Goal: Task Accomplishment & Management: Manage account settings

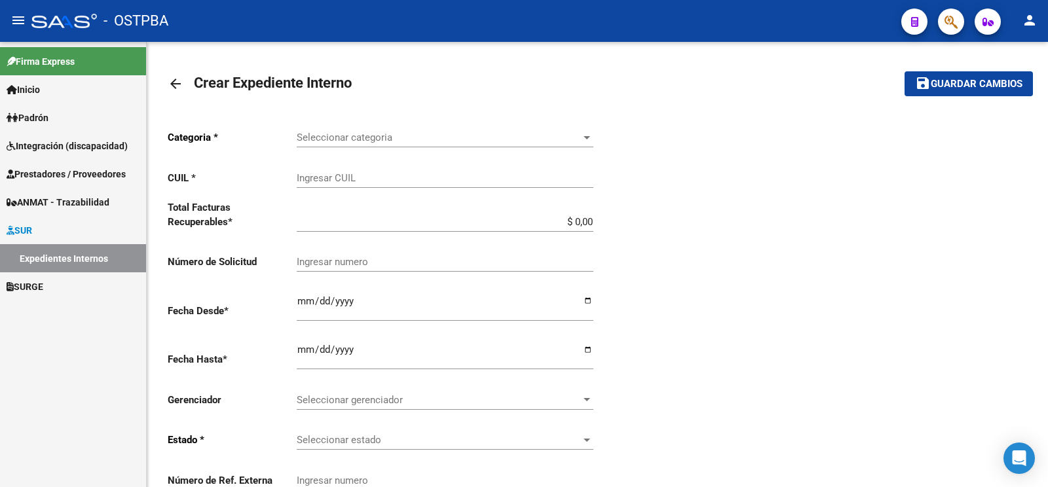
click at [49, 174] on span "Prestadores / Proveedores" at bounding box center [66, 174] width 119 height 14
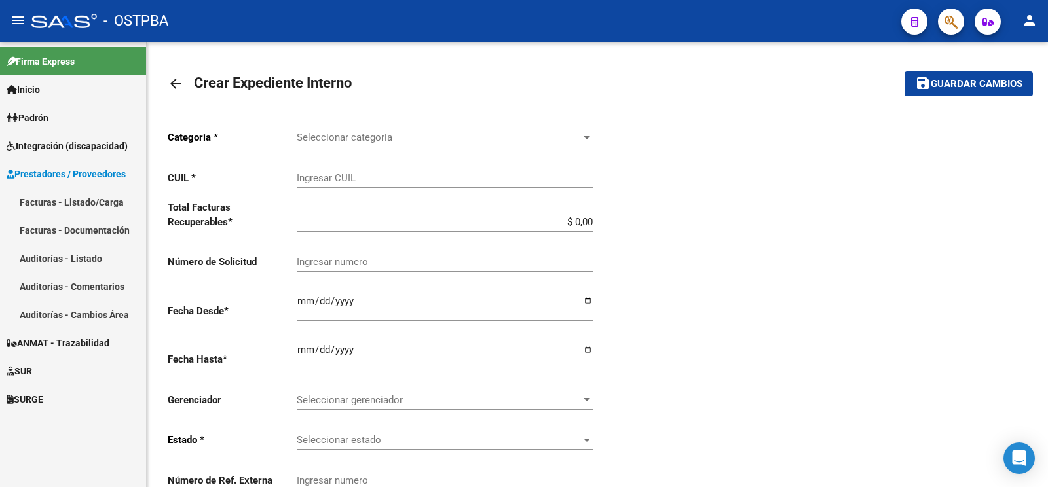
click at [62, 199] on link "Facturas - Listado/Carga" at bounding box center [73, 202] width 146 height 28
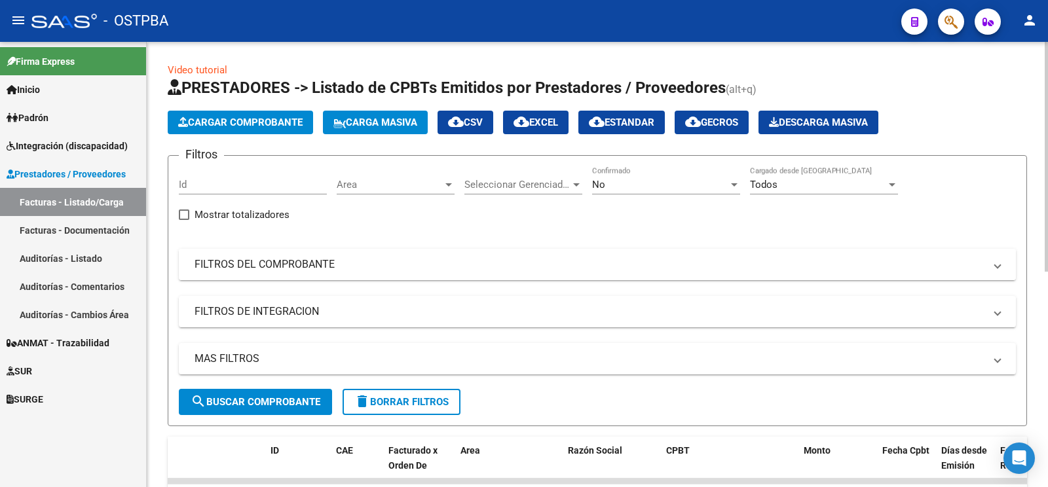
click at [429, 266] on mat-panel-title "FILTROS DEL COMPROBANTE" at bounding box center [590, 264] width 790 height 14
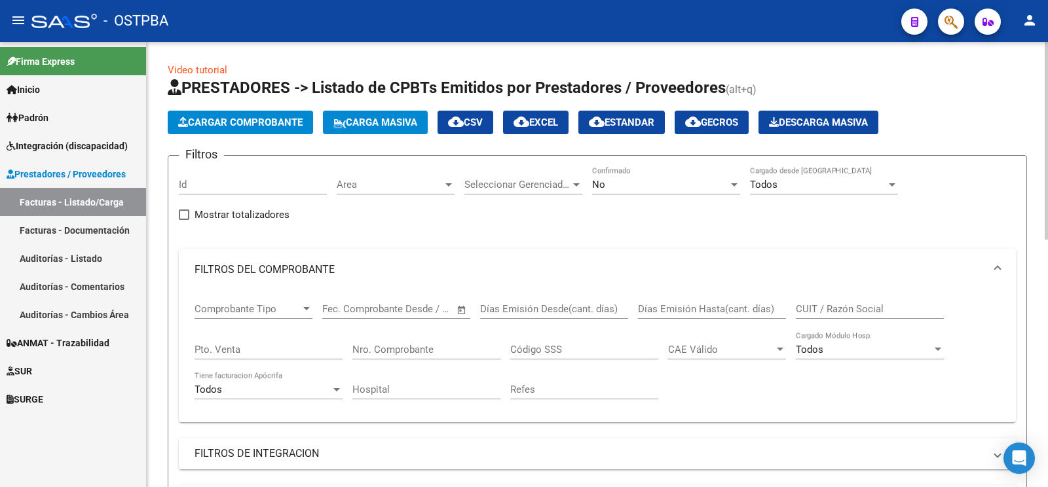
click at [406, 339] on div "Nro. Comprobante" at bounding box center [427, 346] width 148 height 28
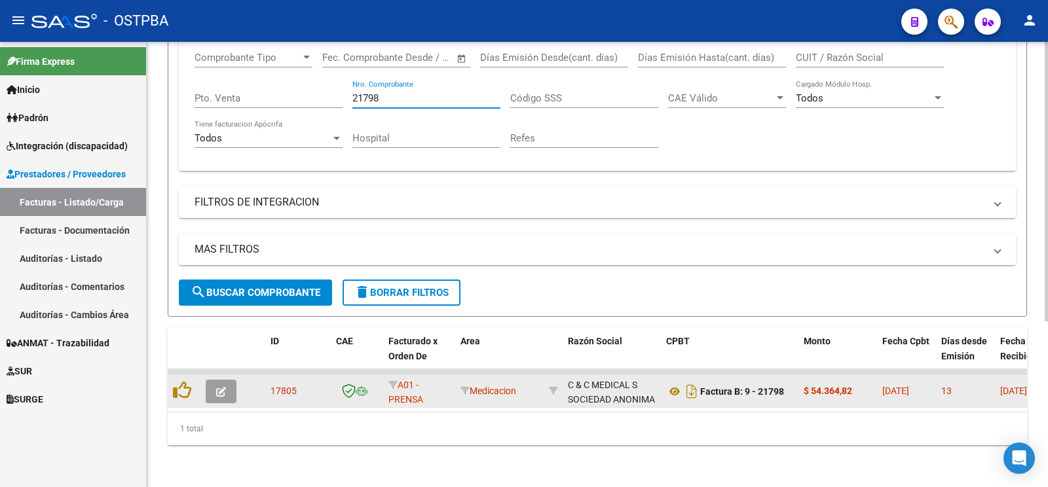
type input "21798"
click at [229, 380] on button "button" at bounding box center [221, 392] width 31 height 24
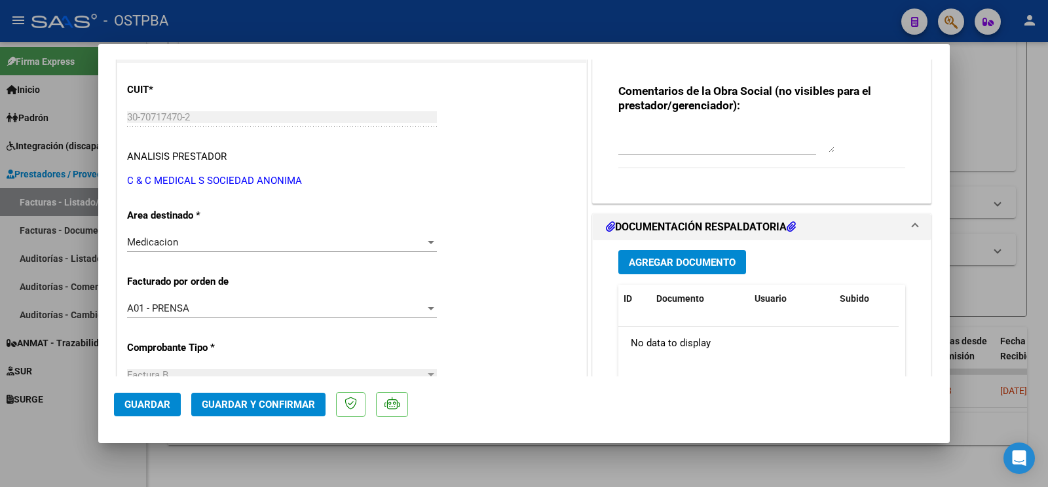
scroll to position [206, 0]
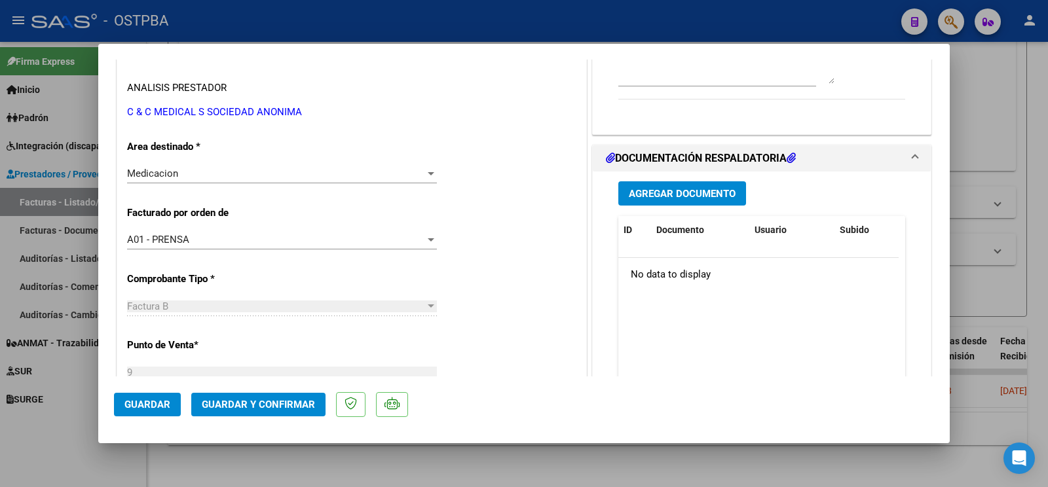
click at [657, 197] on span "Agregar Documento" at bounding box center [682, 194] width 107 height 12
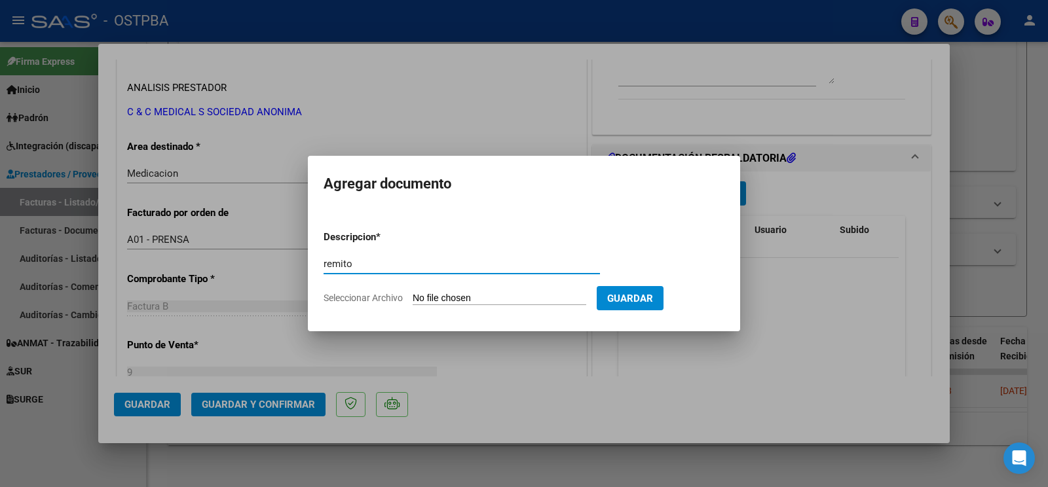
type input "remito"
click at [445, 295] on input "Seleccionar Archivo" at bounding box center [500, 299] width 174 height 12
type input "C:\fakepath\remito vallejos_20251008_0001.pdf"
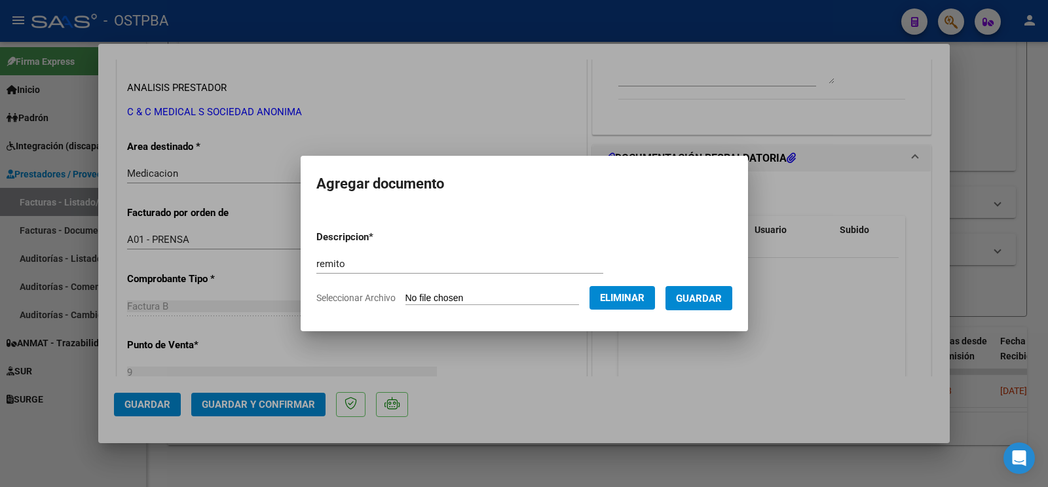
click at [731, 303] on button "Guardar" at bounding box center [699, 298] width 67 height 24
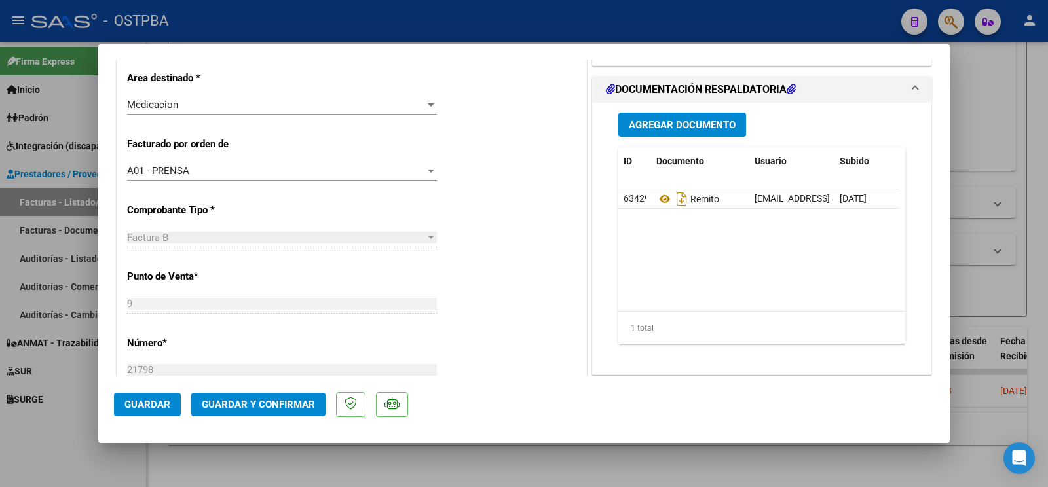
scroll to position [0, 0]
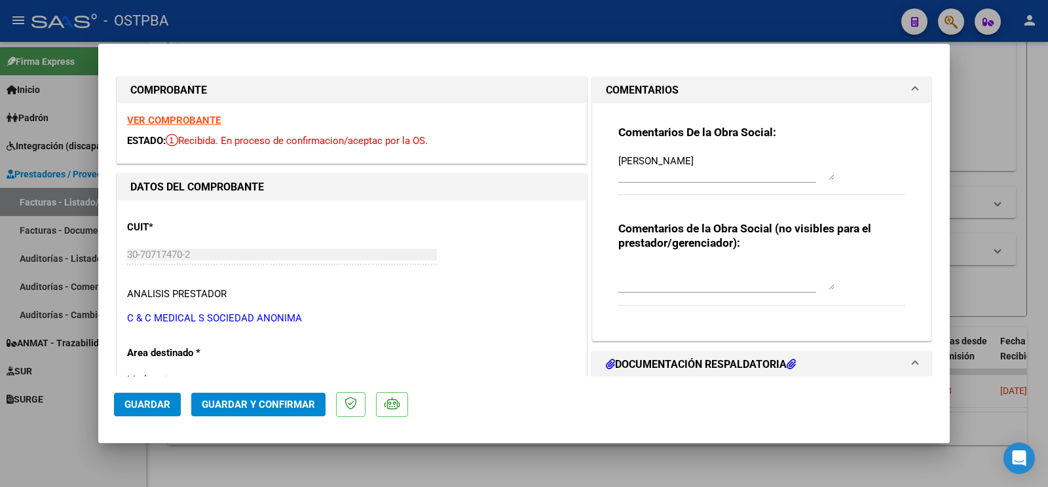
click at [1021, 164] on div at bounding box center [524, 243] width 1048 height 487
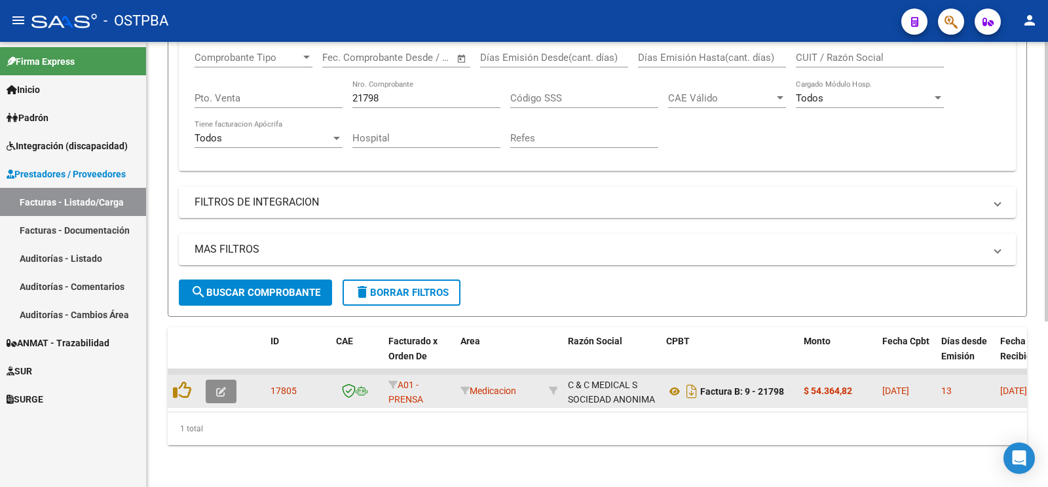
click at [226, 380] on button "button" at bounding box center [221, 392] width 31 height 24
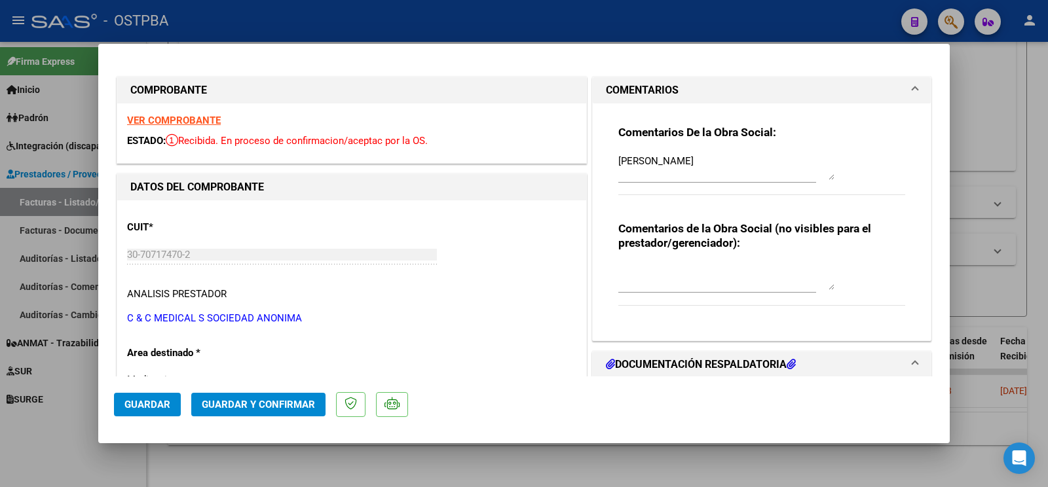
scroll to position [206, 0]
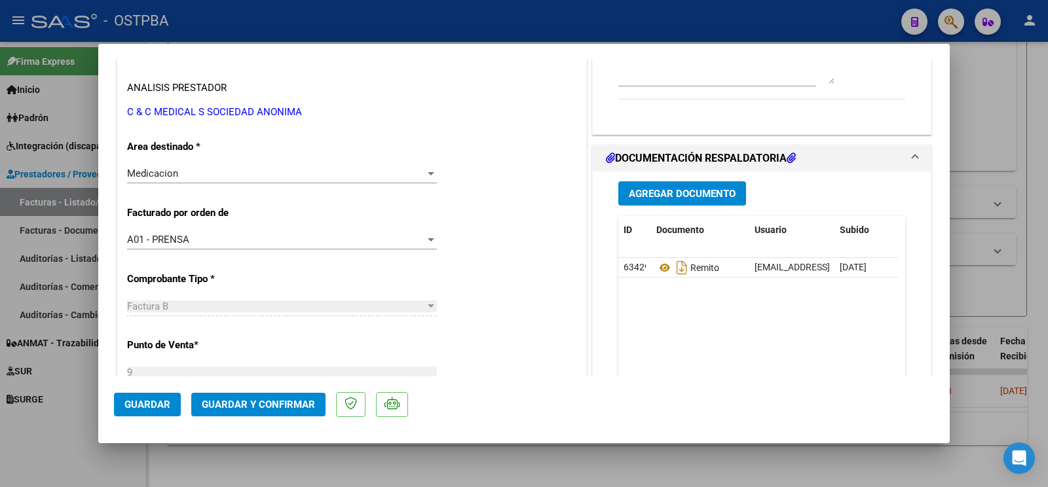
click at [662, 206] on button "Agregar Documento" at bounding box center [683, 193] width 128 height 24
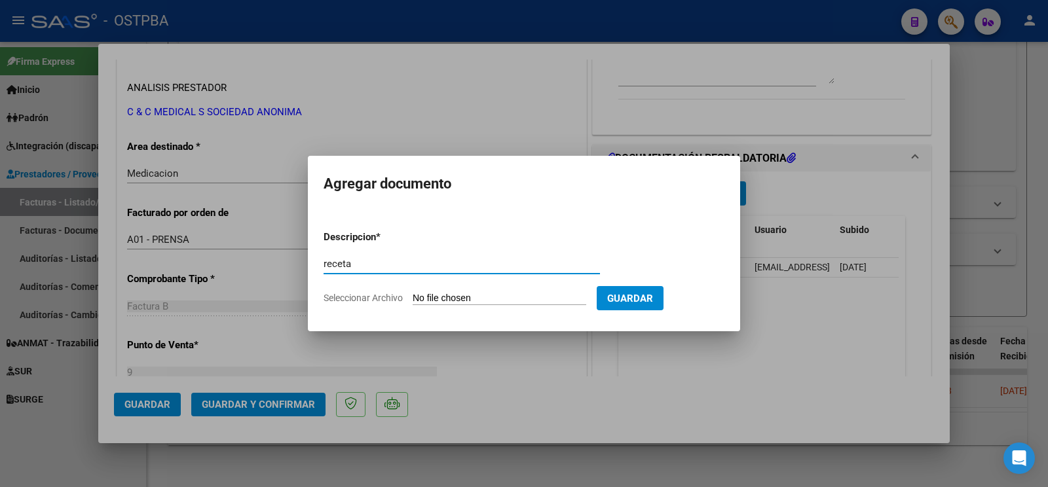
type input "receta"
click at [432, 298] on input "Seleccionar Archivo" at bounding box center [500, 299] width 174 height 12
type input "C:\fakepath\receta [PERSON_NAME].pdf"
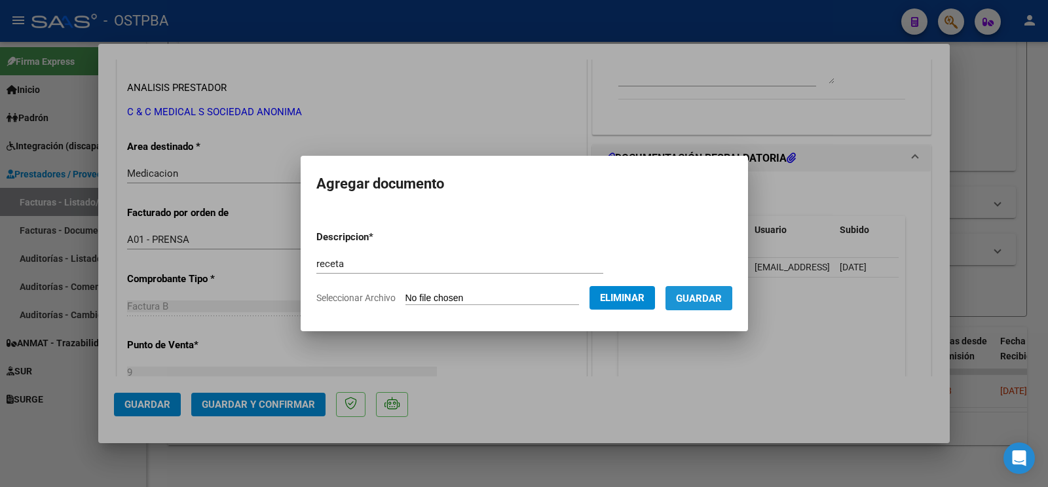
click at [693, 299] on span "Guardar" at bounding box center [699, 299] width 46 height 12
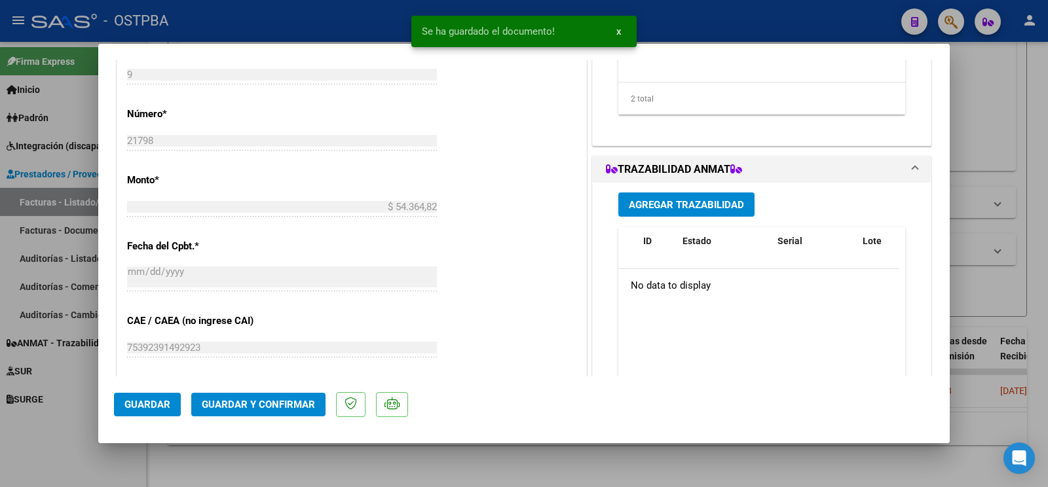
scroll to position [550, 0]
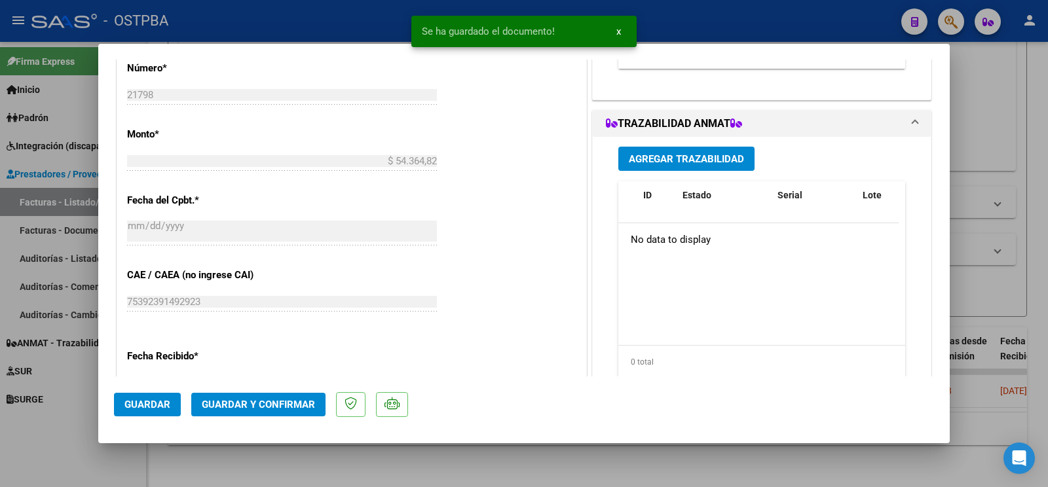
click at [741, 155] on button "Agregar Trazabilidad" at bounding box center [687, 159] width 136 height 24
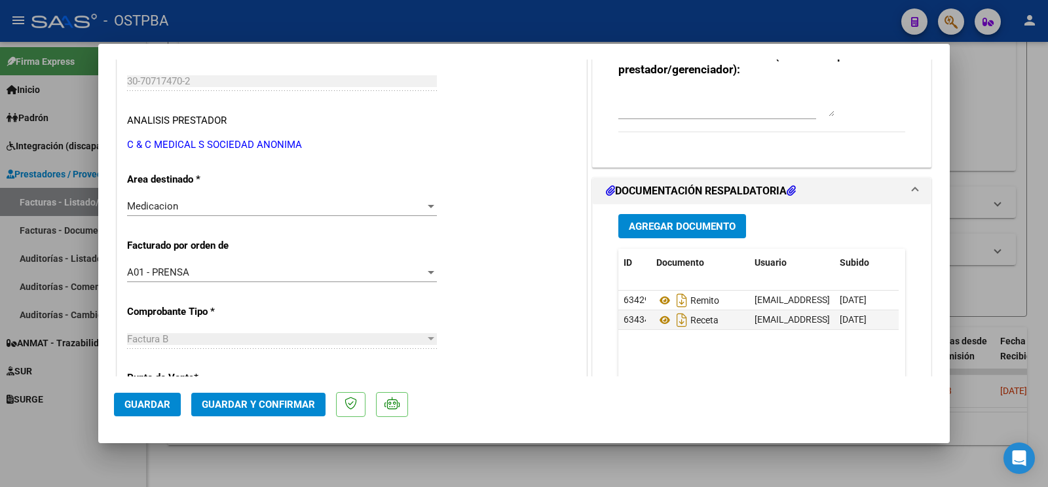
scroll to position [138, 0]
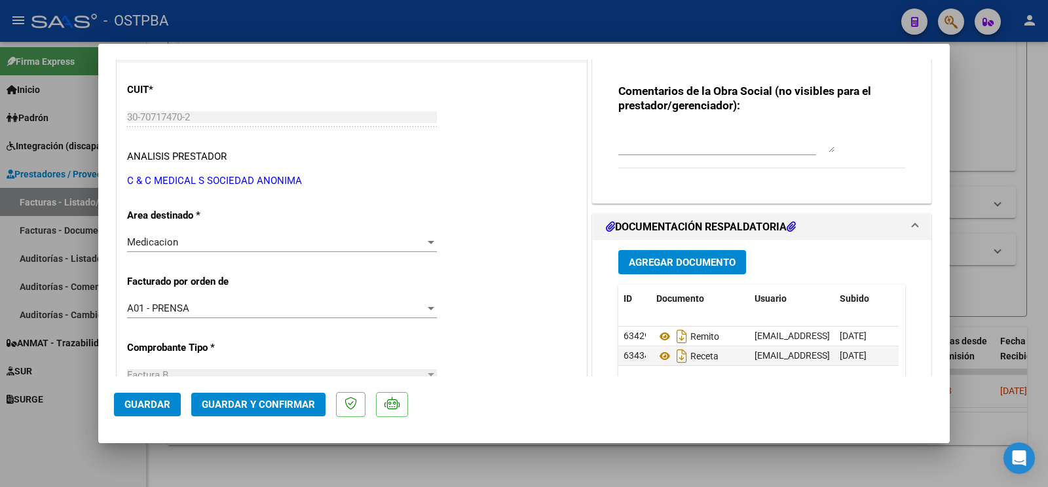
click at [148, 410] on span "Guardar" at bounding box center [147, 405] width 46 height 12
click at [73, 451] on div at bounding box center [524, 243] width 1048 height 487
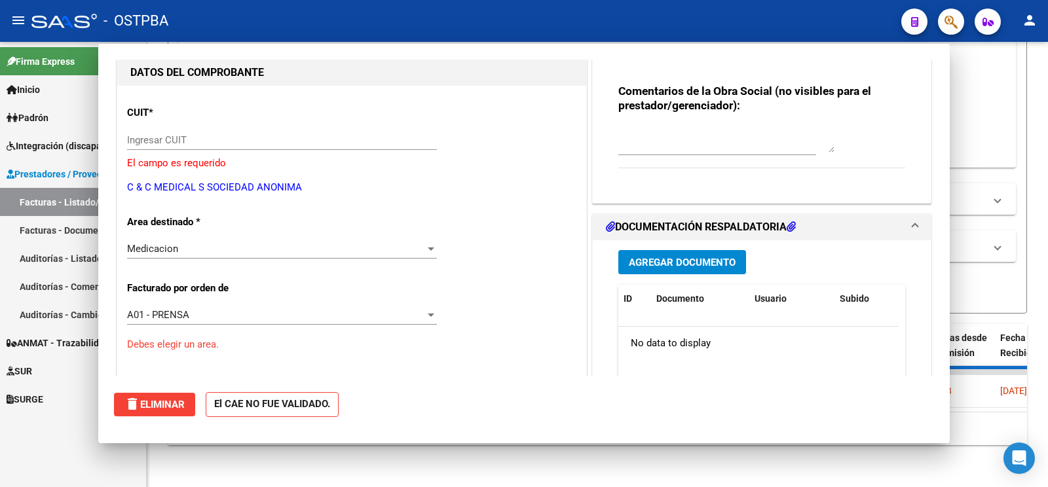
scroll to position [0, 0]
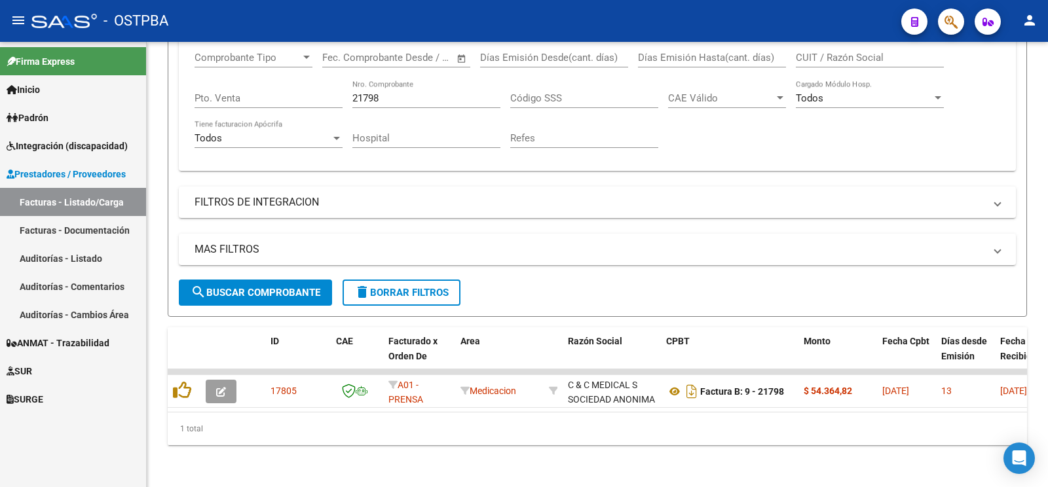
drag, startPoint x: 429, startPoint y: 88, endPoint x: 22, endPoint y: 46, distance: 409.1
click at [353, 92] on input "21798" at bounding box center [427, 98] width 148 height 12
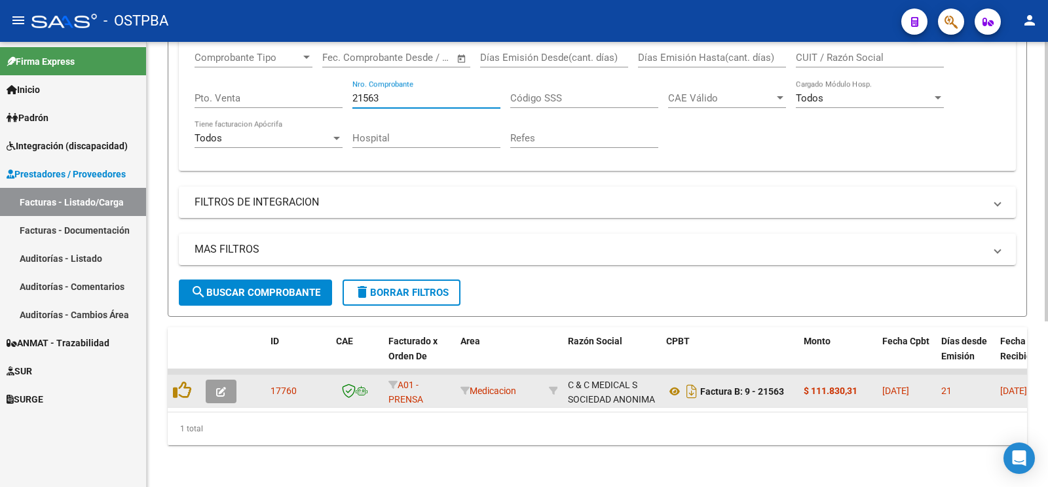
type input "21563"
click at [225, 387] on icon "button" at bounding box center [221, 392] width 10 height 10
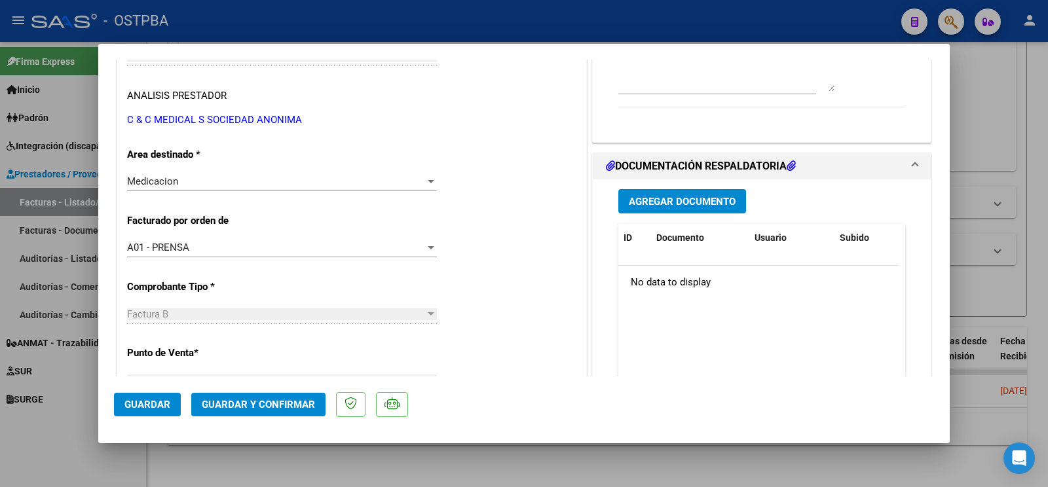
scroll to position [206, 0]
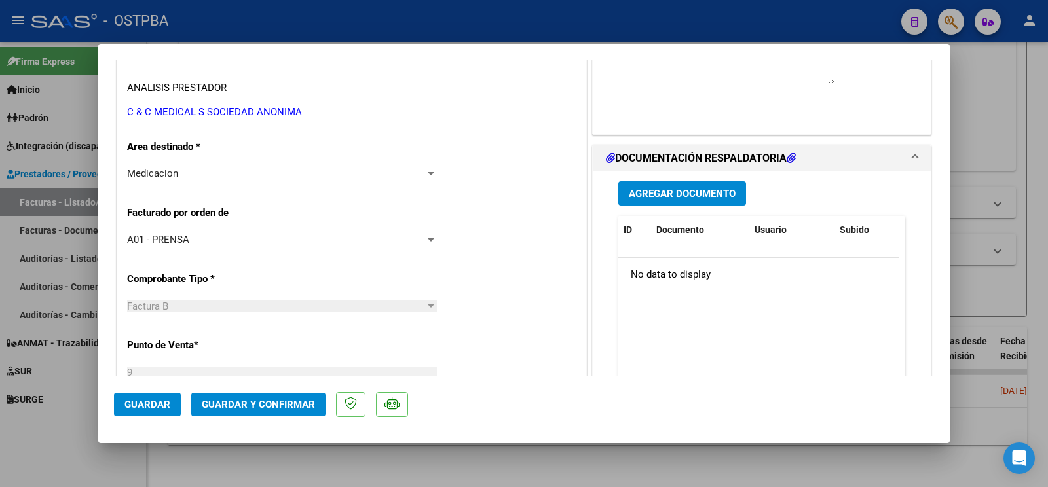
click at [645, 203] on button "Agregar Documento" at bounding box center [683, 193] width 128 height 24
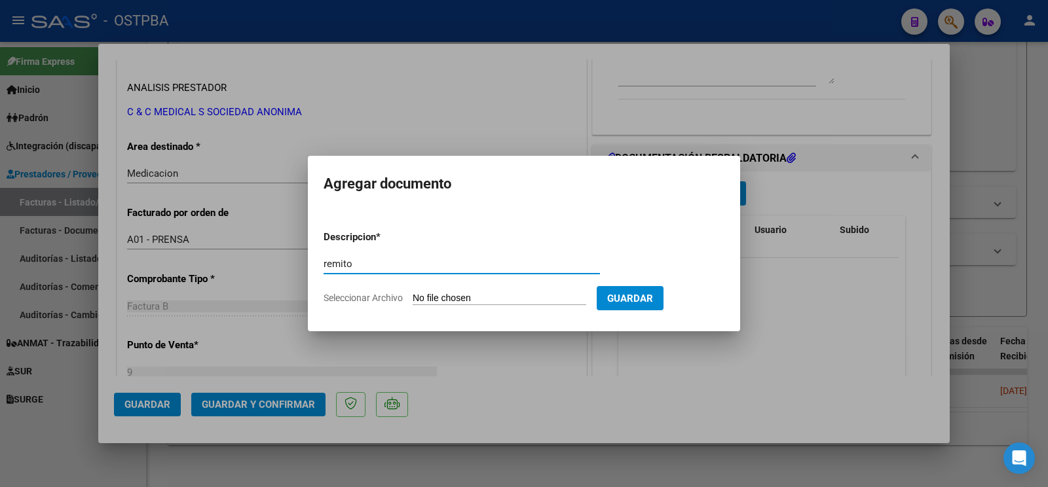
type input "remito"
click at [440, 293] on input "Seleccionar Archivo" at bounding box center [500, 299] width 174 height 12
type input "C:\fakepath\remito_20251008_0001.pdf"
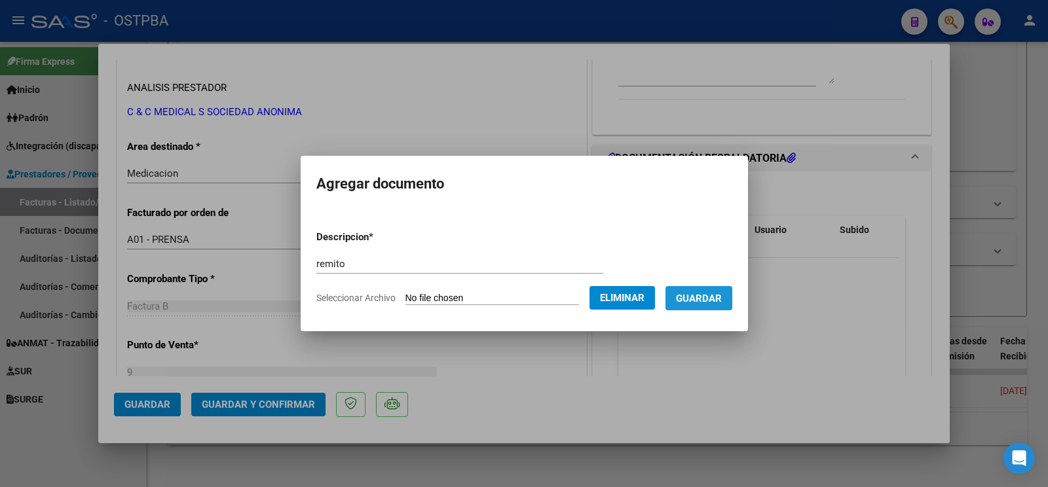
click at [687, 304] on button "Guardar" at bounding box center [699, 298] width 67 height 24
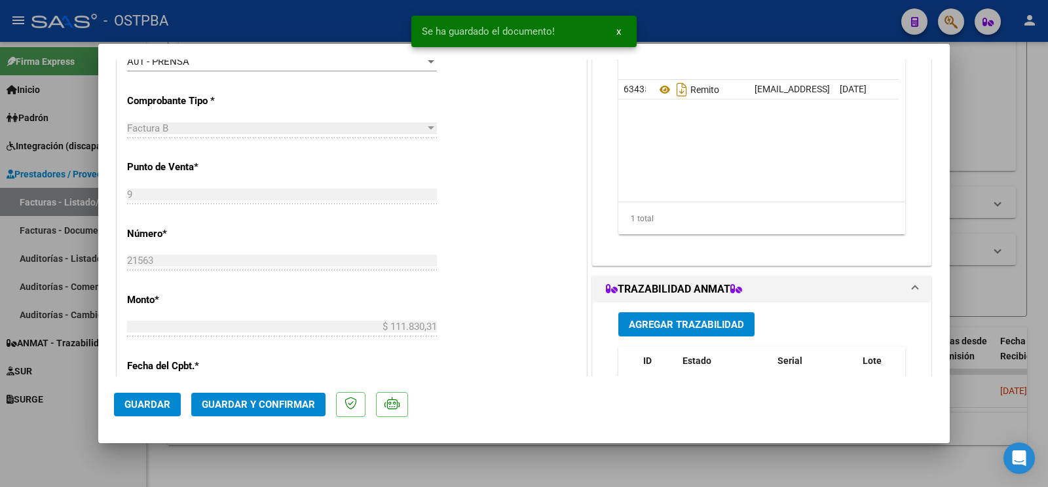
scroll to position [413, 0]
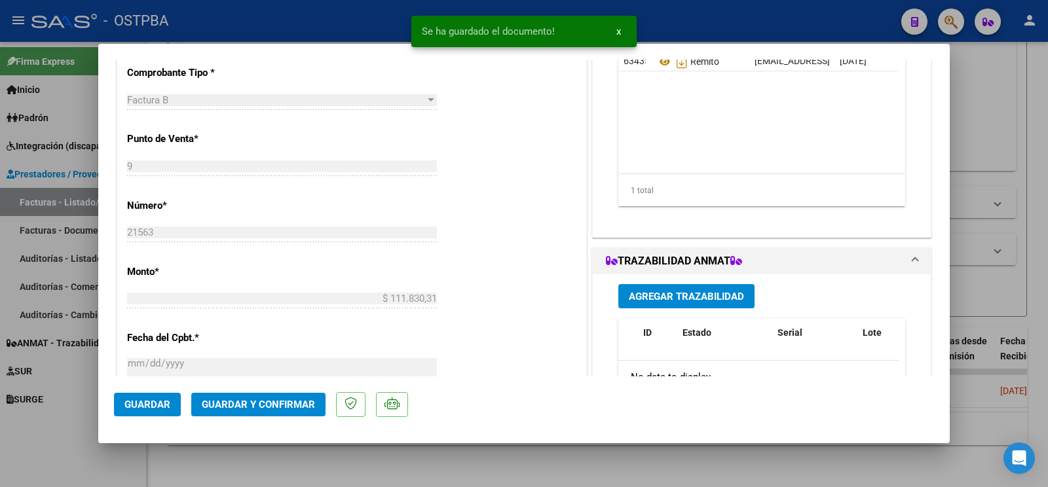
click at [698, 290] on button "Agregar Trazabilidad" at bounding box center [687, 296] width 136 height 24
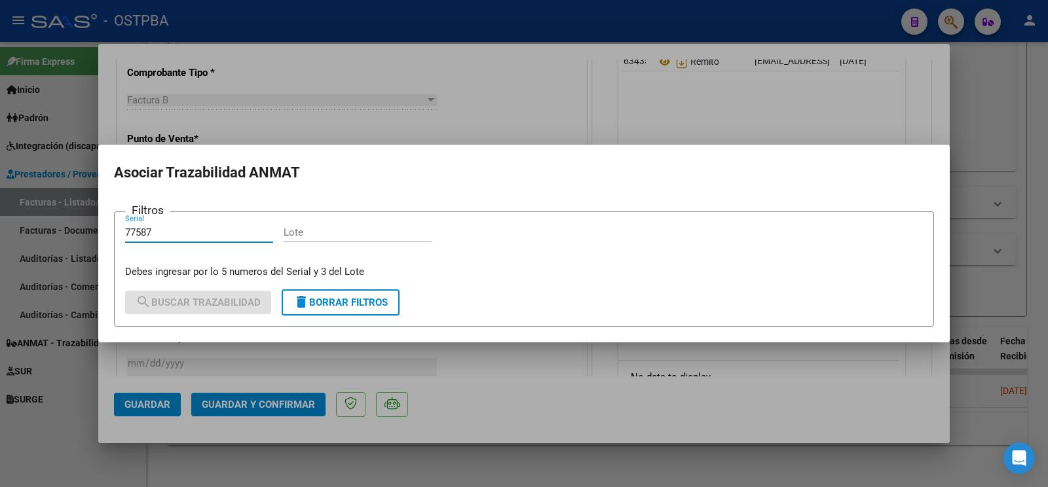
type input "77587"
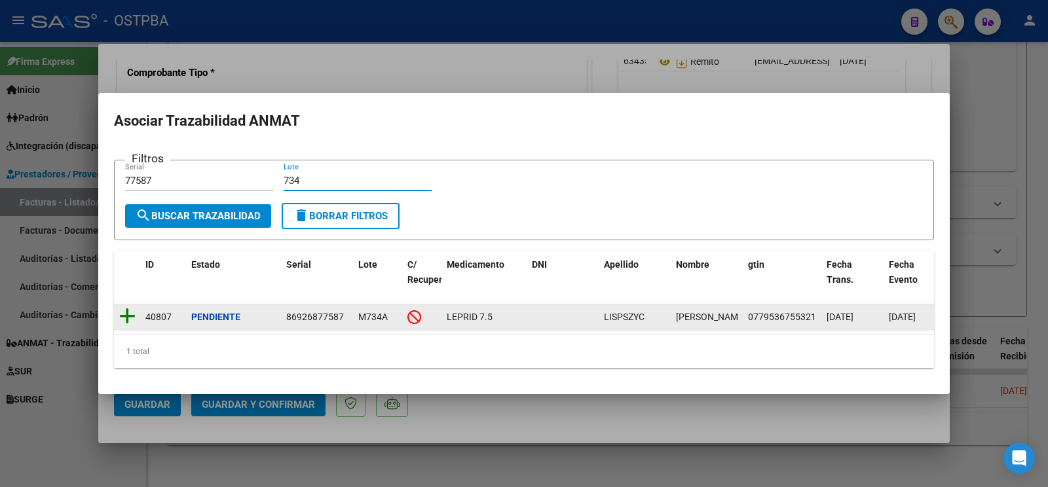
type input "734"
click at [124, 310] on icon at bounding box center [127, 316] width 16 height 18
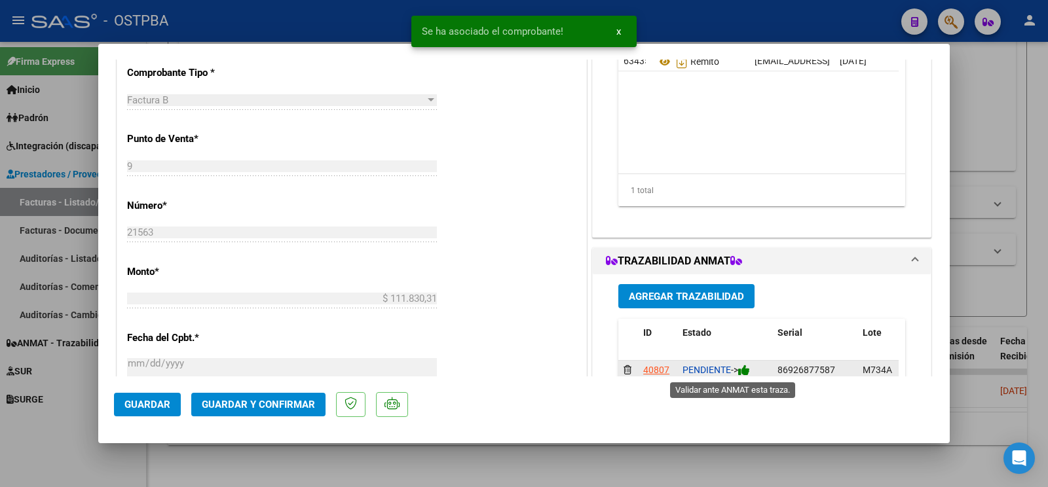
click at [743, 366] on icon at bounding box center [744, 370] width 12 height 12
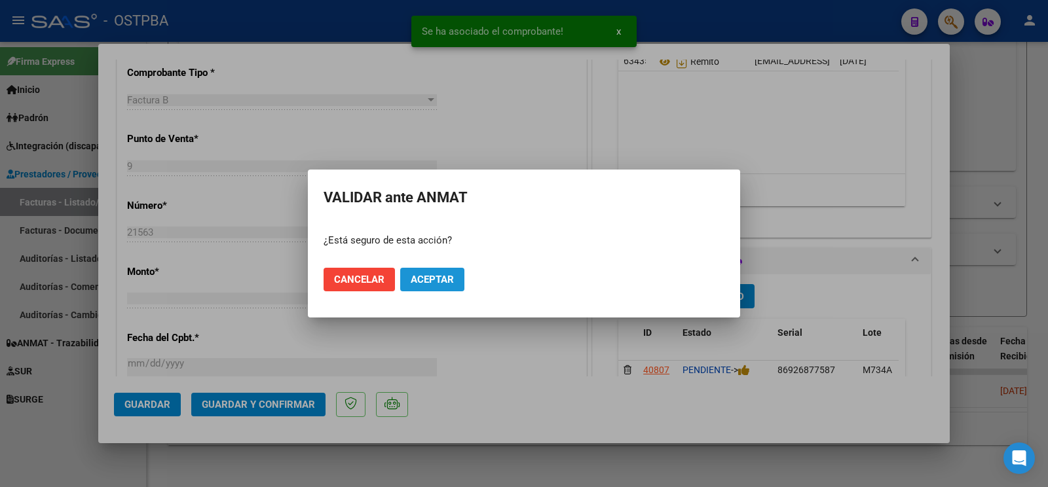
click at [432, 288] on button "Aceptar" at bounding box center [432, 280] width 64 height 24
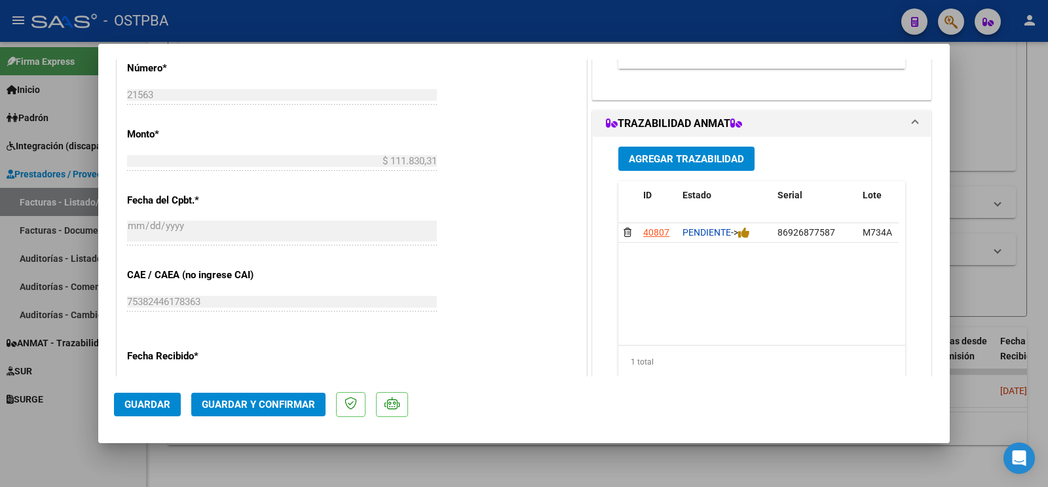
scroll to position [275, 0]
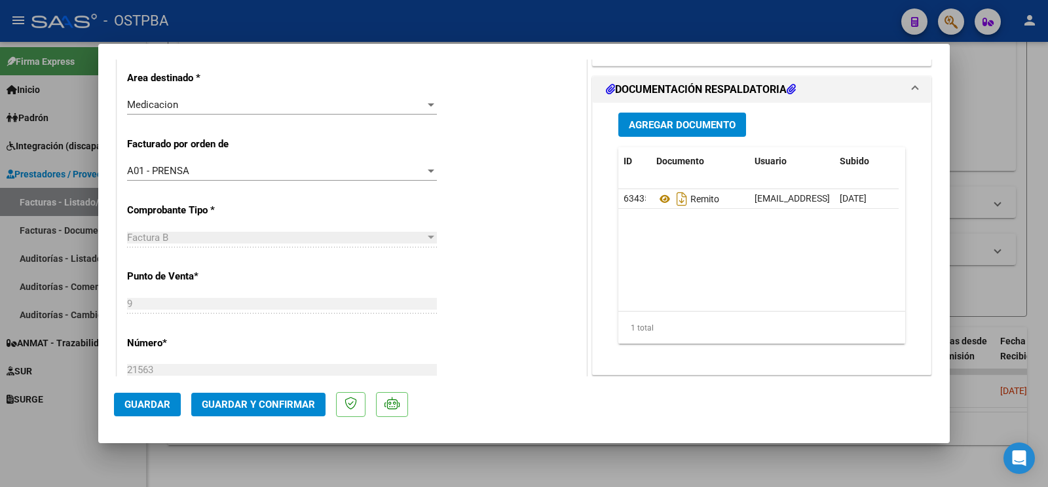
click at [664, 138] on div "Agregar Documento ID Documento Usuario Subido Acción 63435 Remito [EMAIL_ADDRES…" at bounding box center [762, 233] width 307 height 261
click at [664, 124] on span "Agregar Documento" at bounding box center [682, 125] width 107 height 12
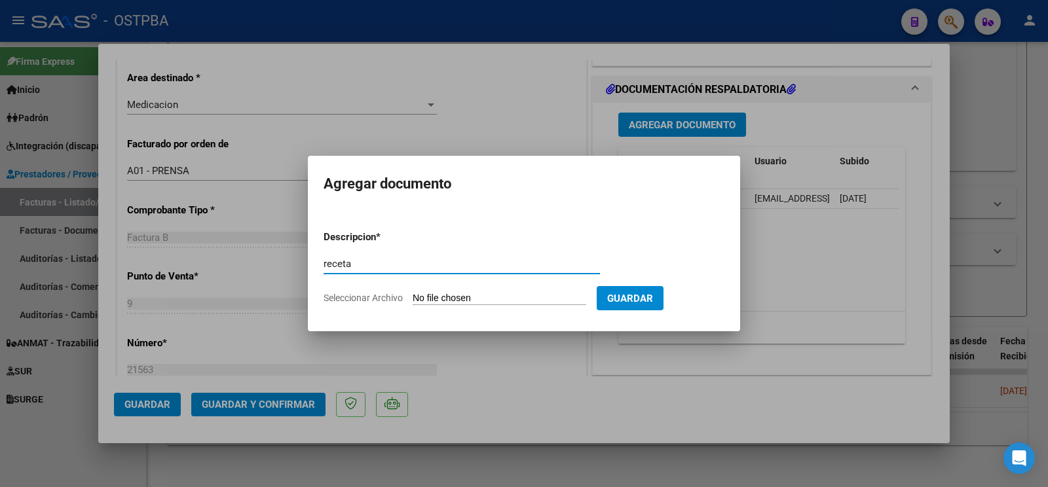
type input "receta"
click at [430, 299] on input "Seleccionar Archivo" at bounding box center [500, 299] width 174 height 12
type input "C:\fakepath\receta lip.pdf"
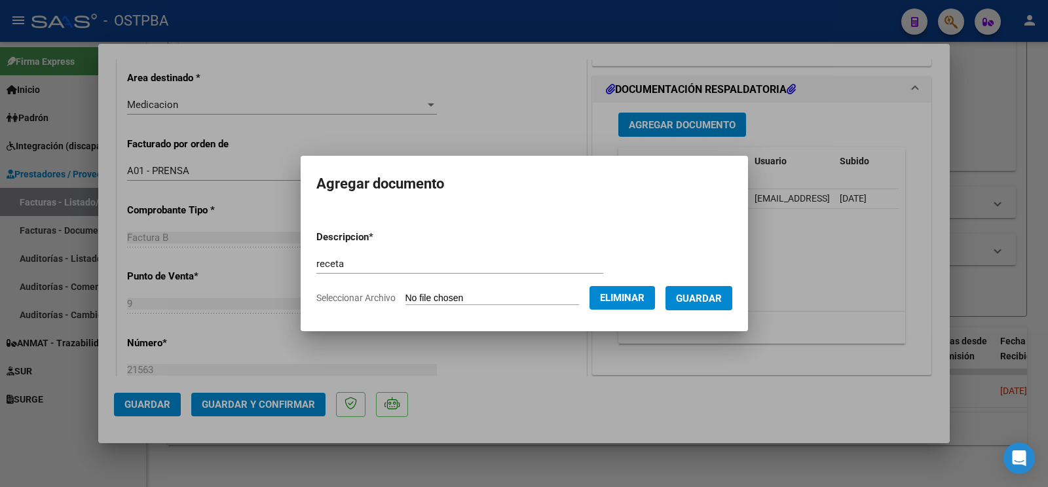
click at [710, 300] on span "Guardar" at bounding box center [699, 299] width 46 height 12
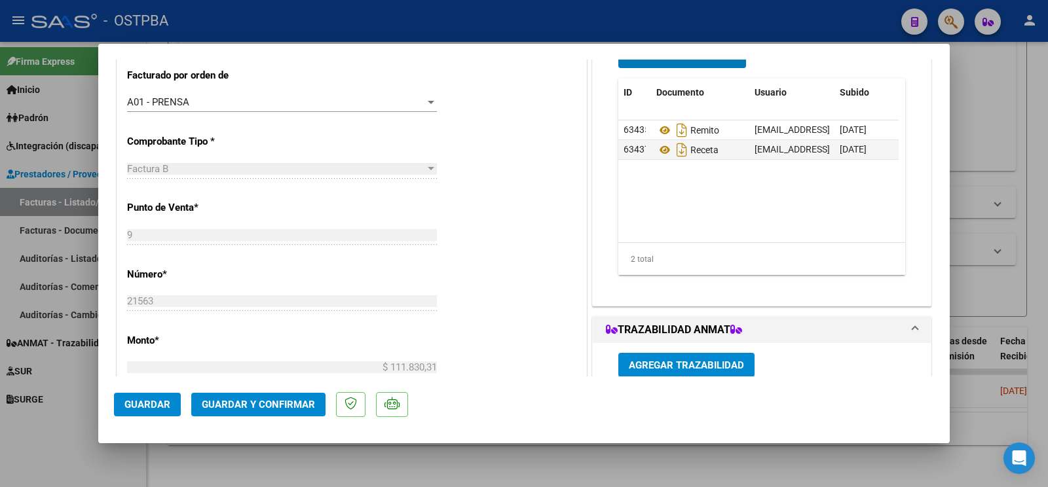
scroll to position [619, 0]
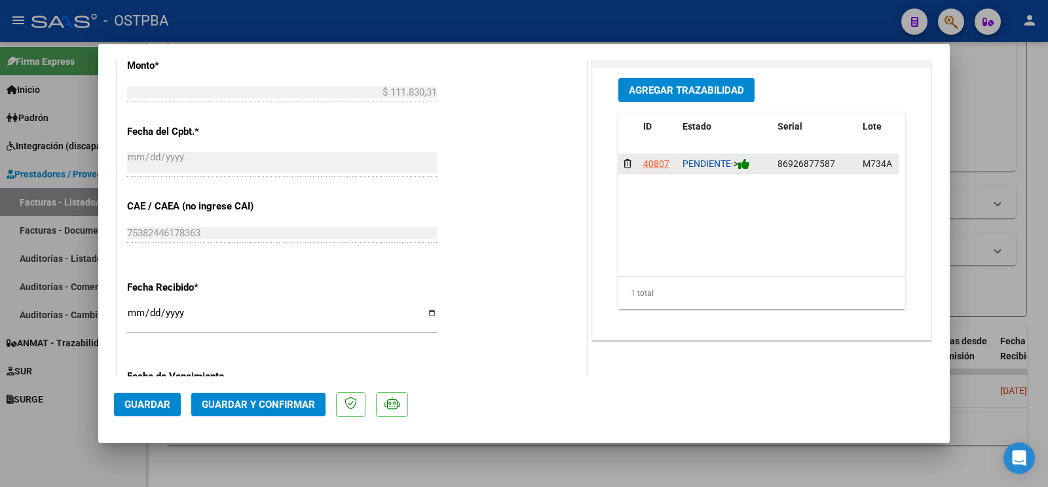
click at [742, 166] on icon at bounding box center [744, 164] width 12 height 12
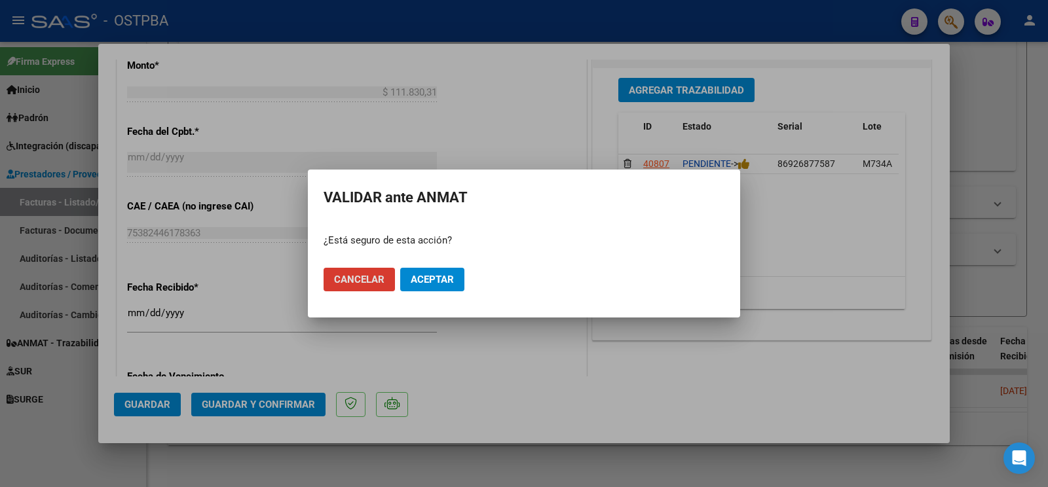
click at [453, 279] on span "Aceptar" at bounding box center [432, 280] width 43 height 12
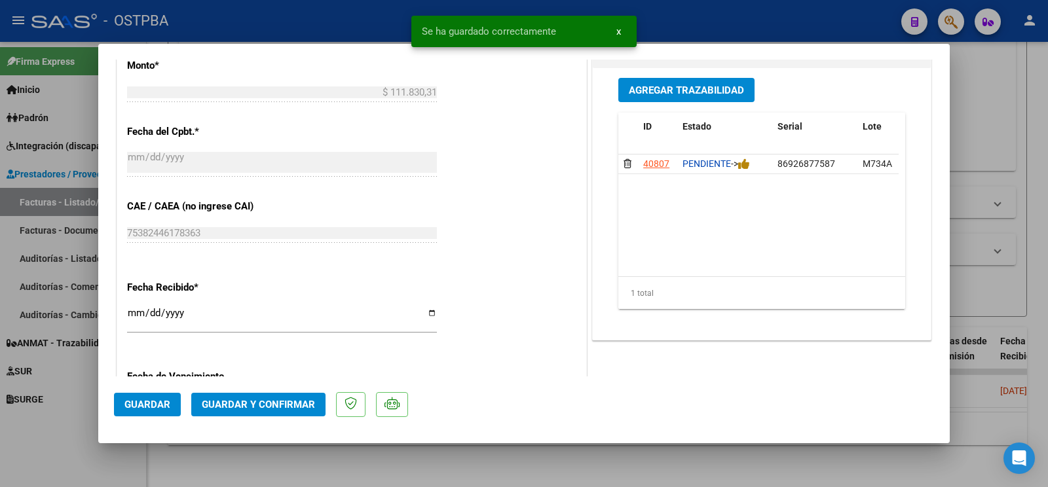
click at [144, 406] on span "Guardar" at bounding box center [147, 405] width 46 height 12
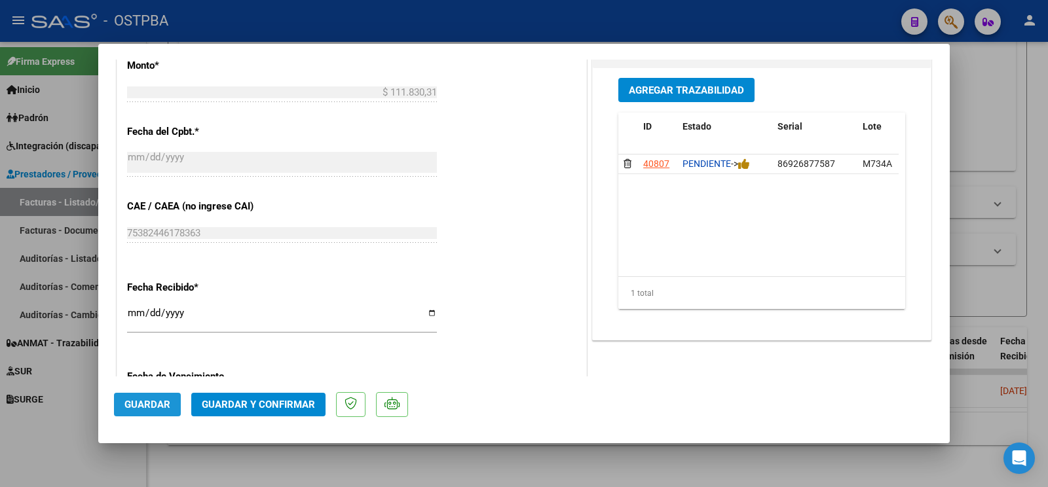
click at [145, 405] on span "Guardar" at bounding box center [147, 405] width 46 height 12
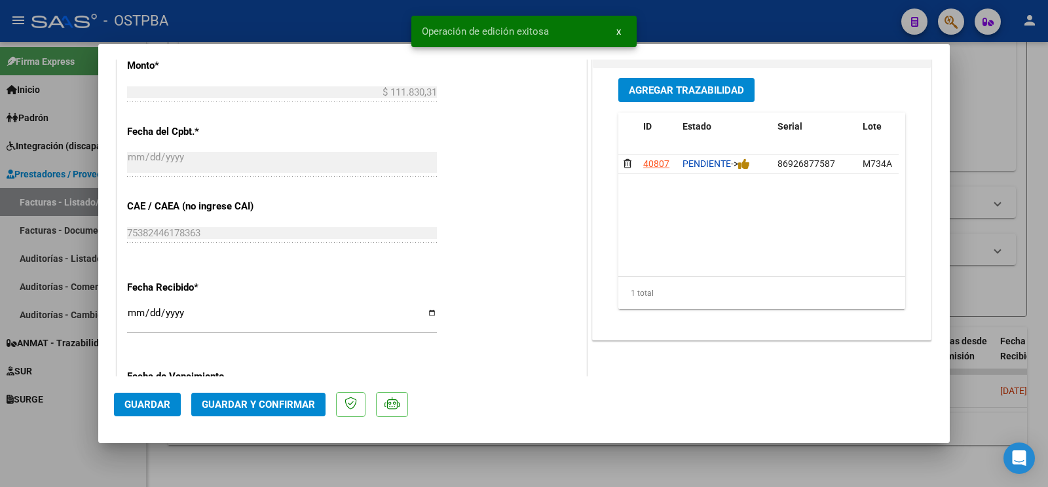
click at [62, 421] on div at bounding box center [524, 243] width 1048 height 487
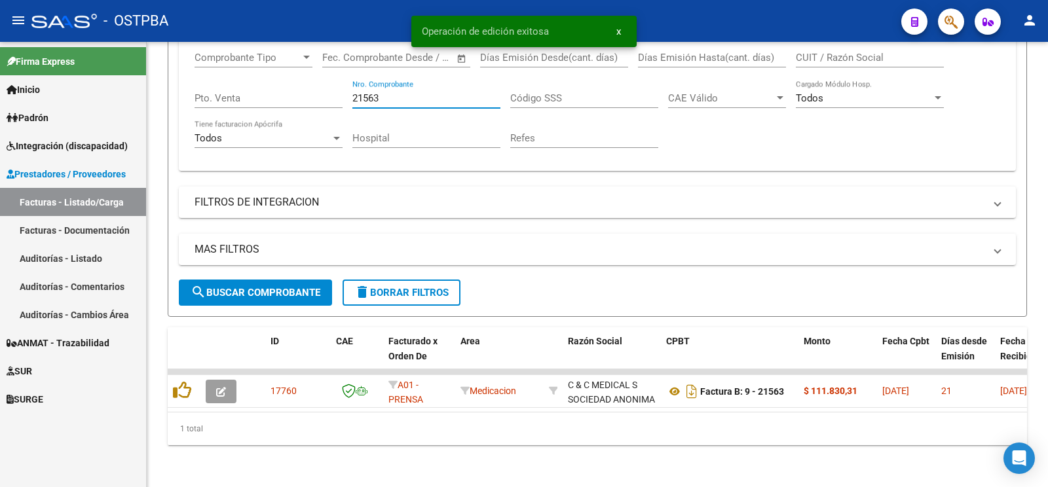
drag, startPoint x: 396, startPoint y: 84, endPoint x: 0, endPoint y: 35, distance: 399.4
click at [353, 92] on input "21563" at bounding box center [427, 98] width 148 height 12
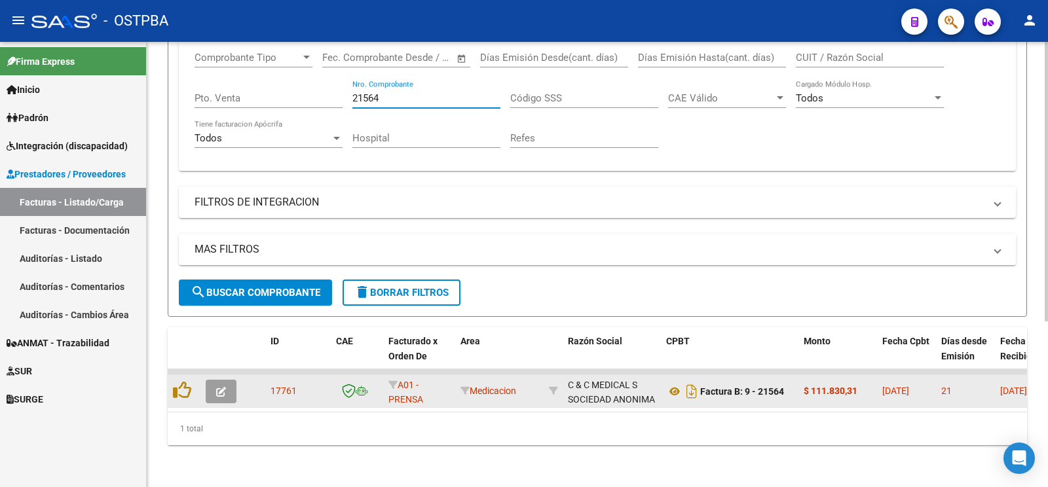
type input "21564"
click at [229, 387] on button "button" at bounding box center [221, 392] width 31 height 24
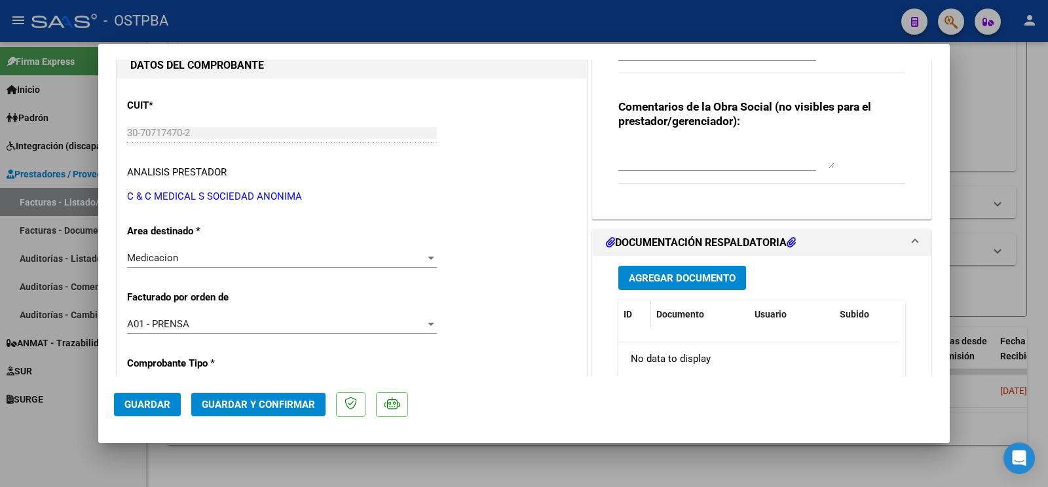
scroll to position [206, 0]
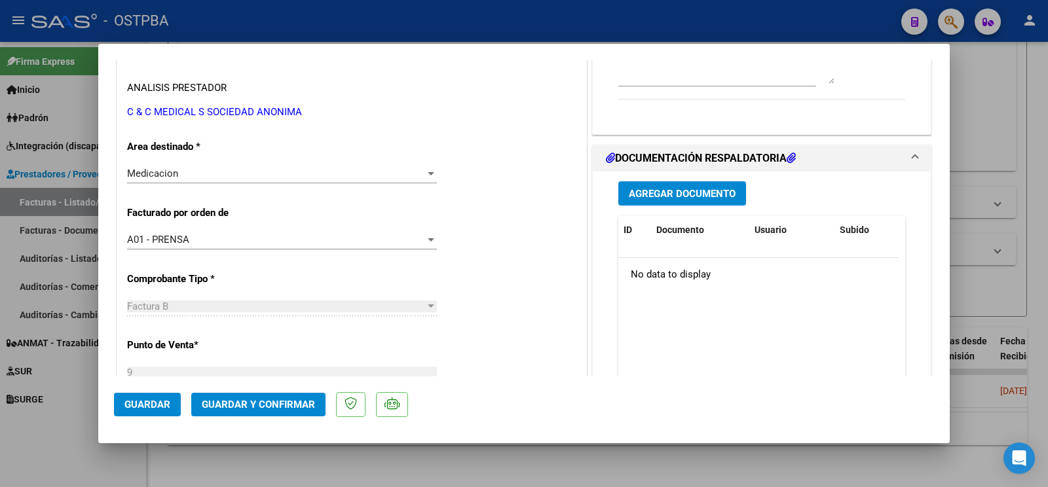
click at [660, 176] on div "Agregar Documento ID Documento Usuario Subido Acción No data to display 0 total…" at bounding box center [762, 302] width 307 height 261
click at [668, 187] on button "Agregar Documento" at bounding box center [683, 193] width 128 height 24
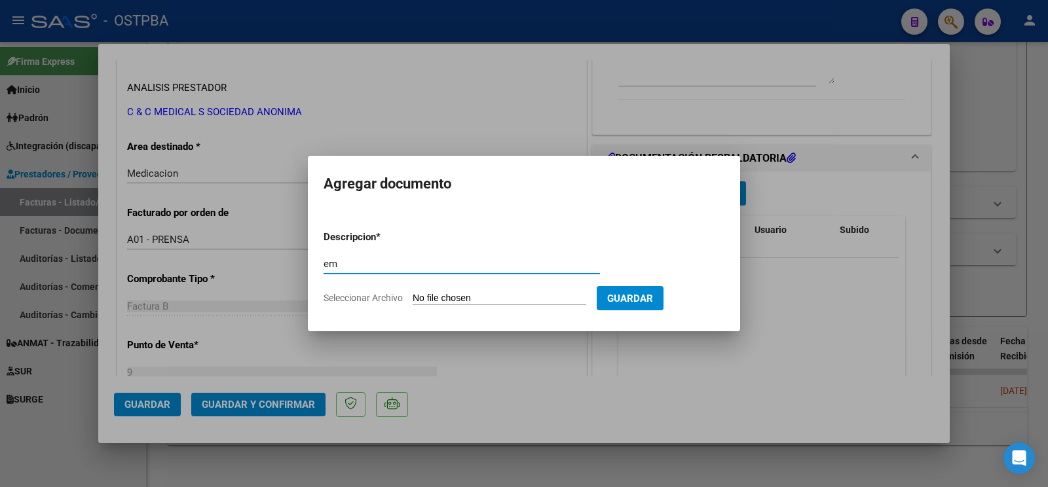
type input "e"
type input "remito"
click at [442, 302] on input "Seleccionar Archivo" at bounding box center [500, 299] width 174 height 12
type input "C:\fakepath\remito cariati_20251008_0001.pdf"
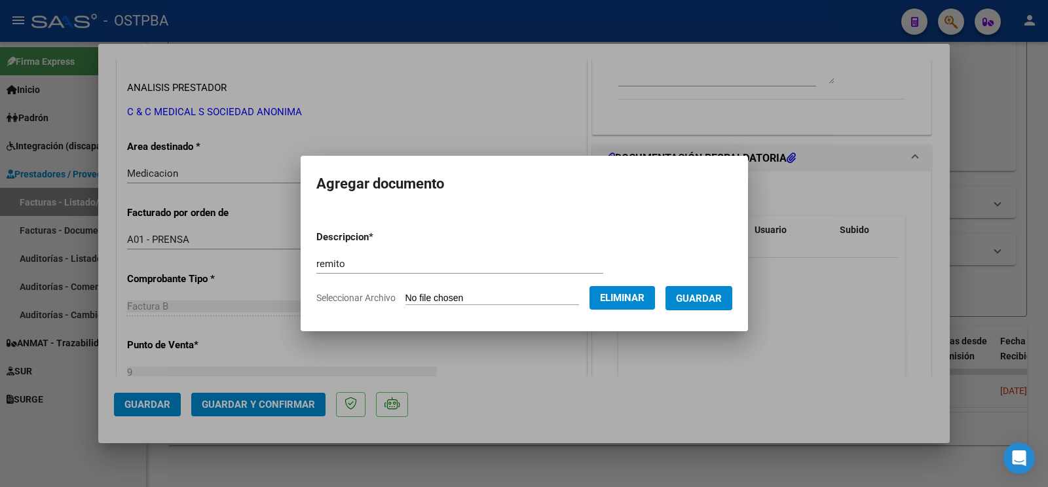
click at [702, 294] on span "Guardar" at bounding box center [699, 299] width 46 height 12
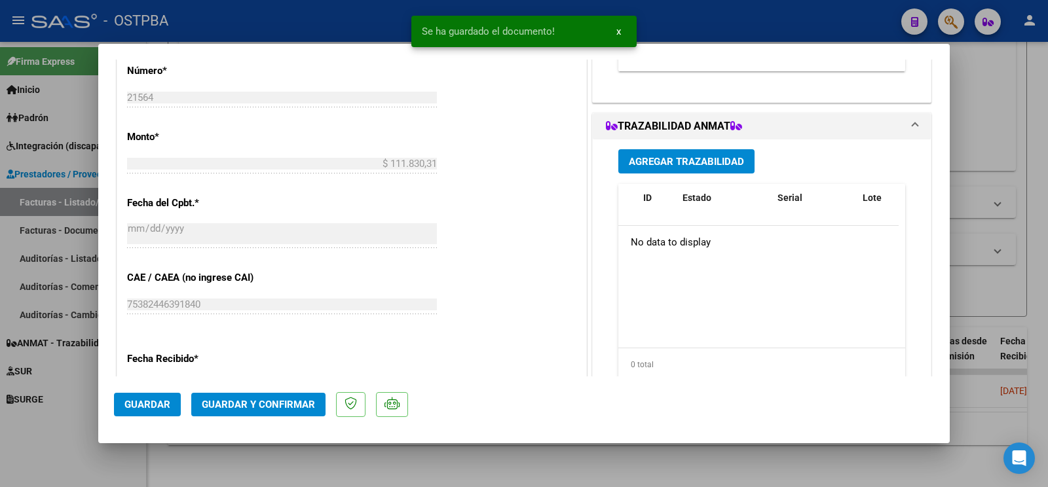
scroll to position [550, 0]
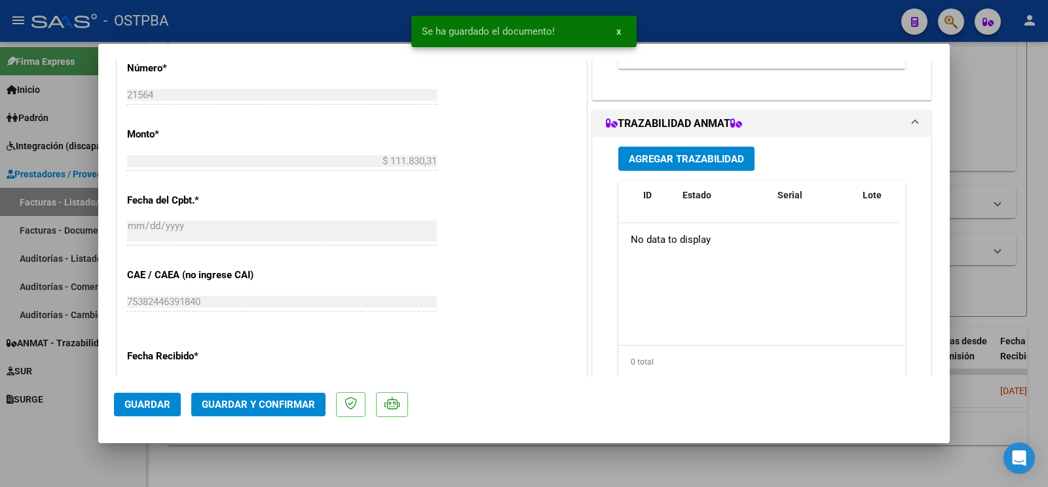
click at [694, 155] on span "Agregar Trazabilidad" at bounding box center [686, 159] width 115 height 12
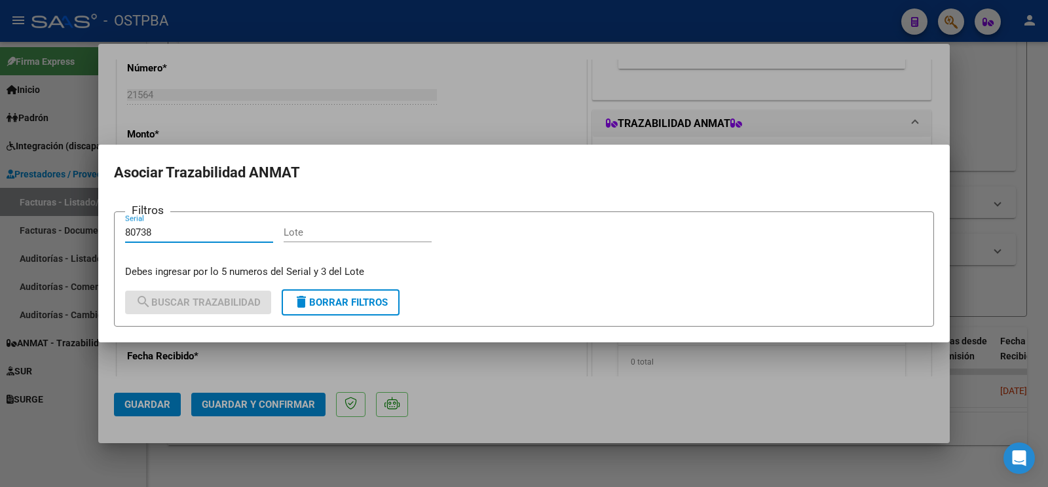
type input "80738"
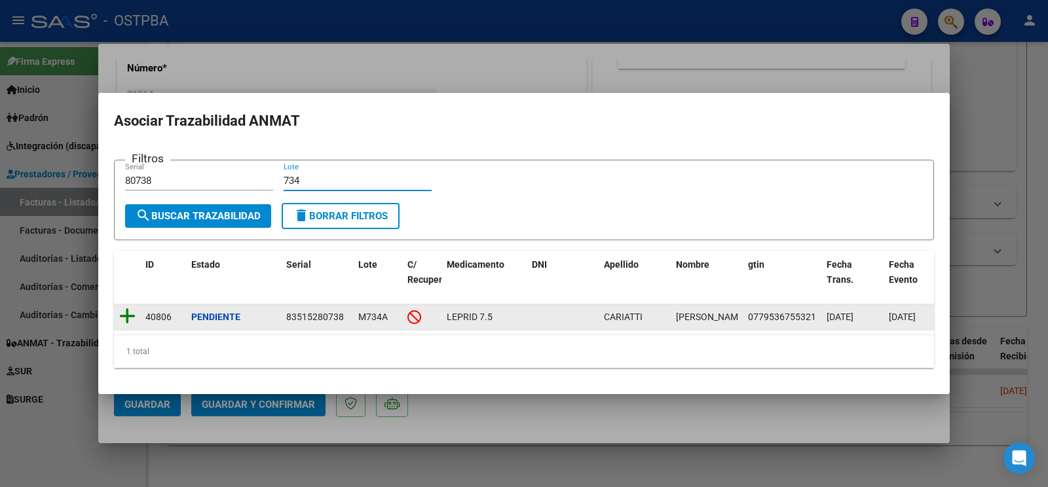
type input "734"
click at [130, 307] on icon at bounding box center [127, 316] width 16 height 18
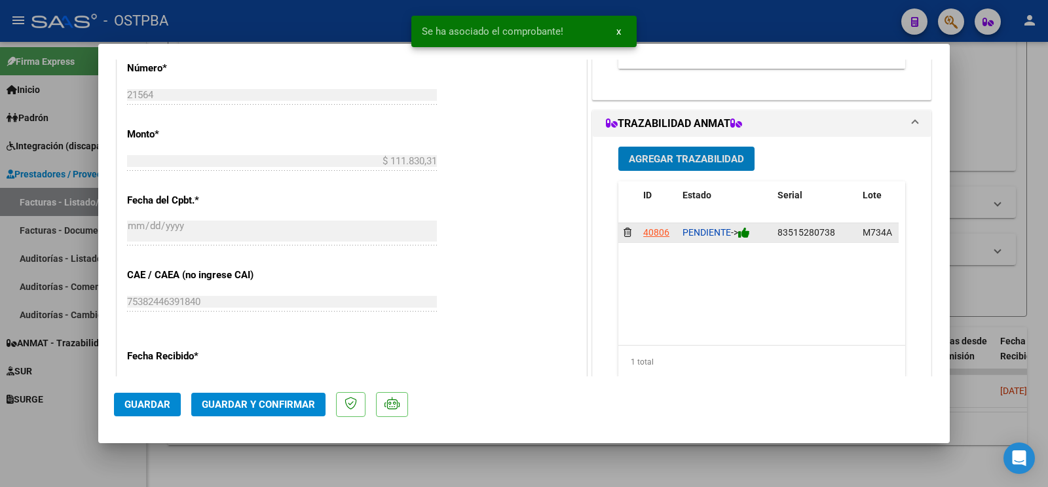
click at [740, 233] on icon at bounding box center [744, 233] width 12 height 12
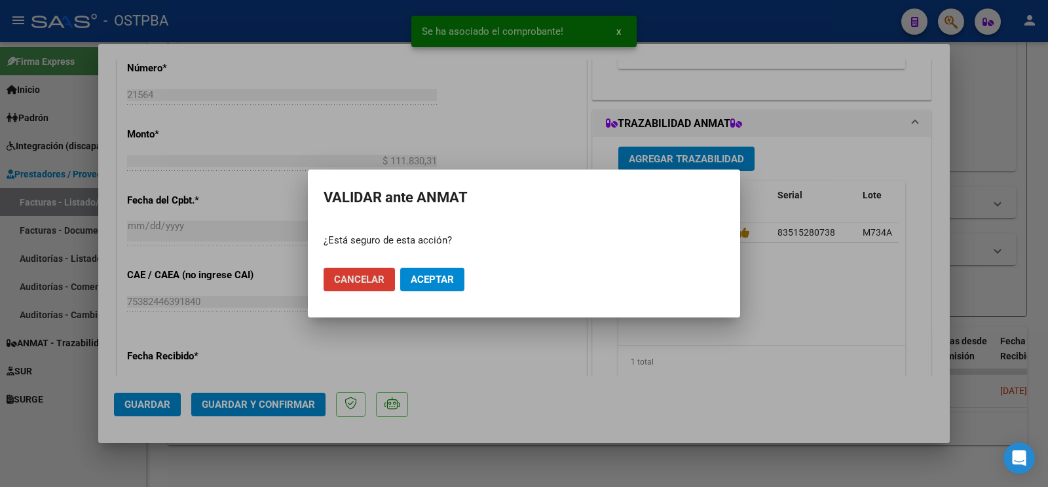
click at [425, 275] on span "Aceptar" at bounding box center [432, 280] width 43 height 12
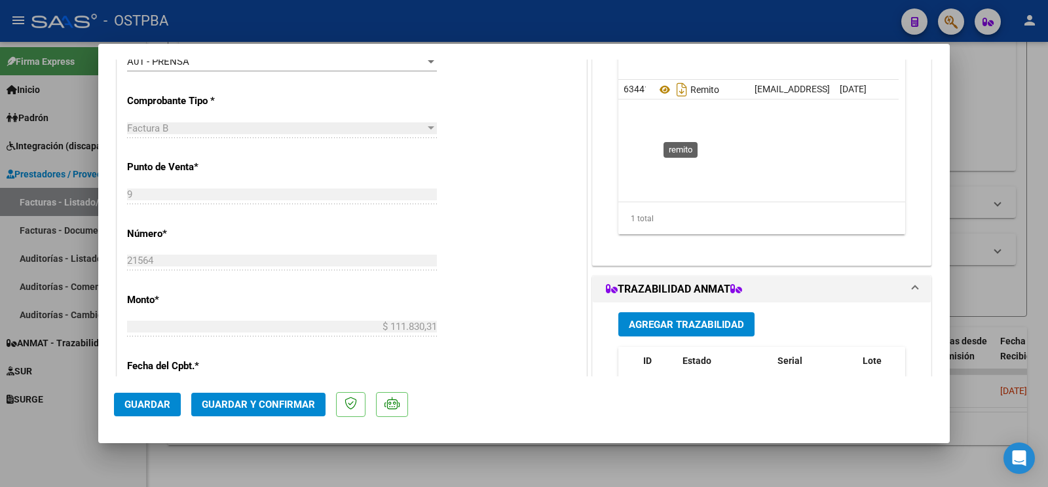
scroll to position [344, 0]
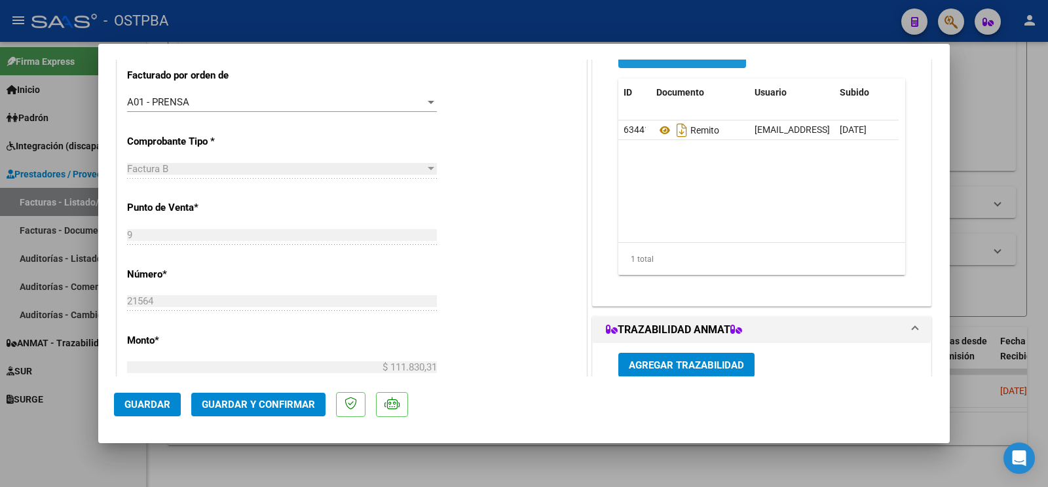
click at [682, 68] on button "Agregar Documento" at bounding box center [683, 56] width 128 height 24
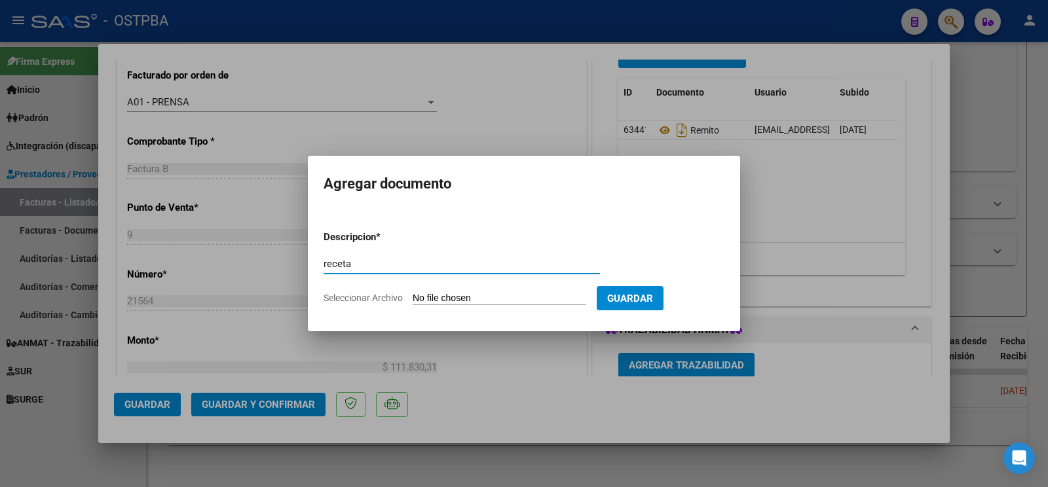
type input "receta"
click at [445, 294] on input "Seleccionar Archivo" at bounding box center [500, 299] width 174 height 12
type input "C:\fakepath\receta cariati.pdf"
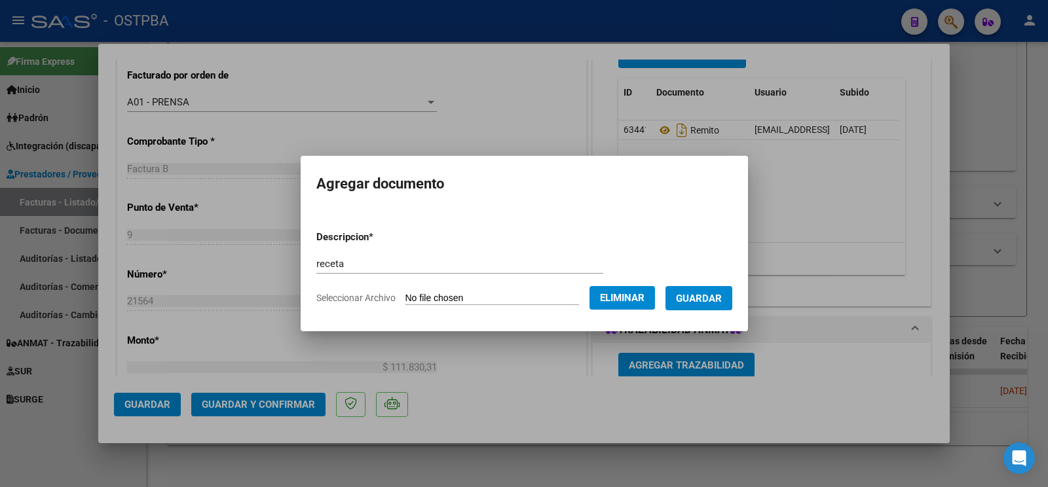
click at [700, 295] on span "Guardar" at bounding box center [699, 299] width 46 height 12
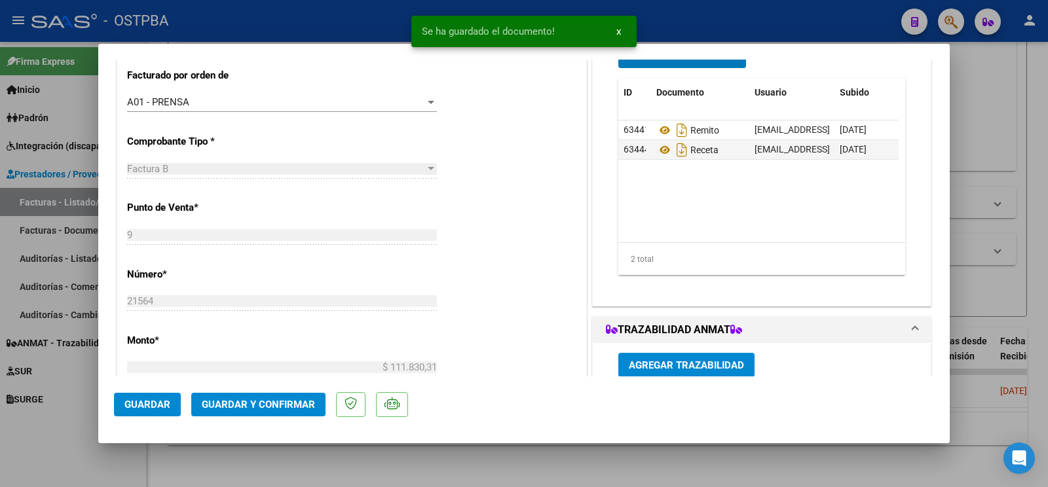
scroll to position [138, 0]
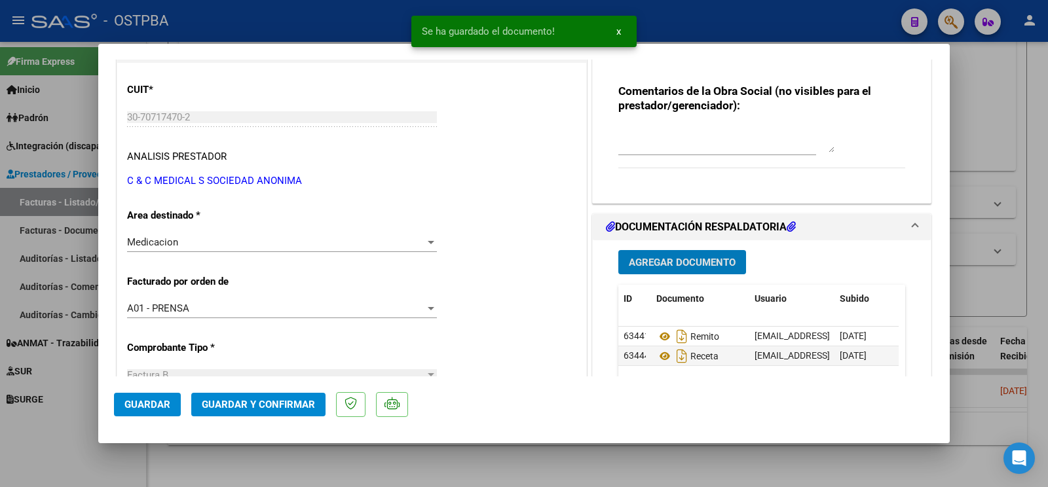
click at [153, 406] on span "Guardar" at bounding box center [147, 405] width 46 height 12
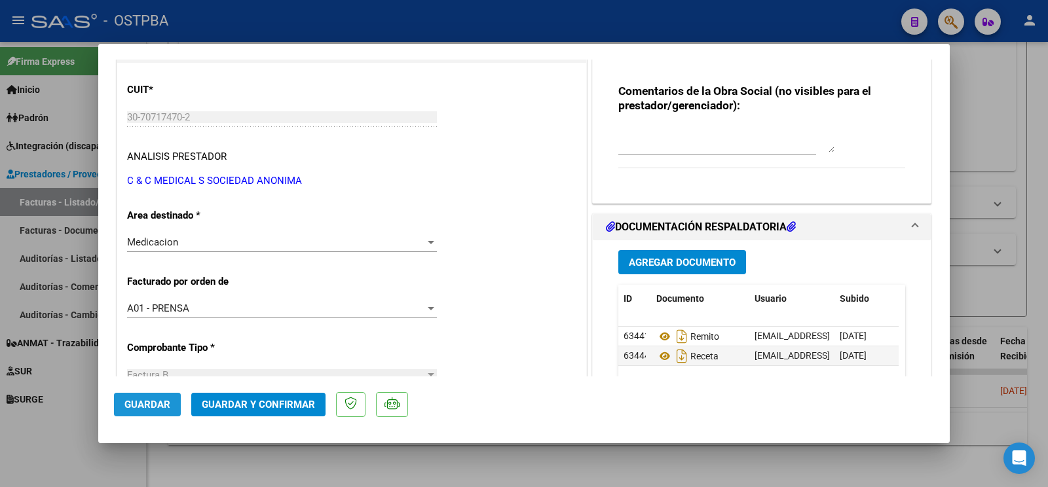
click at [155, 397] on button "Guardar" at bounding box center [147, 405] width 67 height 24
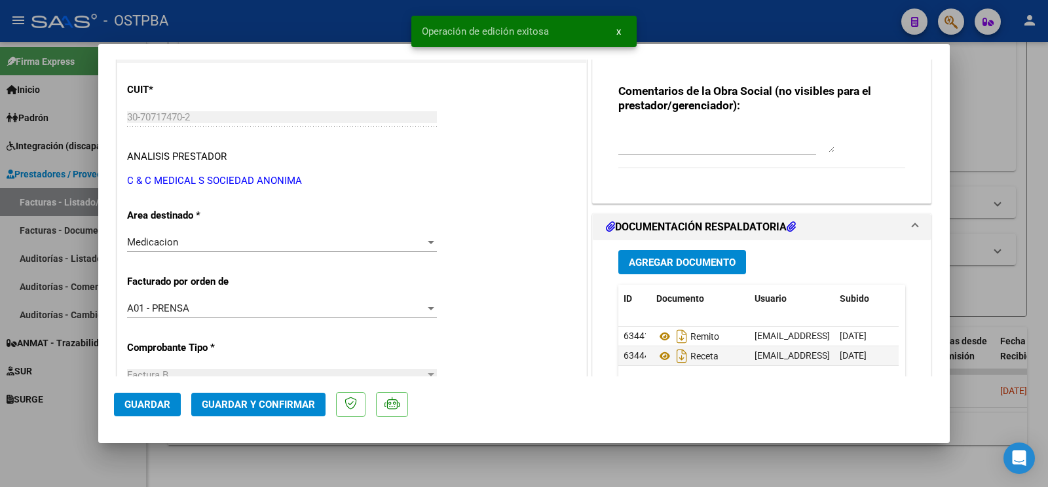
click at [74, 418] on div at bounding box center [524, 243] width 1048 height 487
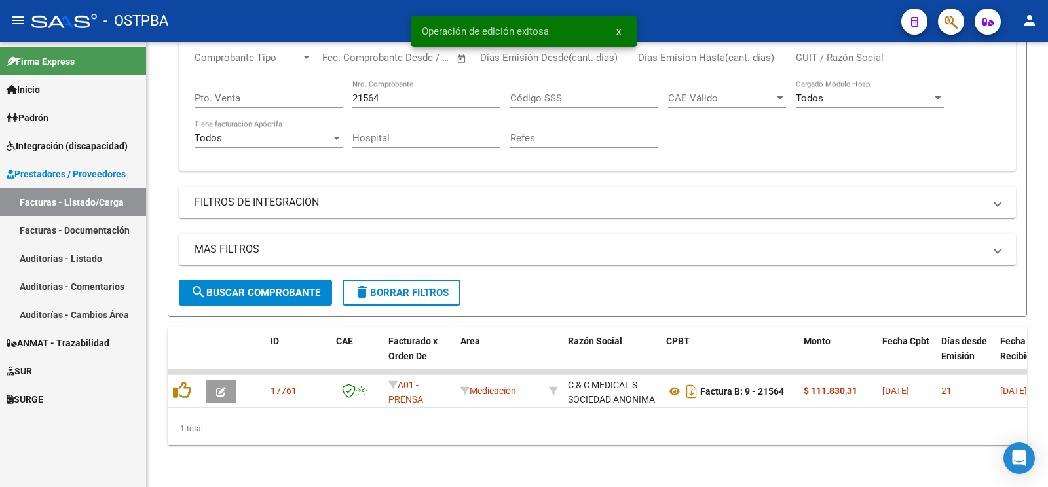
drag, startPoint x: 423, startPoint y: 85, endPoint x: 0, endPoint y: 5, distance: 430.0
click at [353, 92] on input "21564" at bounding box center [427, 98] width 148 height 12
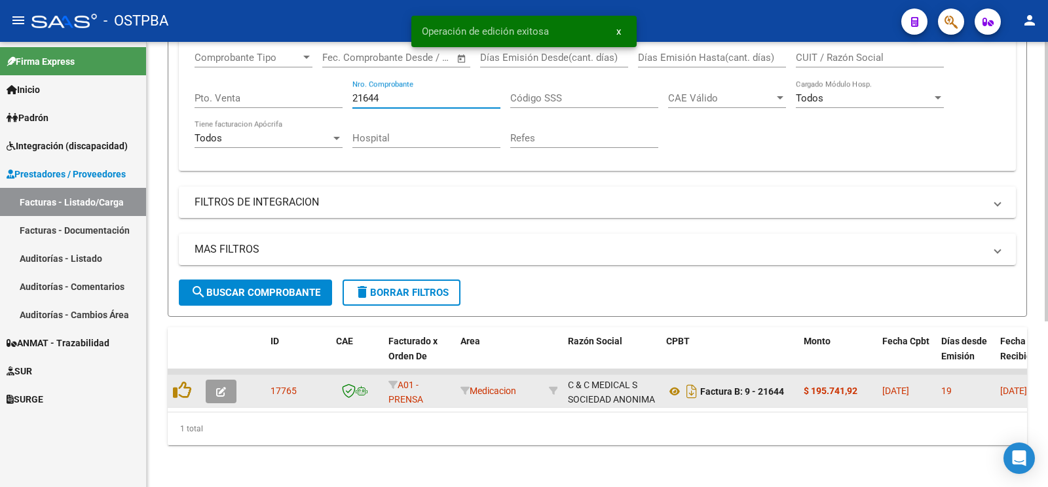
type input "21644"
click at [206, 381] on datatable-body-cell at bounding box center [223, 391] width 46 height 32
click at [212, 383] on button "button" at bounding box center [221, 392] width 31 height 24
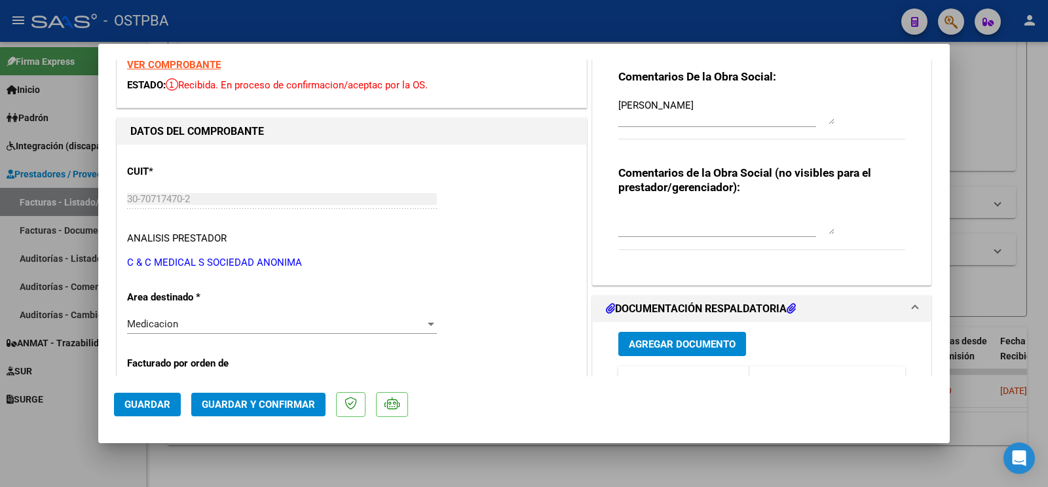
scroll to position [138, 0]
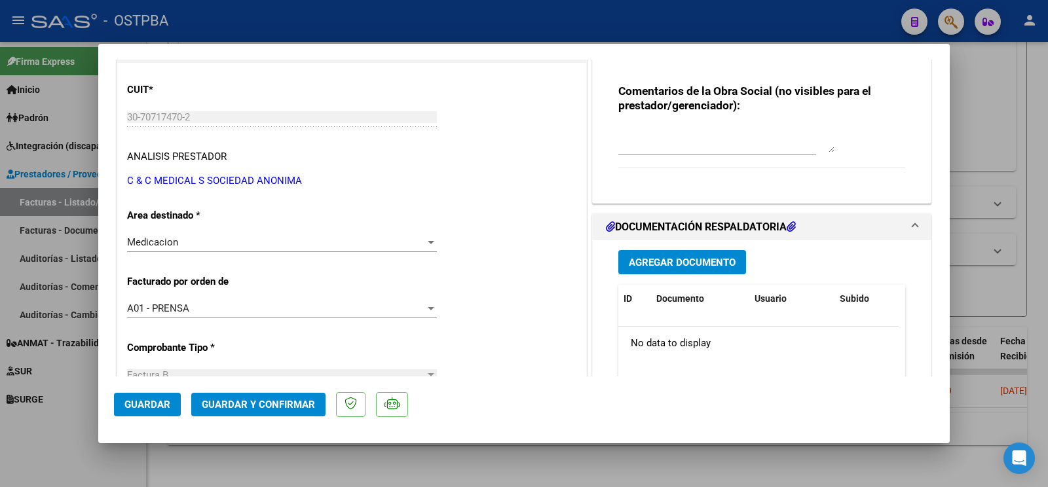
drag, startPoint x: 691, startPoint y: 250, endPoint x: 692, endPoint y: 256, distance: 6.6
click at [691, 249] on div "Agregar Documento ID Documento Usuario Subido Acción No data to display 0 total…" at bounding box center [762, 370] width 307 height 261
click at [695, 259] on span "Agregar Documento" at bounding box center [682, 263] width 107 height 12
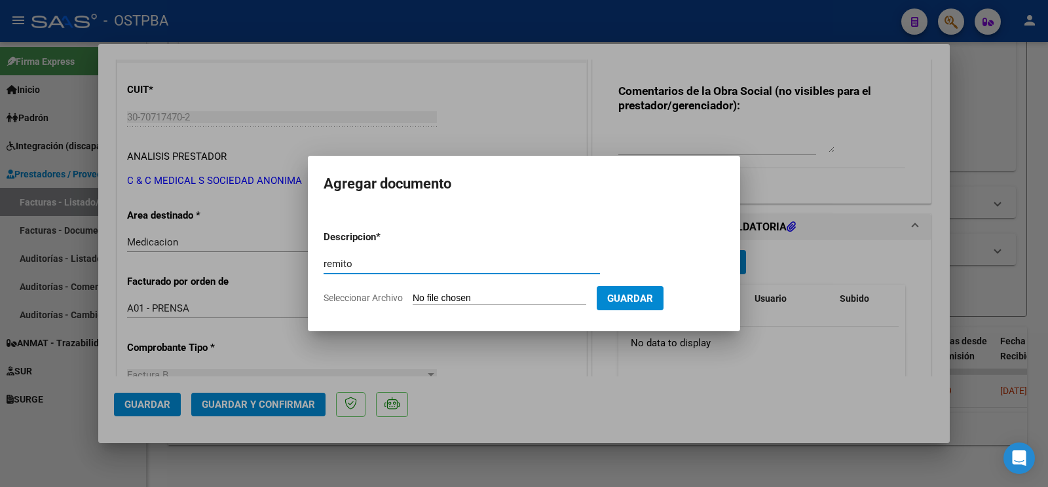
type input "remito"
click at [452, 297] on input "Seleccionar Archivo" at bounding box center [500, 299] width 174 height 12
type input "C:\fakepath\remito califano_20251008_0001.pdf"
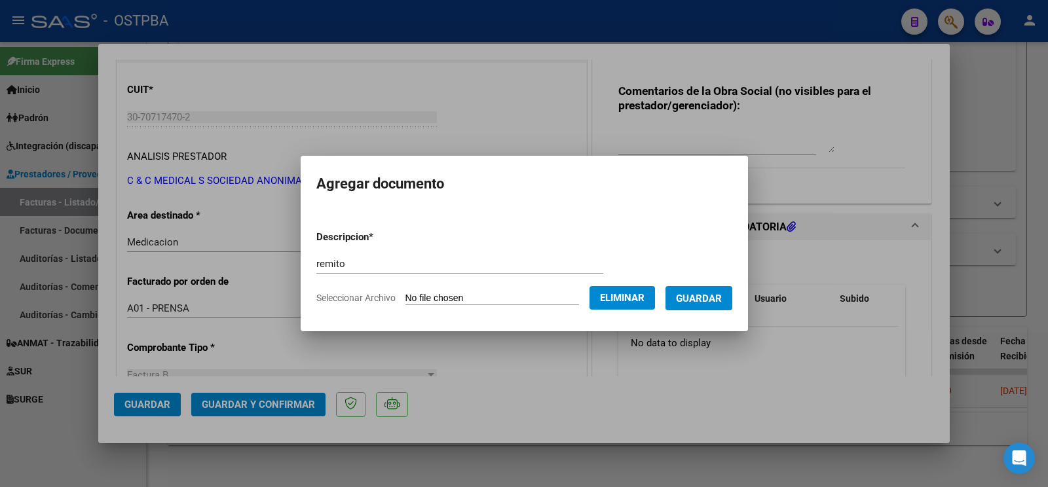
click at [722, 303] on span "Guardar" at bounding box center [699, 299] width 46 height 12
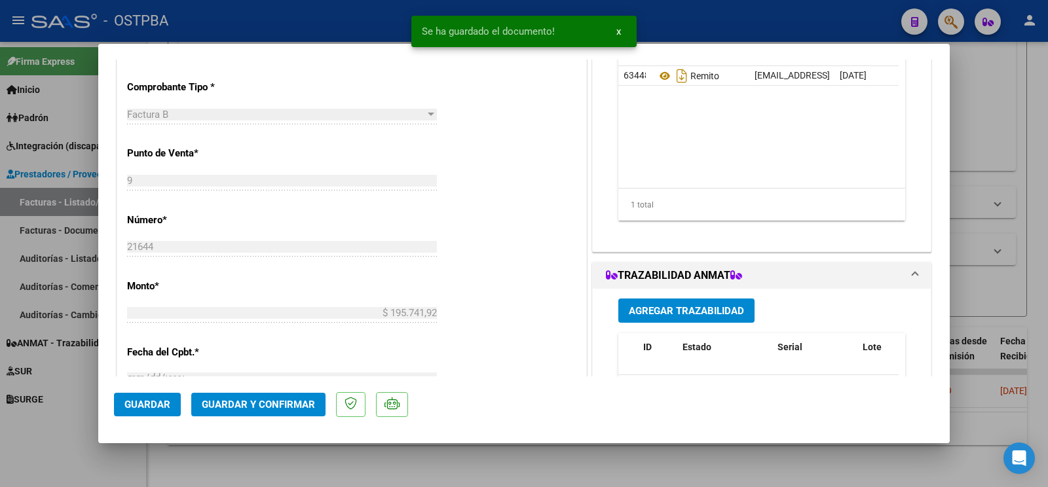
scroll to position [413, 0]
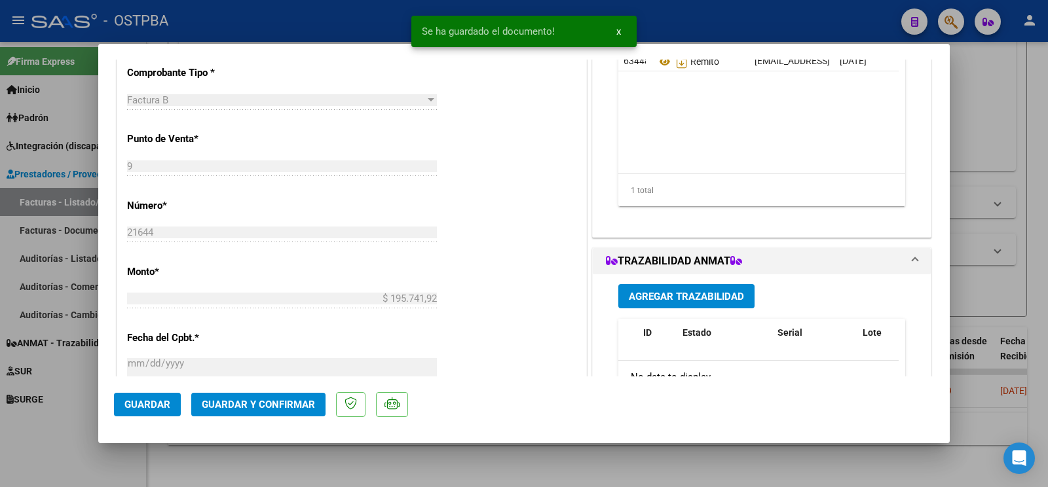
click at [689, 292] on span "Agregar Trazabilidad" at bounding box center [686, 296] width 115 height 12
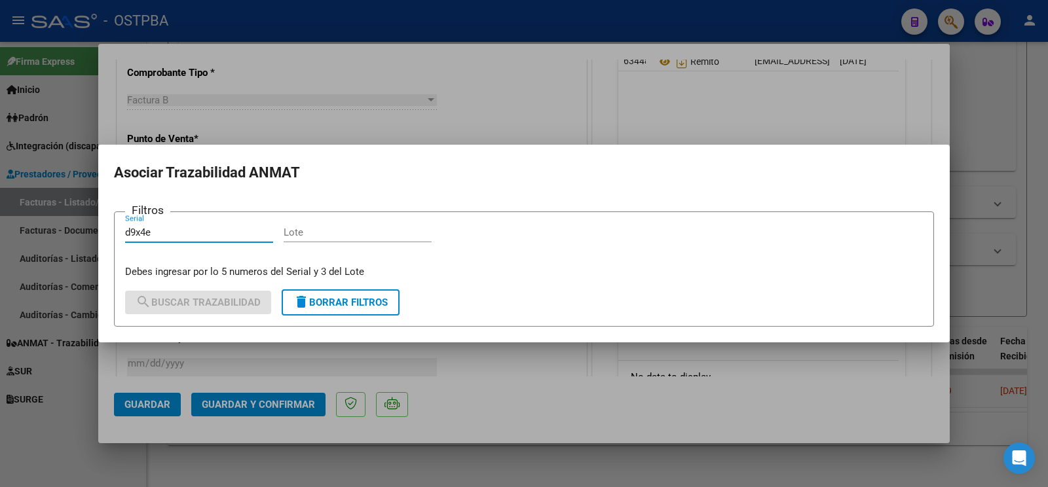
type input "d9x4e"
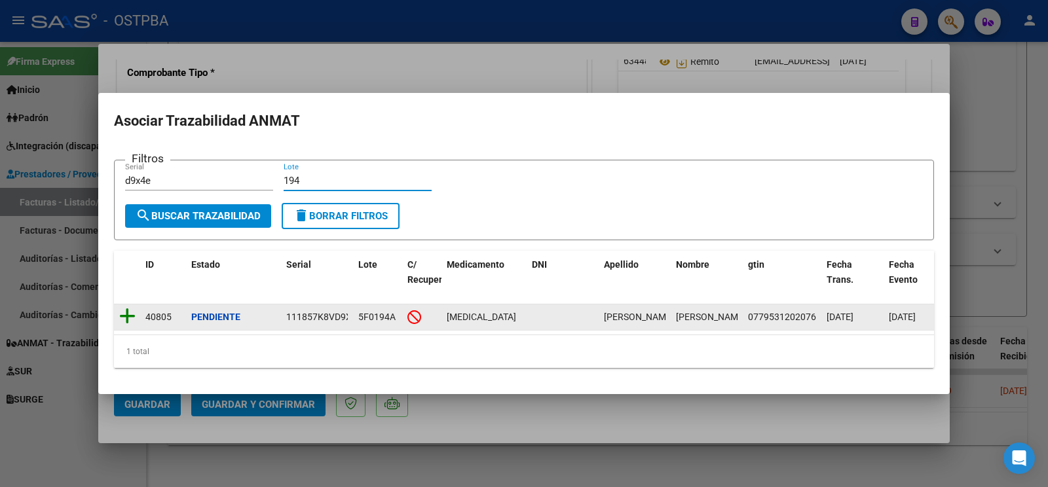
type input "194"
click at [128, 309] on icon at bounding box center [127, 316] width 16 height 18
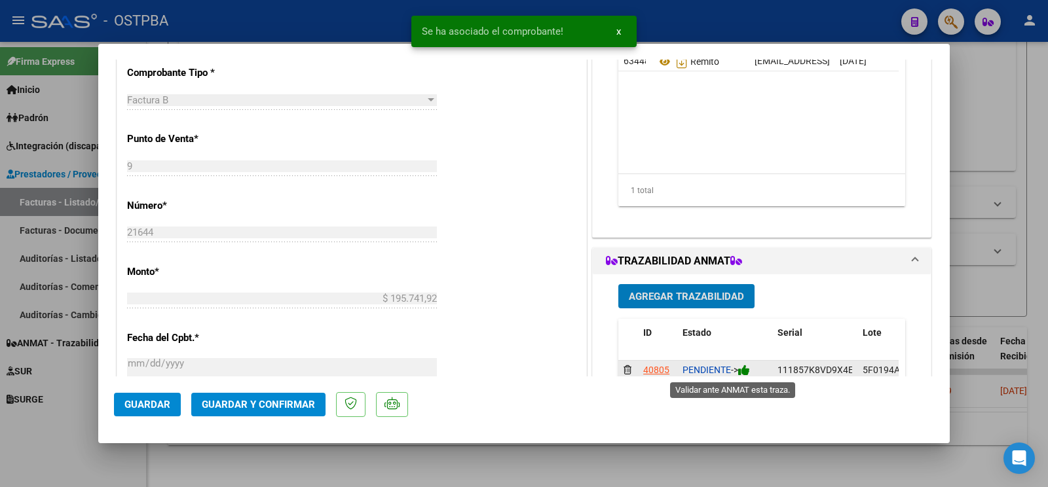
click at [739, 369] on icon at bounding box center [744, 370] width 12 height 12
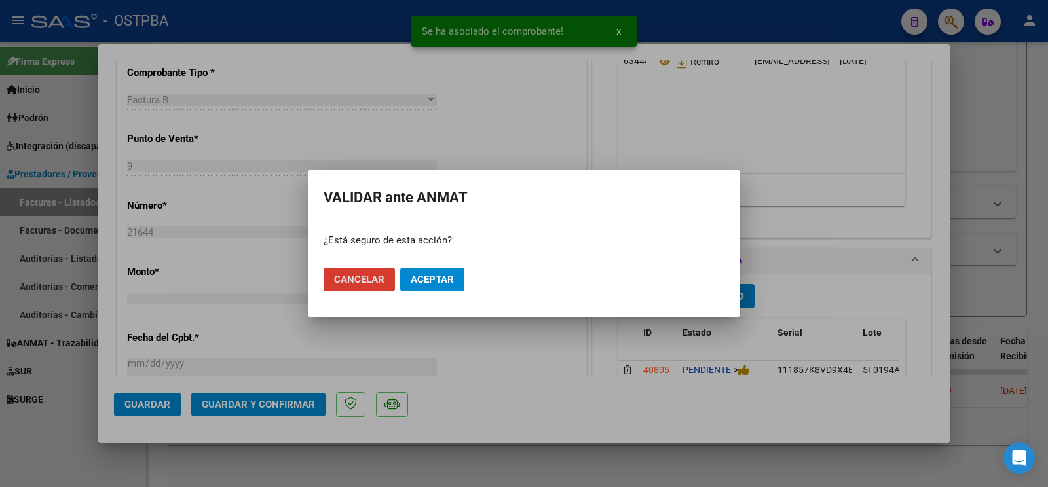
click at [446, 273] on button "Aceptar" at bounding box center [432, 280] width 64 height 24
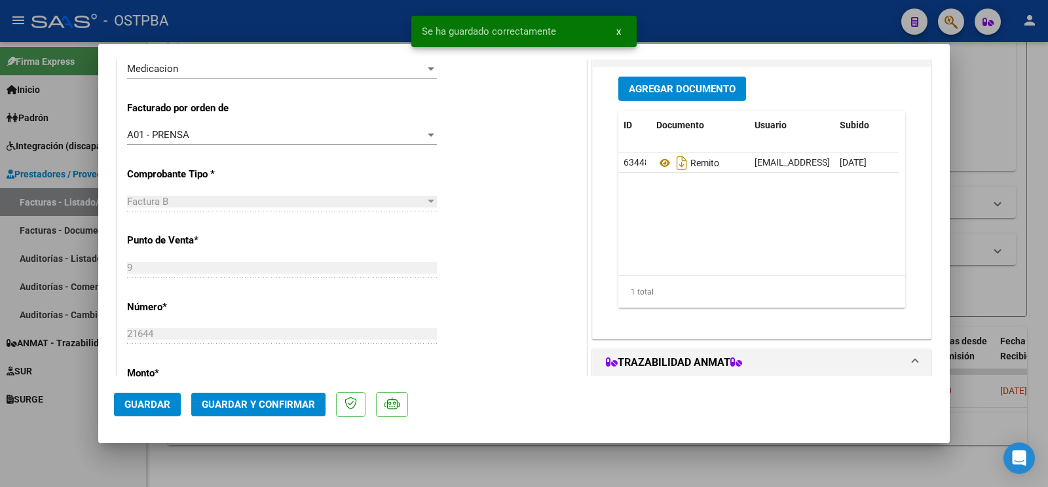
scroll to position [275, 0]
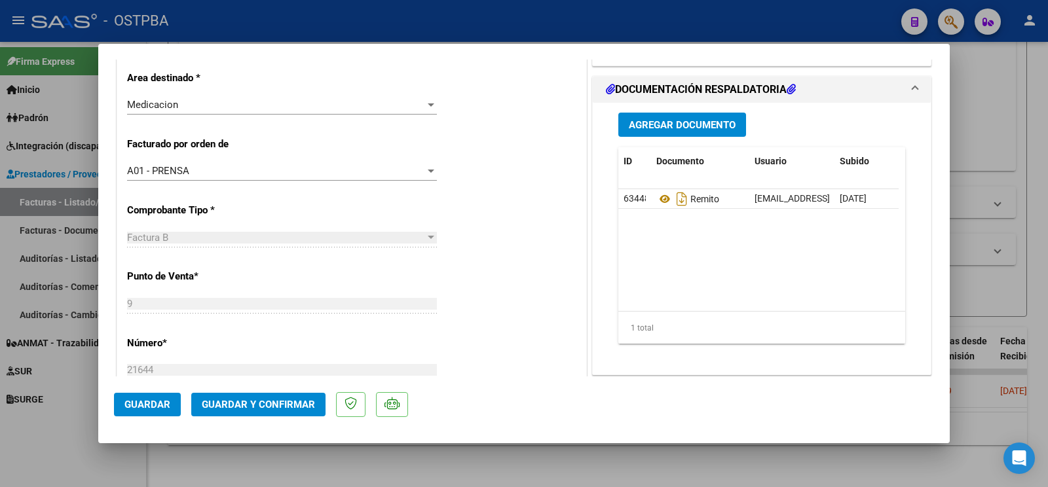
click at [651, 138] on div "Agregar Documento ID Documento Usuario Subido Acción 63448 Remito [EMAIL_ADDRES…" at bounding box center [762, 233] width 307 height 261
click at [657, 127] on span "Agregar Documento" at bounding box center [682, 125] width 107 height 12
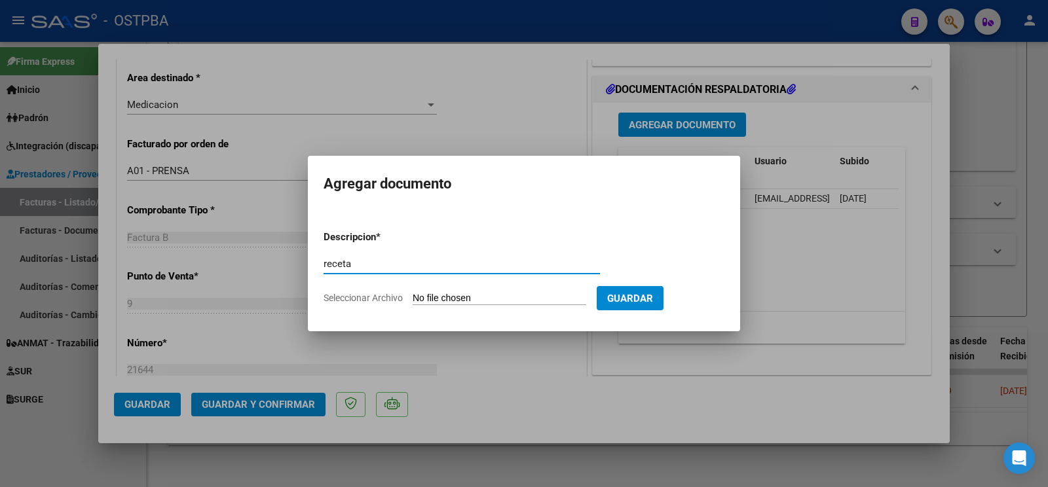
type input "receta"
click at [448, 293] on input "Seleccionar Archivo" at bounding box center [500, 299] width 174 height 12
type input "C:\fakepath\receta [PERSON_NAME].pdf"
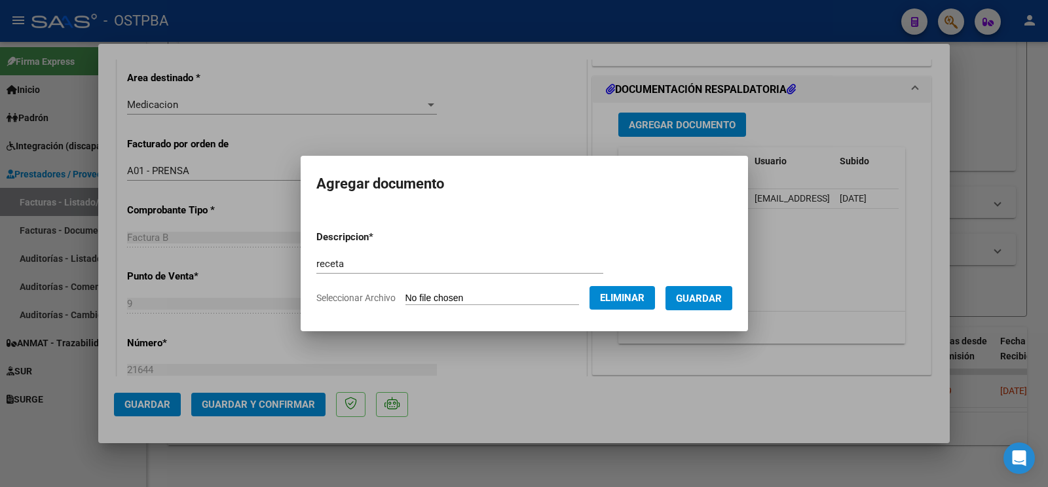
click at [723, 300] on button "Guardar" at bounding box center [699, 298] width 67 height 24
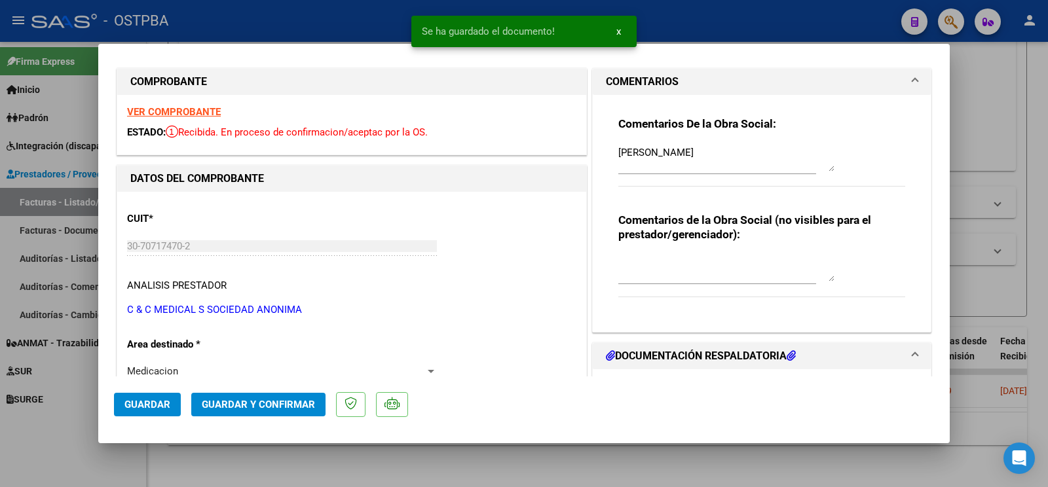
scroll to position [0, 0]
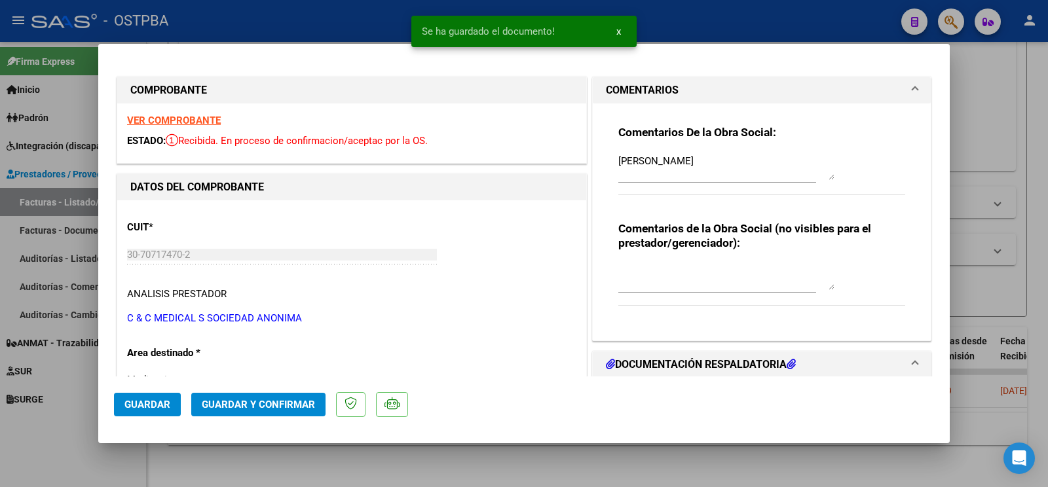
click at [155, 407] on span "Guardar" at bounding box center [147, 405] width 46 height 12
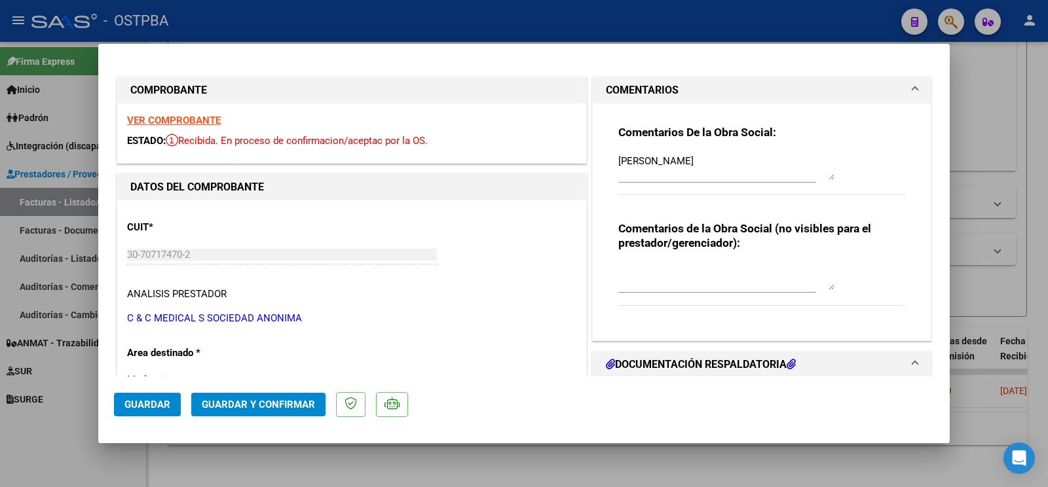
click at [135, 413] on button "Guardar" at bounding box center [147, 405] width 67 height 24
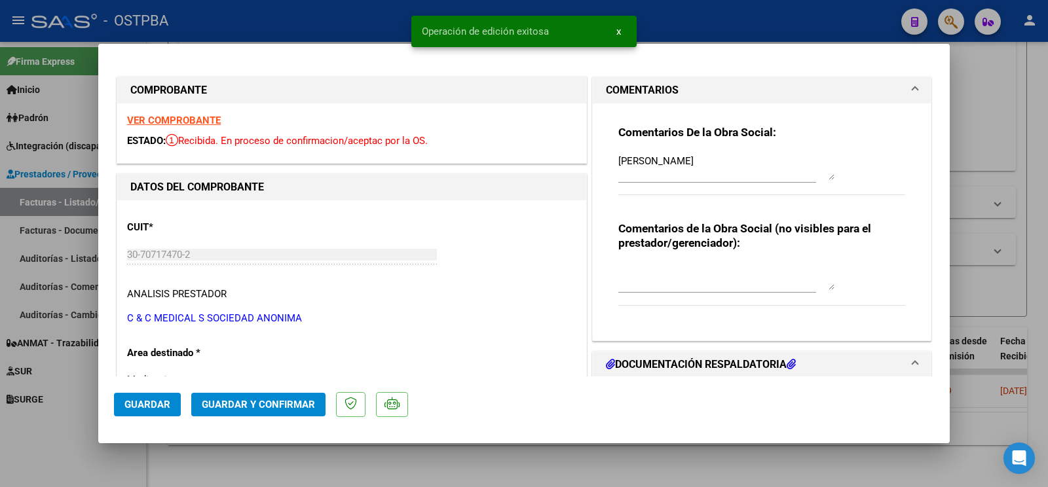
click at [68, 429] on div at bounding box center [524, 243] width 1048 height 487
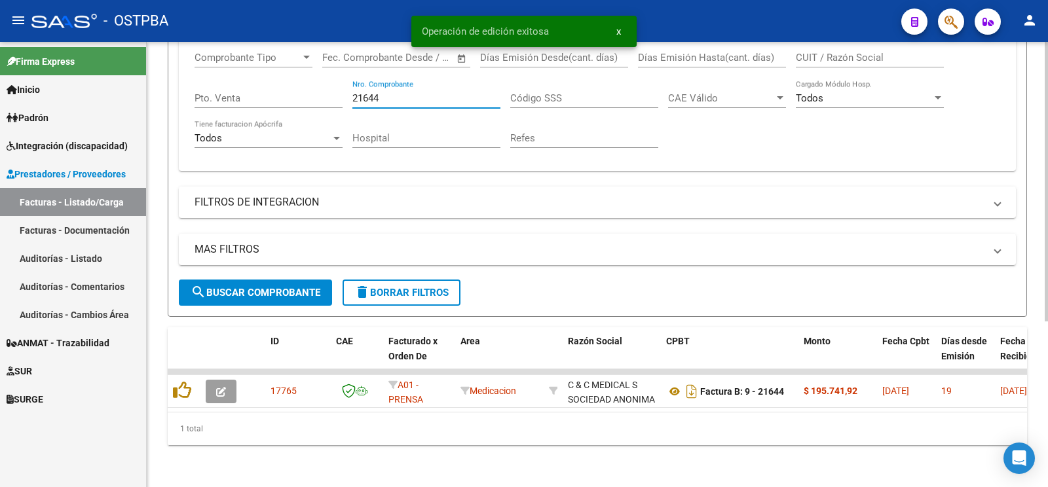
drag, startPoint x: 406, startPoint y: 98, endPoint x: 43, endPoint y: 5, distance: 374.6
click at [353, 92] on input "21644" at bounding box center [427, 98] width 148 height 12
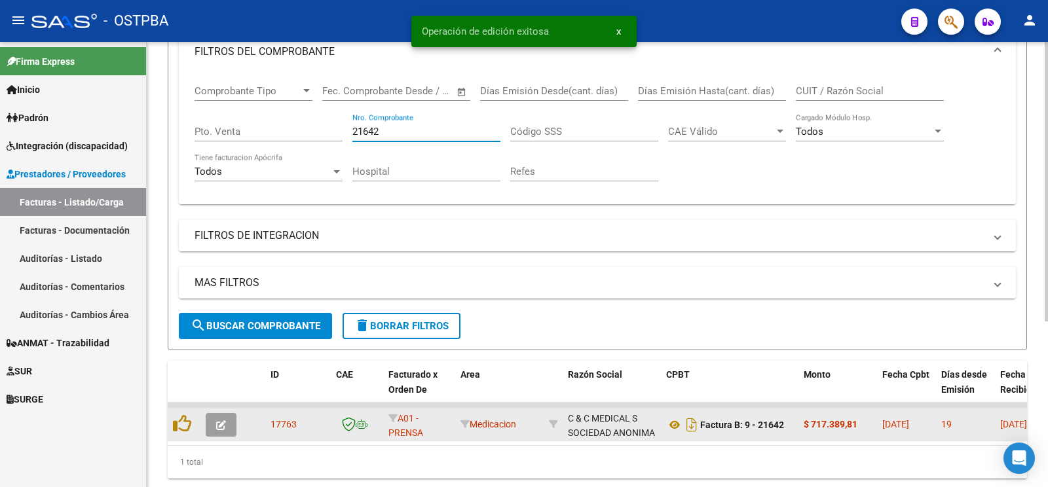
type input "21642"
click at [232, 419] on button "button" at bounding box center [221, 425] width 31 height 24
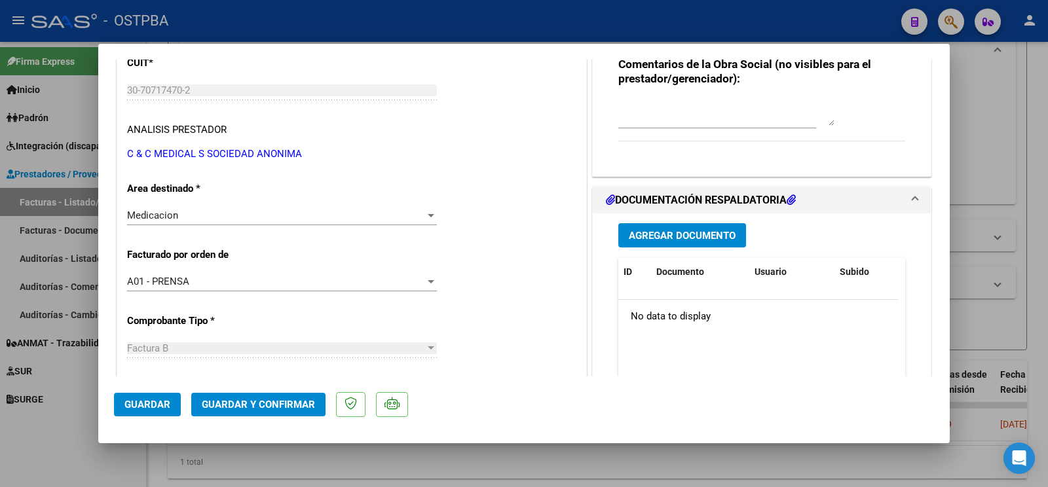
scroll to position [206, 0]
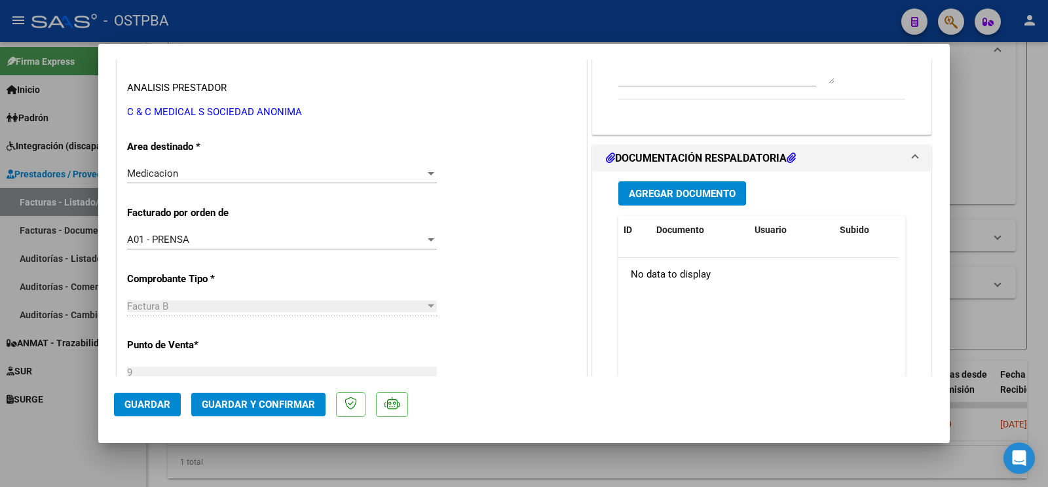
click at [669, 191] on span "Agregar Documento" at bounding box center [682, 194] width 107 height 12
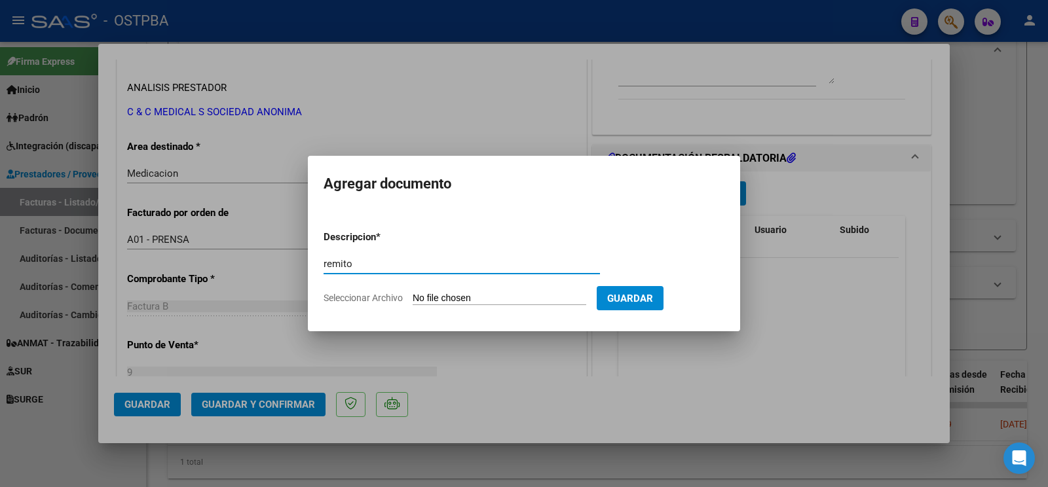
type input "remito"
click at [443, 294] on input "Seleccionar Archivo" at bounding box center [500, 299] width 174 height 12
type input "C:\fakepath\remito avendaño_20251008_0001.pdf"
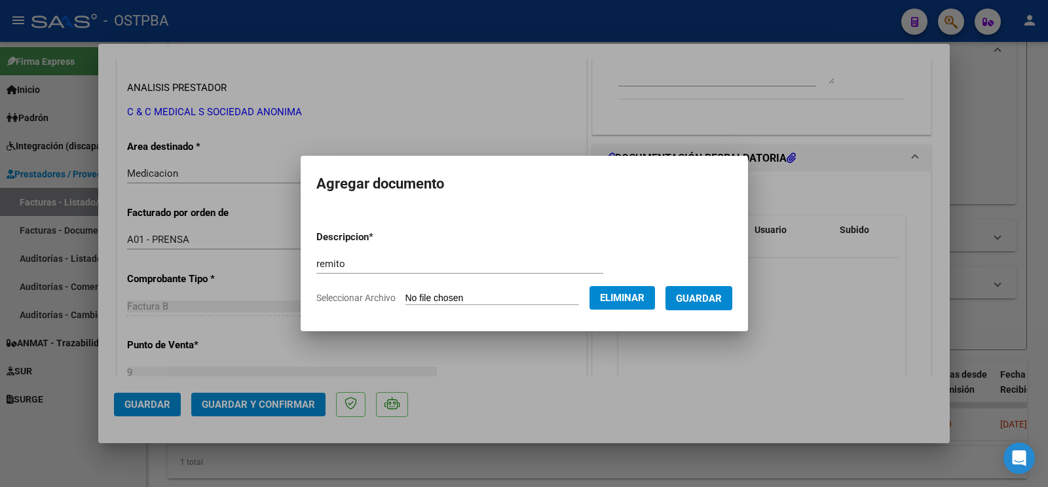
click at [725, 305] on button "Guardar" at bounding box center [699, 298] width 67 height 24
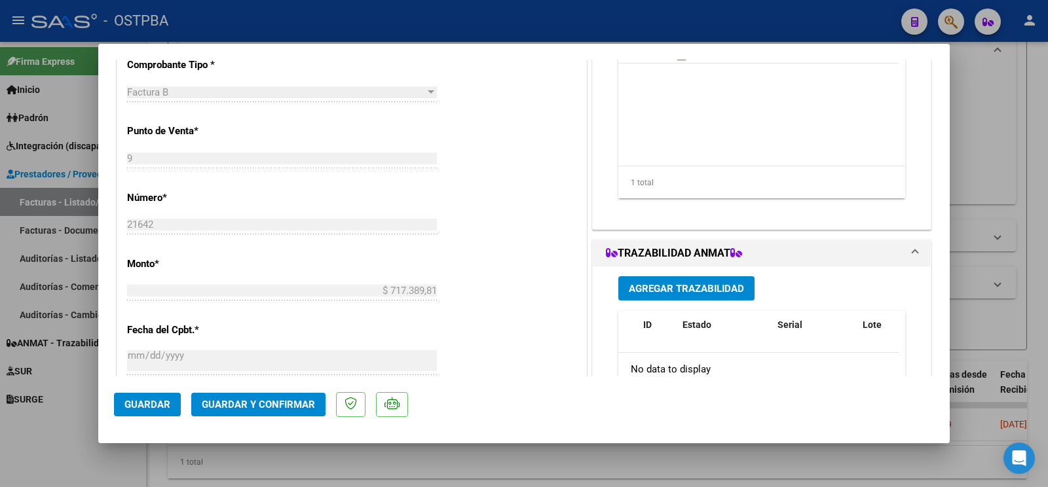
scroll to position [275, 0]
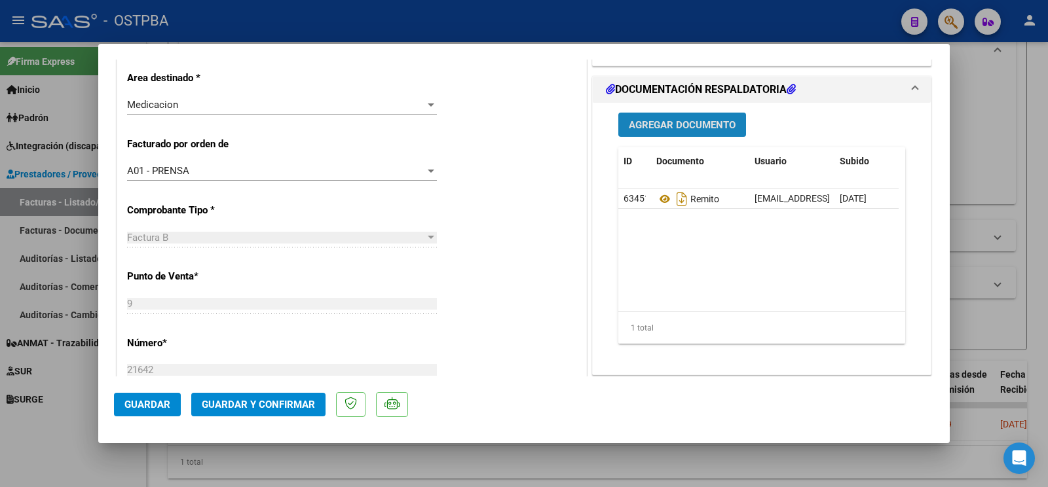
click at [701, 124] on span "Agregar Documento" at bounding box center [682, 125] width 107 height 12
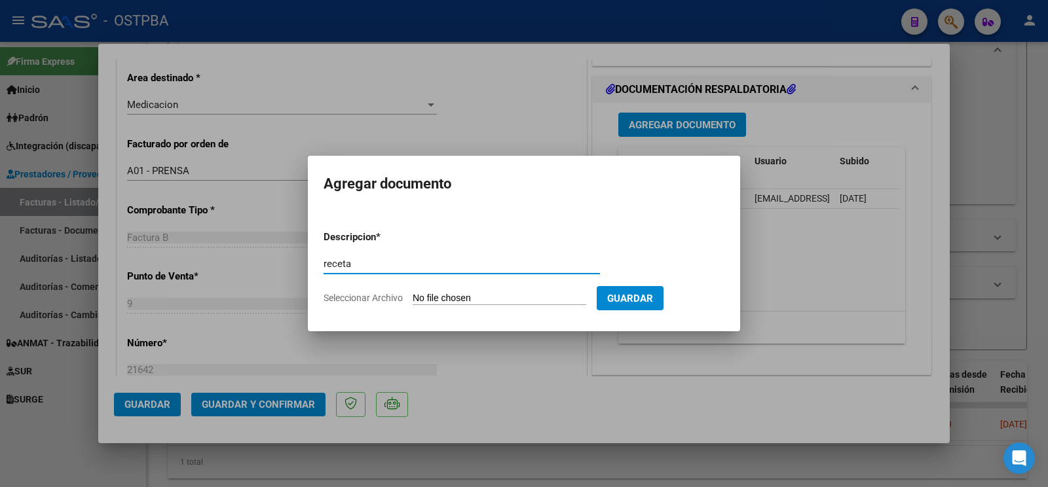
type input "receta"
click at [442, 299] on input "Seleccionar Archivo" at bounding box center [500, 299] width 174 height 12
type input "C:\fakepath\receta [PERSON_NAME].pdf"
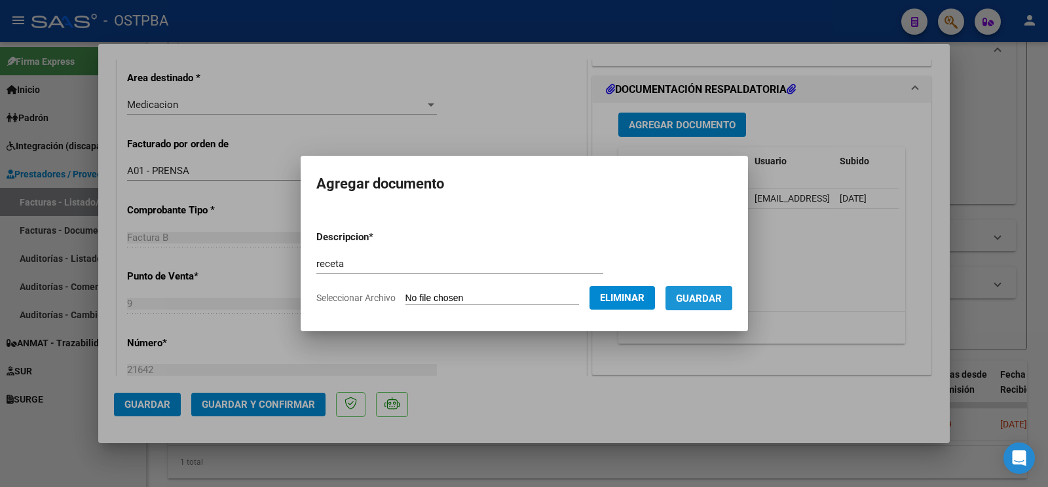
click at [689, 301] on span "Guardar" at bounding box center [699, 299] width 46 height 12
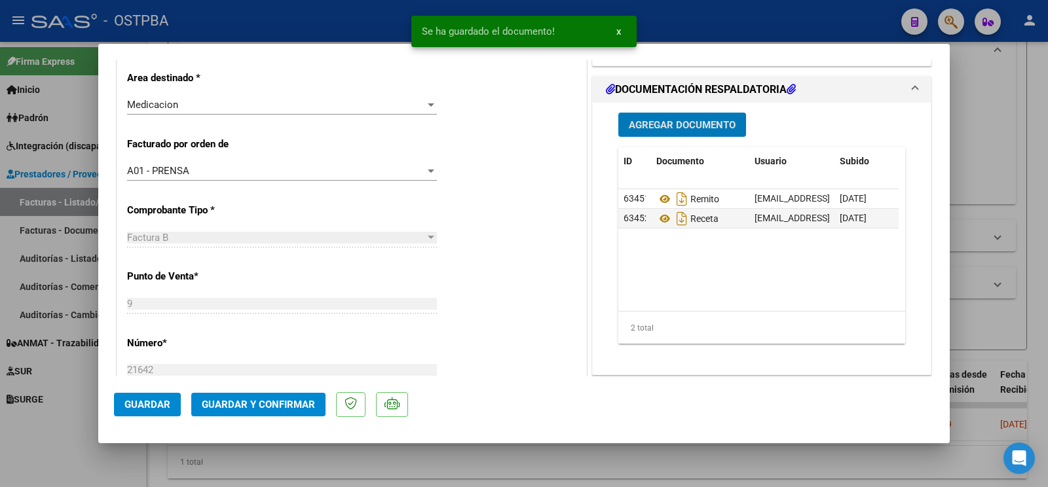
scroll to position [619, 0]
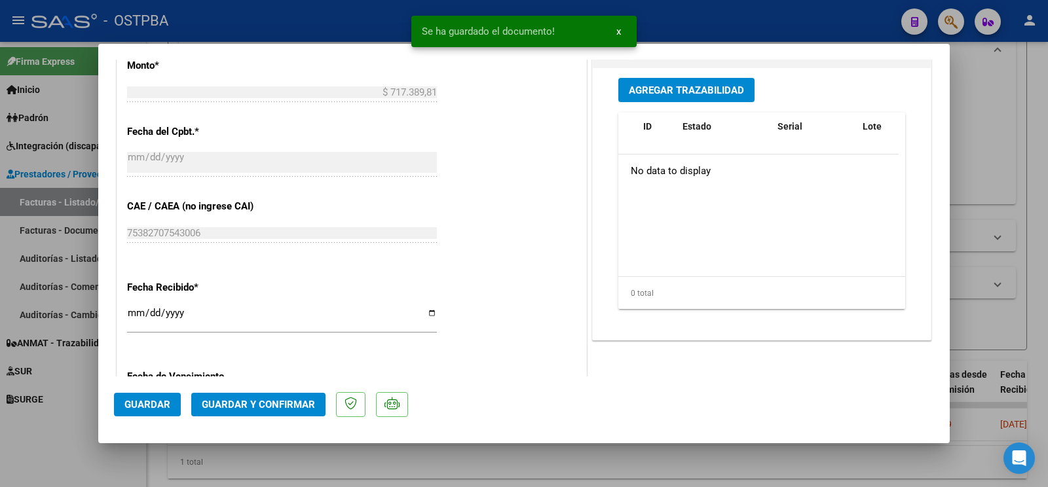
click at [720, 100] on button "Agregar Trazabilidad" at bounding box center [687, 90] width 136 height 24
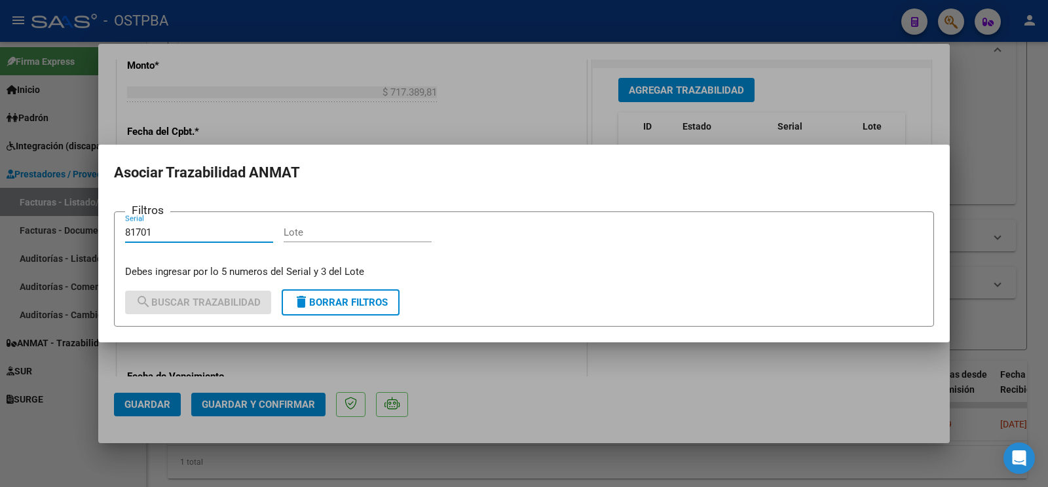
type input "81701"
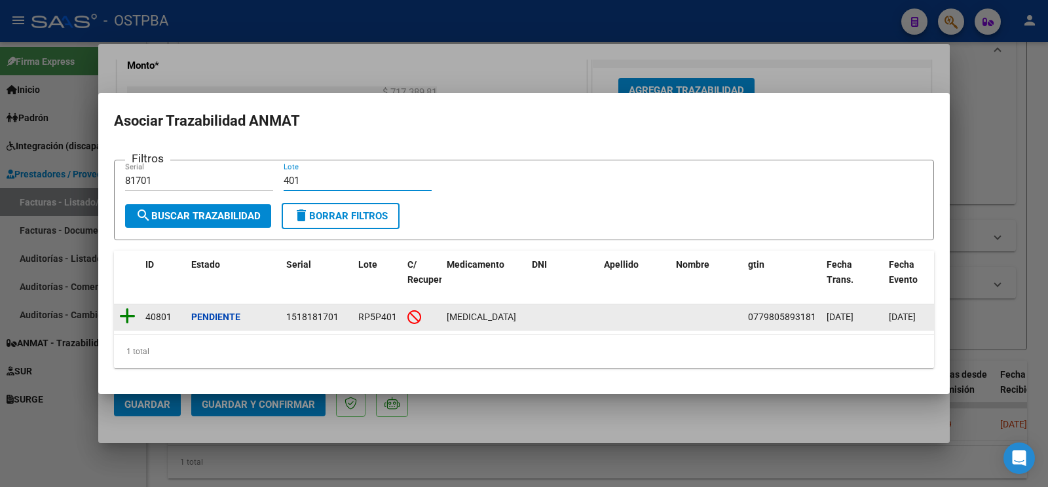
type input "401"
click at [134, 312] on icon at bounding box center [127, 316] width 16 height 18
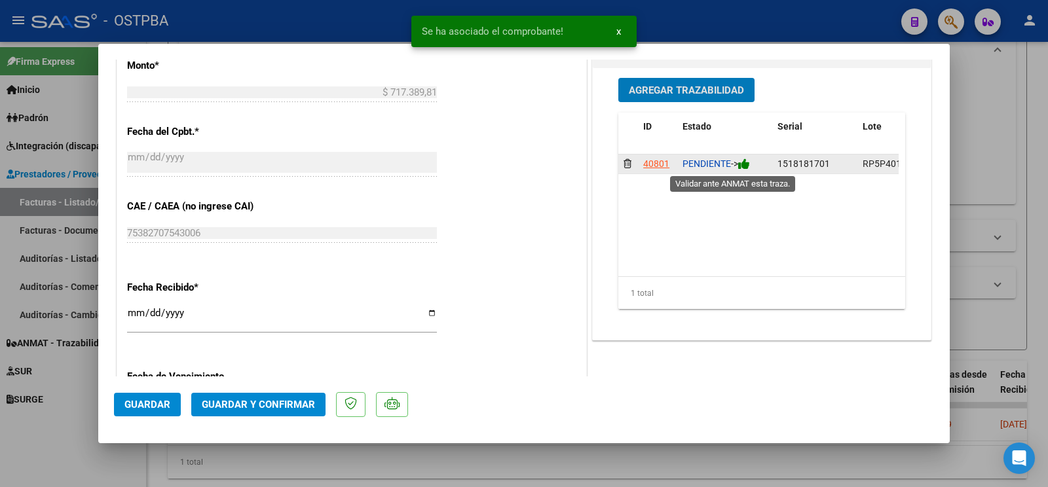
click at [742, 160] on icon at bounding box center [744, 164] width 12 height 12
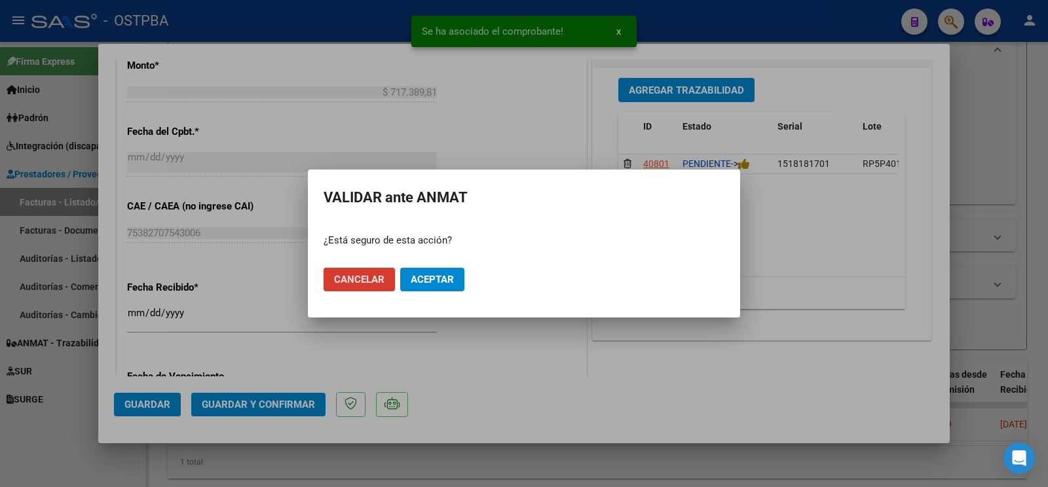
click at [456, 279] on button "Aceptar" at bounding box center [432, 280] width 64 height 24
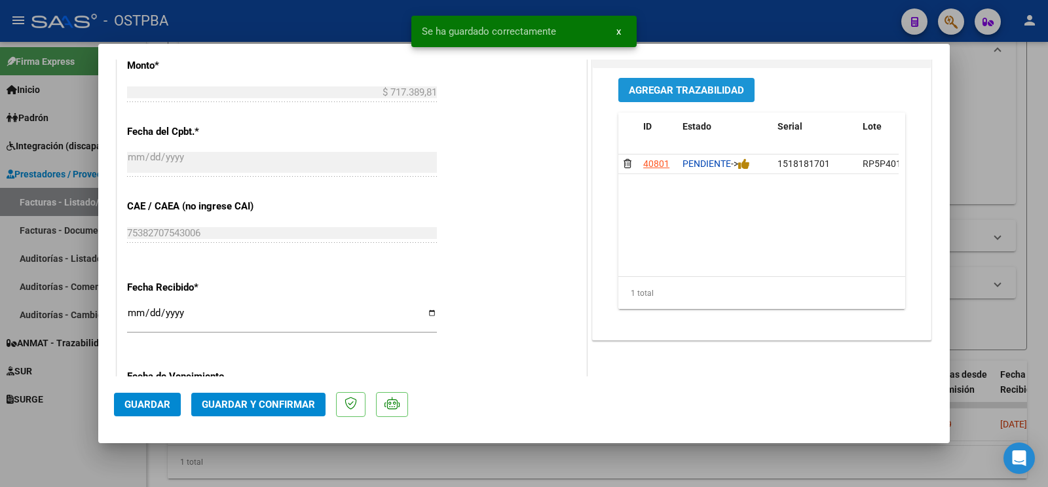
click at [683, 91] on span "Agregar Trazabilidad" at bounding box center [686, 91] width 115 height 12
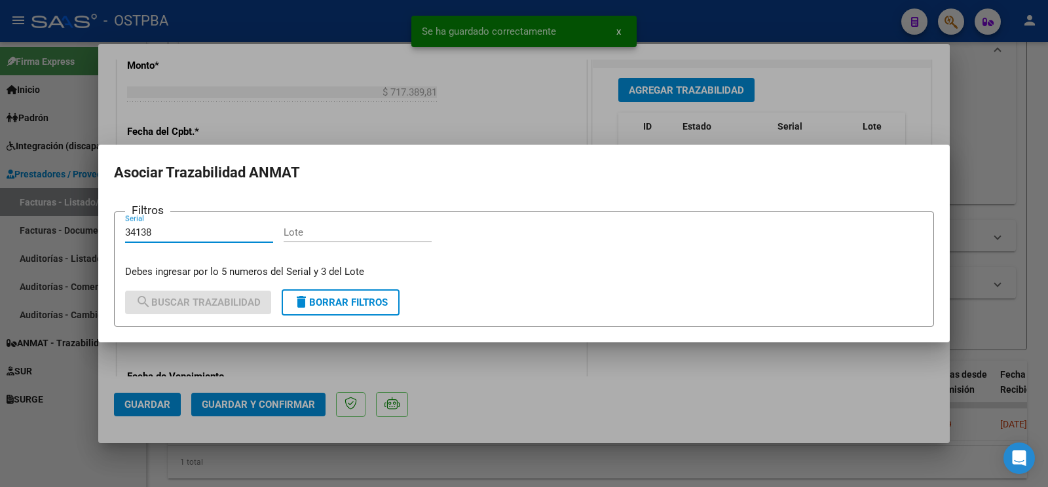
type input "34138"
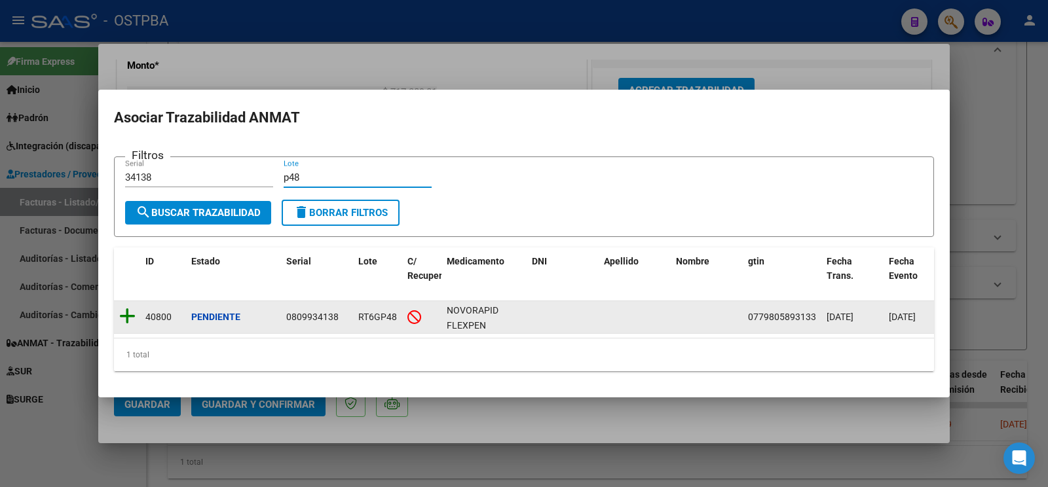
type input "p48"
click at [128, 307] on icon at bounding box center [127, 316] width 16 height 18
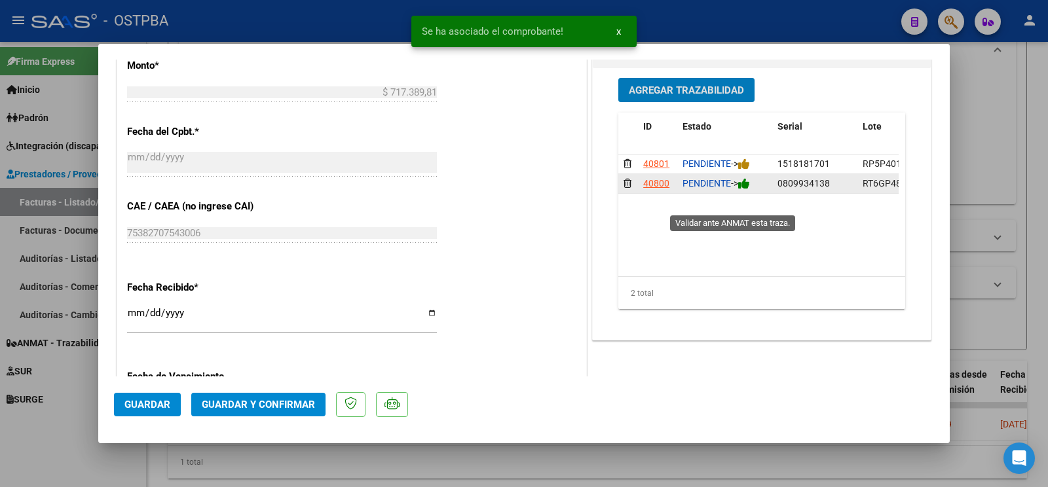
click at [740, 190] on icon at bounding box center [744, 184] width 12 height 12
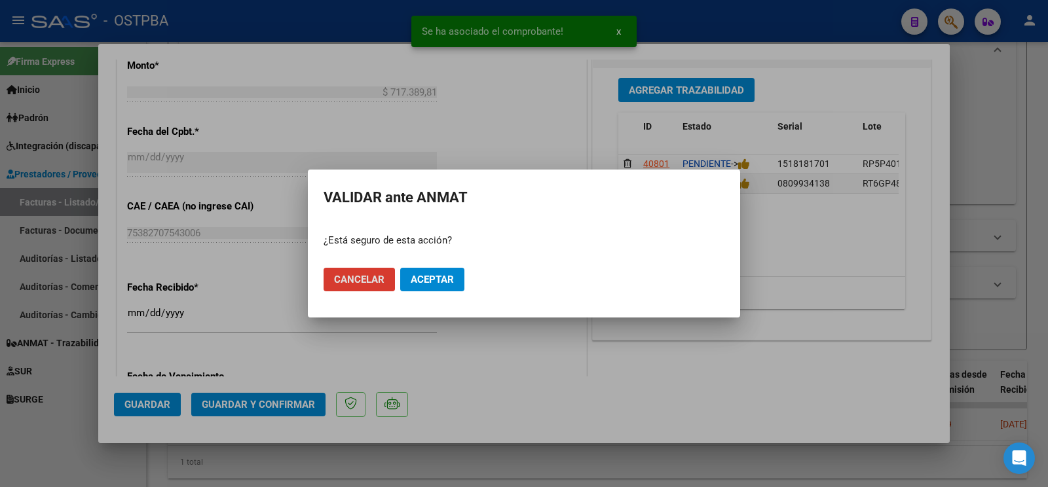
click at [432, 278] on span "Aceptar" at bounding box center [432, 280] width 43 height 12
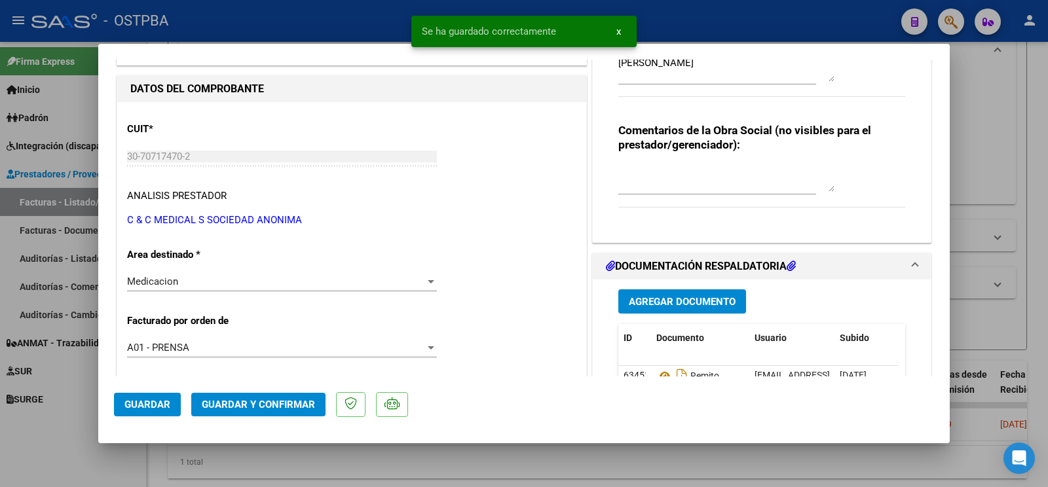
scroll to position [69, 0]
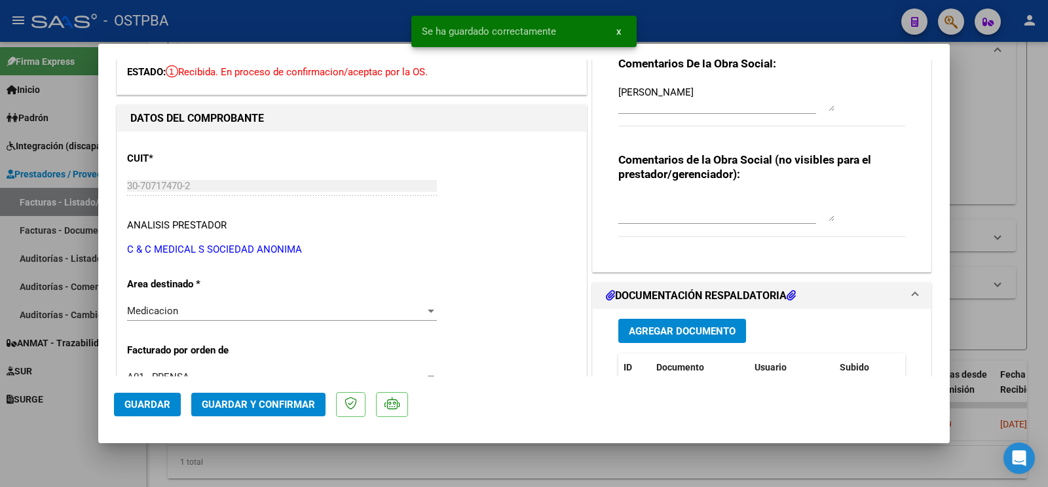
click at [157, 398] on button "Guardar" at bounding box center [147, 405] width 67 height 24
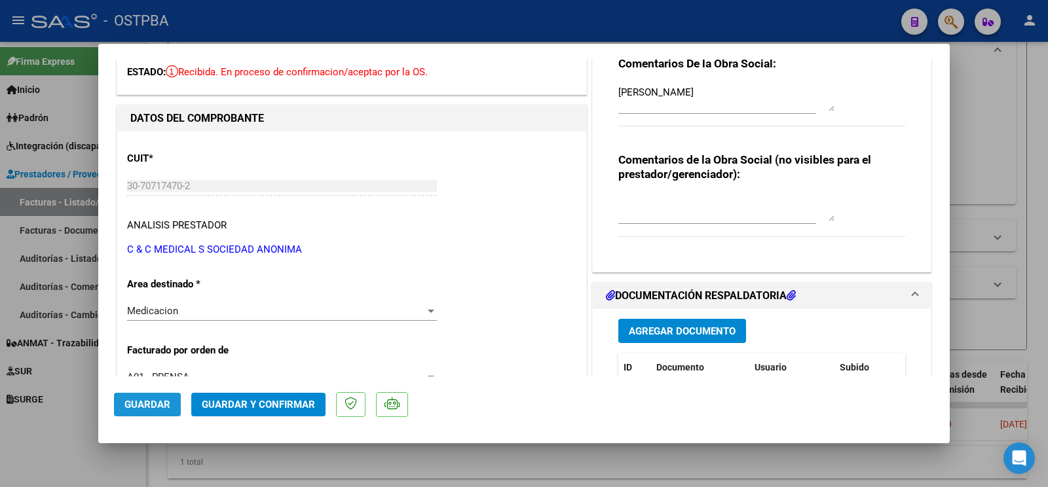
click at [167, 410] on span "Guardar" at bounding box center [147, 405] width 46 height 12
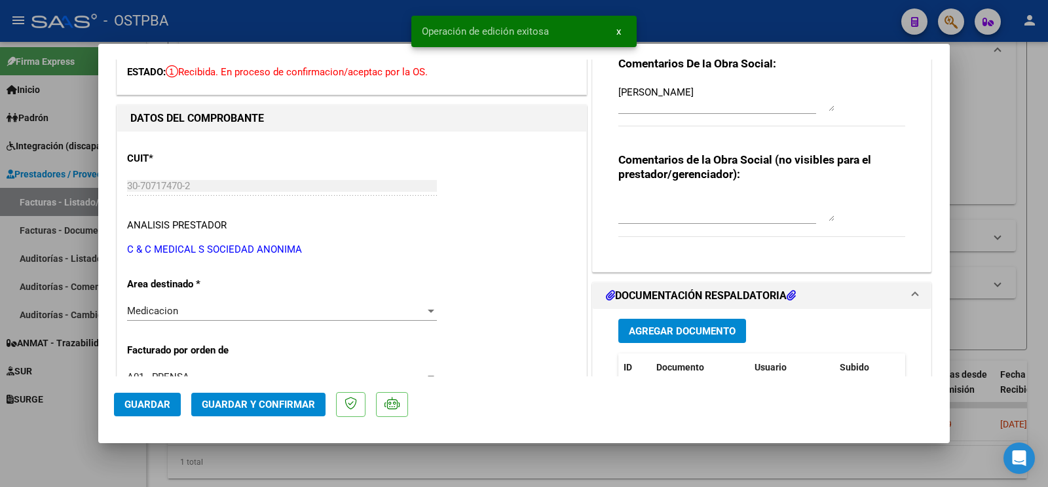
click at [58, 434] on div at bounding box center [524, 243] width 1048 height 487
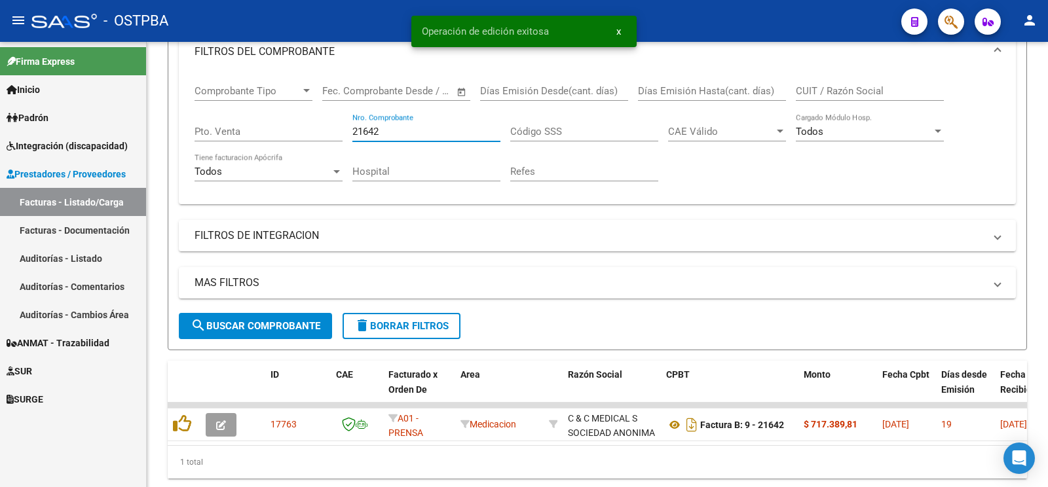
drag, startPoint x: 408, startPoint y: 132, endPoint x: 0, endPoint y: 19, distance: 423.5
click at [353, 126] on input "21642" at bounding box center [427, 132] width 148 height 12
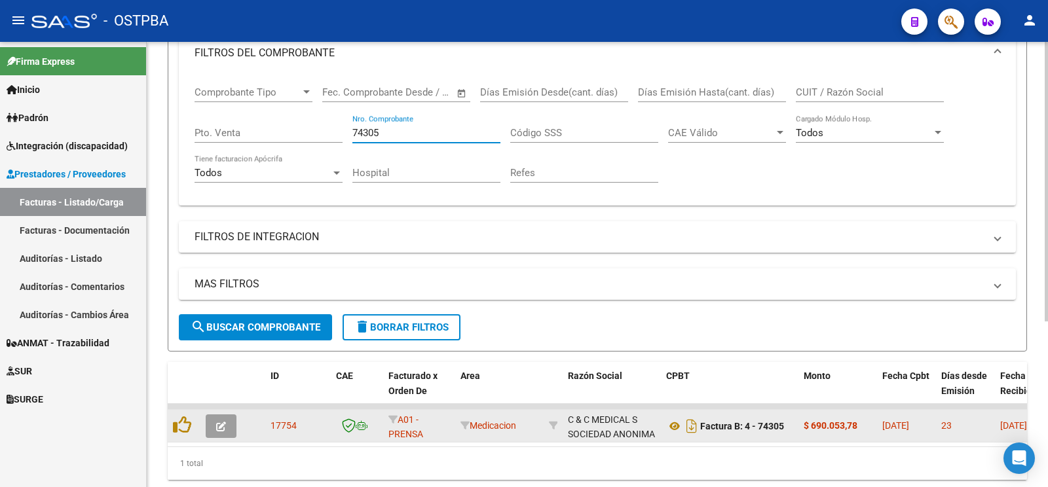
type input "74305"
click at [227, 419] on button "button" at bounding box center [221, 427] width 31 height 24
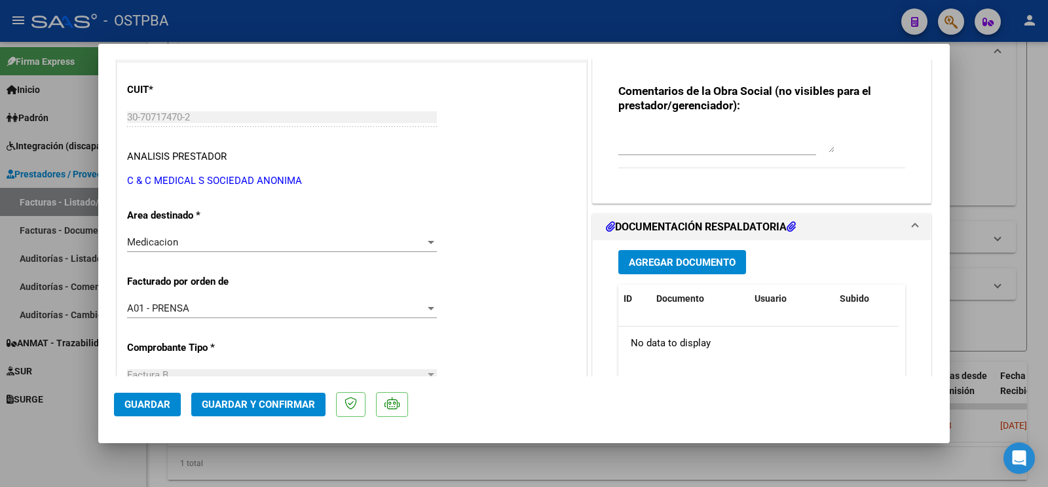
scroll to position [206, 0]
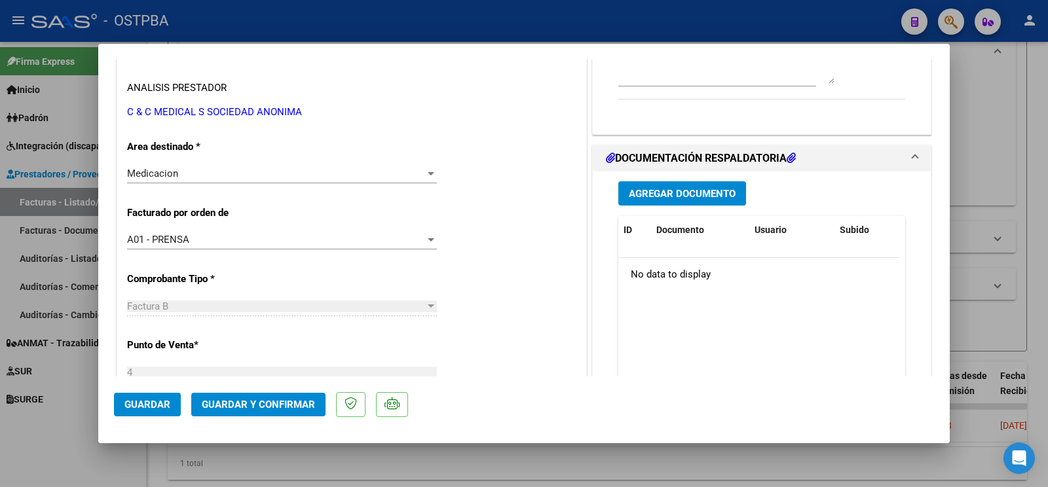
click at [675, 193] on span "Agregar Documento" at bounding box center [682, 194] width 107 height 12
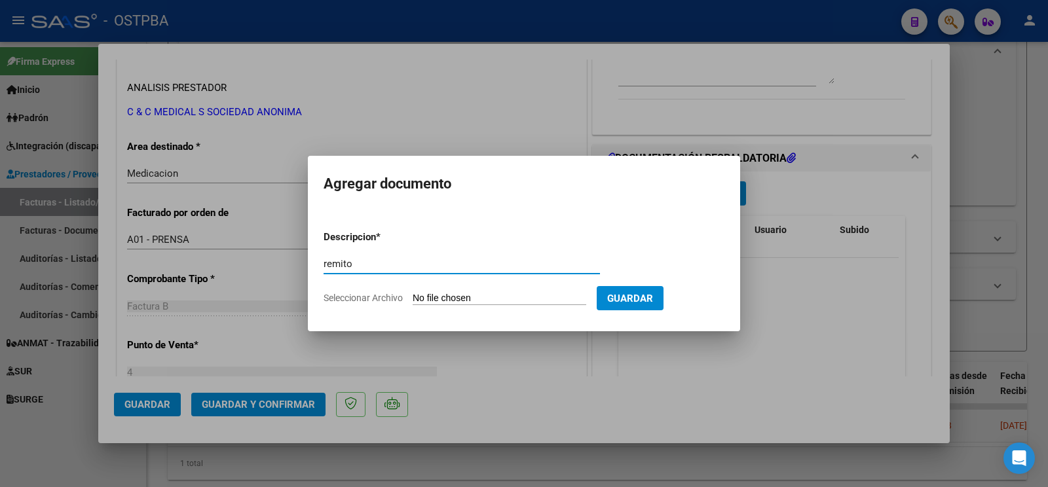
type input "remito"
click at [442, 299] on input "Seleccionar Archivo" at bounding box center [500, 299] width 174 height 12
type input "C:\fakepath\remito zappia_20251008_0001.pdf"
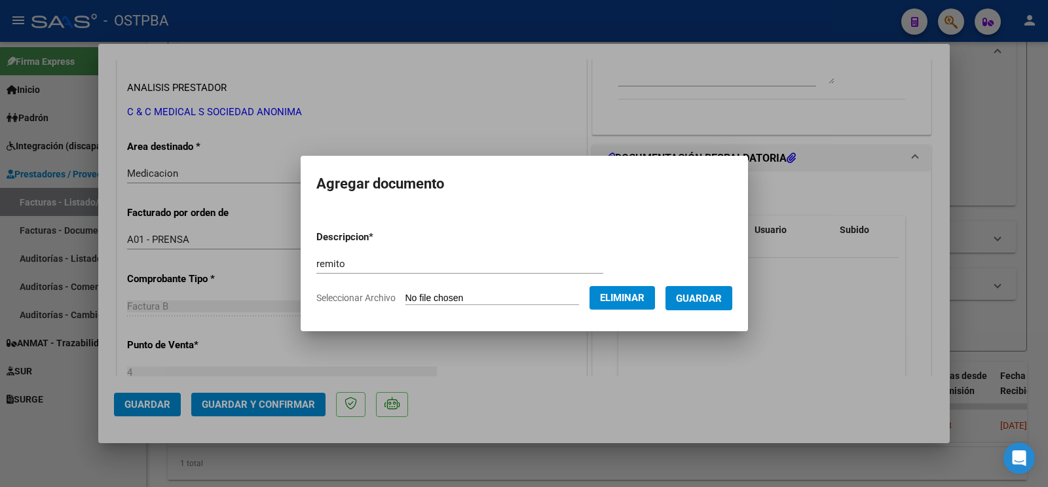
click at [722, 302] on span "Guardar" at bounding box center [699, 299] width 46 height 12
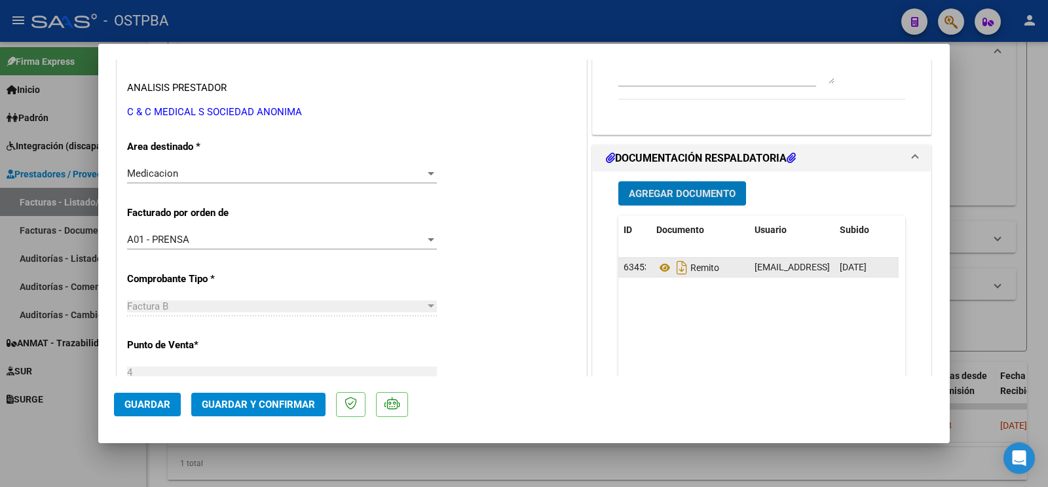
scroll to position [413, 0]
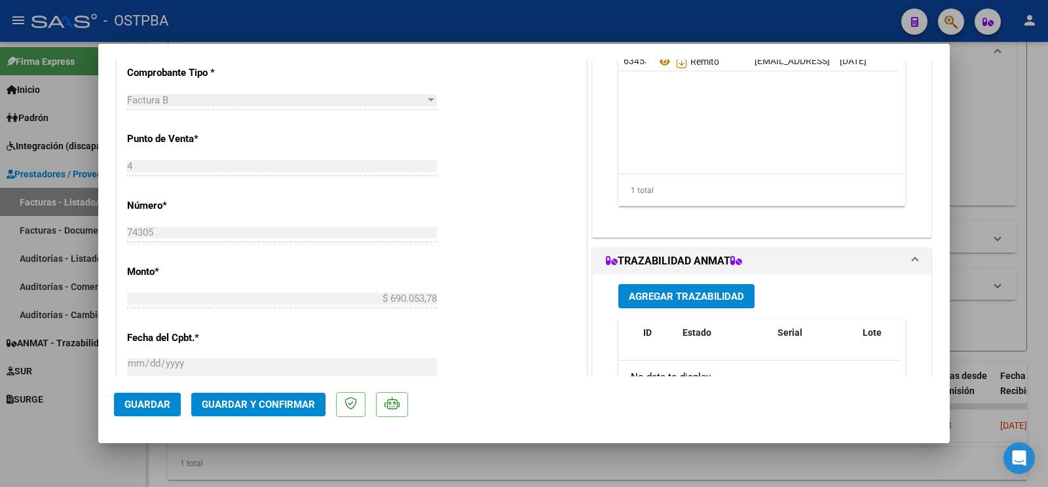
click at [674, 303] on span "Agregar Trazabilidad" at bounding box center [686, 297] width 115 height 12
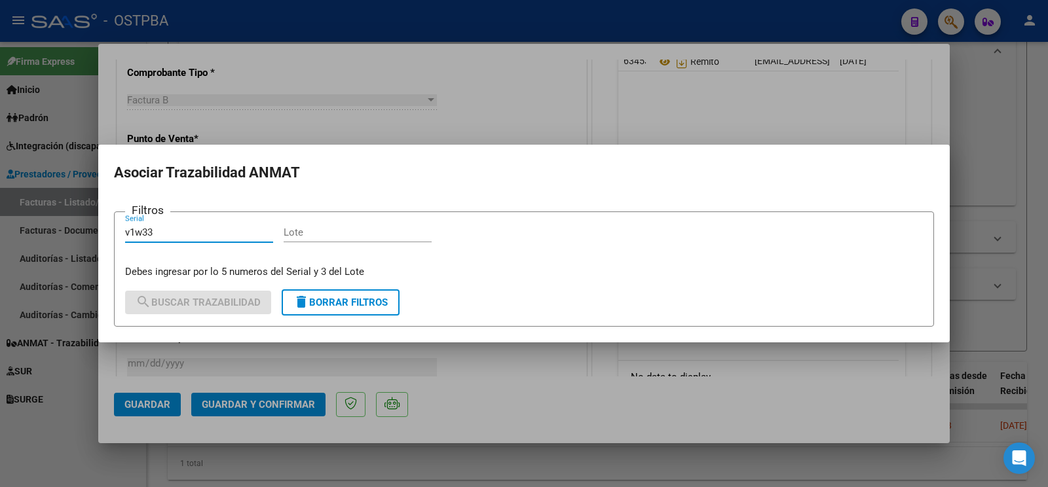
type input "v1w33"
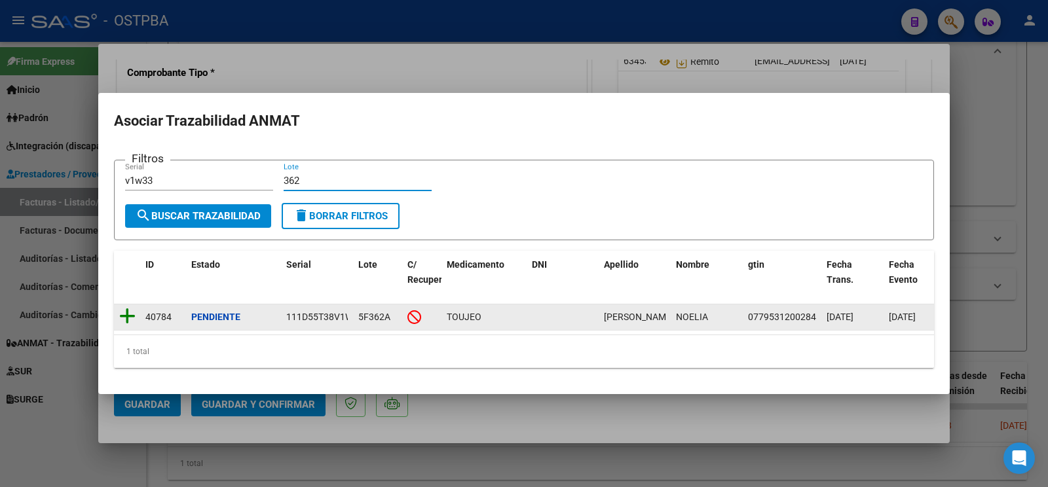
type input "362"
click at [128, 308] on icon at bounding box center [127, 316] width 16 height 18
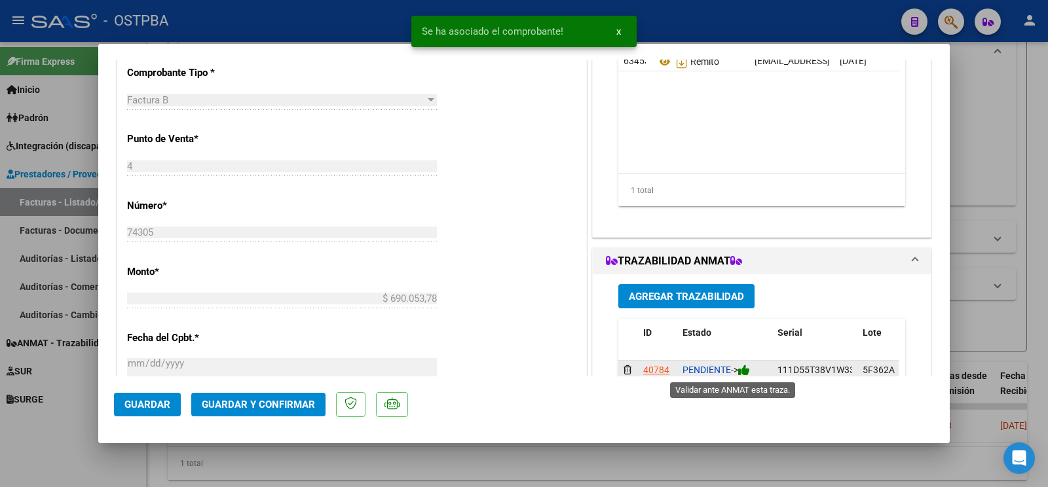
click at [738, 367] on icon at bounding box center [744, 370] width 12 height 12
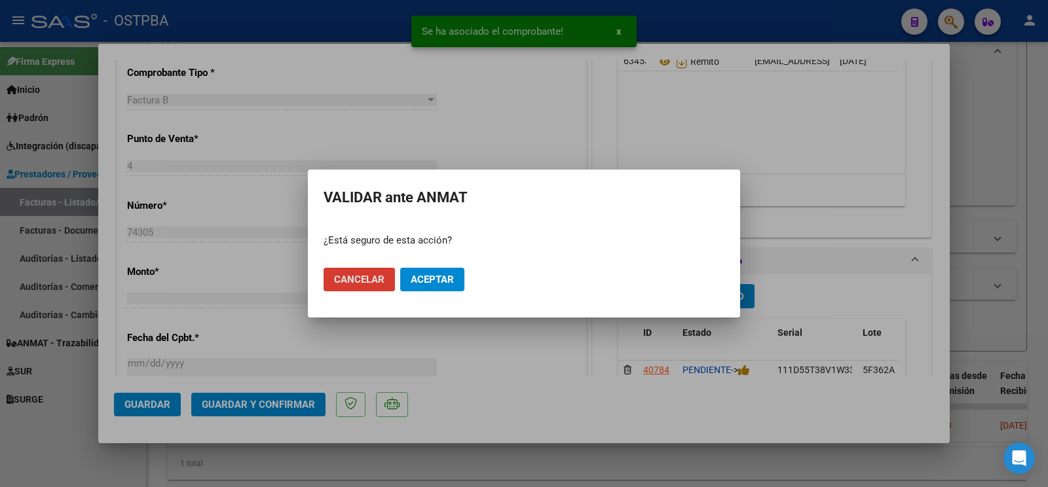
click at [451, 277] on span "Aceptar" at bounding box center [432, 280] width 43 height 12
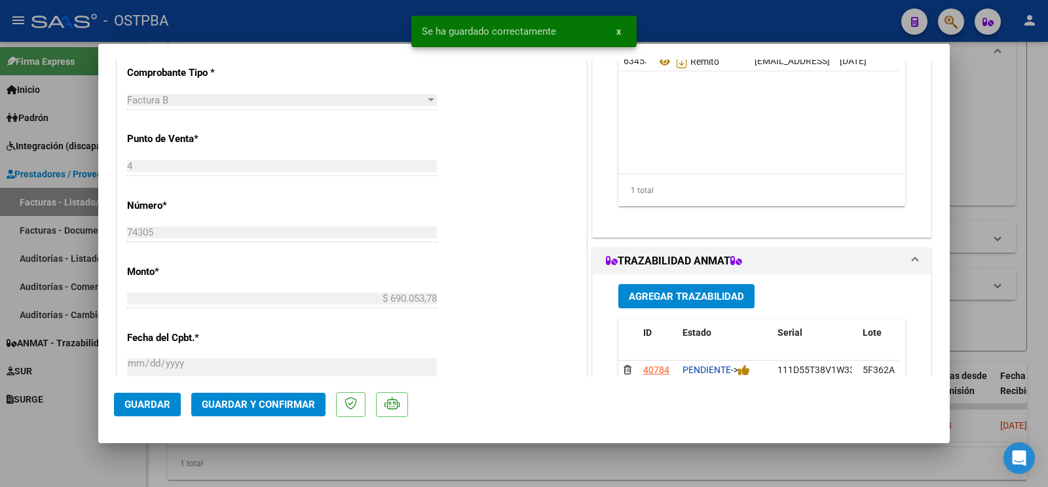
click at [672, 299] on span "Agregar Trazabilidad" at bounding box center [686, 297] width 115 height 12
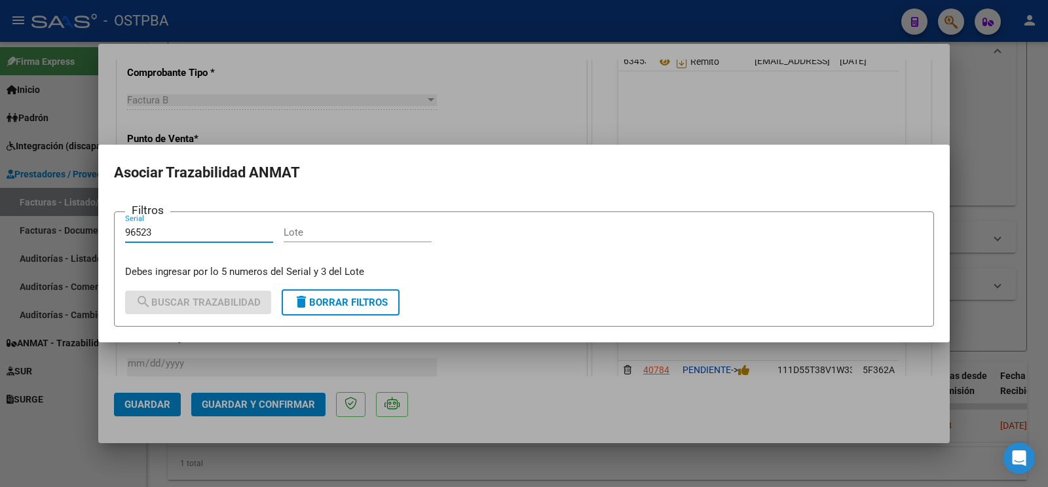
type input "96523"
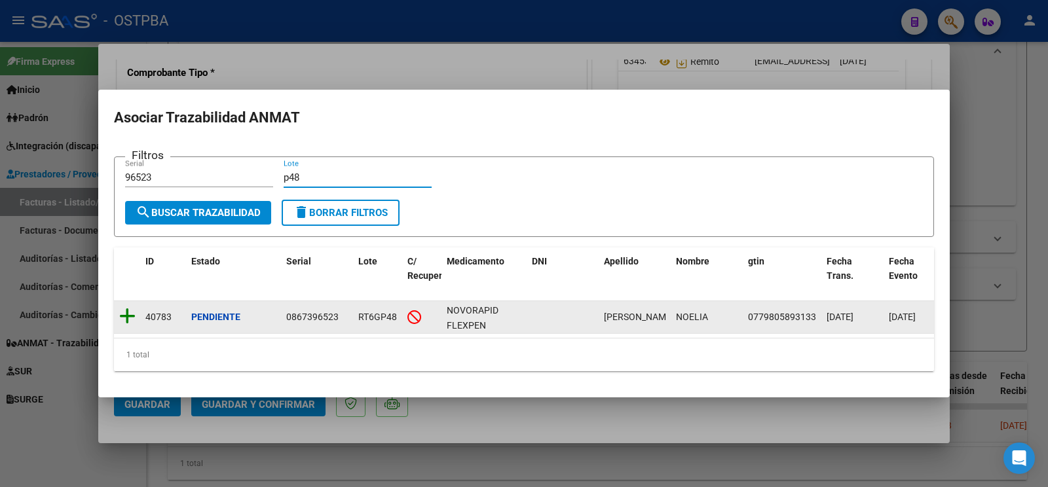
type input "p48"
click at [128, 307] on icon at bounding box center [127, 316] width 16 height 18
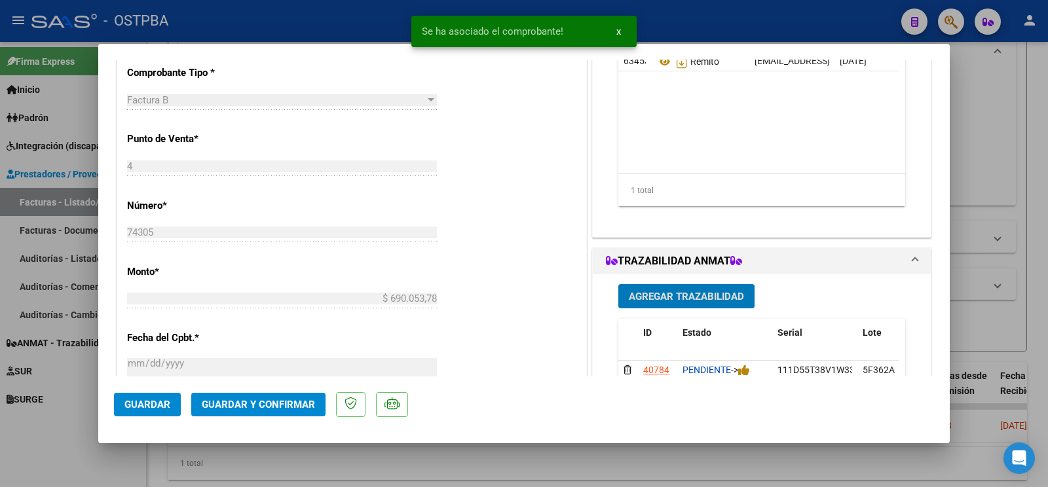
scroll to position [619, 0]
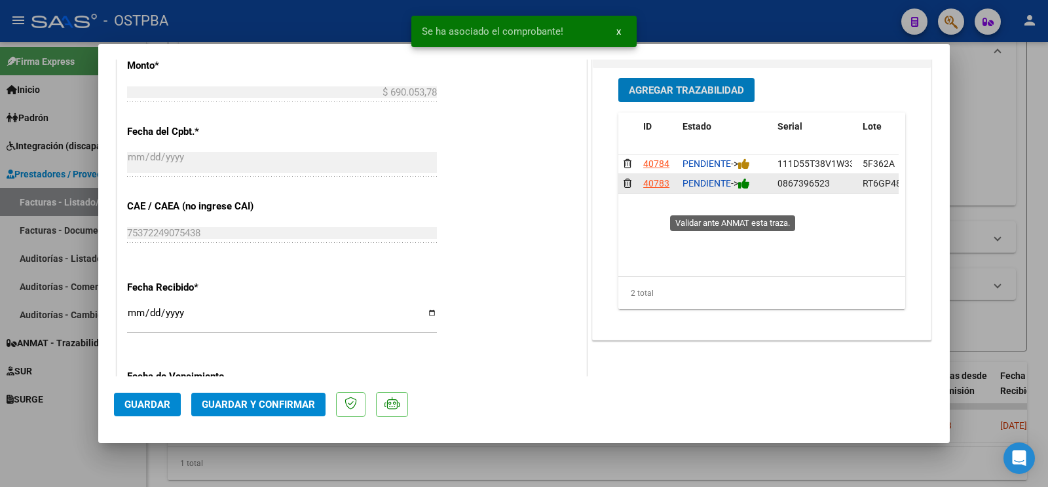
click at [739, 190] on icon at bounding box center [744, 184] width 12 height 12
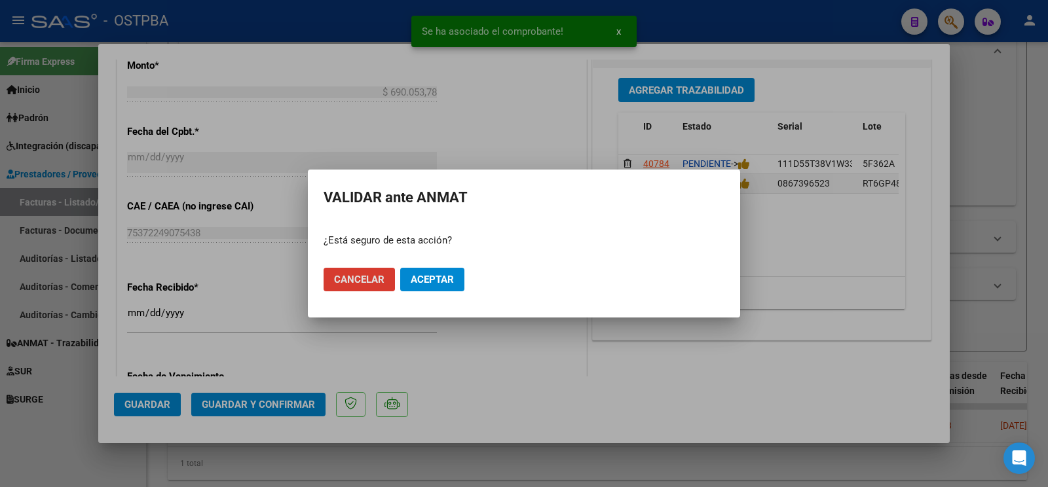
click at [440, 275] on span "Aceptar" at bounding box center [432, 280] width 43 height 12
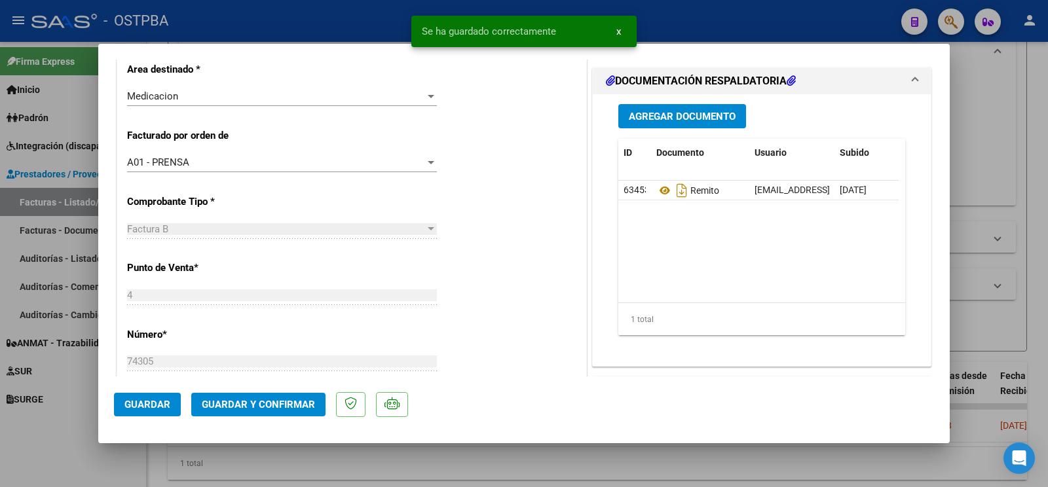
scroll to position [275, 0]
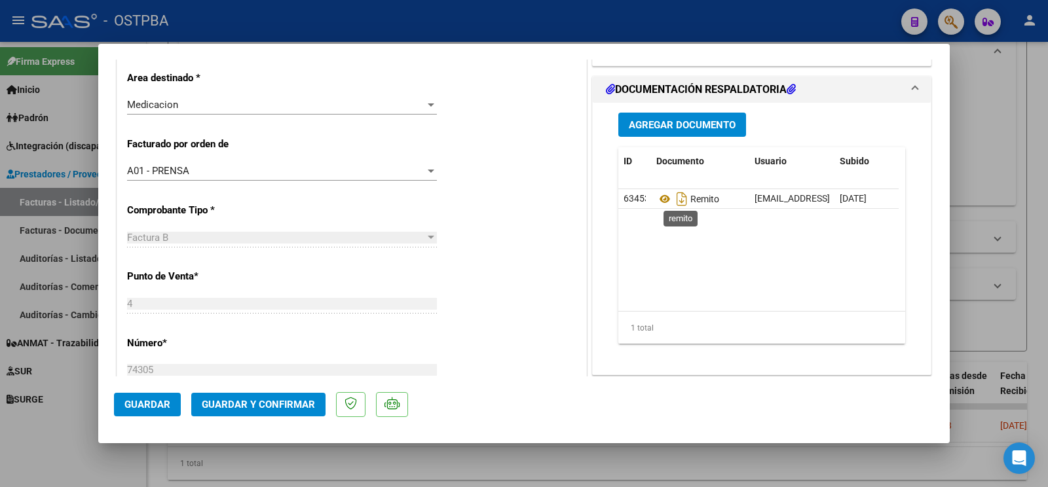
click at [708, 127] on span "Agregar Documento" at bounding box center [682, 125] width 107 height 12
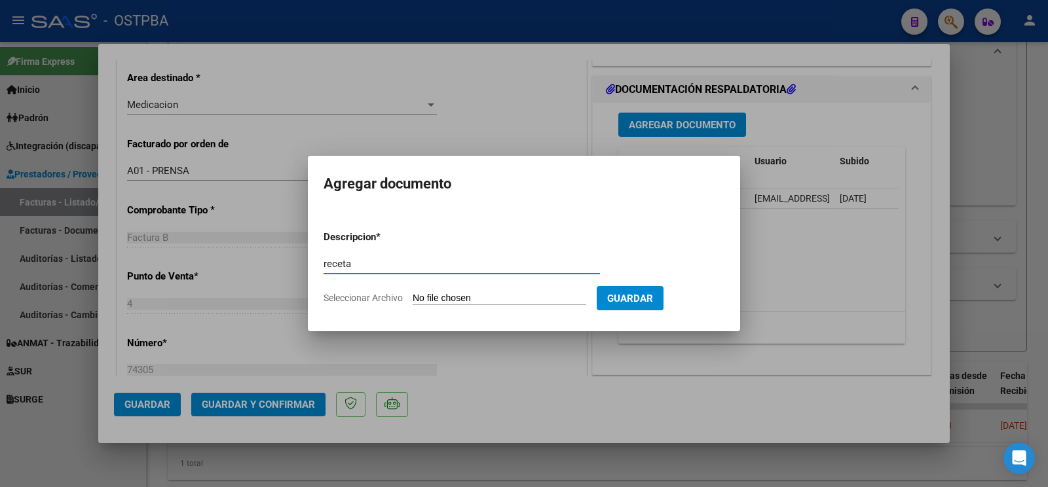
type input "receta"
click at [448, 294] on input "Seleccionar Archivo" at bounding box center [500, 299] width 174 height 12
type input "C:\fakepath\receta [PERSON_NAME].pdf"
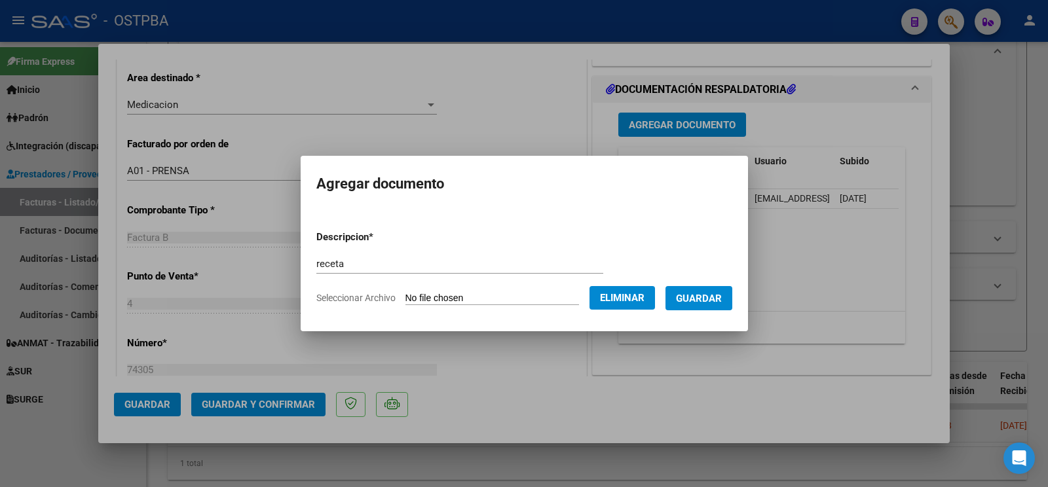
click at [706, 300] on span "Guardar" at bounding box center [699, 299] width 46 height 12
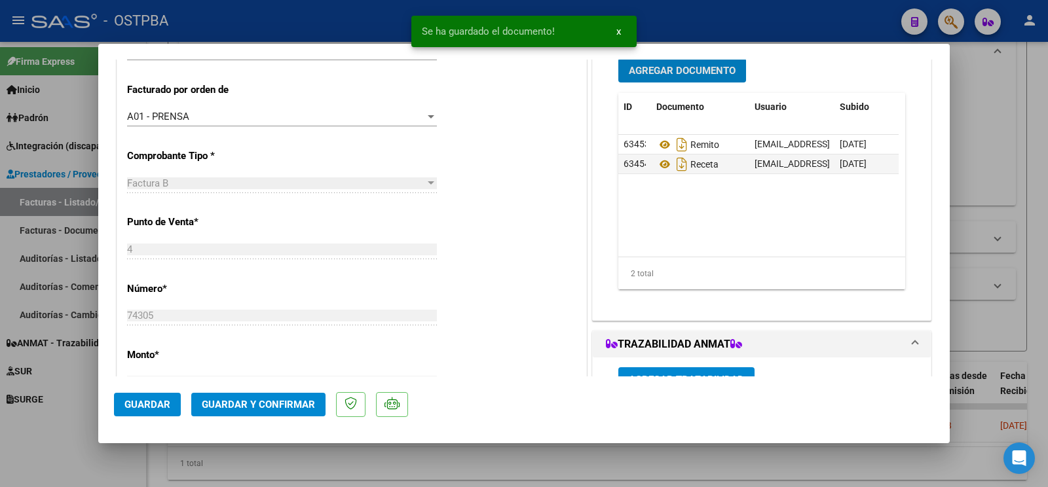
scroll to position [482, 0]
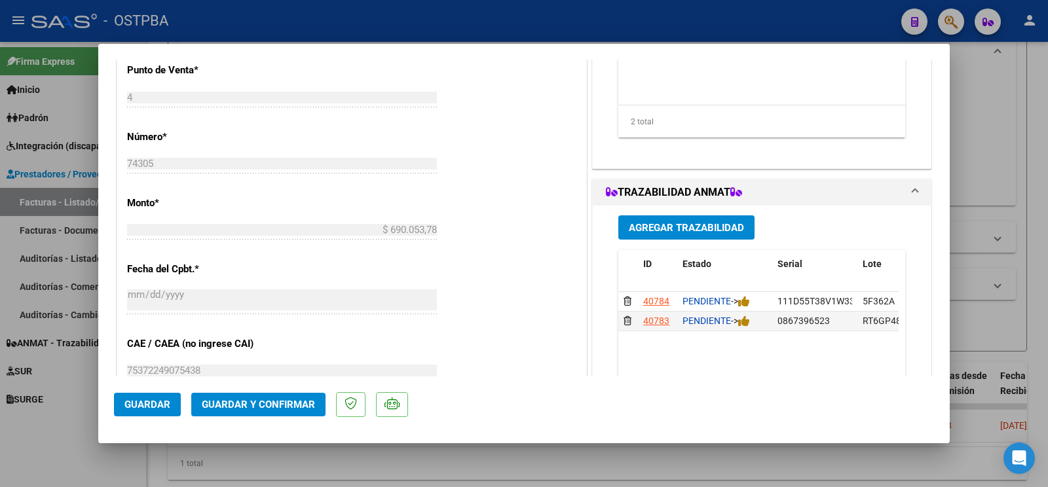
click at [156, 396] on button "Guardar" at bounding box center [147, 405] width 67 height 24
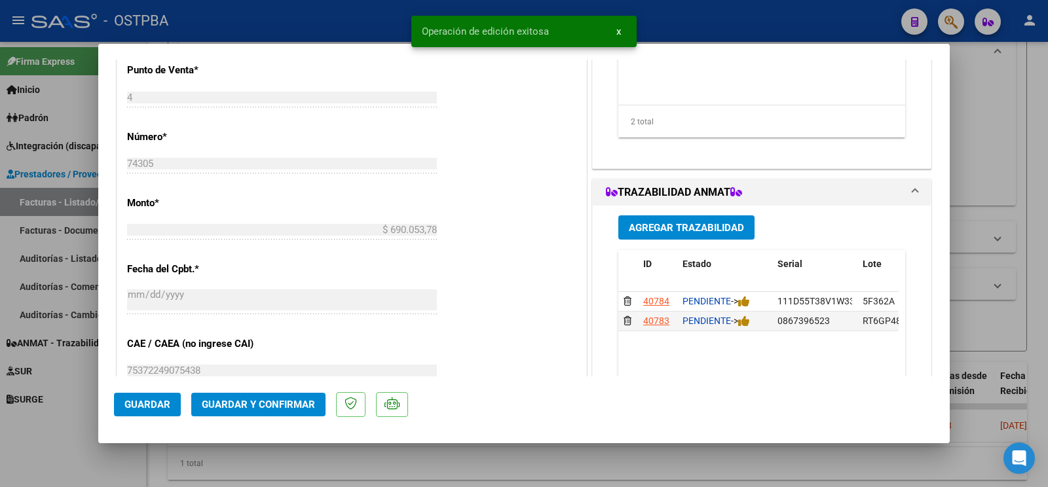
click at [51, 418] on div at bounding box center [524, 243] width 1048 height 487
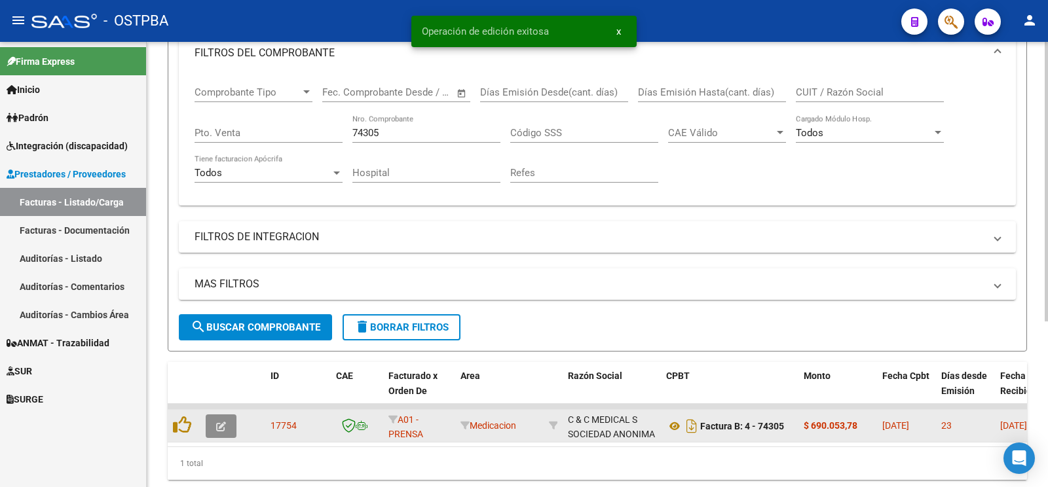
click at [223, 422] on icon "button" at bounding box center [221, 427] width 10 height 10
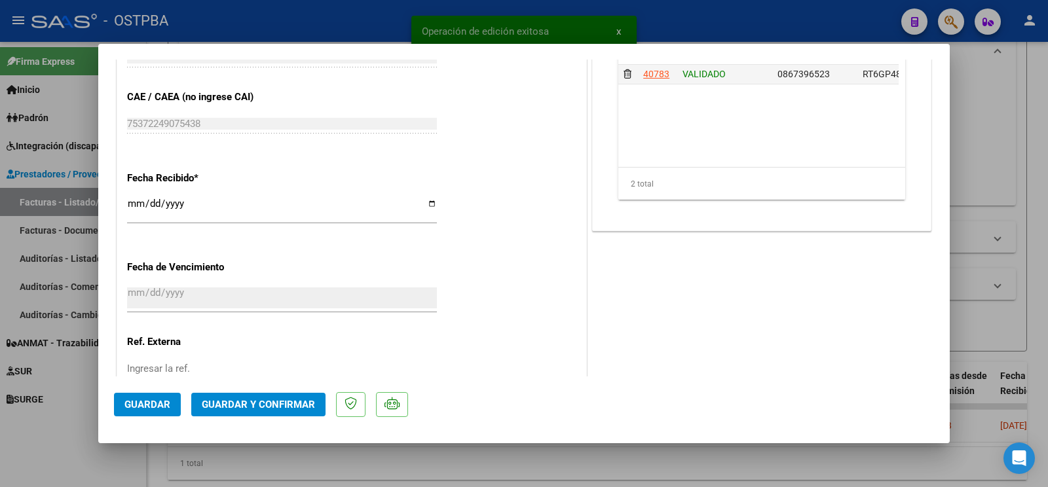
scroll to position [757, 0]
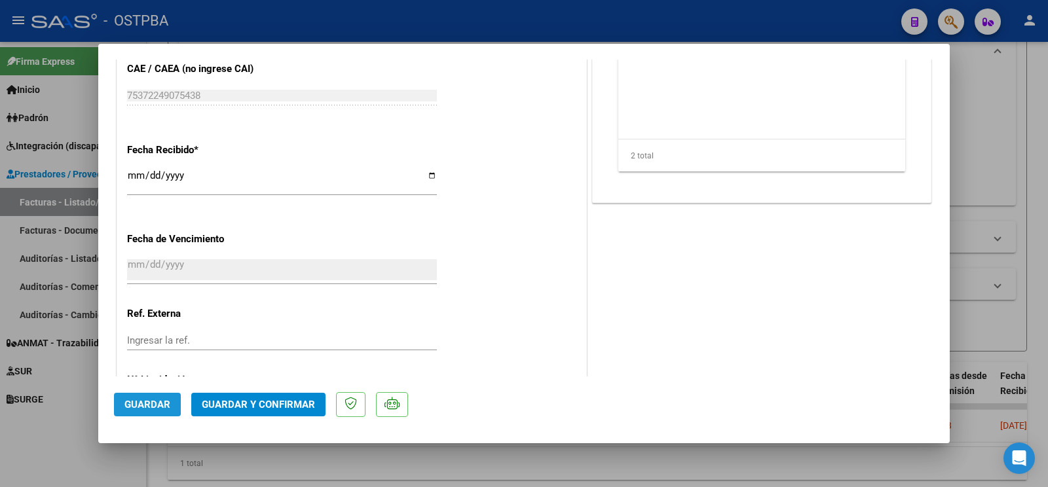
click at [115, 403] on button "Guardar" at bounding box center [147, 405] width 67 height 24
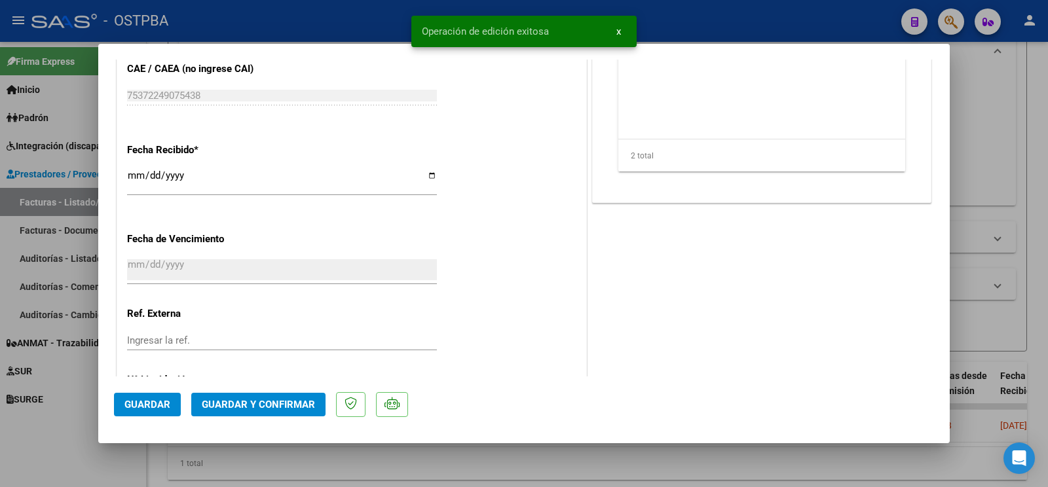
click at [61, 461] on div at bounding box center [524, 243] width 1048 height 487
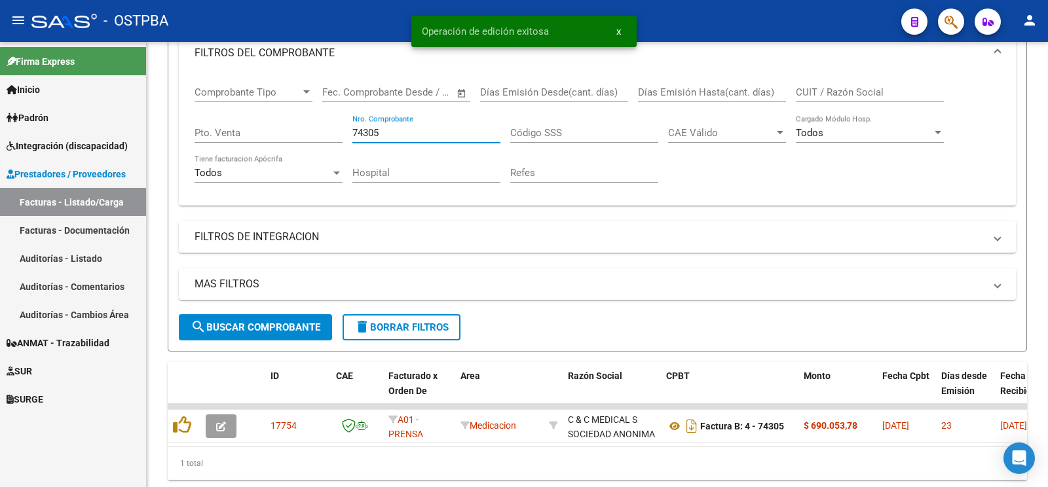
drag, startPoint x: 395, startPoint y: 128, endPoint x: 0, endPoint y: 6, distance: 413.7
click at [353, 127] on input "74305" at bounding box center [427, 133] width 148 height 12
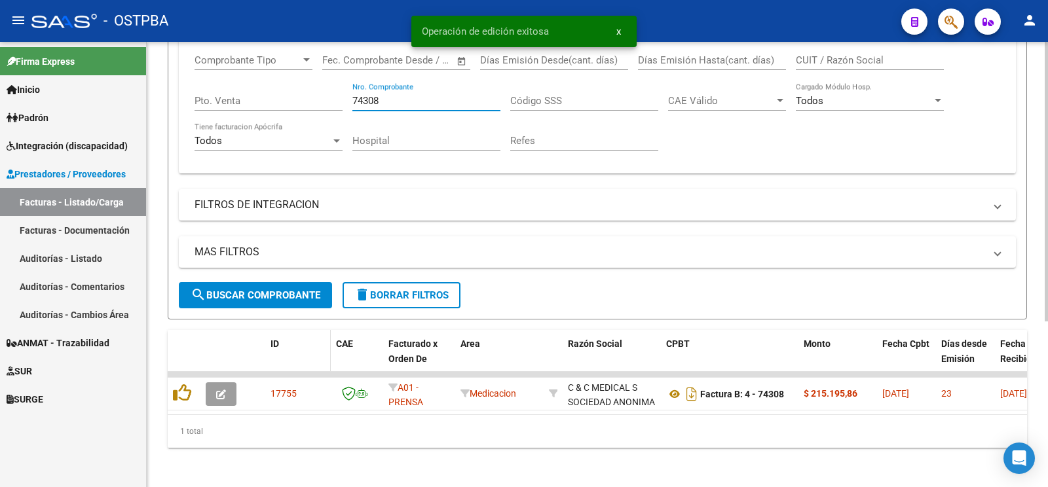
scroll to position [263, 0]
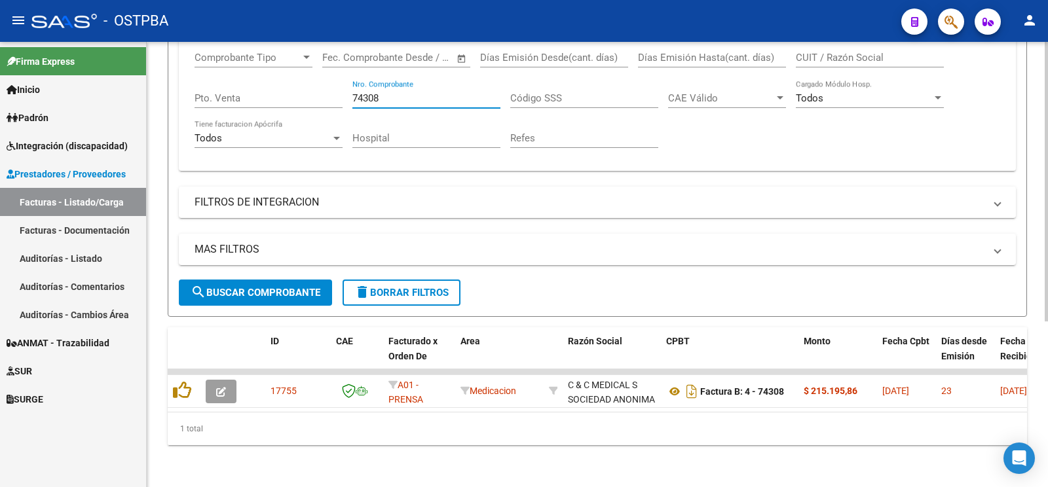
type input "74308"
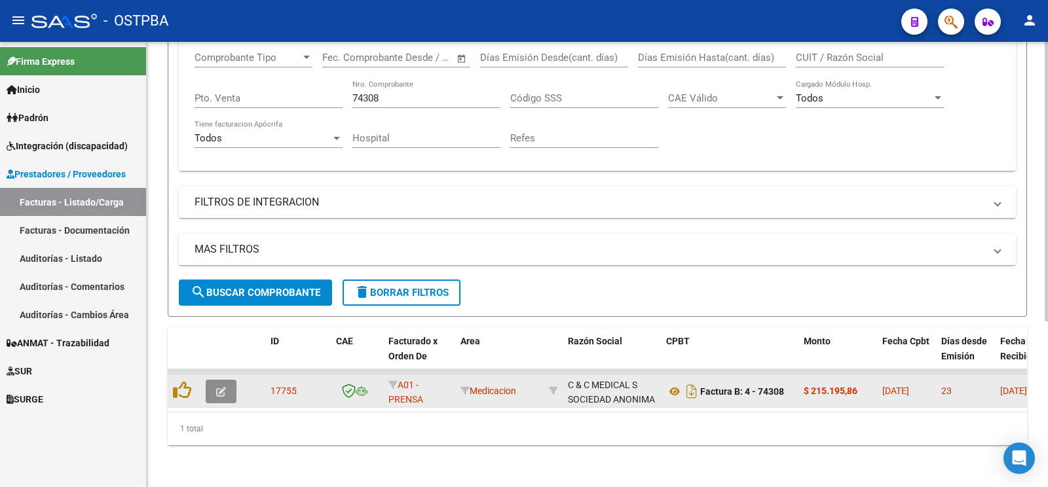
click at [220, 387] on icon "button" at bounding box center [221, 392] width 10 height 10
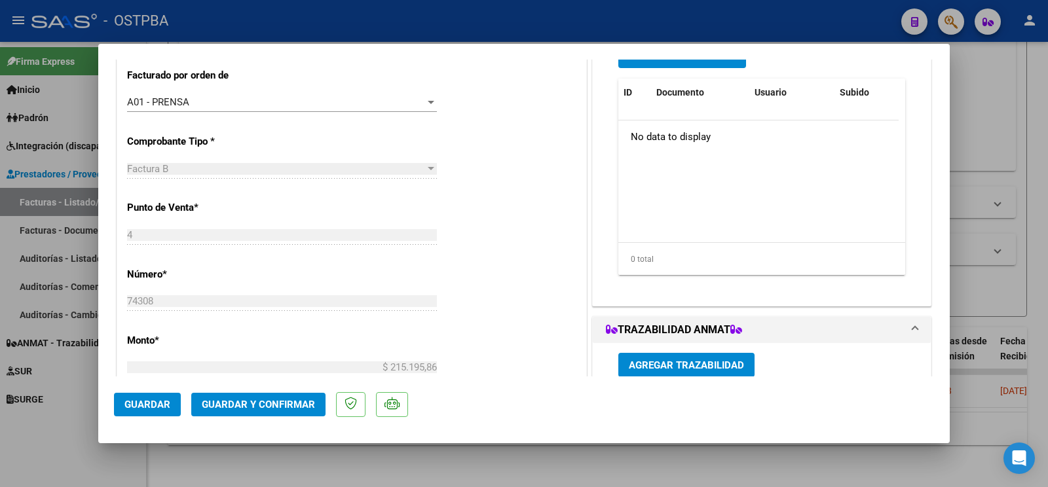
scroll to position [206, 0]
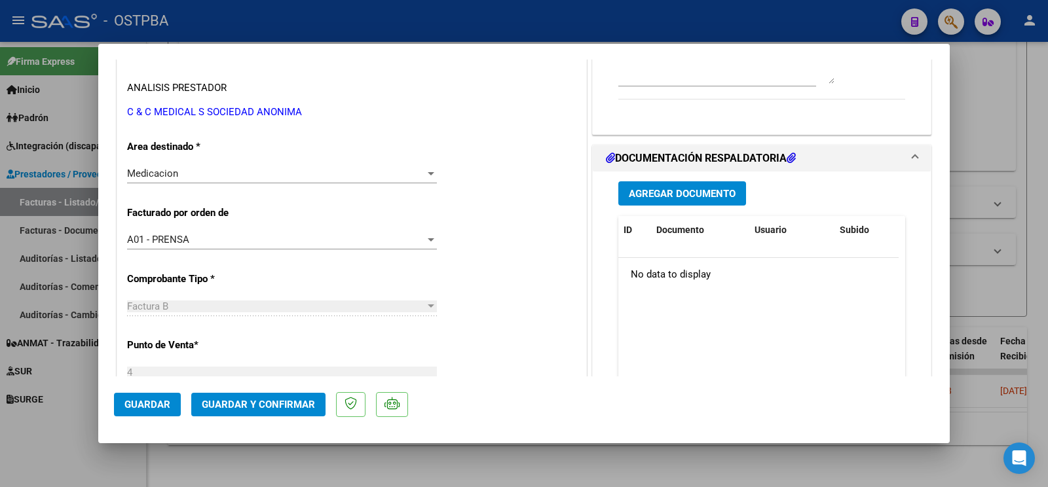
click at [685, 179] on div "Agregar Documento ID Documento Usuario Subido Acción No data to display 0 total…" at bounding box center [762, 302] width 307 height 261
click at [688, 184] on button "Agregar Documento" at bounding box center [683, 193] width 128 height 24
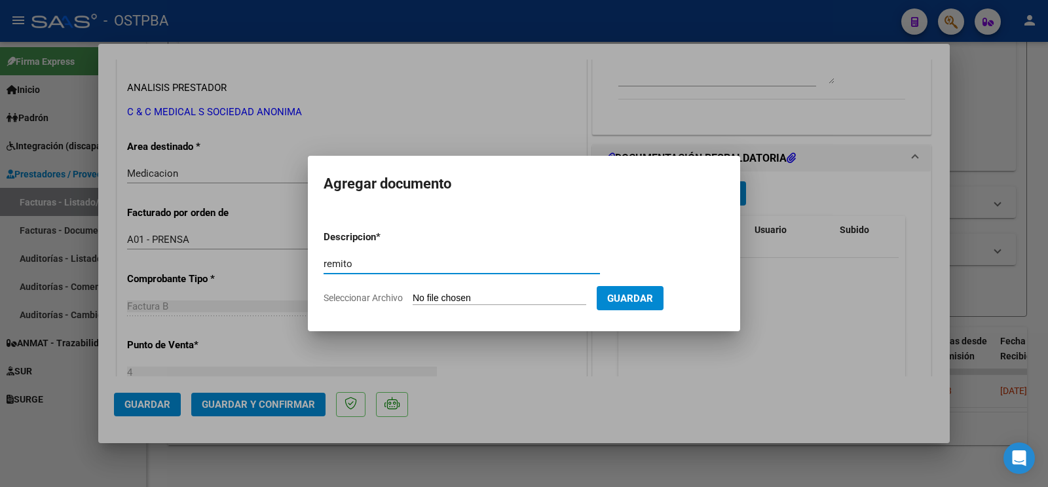
type input "remito"
click at [440, 297] on input "Seleccionar Archivo" at bounding box center [500, 299] width 174 height 12
type input "C:\fakepath\remito lugano_20251008_0001.pdf"
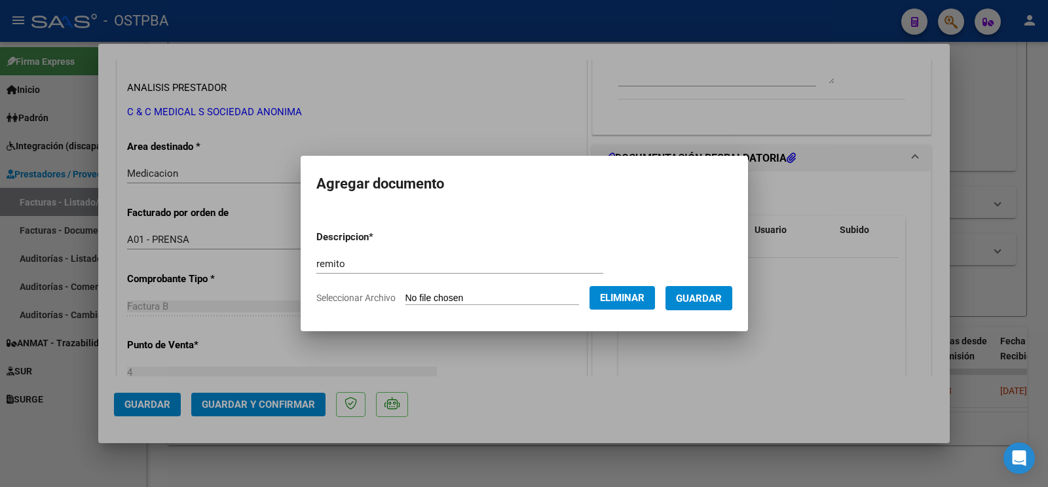
click at [718, 298] on span "Guardar" at bounding box center [699, 299] width 46 height 12
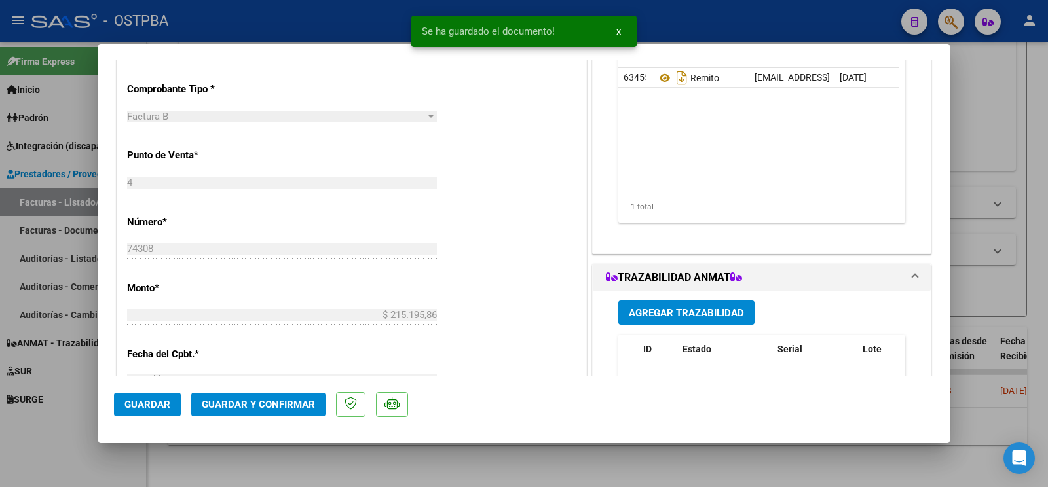
scroll to position [482, 0]
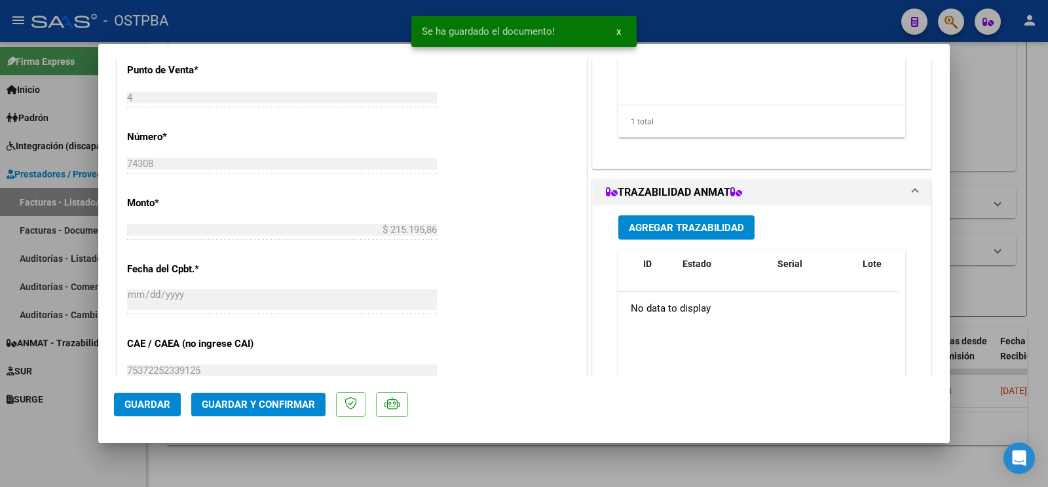
click at [717, 225] on span "Agregar Trazabilidad" at bounding box center [686, 228] width 115 height 12
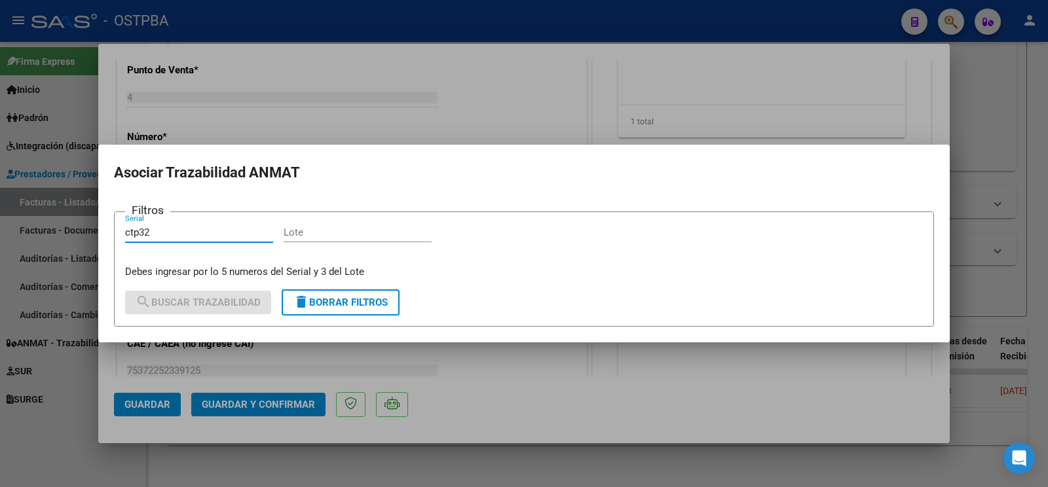
type input "ctp32"
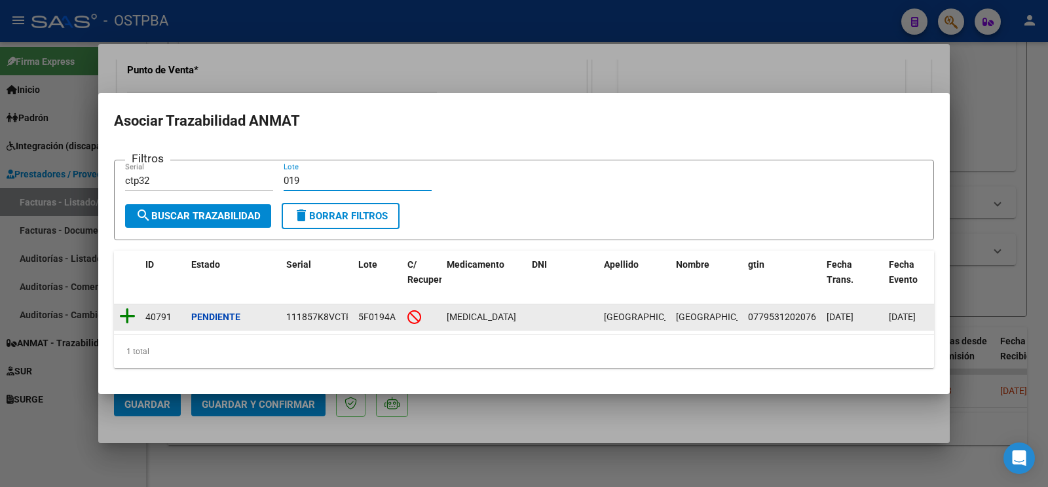
type input "019"
click at [133, 309] on icon at bounding box center [127, 316] width 16 height 18
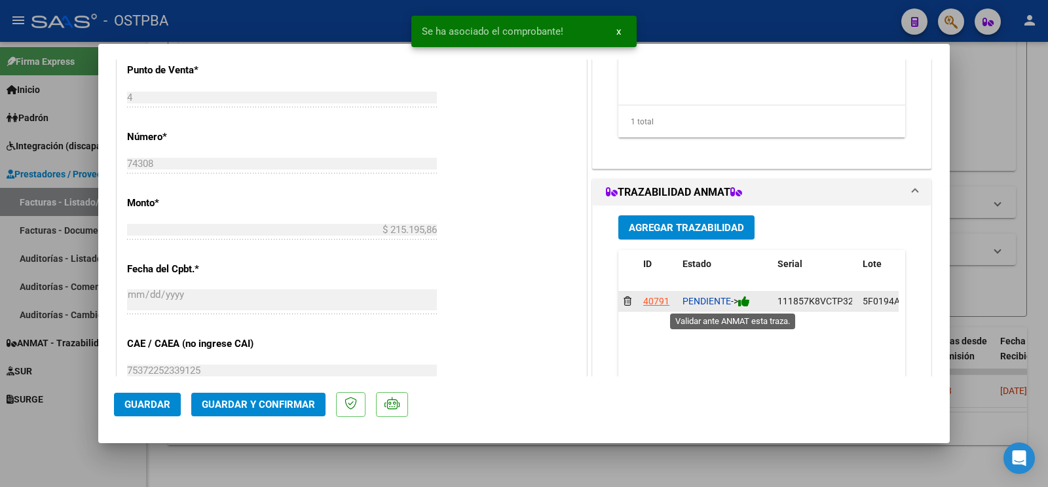
click at [744, 303] on icon at bounding box center [744, 301] width 12 height 12
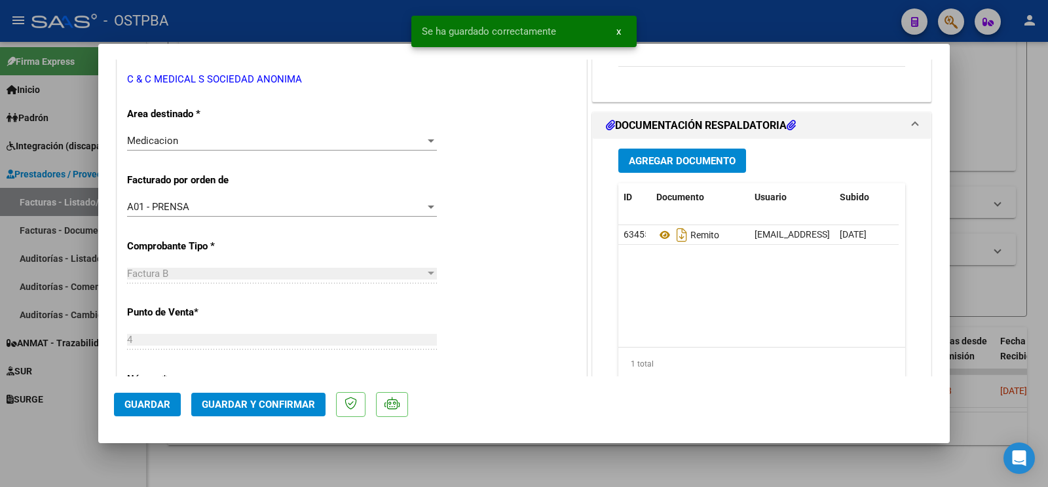
scroll to position [206, 0]
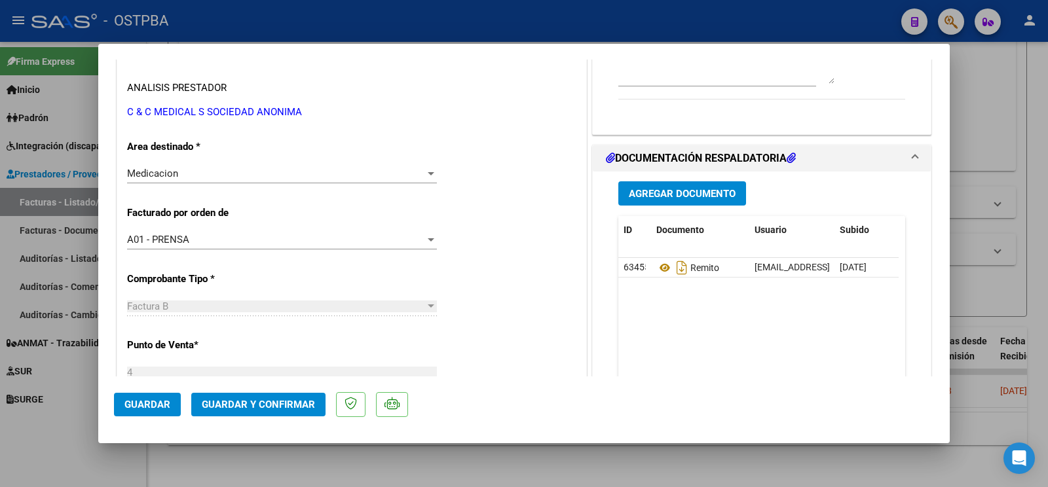
click at [647, 195] on span "Agregar Documento" at bounding box center [682, 194] width 107 height 12
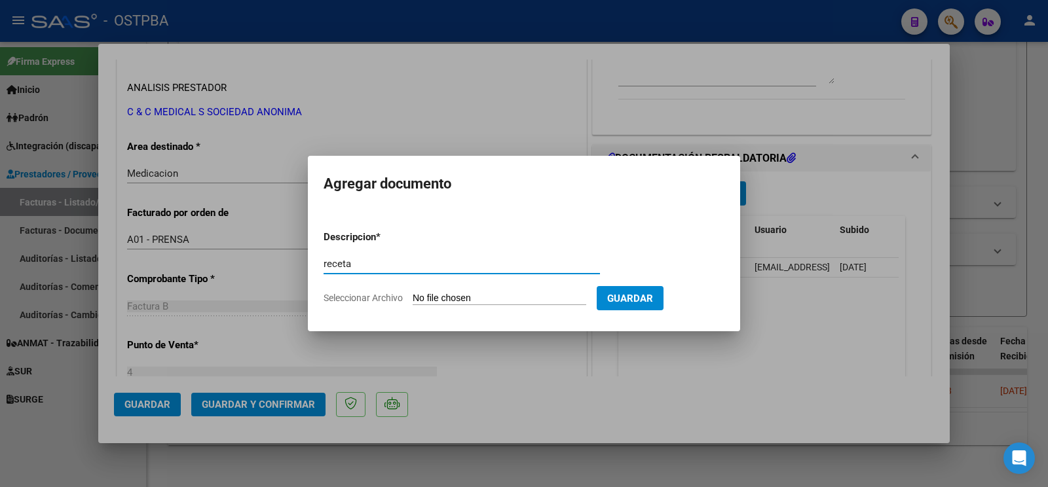
type input "receta"
click at [436, 298] on input "Seleccionar Archivo" at bounding box center [500, 299] width 174 height 12
type input "C:\fakepath\receta [GEOGRAPHIC_DATA]pdf"
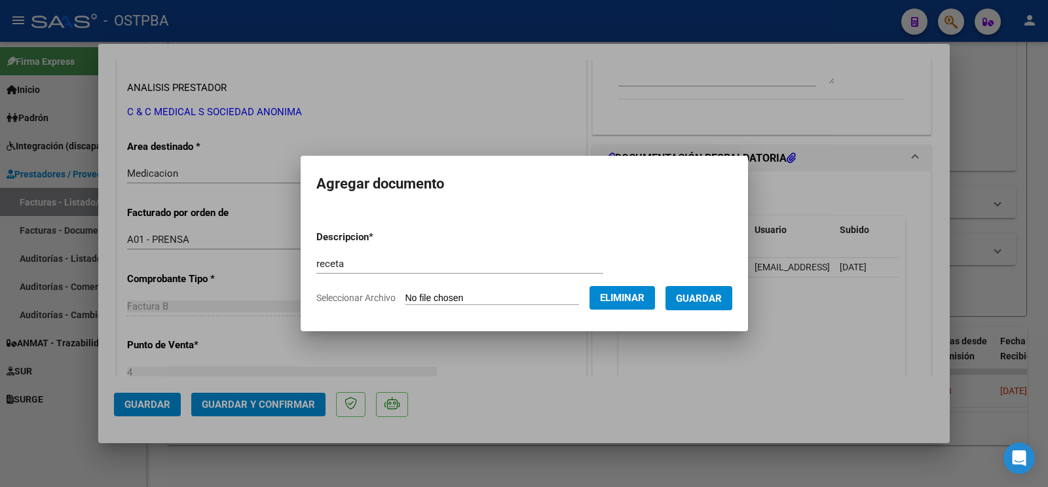
click at [695, 298] on span "Guardar" at bounding box center [699, 299] width 46 height 12
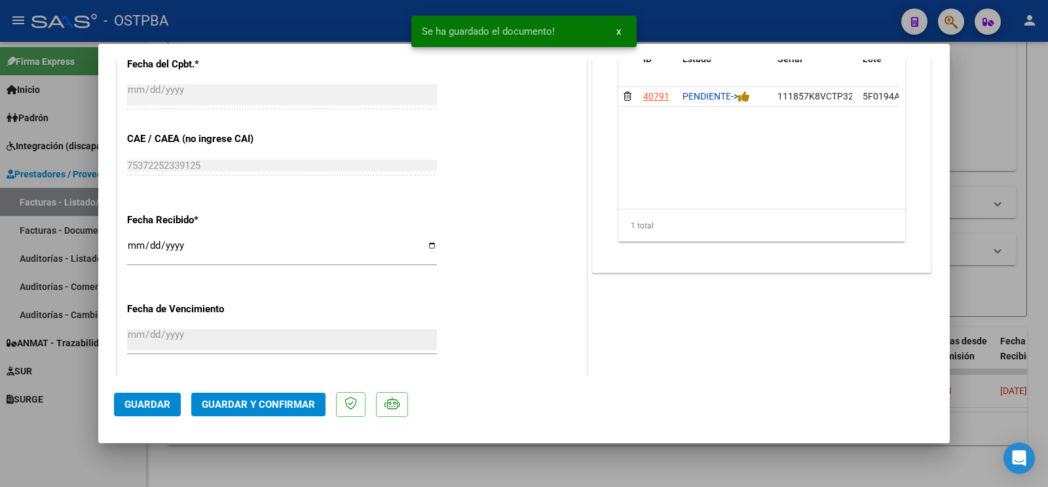
scroll to position [688, 0]
click at [169, 399] on button "Guardar" at bounding box center [147, 405] width 67 height 24
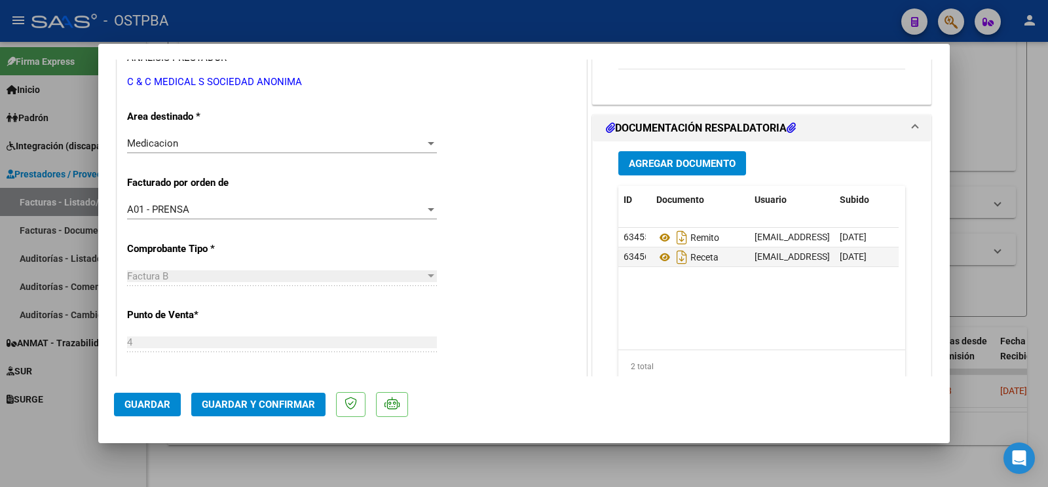
scroll to position [275, 0]
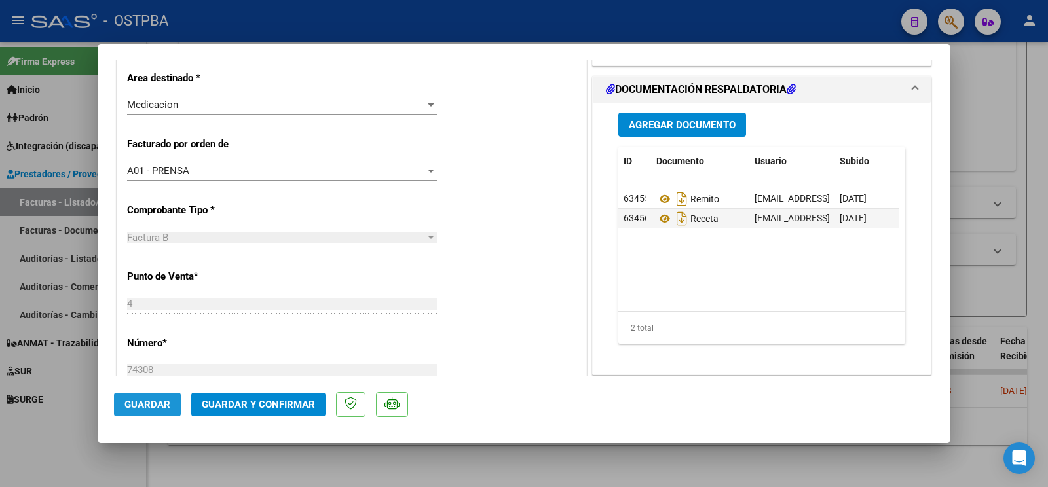
click at [174, 410] on button "Guardar" at bounding box center [147, 405] width 67 height 24
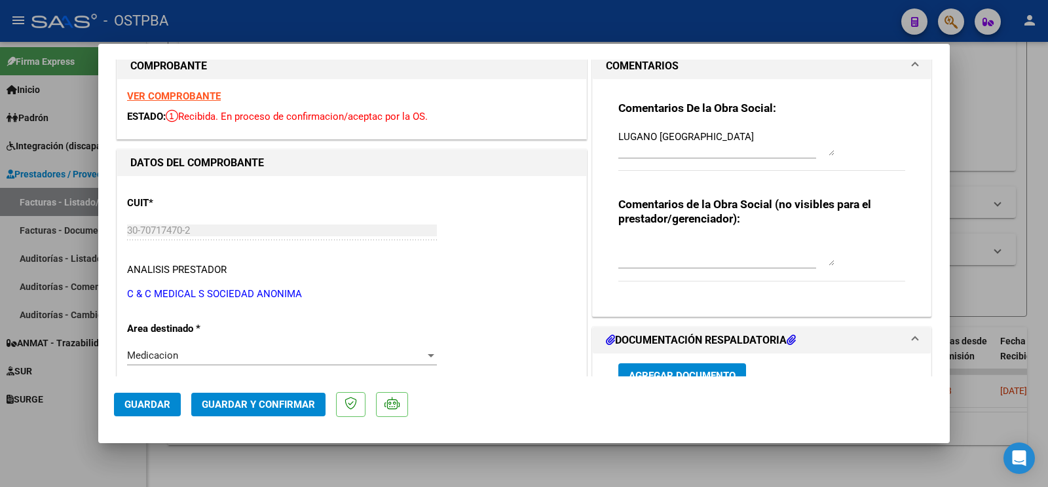
scroll to position [0, 0]
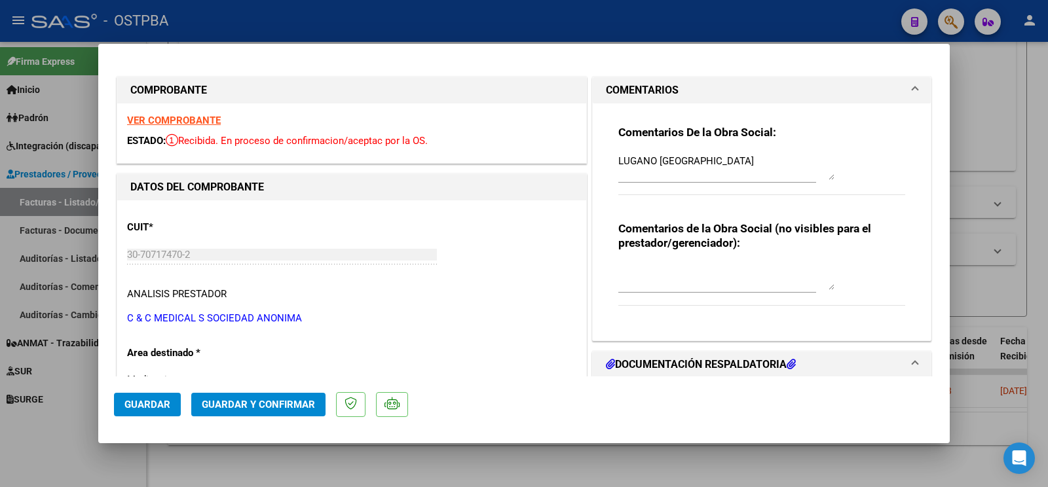
click at [135, 393] on button "Guardar" at bounding box center [147, 405] width 67 height 24
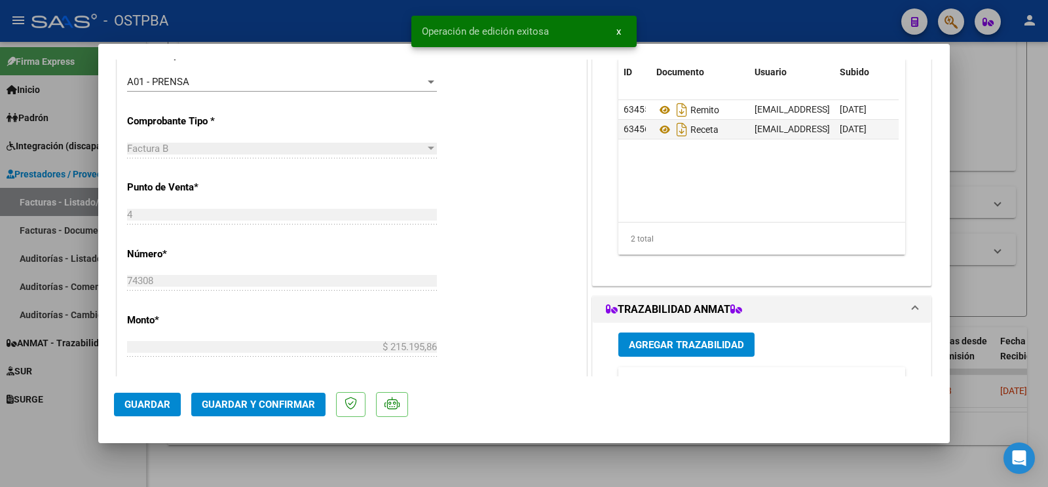
scroll to position [413, 0]
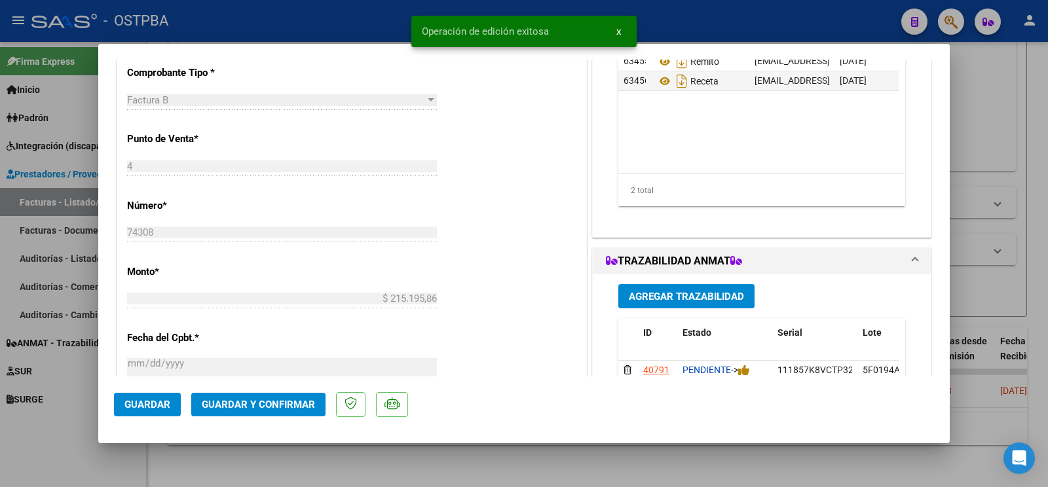
click at [48, 432] on div at bounding box center [524, 243] width 1048 height 487
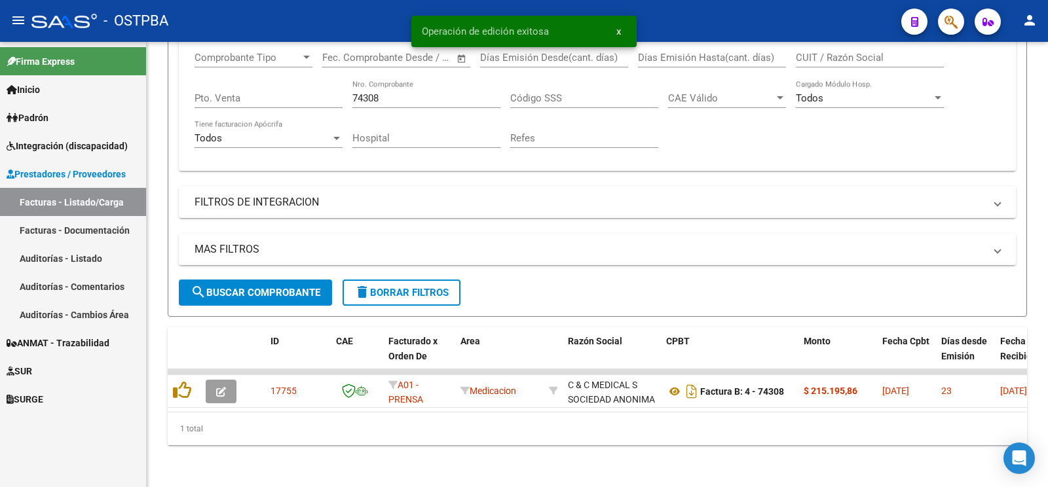
drag, startPoint x: 402, startPoint y: 86, endPoint x: 0, endPoint y: 13, distance: 408.8
click at [353, 92] on input "74308" at bounding box center [427, 98] width 148 height 12
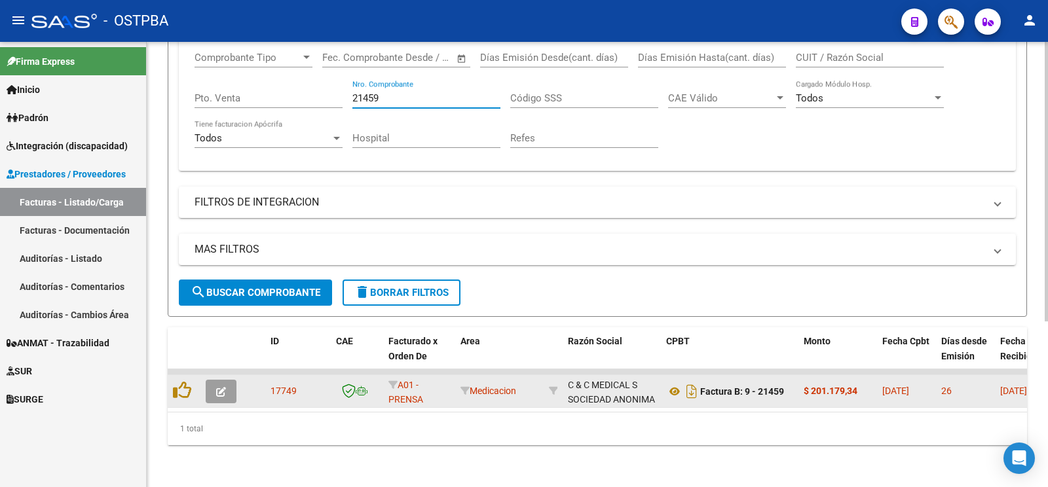
type input "21459"
click at [225, 380] on button "button" at bounding box center [221, 392] width 31 height 24
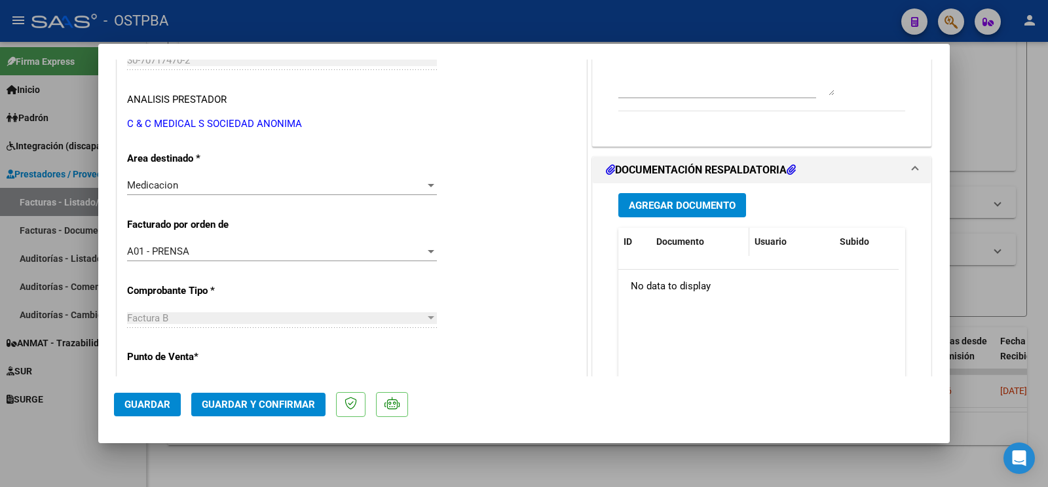
scroll to position [206, 0]
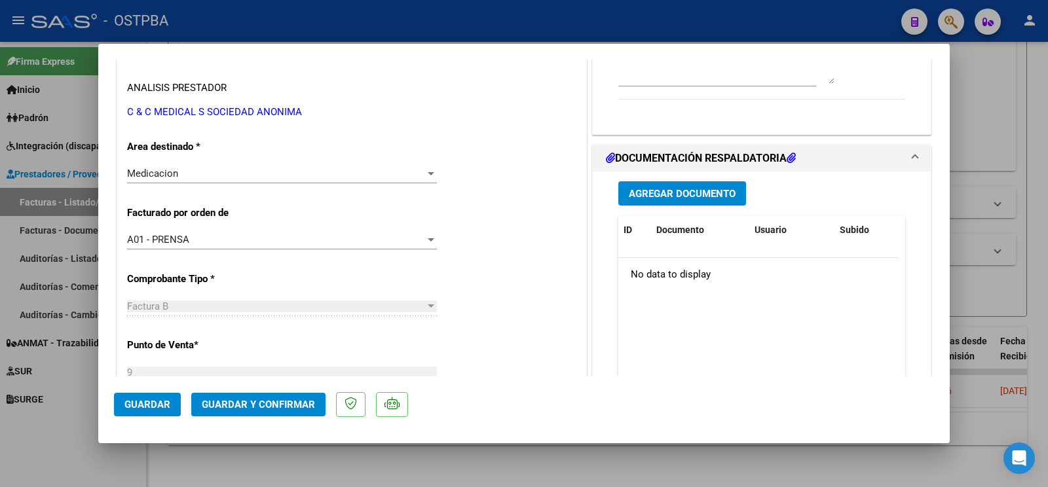
click at [653, 197] on span "Agregar Documento" at bounding box center [682, 194] width 107 height 12
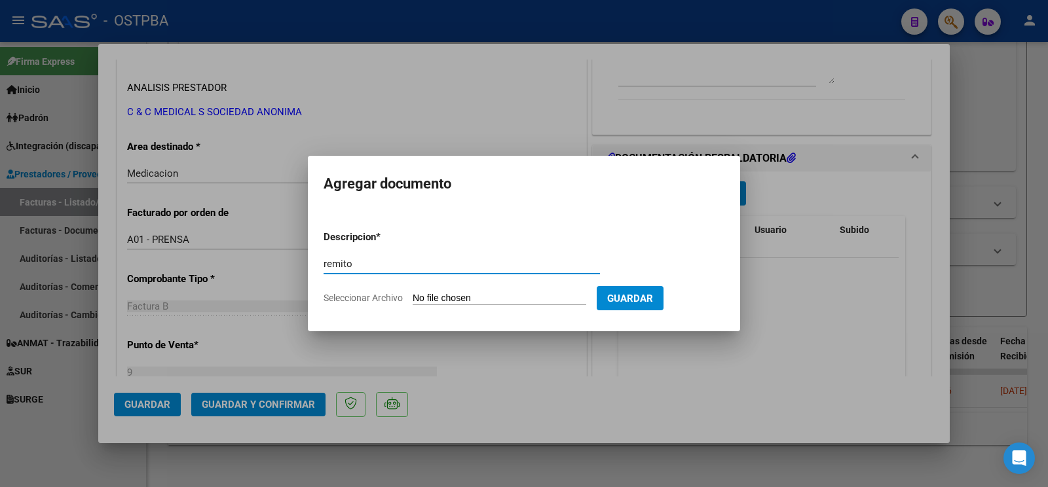
type input "remito"
click at [423, 303] on input "Seleccionar Archivo" at bounding box center [500, 299] width 174 height 12
type input "C:\fakepath\remitop mariñelarena_20251008_0001.pdf"
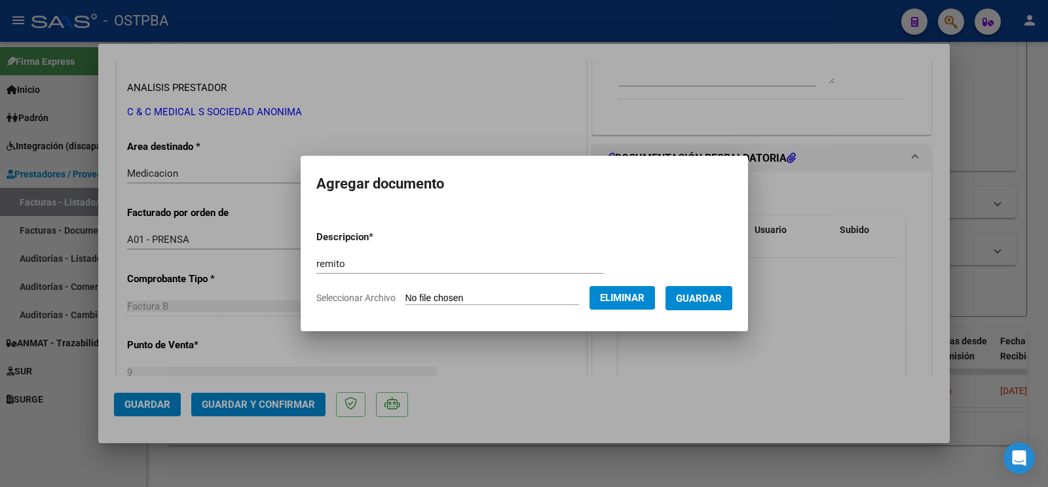
click at [722, 300] on span "Guardar" at bounding box center [699, 299] width 46 height 12
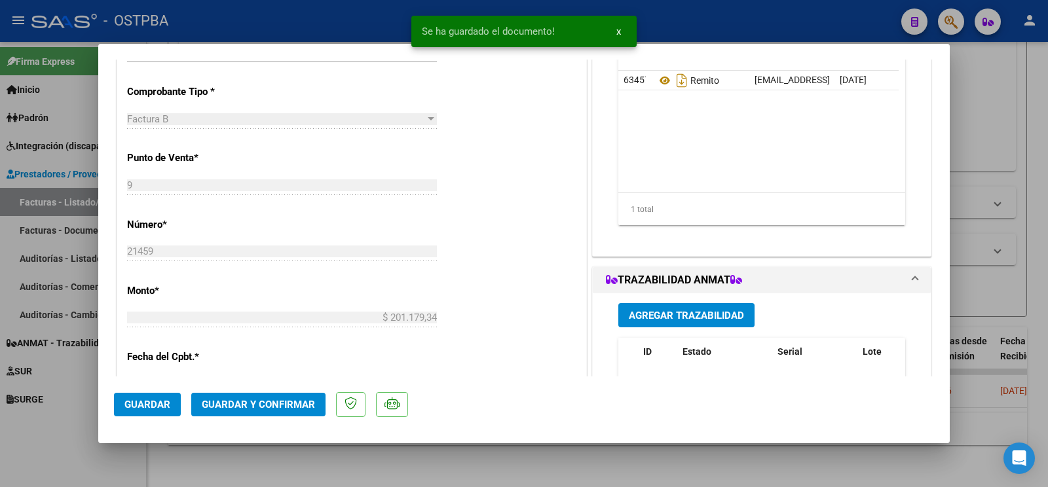
scroll to position [413, 0]
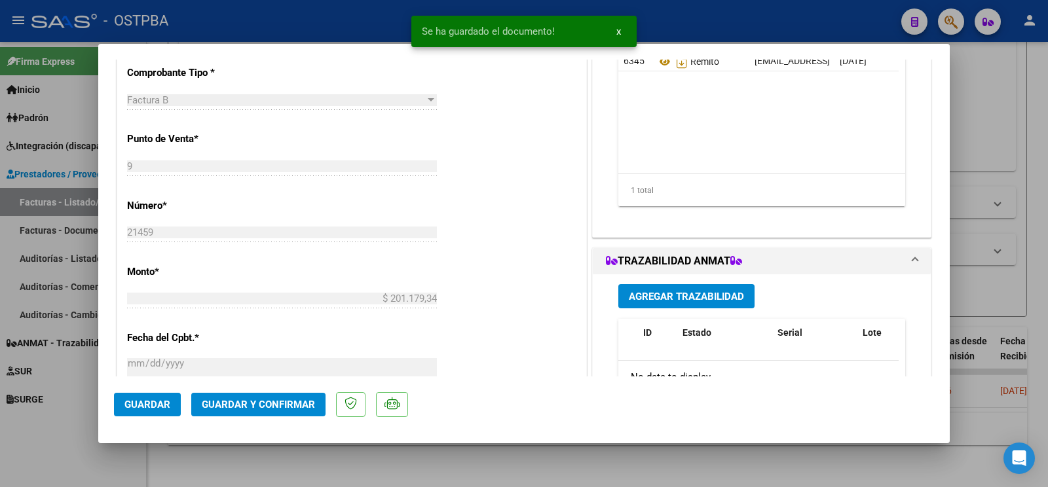
click at [685, 304] on button "Agregar Trazabilidad" at bounding box center [687, 296] width 136 height 24
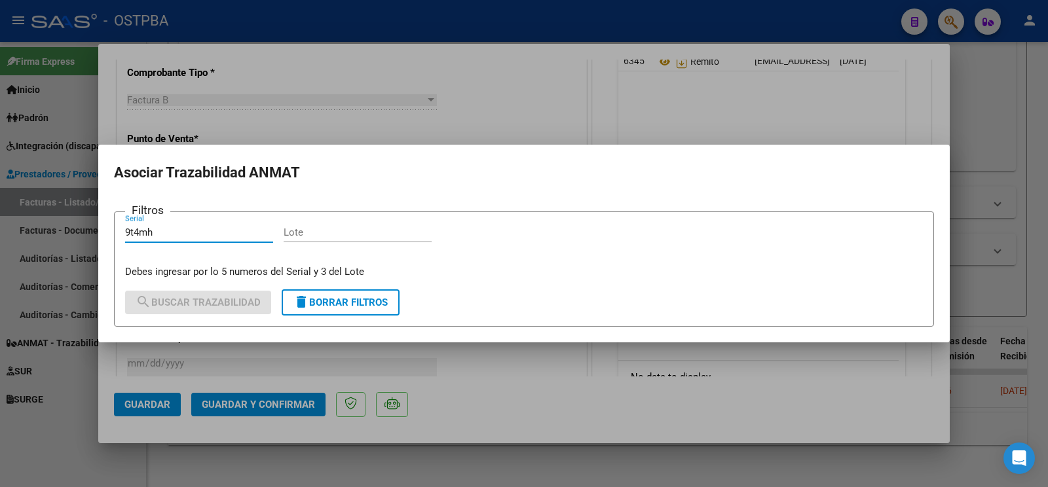
type input "9t4mh"
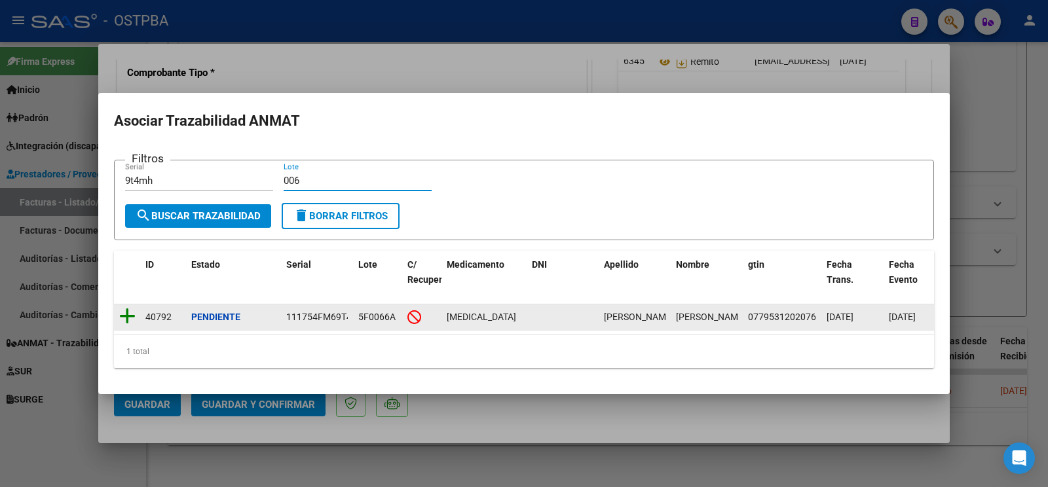
type input "006"
click at [120, 312] on icon at bounding box center [127, 316] width 16 height 18
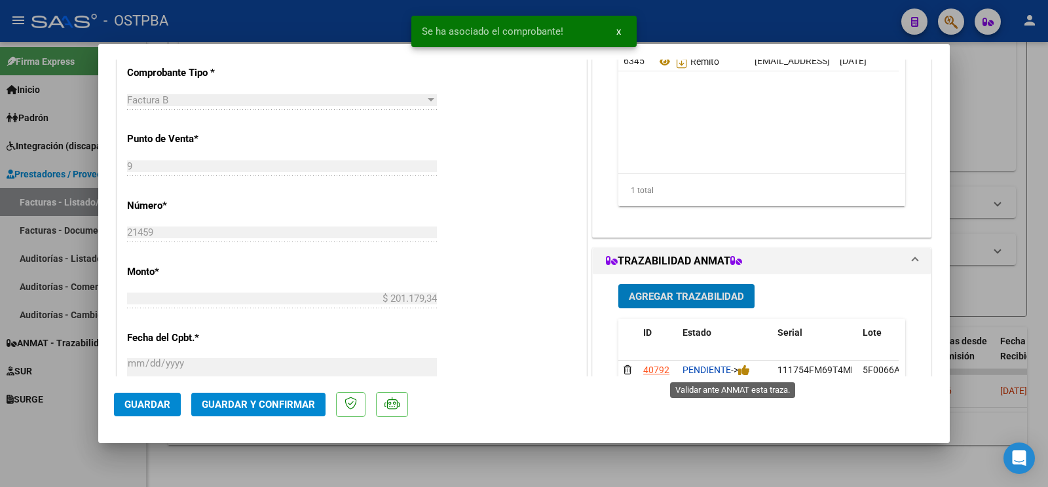
click at [746, 382] on mat-dialog-actions "Guardar Guardar y Confirmar" at bounding box center [524, 403] width 820 height 52
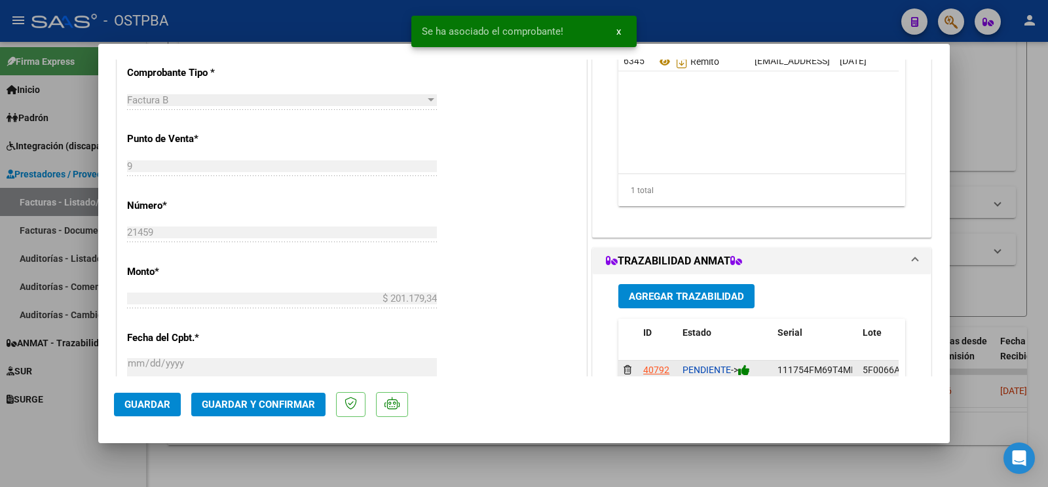
click at [743, 370] on icon at bounding box center [744, 370] width 12 height 12
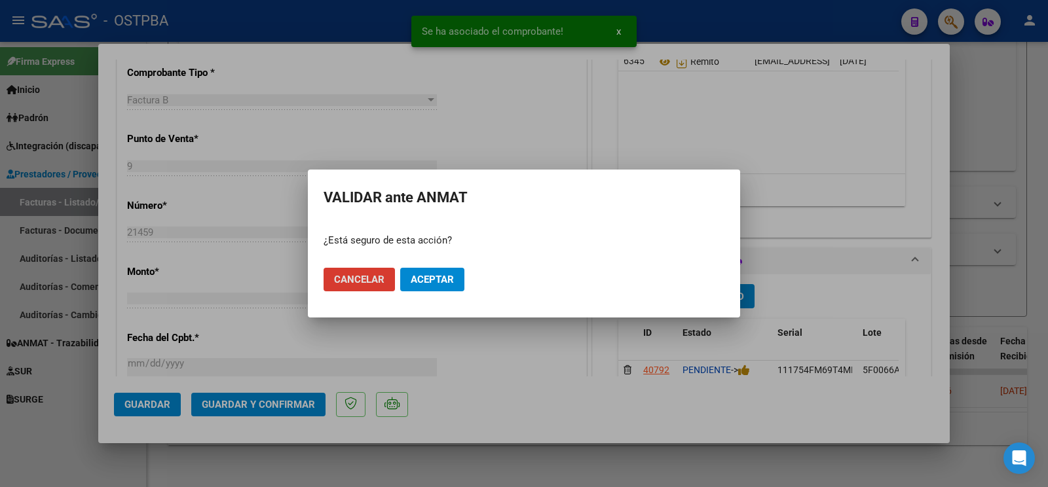
click at [434, 278] on span "Aceptar" at bounding box center [432, 280] width 43 height 12
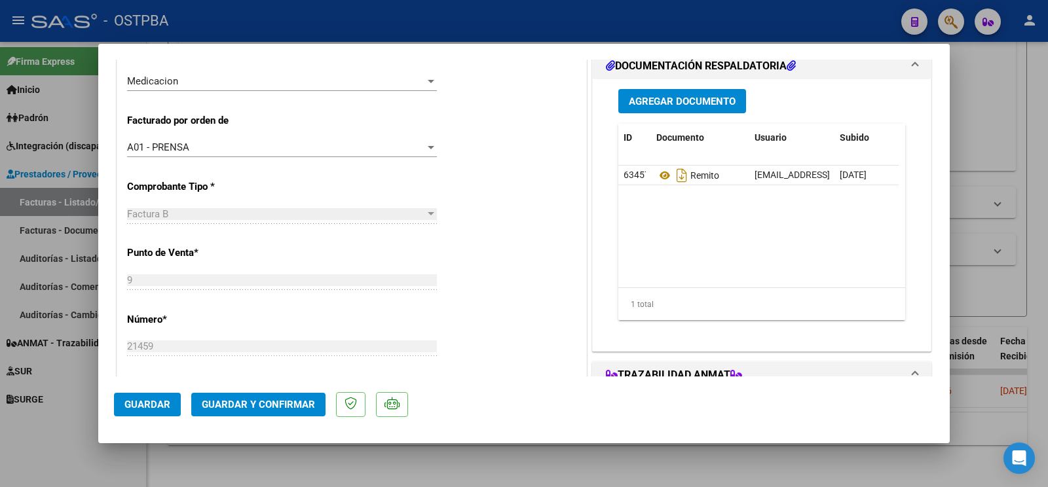
scroll to position [275, 0]
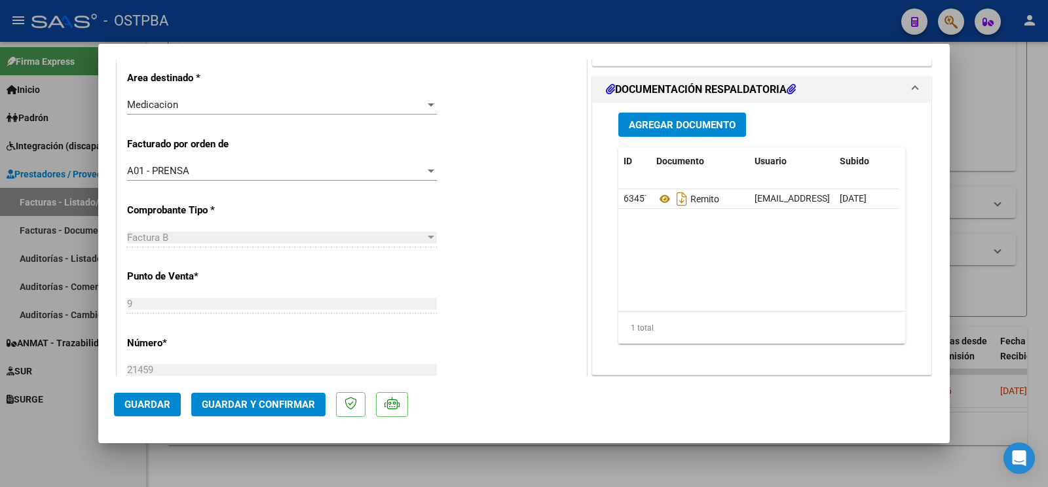
click at [689, 102] on mat-expansion-panel-header "DOCUMENTACIÓN RESPALDATORIA" at bounding box center [762, 90] width 338 height 26
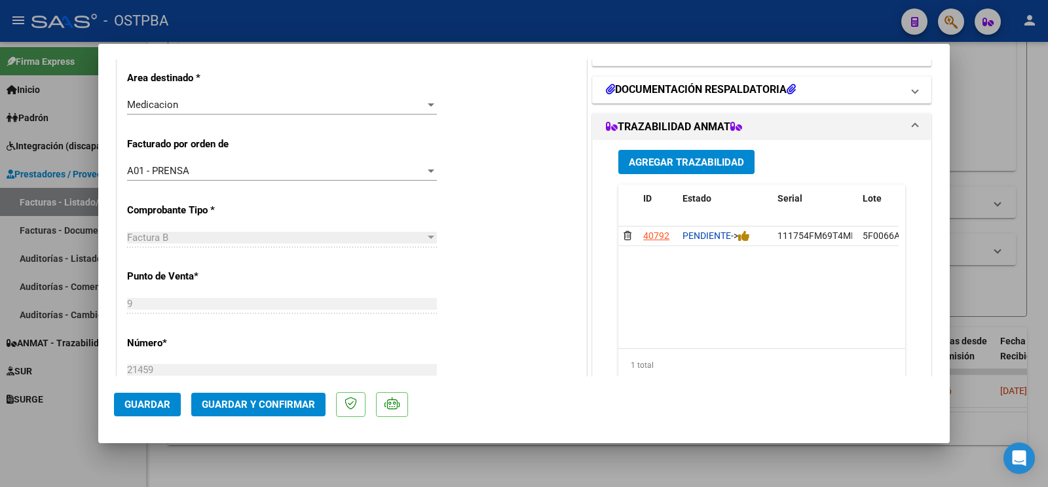
click at [692, 94] on h1 "DOCUMENTACIÓN RESPALDATORIA" at bounding box center [701, 90] width 190 height 16
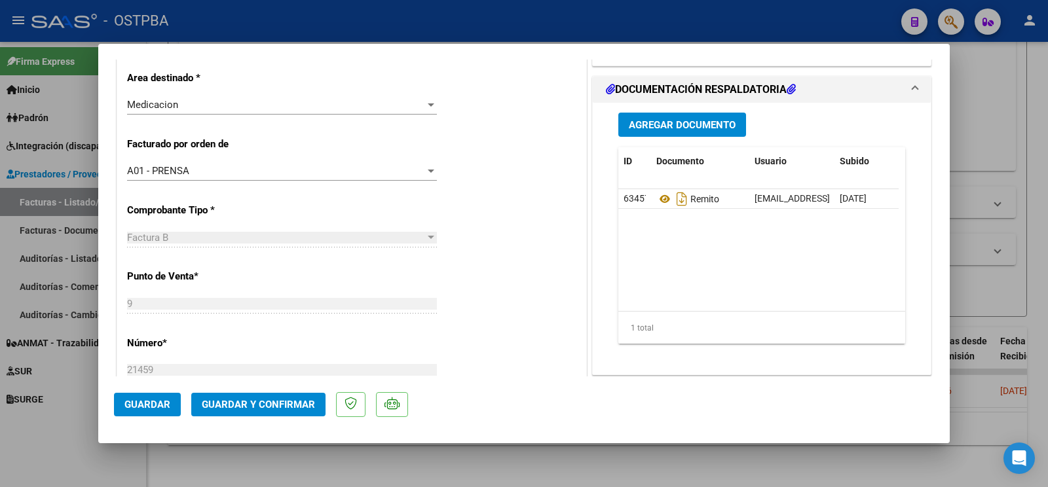
click at [667, 121] on span "Agregar Documento" at bounding box center [682, 125] width 107 height 12
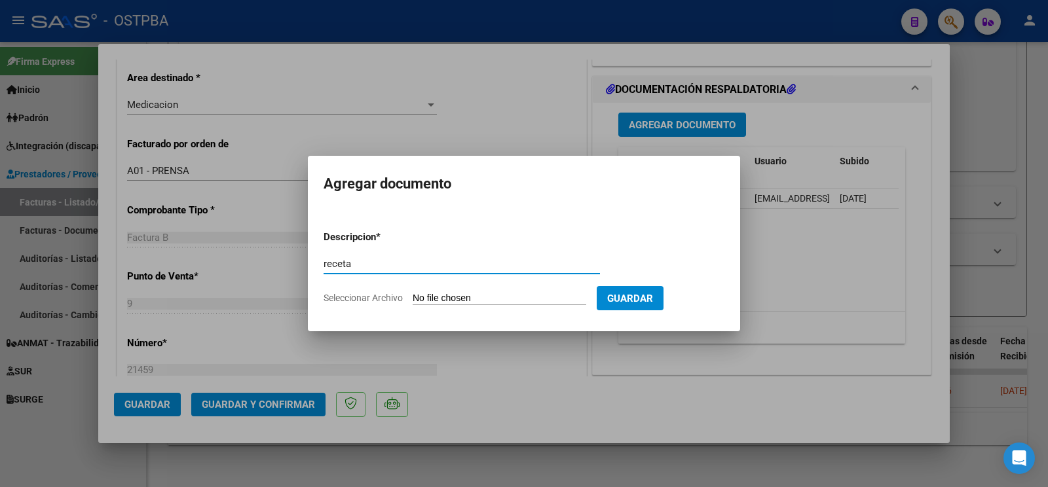
type input "receta"
click at [436, 294] on input "Seleccionar Archivo" at bounding box center [500, 299] width 174 height 12
type input "C:\fakepath\receta [PERSON_NAME].pdf"
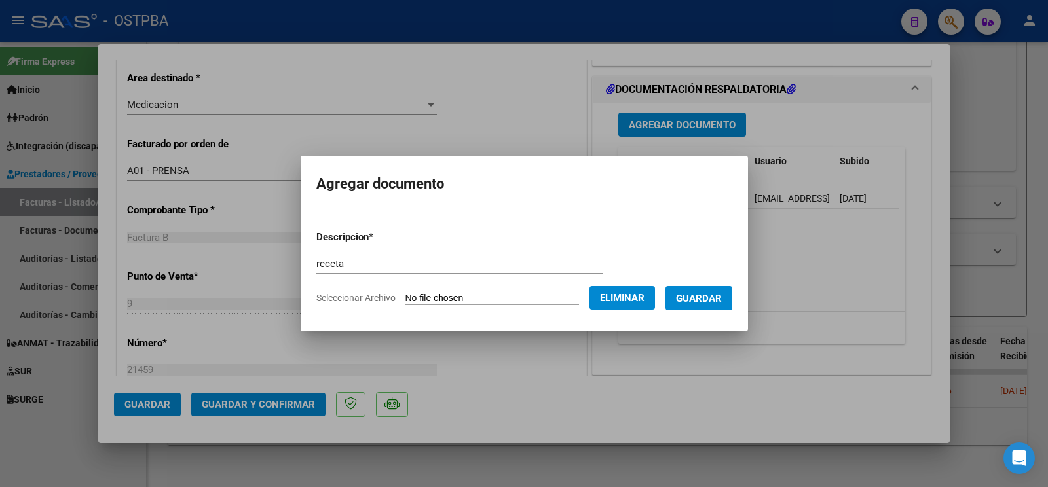
click at [692, 304] on button "Guardar" at bounding box center [699, 298] width 67 height 24
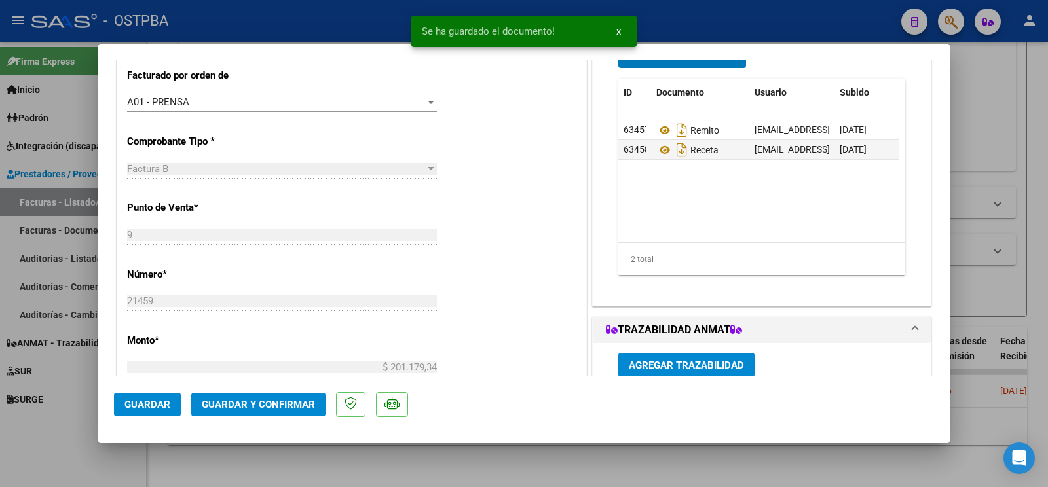
scroll to position [619, 0]
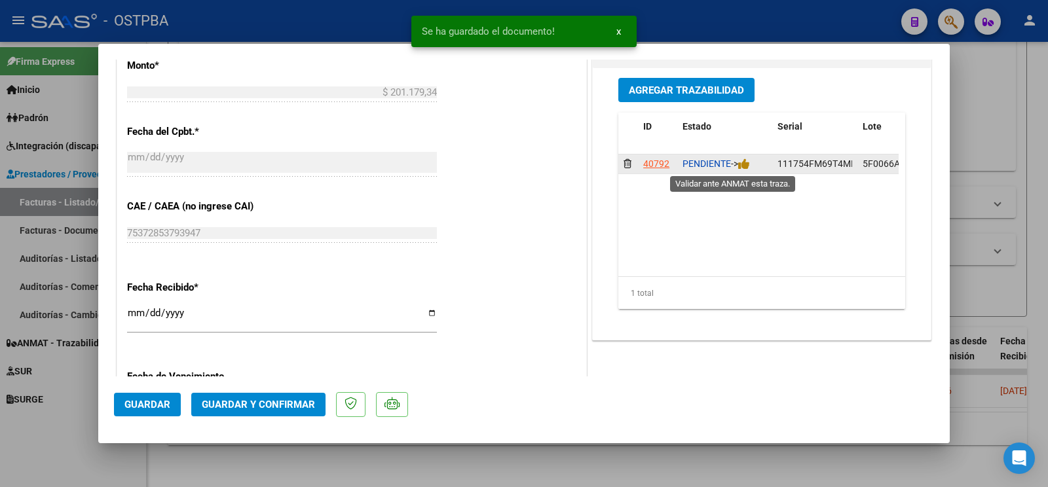
click at [740, 171] on div "PENDIENTE ->" at bounding box center [725, 164] width 85 height 15
click at [743, 161] on icon at bounding box center [744, 164] width 12 height 12
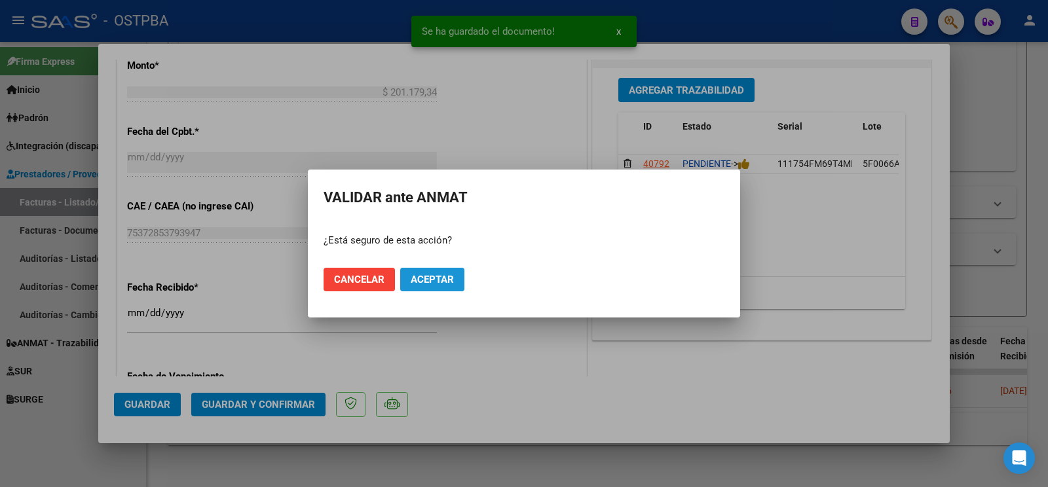
click at [455, 278] on button "Aceptar" at bounding box center [432, 280] width 64 height 24
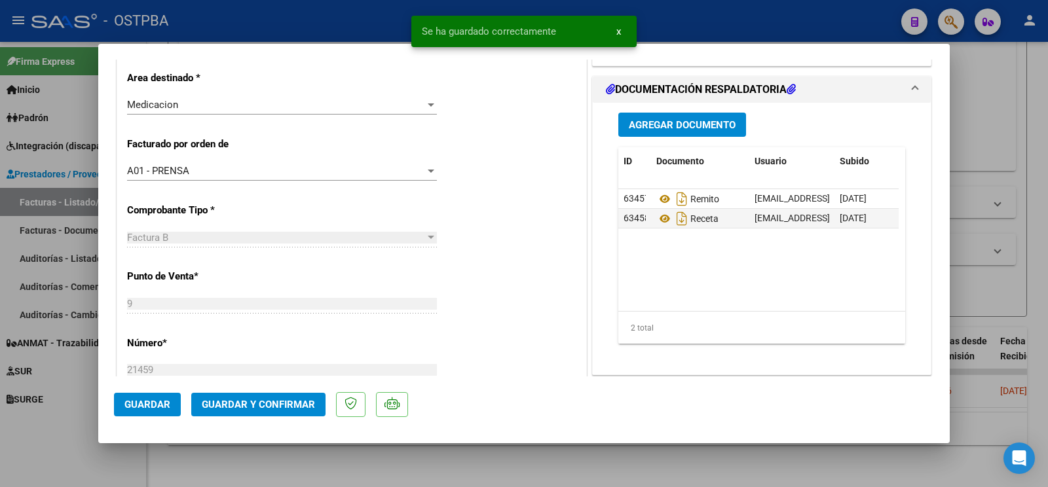
scroll to position [206, 0]
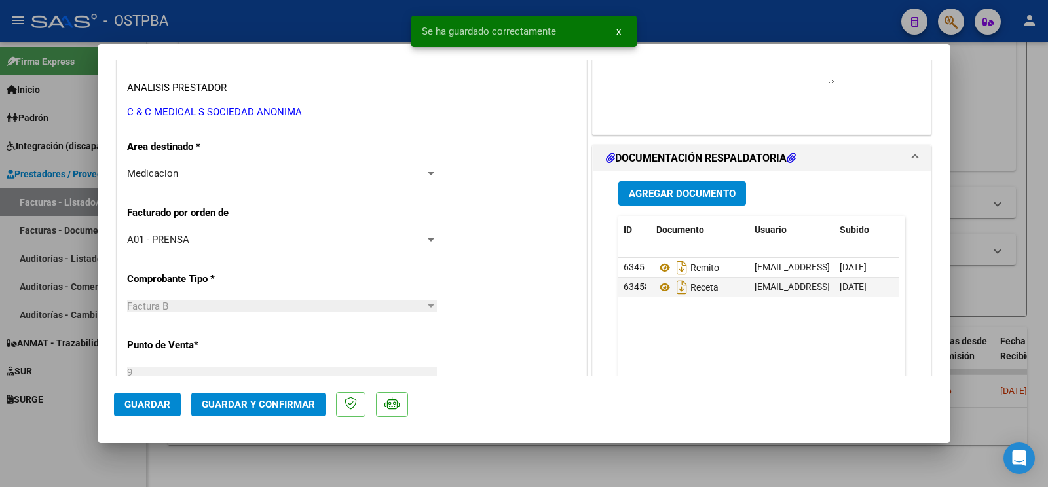
click at [130, 413] on button "Guardar" at bounding box center [147, 405] width 67 height 24
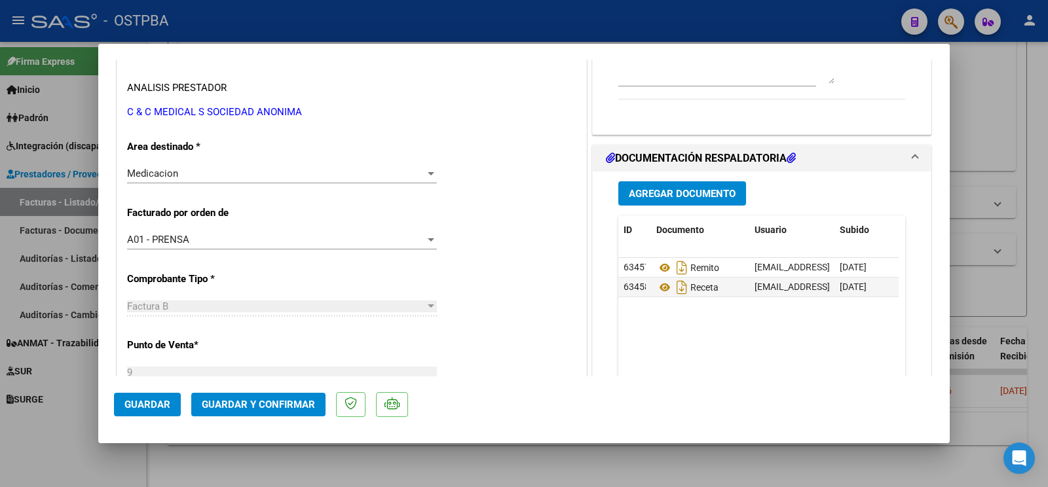
click at [63, 449] on div at bounding box center [524, 243] width 1048 height 487
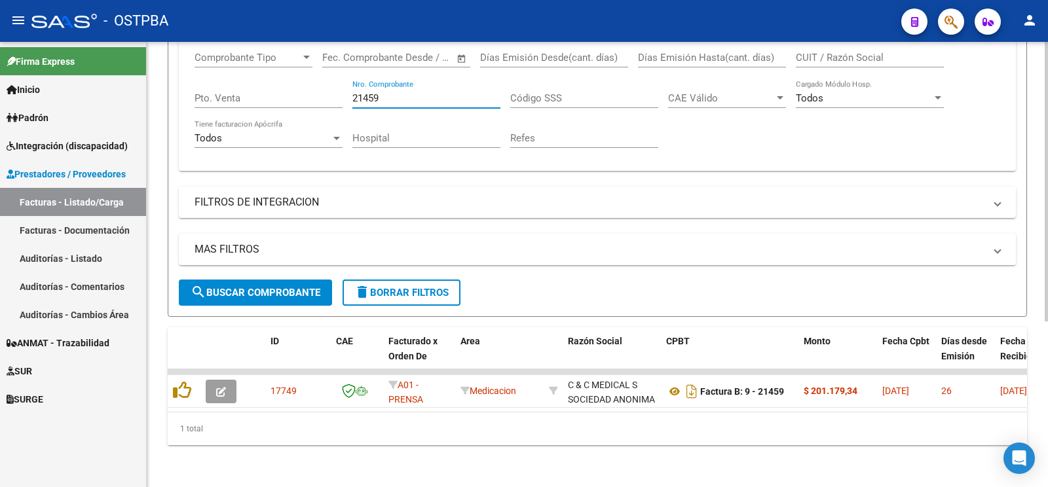
drag, startPoint x: 419, startPoint y: 83, endPoint x: 156, endPoint y: 50, distance: 264.8
click at [353, 92] on input "21459" at bounding box center [427, 98] width 148 height 12
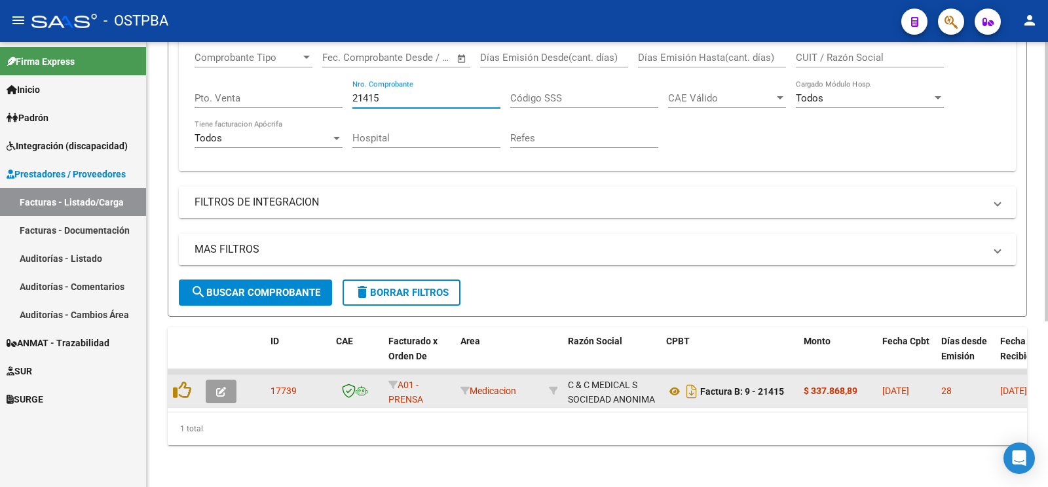
type input "21415"
click at [226, 387] on button "button" at bounding box center [221, 392] width 31 height 24
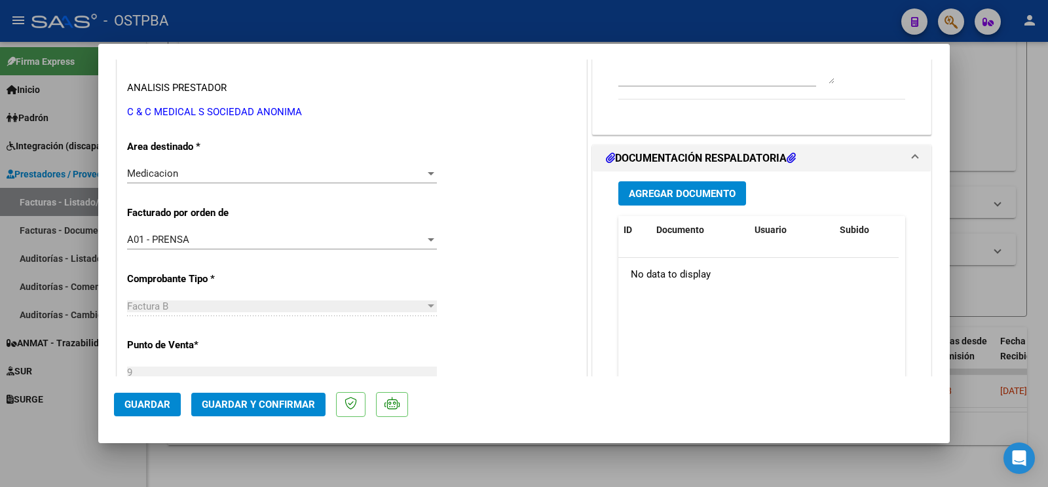
click at [685, 180] on div "Agregar Documento ID Documento Usuario Subido Acción No data to display 0 total…" at bounding box center [762, 302] width 307 height 261
click at [692, 197] on span "Agregar Documento" at bounding box center [682, 194] width 107 height 12
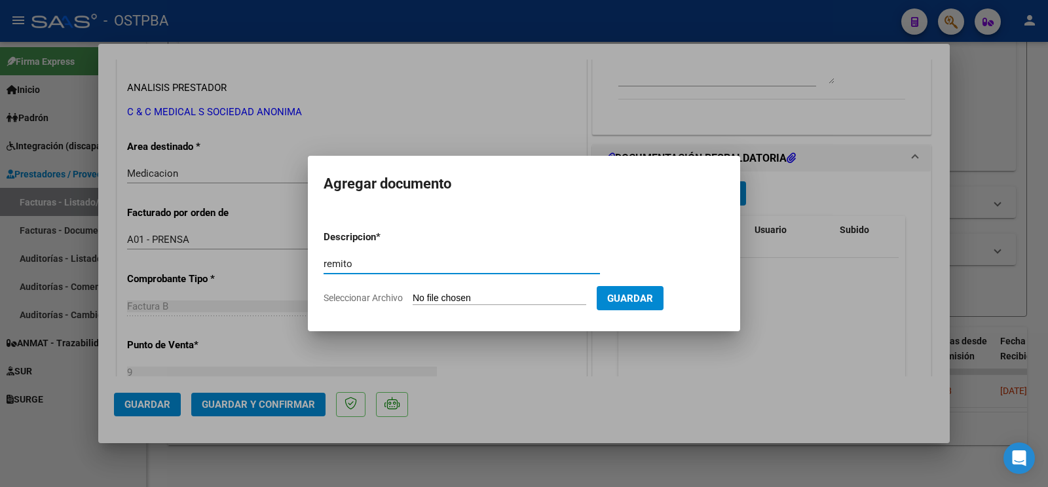
type input "remito"
click at [443, 301] on input "Seleccionar Archivo" at bounding box center [500, 299] width 174 height 12
type input "C:\fakepath\remito gomez_20251008_0001.pdf"
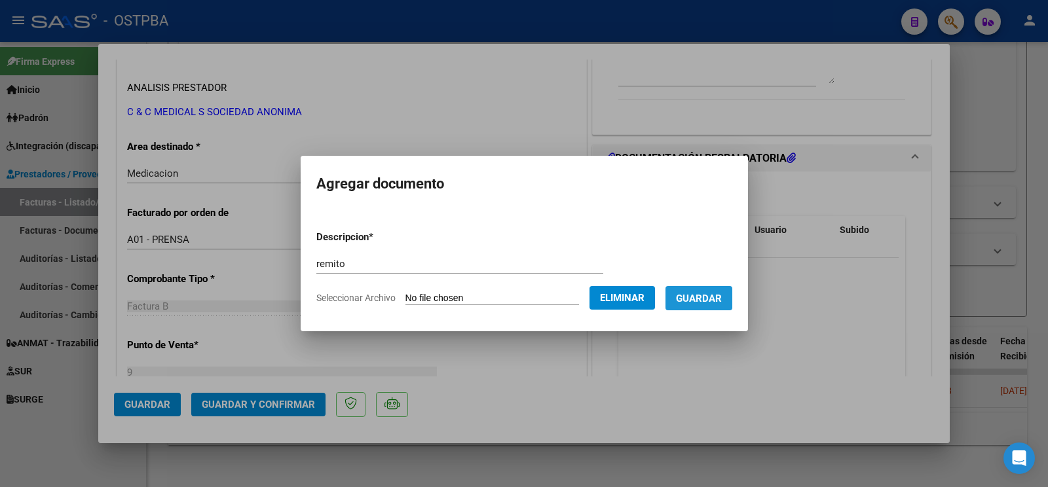
click at [717, 304] on button "Guardar" at bounding box center [699, 298] width 67 height 24
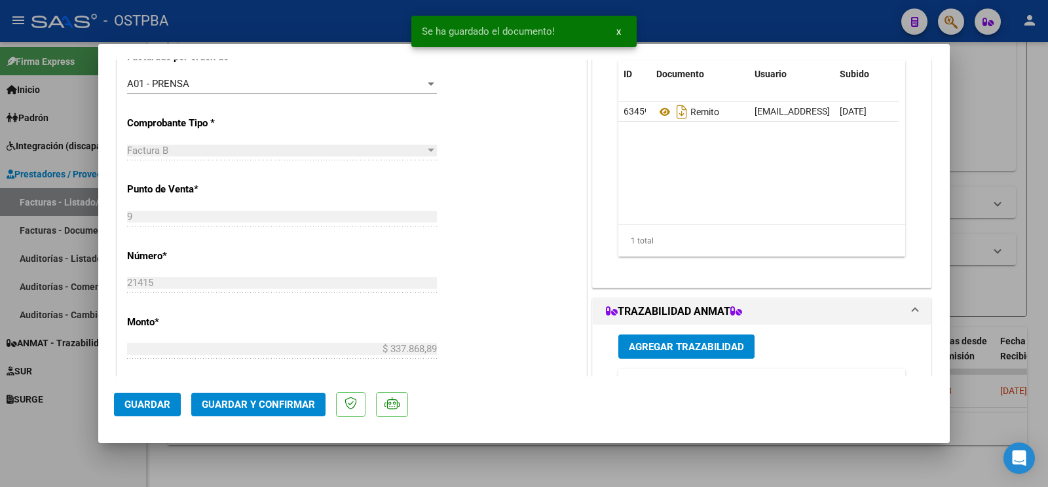
scroll to position [482, 0]
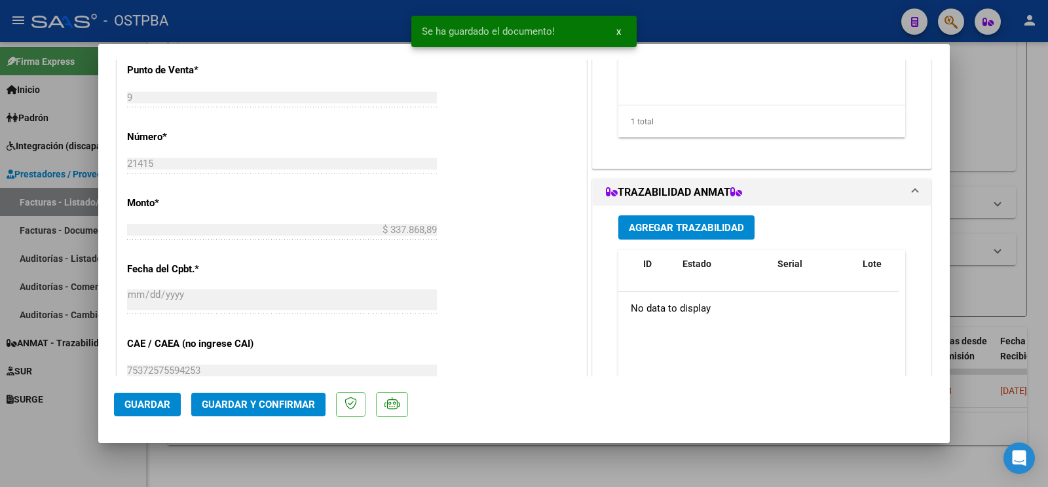
click at [711, 218] on button "Agregar Trazabilidad" at bounding box center [687, 228] width 136 height 24
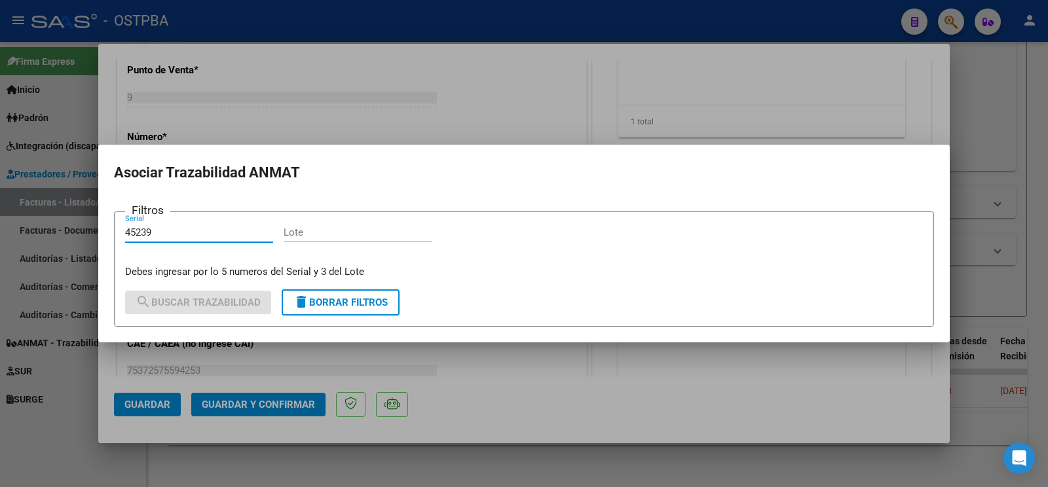
type input "45239"
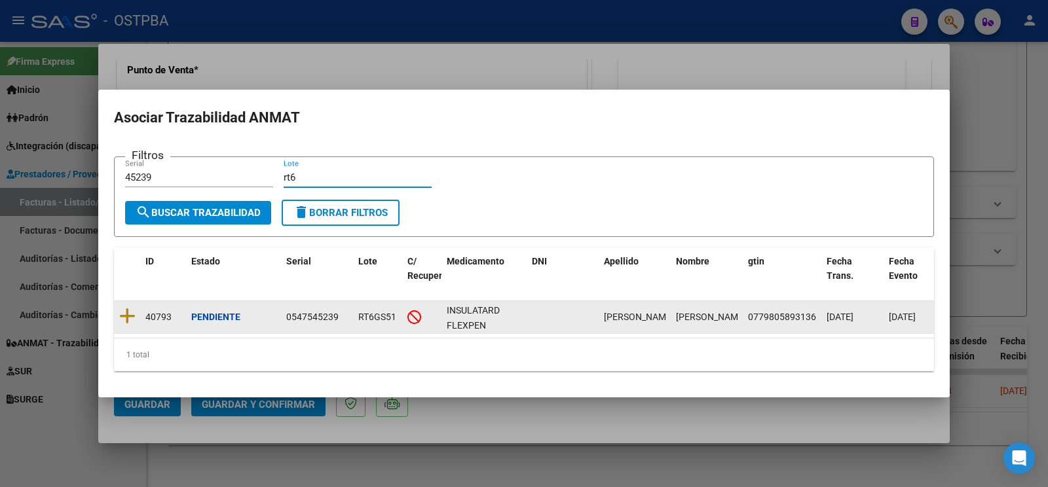
type input "rt6"
click at [117, 308] on datatable-body-cell at bounding box center [127, 317] width 26 height 32
click at [126, 311] on icon at bounding box center [127, 316] width 16 height 18
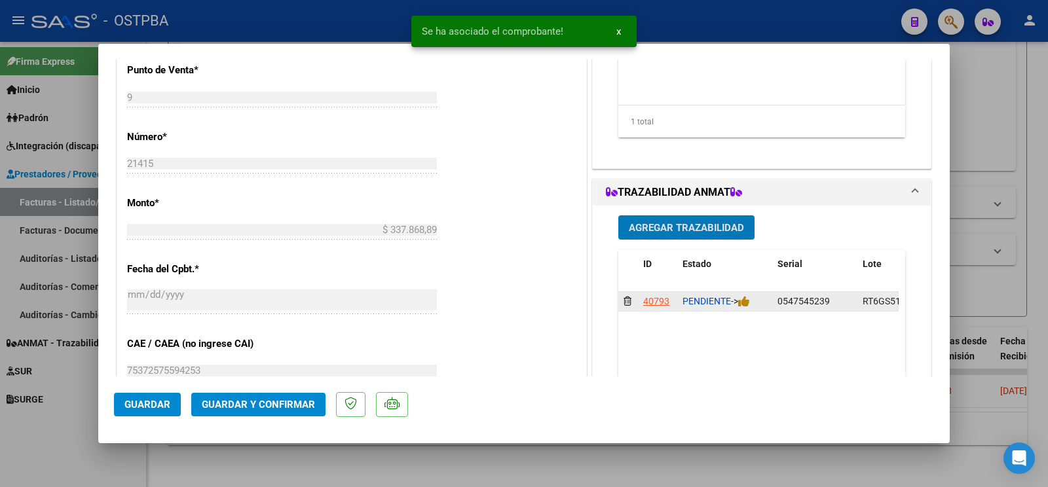
click at [739, 309] on div "PENDIENTE ->" at bounding box center [725, 301] width 85 height 15
click at [744, 305] on icon at bounding box center [744, 301] width 12 height 12
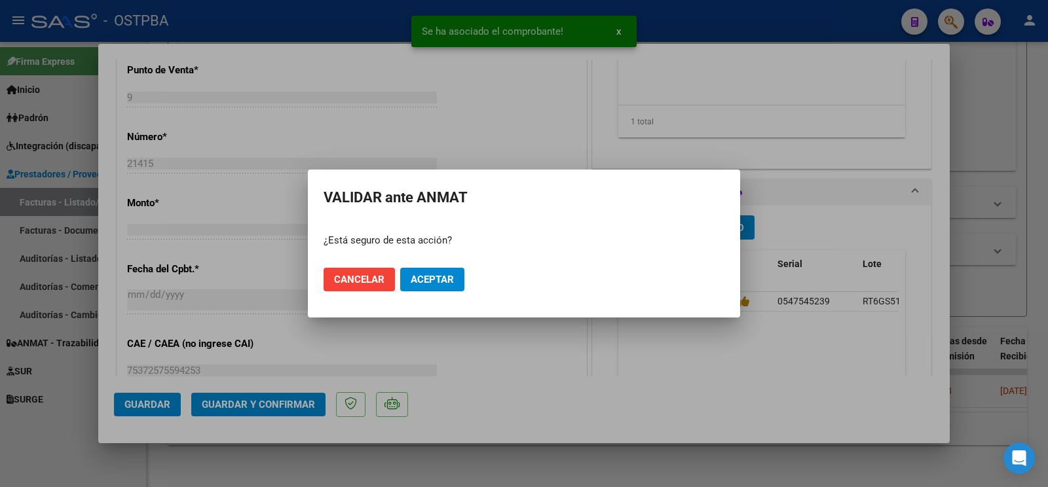
click at [465, 275] on mat-dialog-actions "Cancelar Aceptar" at bounding box center [524, 279] width 401 height 45
click at [463, 281] on button "Aceptar" at bounding box center [432, 280] width 64 height 24
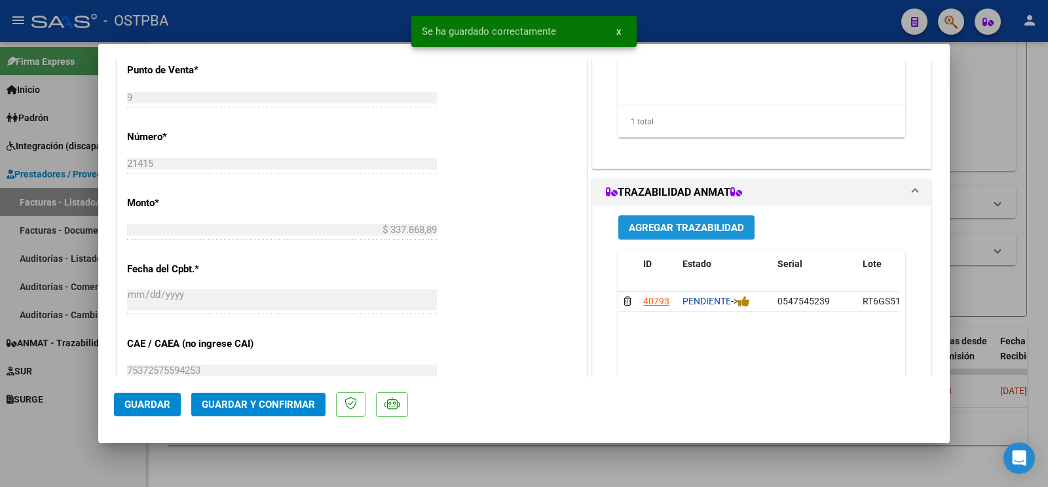
click at [656, 231] on span "Agregar Trazabilidad" at bounding box center [686, 228] width 115 height 12
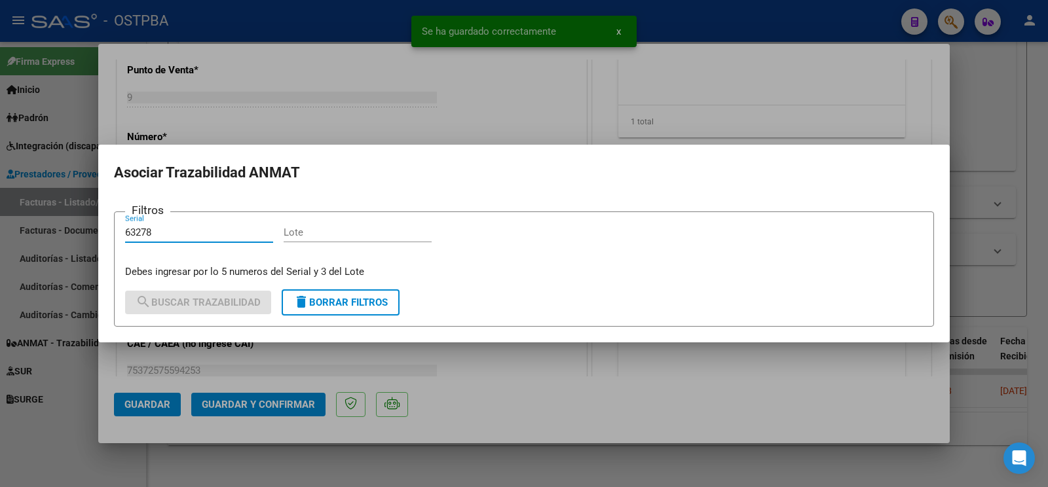
type input "63278"
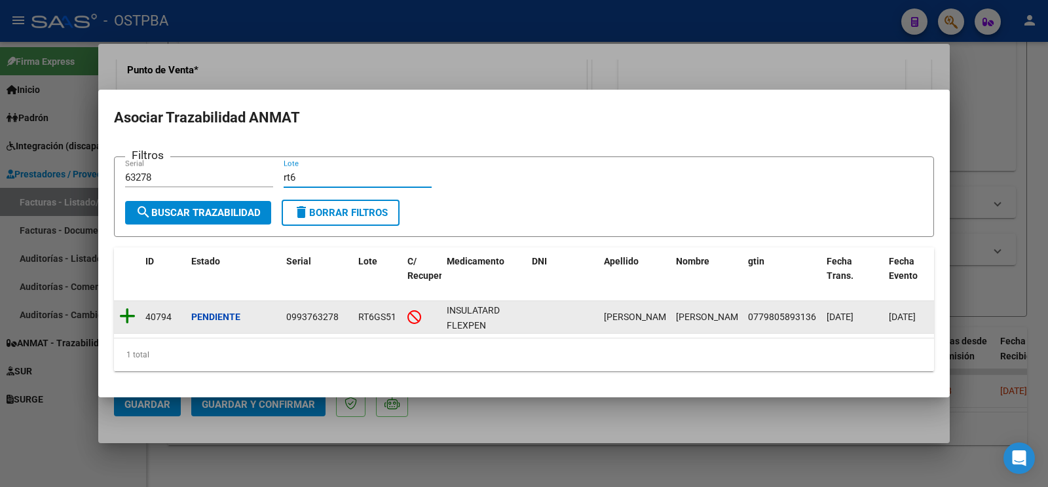
type input "rt6"
click at [126, 307] on icon at bounding box center [127, 316] width 16 height 18
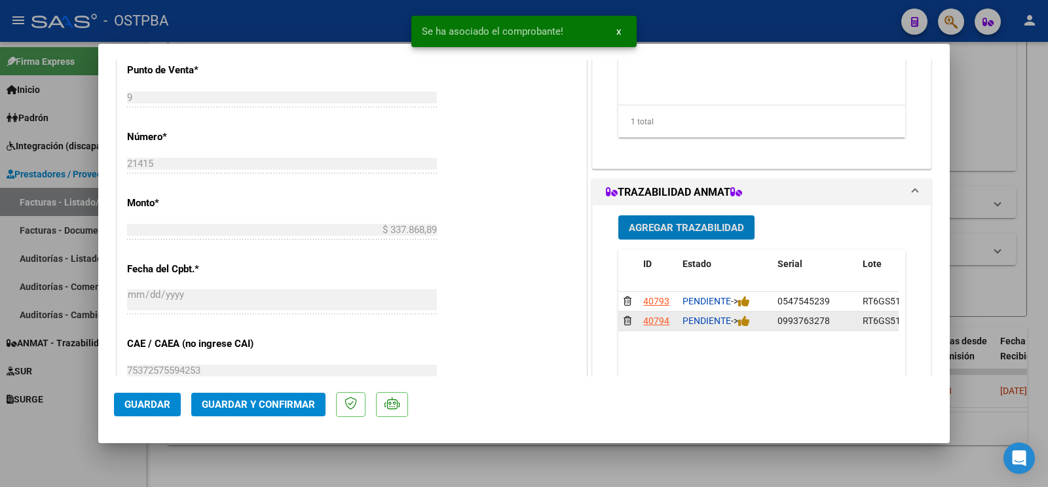
click at [748, 329] on div "PENDIENTE ->" at bounding box center [725, 321] width 85 height 15
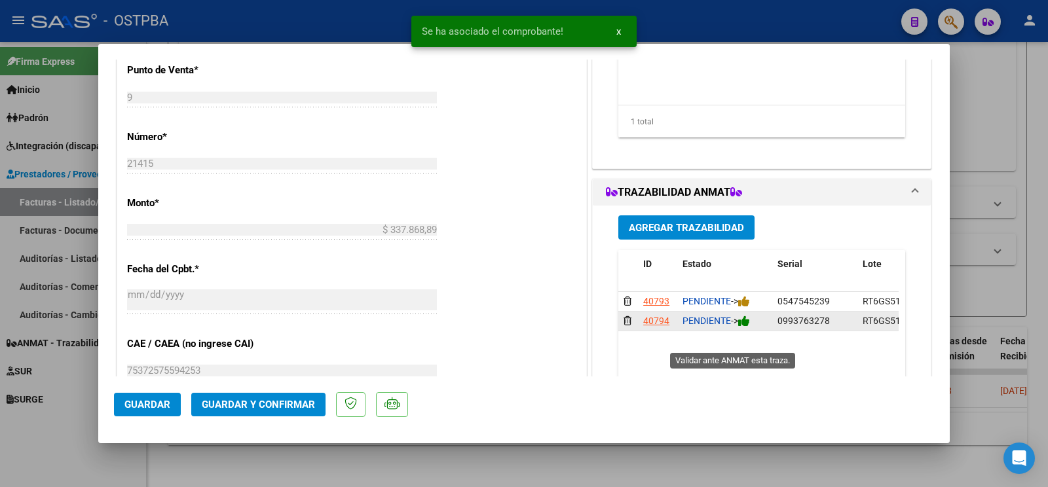
click at [743, 328] on icon at bounding box center [744, 321] width 12 height 12
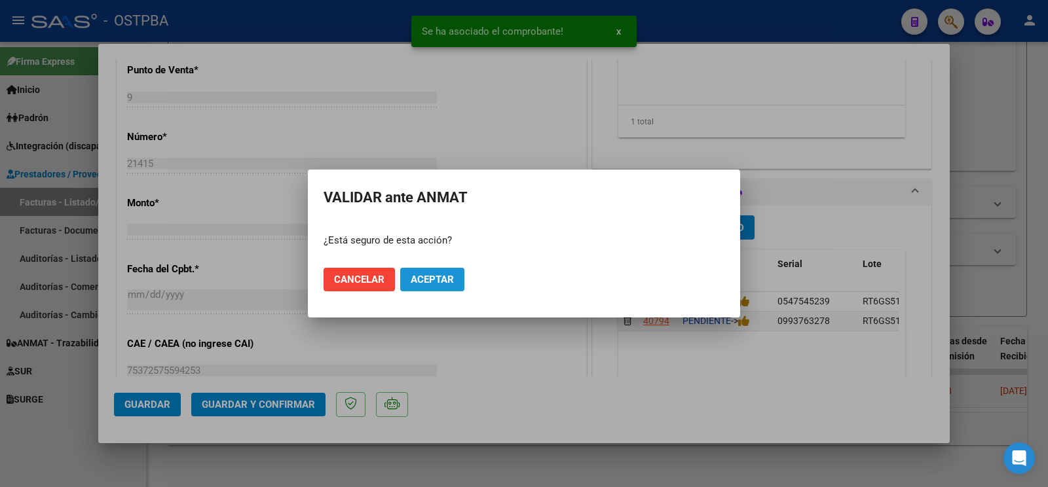
click at [457, 278] on button "Aceptar" at bounding box center [432, 280] width 64 height 24
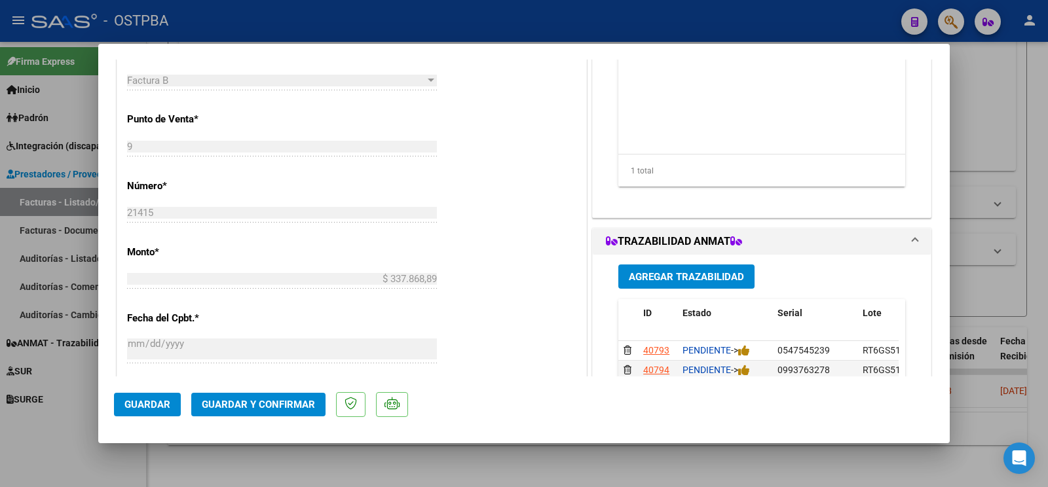
scroll to position [275, 0]
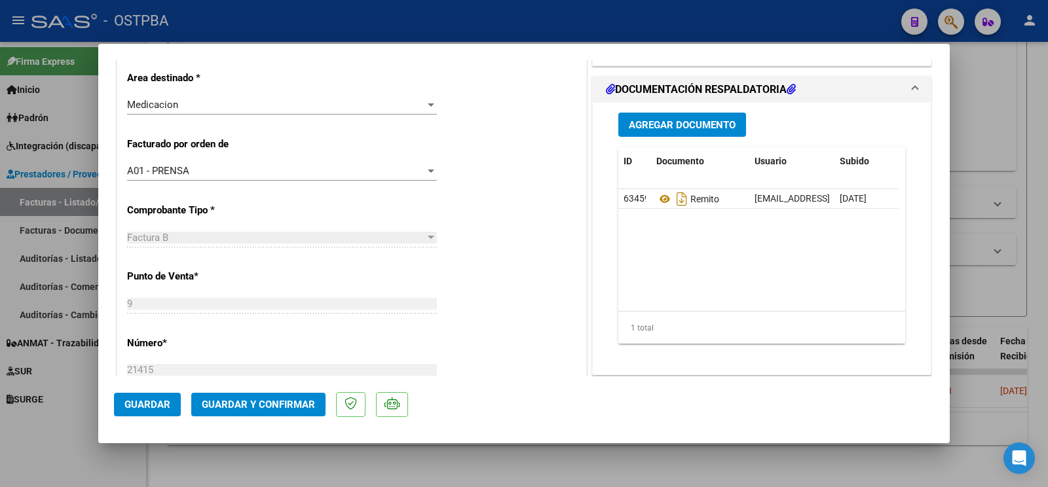
click at [662, 125] on span "Agregar Documento" at bounding box center [682, 125] width 107 height 12
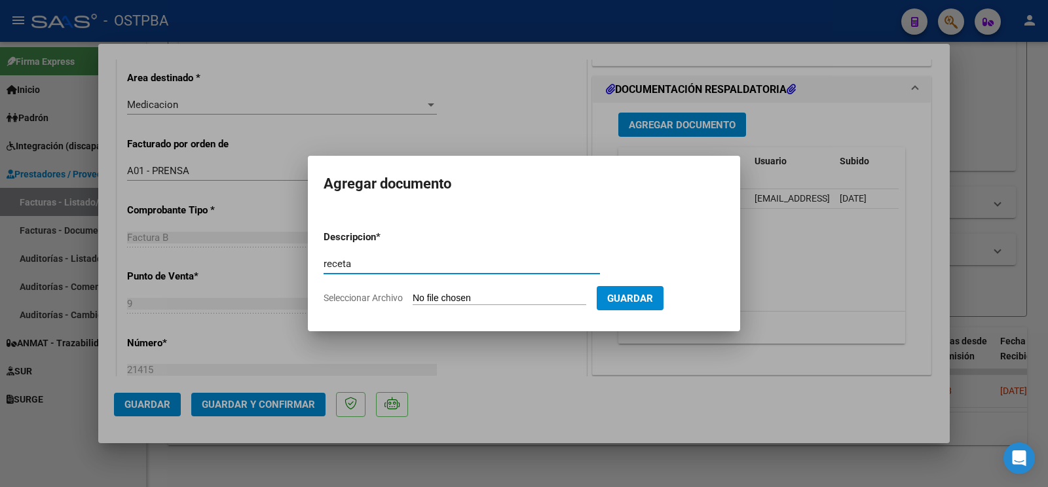
type input "receta"
click at [436, 294] on input "Seleccionar Archivo" at bounding box center [500, 299] width 174 height 12
type input "C:\fakepath\[PERSON_NAME].pdf"
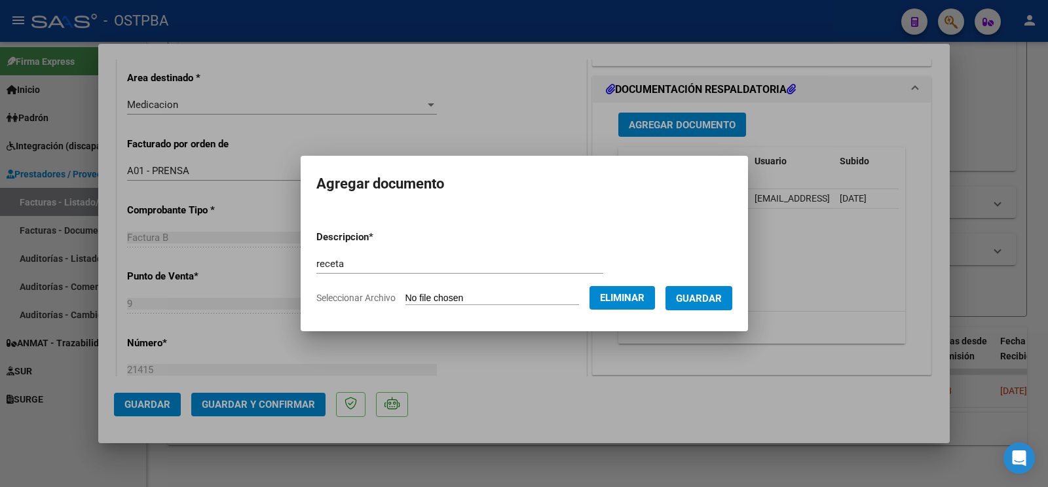
click at [700, 297] on span "Guardar" at bounding box center [699, 299] width 46 height 12
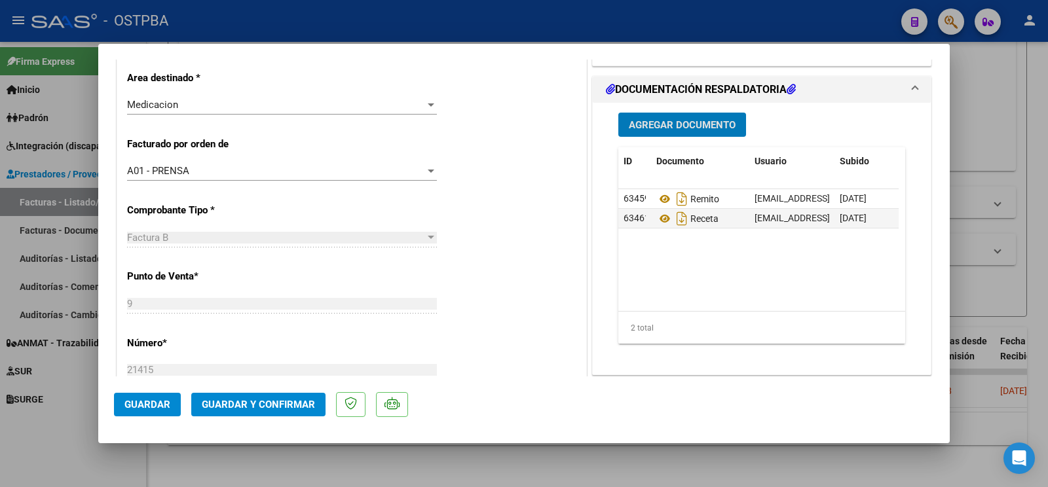
click at [156, 407] on span "Guardar" at bounding box center [147, 405] width 46 height 12
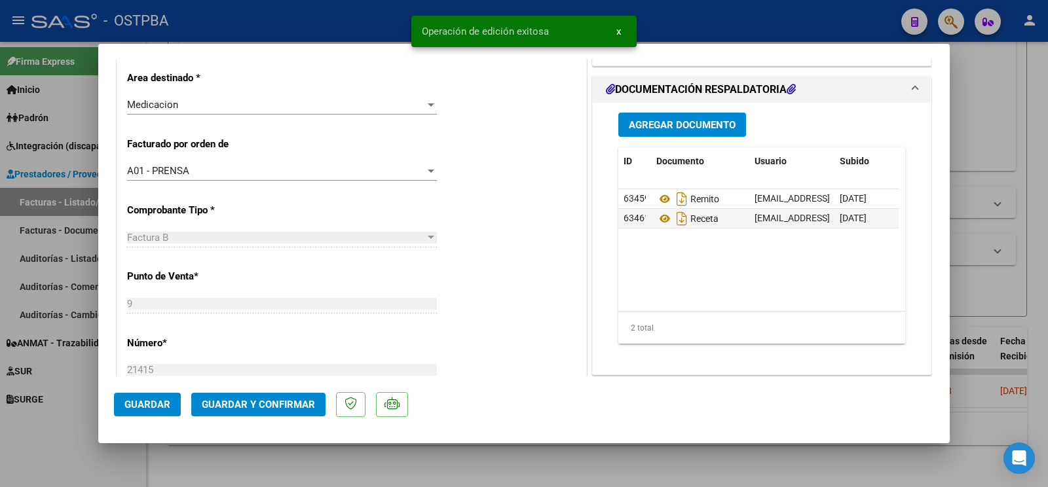
click at [69, 436] on div at bounding box center [524, 243] width 1048 height 487
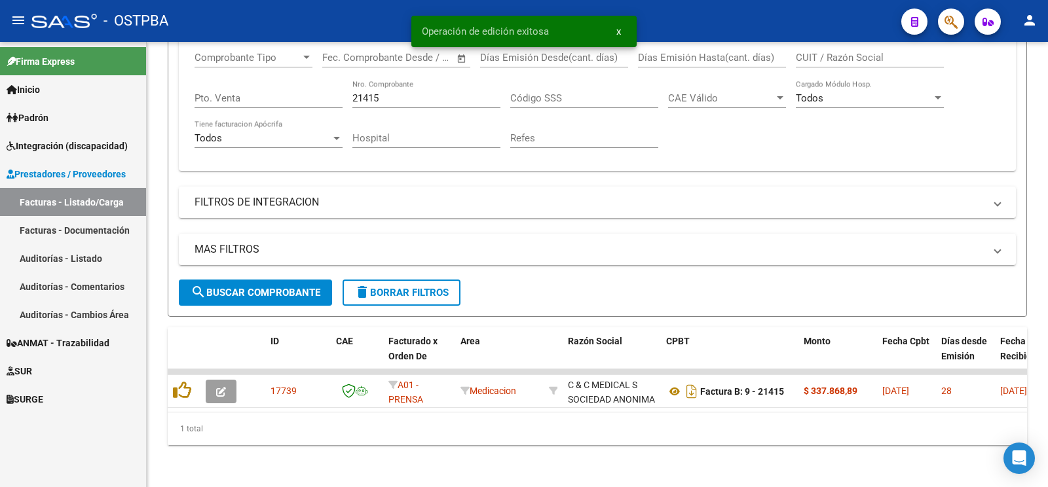
drag, startPoint x: 421, startPoint y: 85, endPoint x: 0, endPoint y: 0, distance: 429.7
click at [353, 92] on input "21415" at bounding box center [427, 98] width 148 height 12
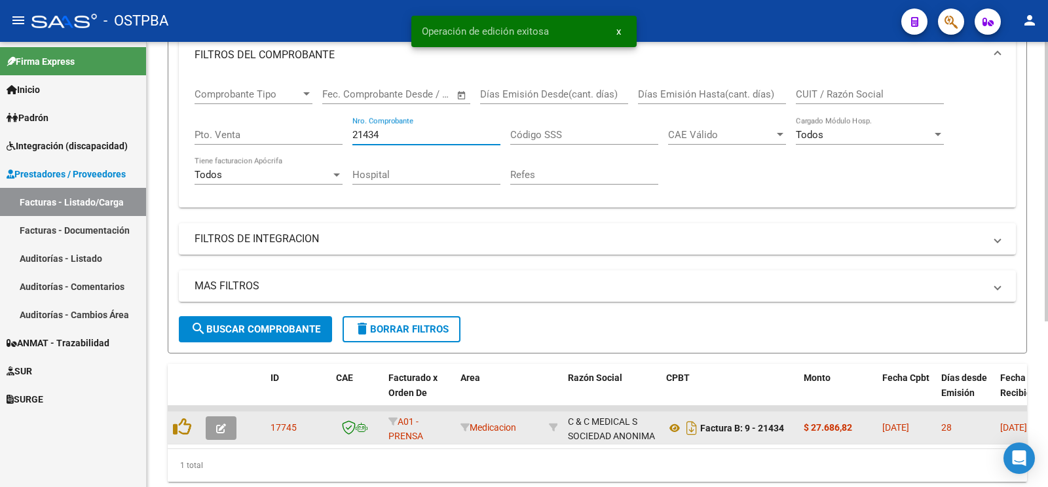
type input "21434"
click at [225, 433] on button "button" at bounding box center [221, 429] width 31 height 24
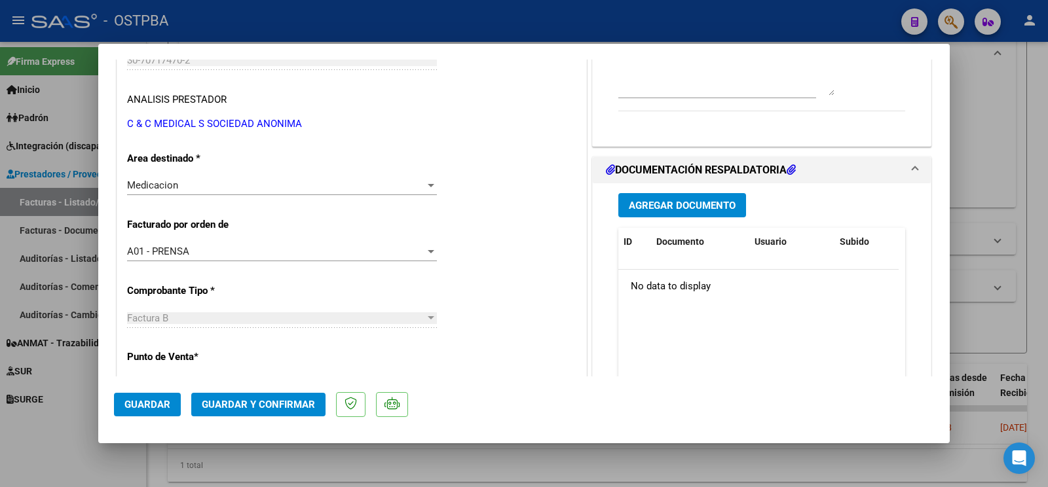
scroll to position [206, 0]
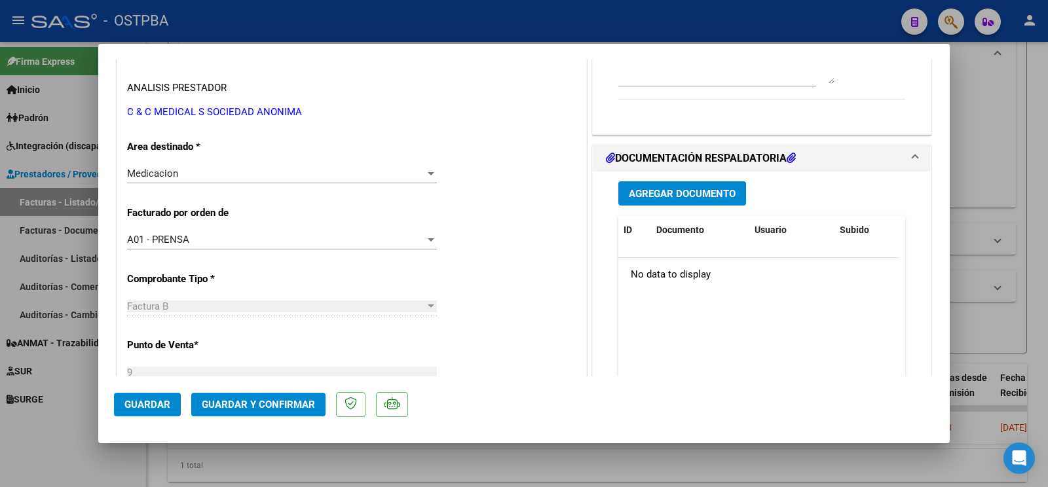
click at [671, 194] on span "Agregar Documento" at bounding box center [682, 194] width 107 height 12
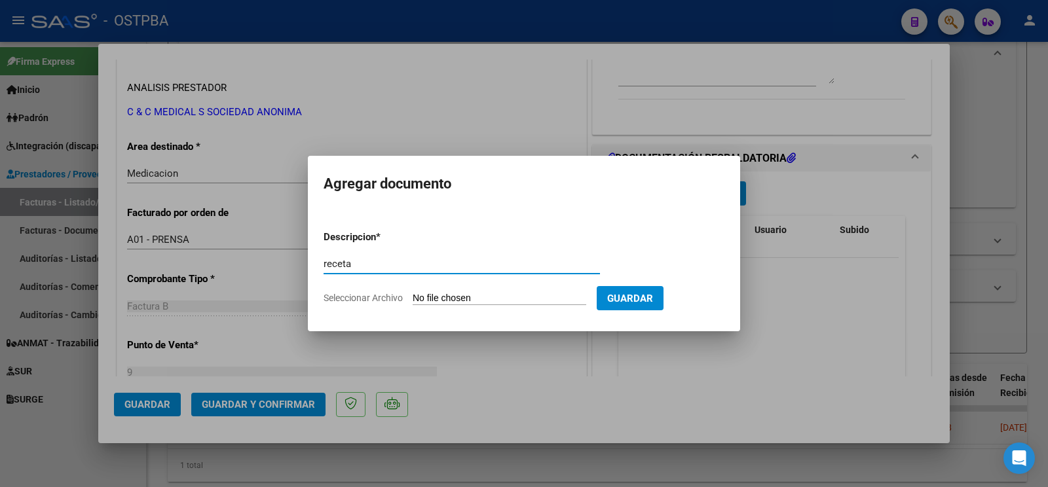
type input "receta"
click at [433, 297] on input "Seleccionar Archivo" at bounding box center [500, 299] width 174 height 12
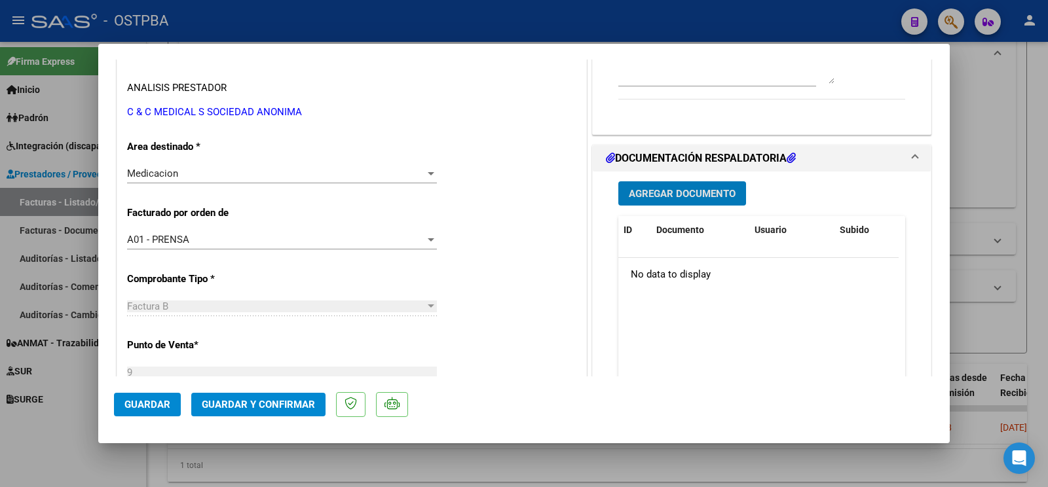
click at [678, 190] on span "Agregar Documento" at bounding box center [682, 194] width 107 height 12
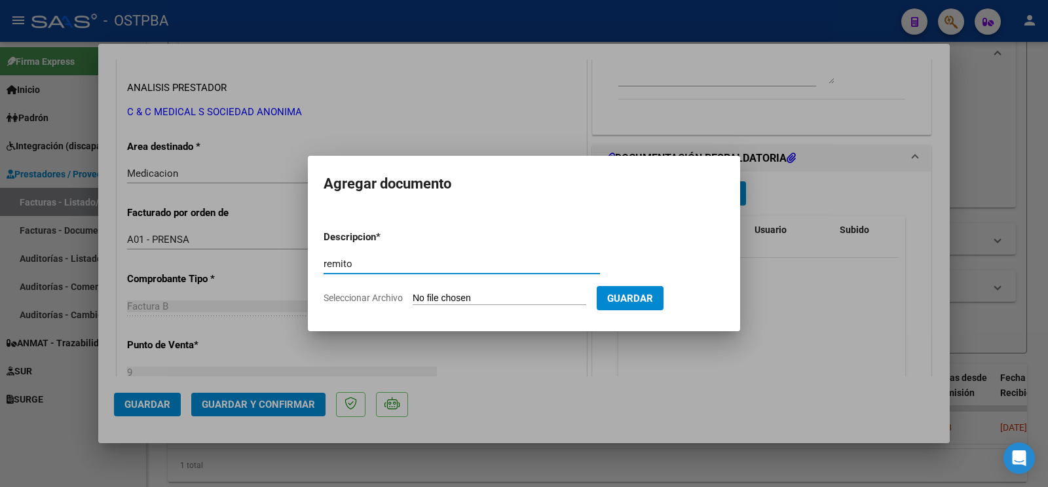
type input "remito"
click at [451, 299] on input "Seleccionar Archivo" at bounding box center [500, 299] width 174 height 12
type input "C:\fakepath\remito celano_20251008_0001.pdf"
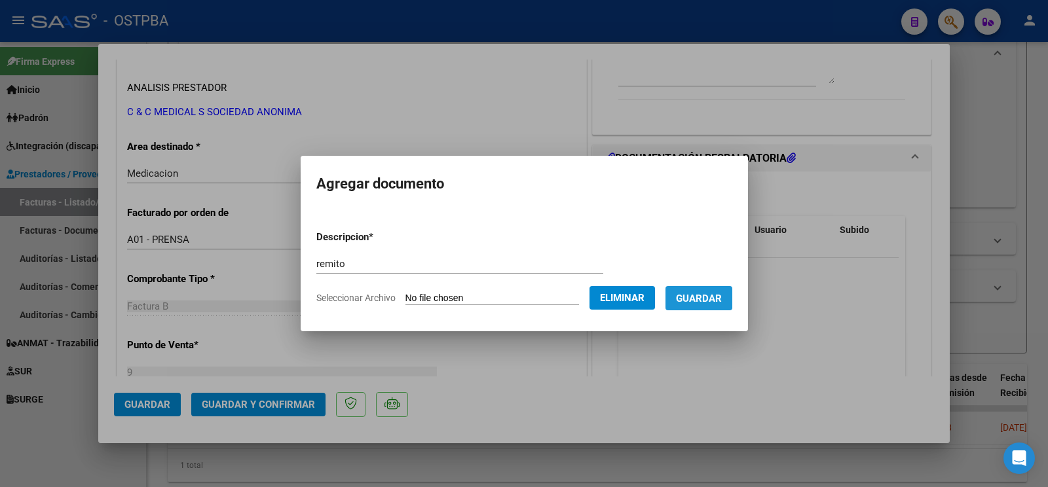
click at [707, 295] on span "Guardar" at bounding box center [699, 299] width 46 height 12
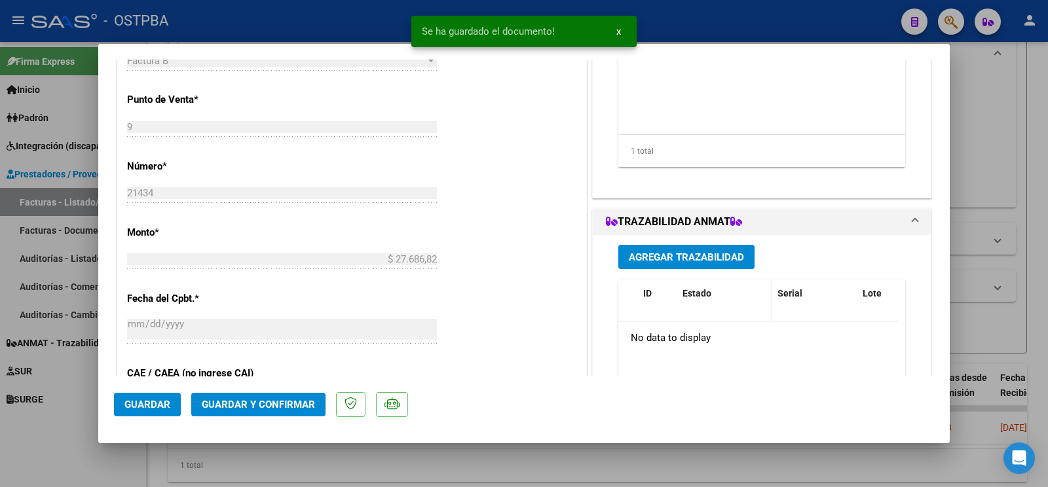
scroll to position [482, 0]
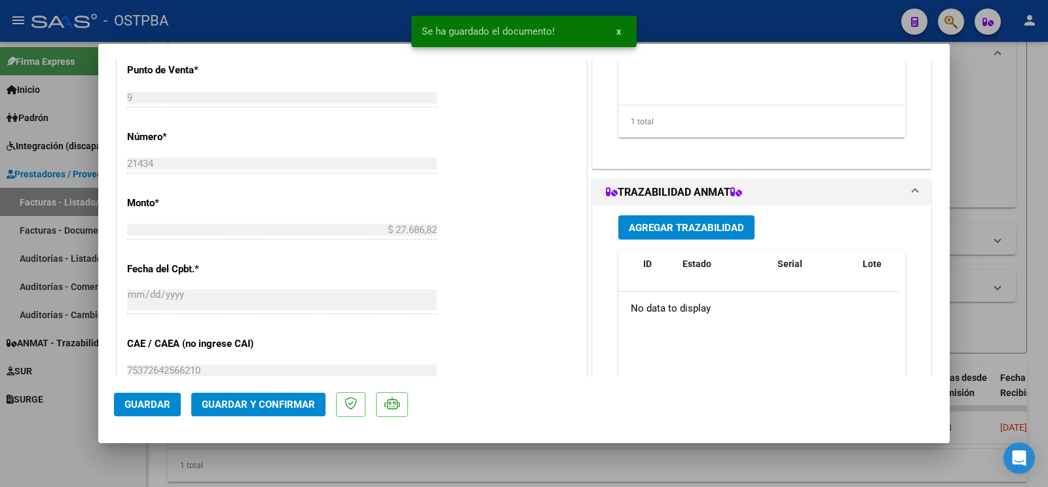
click at [698, 236] on button "Agregar Trazabilidad" at bounding box center [687, 228] width 136 height 24
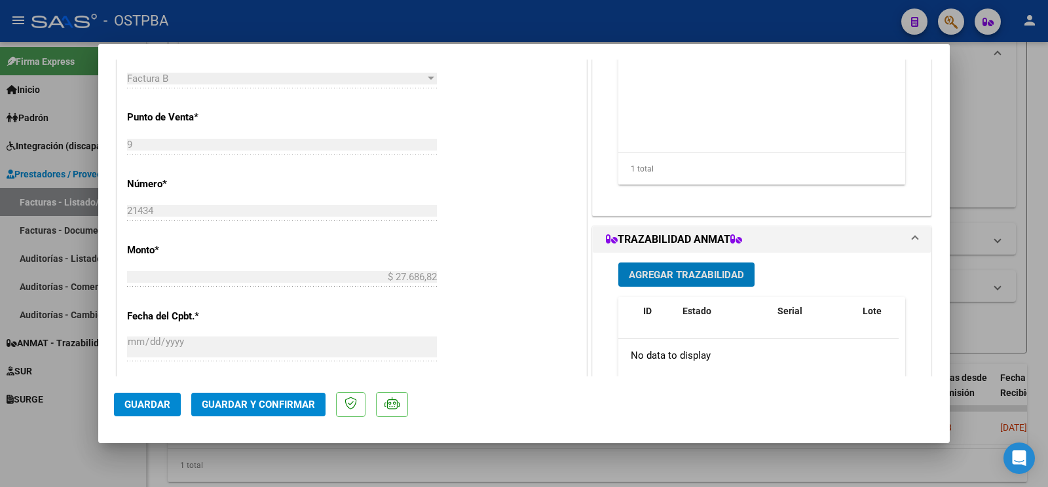
scroll to position [344, 0]
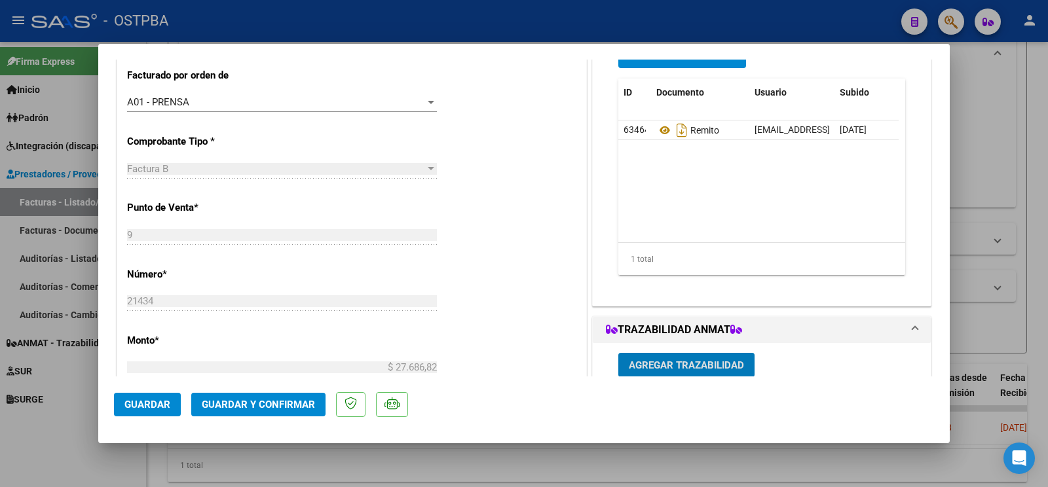
click at [668, 62] on span "Agregar Documento" at bounding box center [682, 56] width 107 height 12
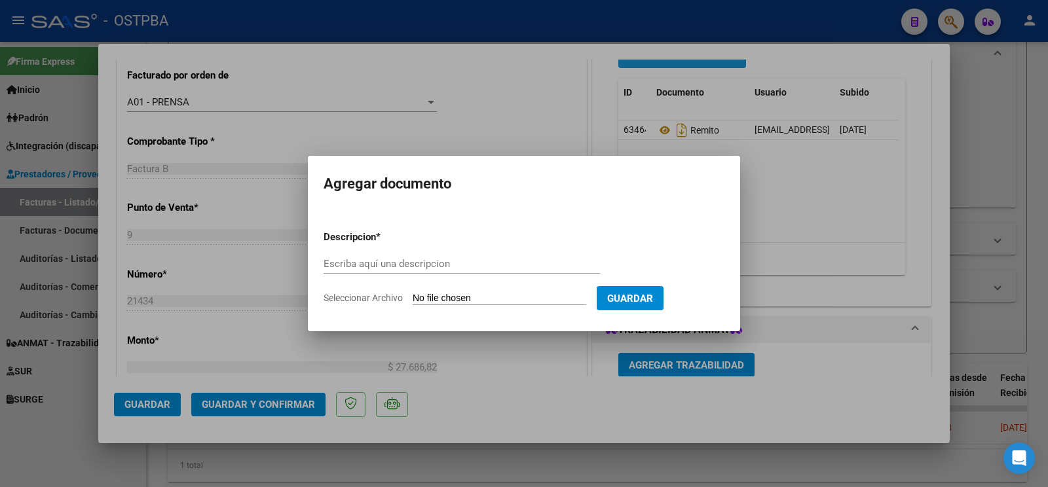
scroll to position [275, 0]
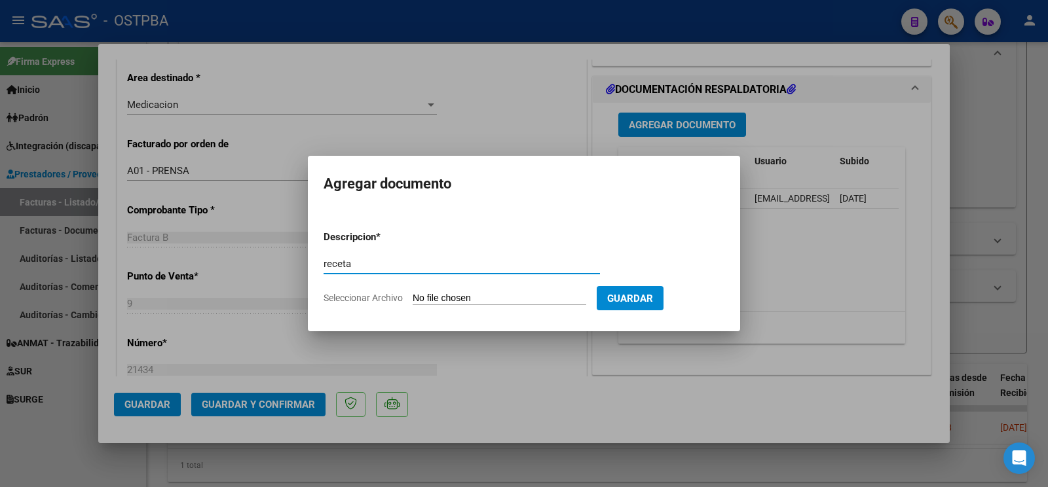
type input "receta"
click at [445, 295] on input "Seleccionar Archivo" at bounding box center [500, 299] width 174 height 12
type input "C:\fakepath\receta [PERSON_NAME].pdf"
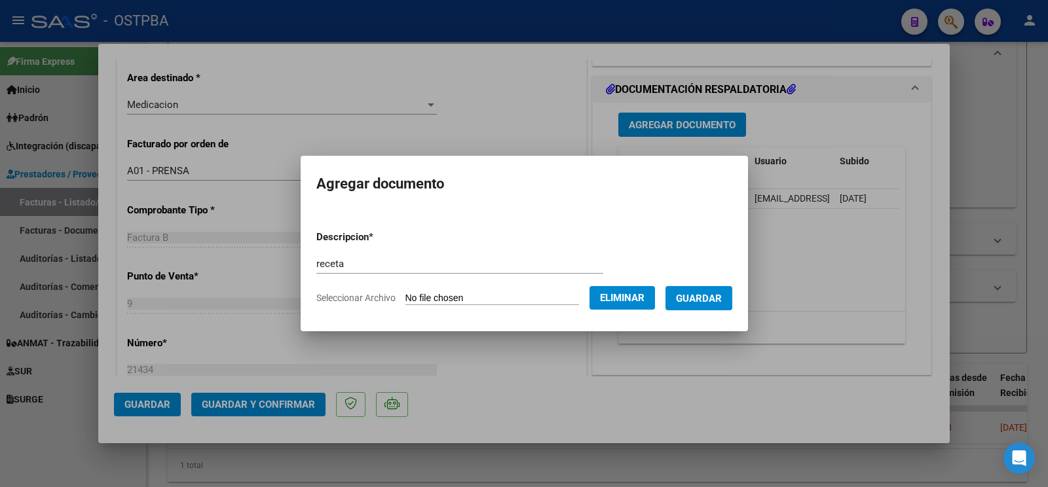
click at [696, 294] on span "Guardar" at bounding box center [699, 299] width 46 height 12
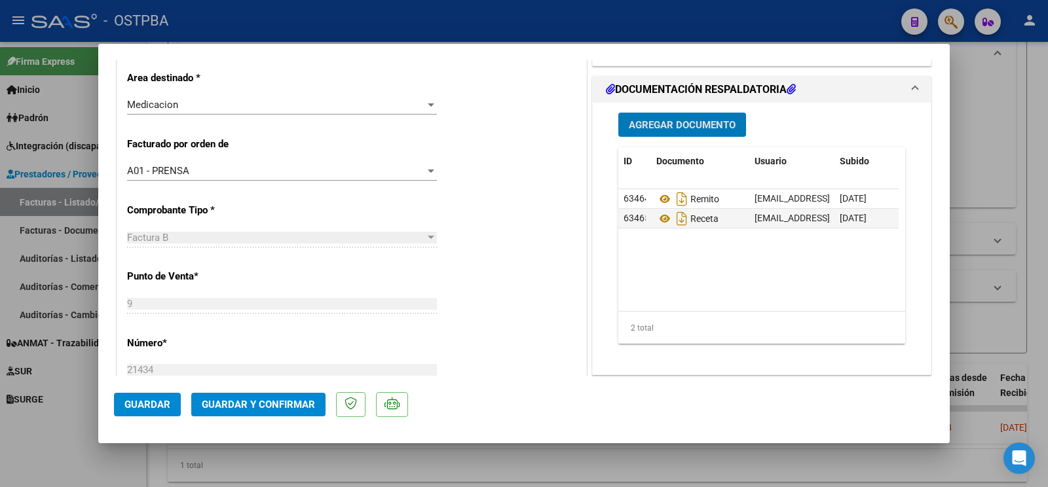
click at [167, 415] on button "Guardar" at bounding box center [147, 405] width 67 height 24
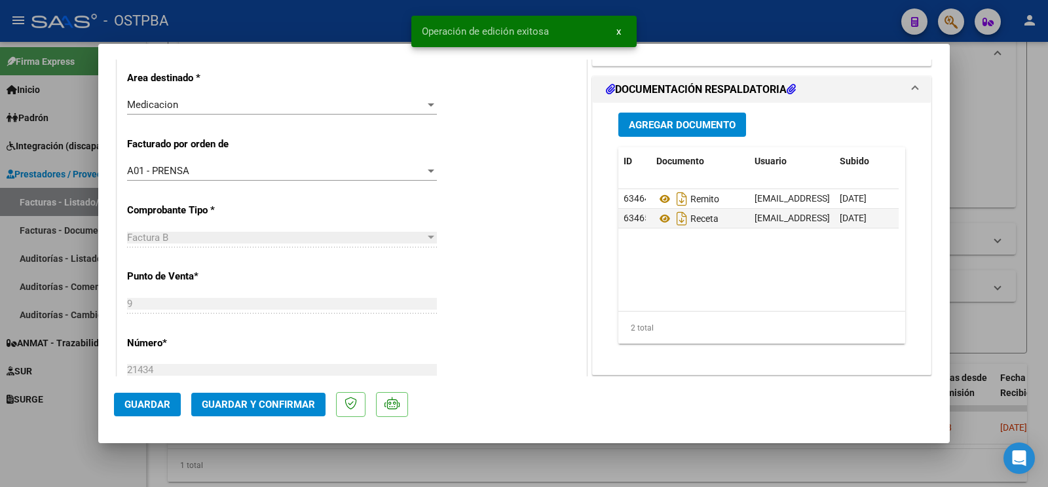
click at [81, 444] on div at bounding box center [524, 243] width 1048 height 487
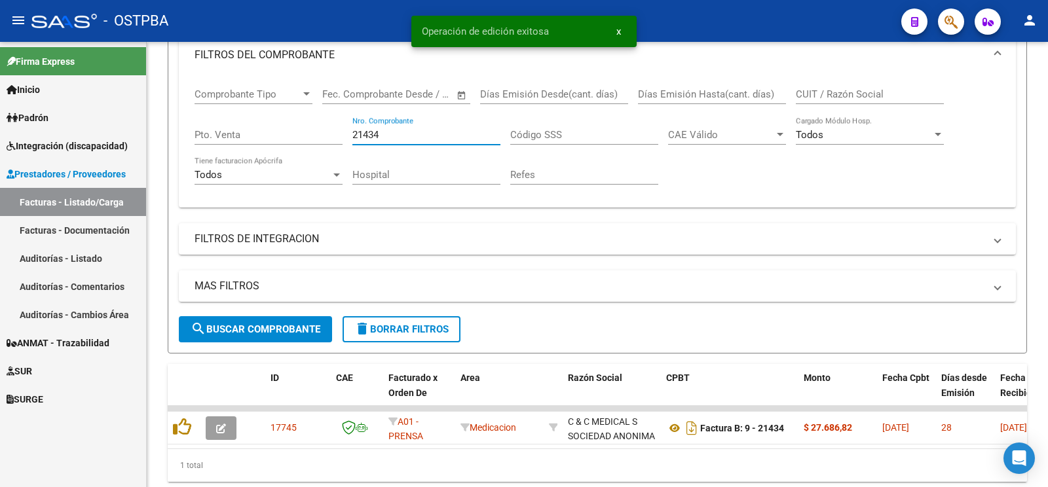
drag, startPoint x: 423, startPoint y: 132, endPoint x: 0, endPoint y: 3, distance: 441.9
click at [353, 129] on input "21434" at bounding box center [427, 135] width 148 height 12
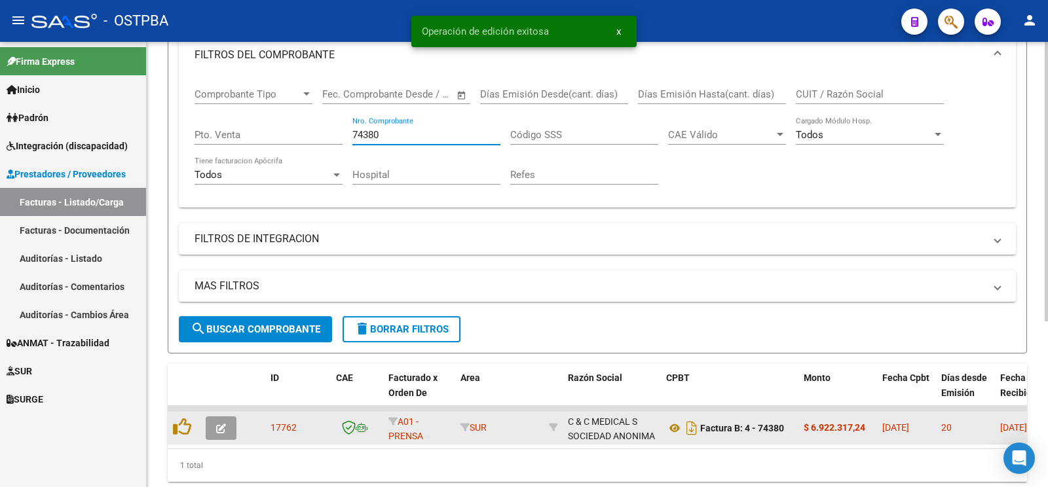
type input "74380"
click at [226, 419] on button "button" at bounding box center [221, 429] width 31 height 24
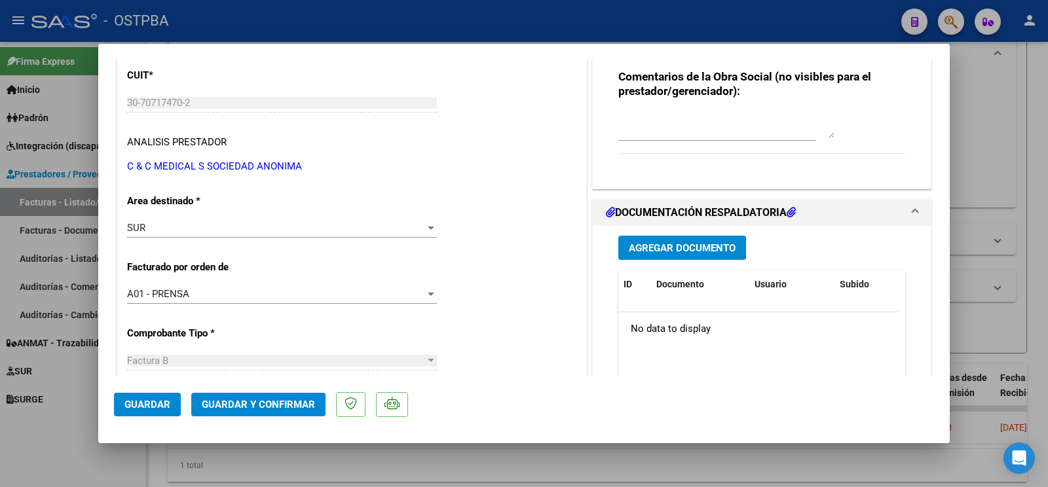
scroll to position [206, 0]
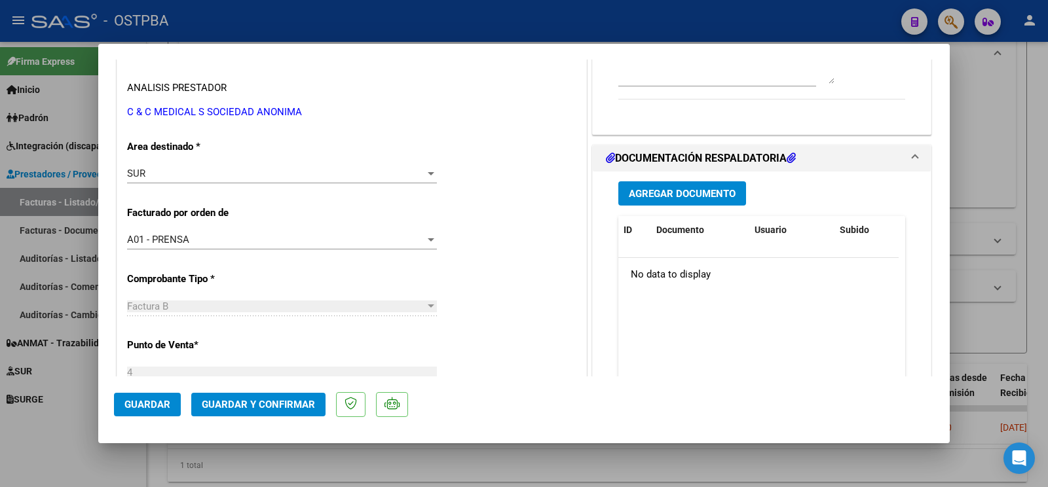
click at [687, 191] on span "Agregar Documento" at bounding box center [682, 194] width 107 height 12
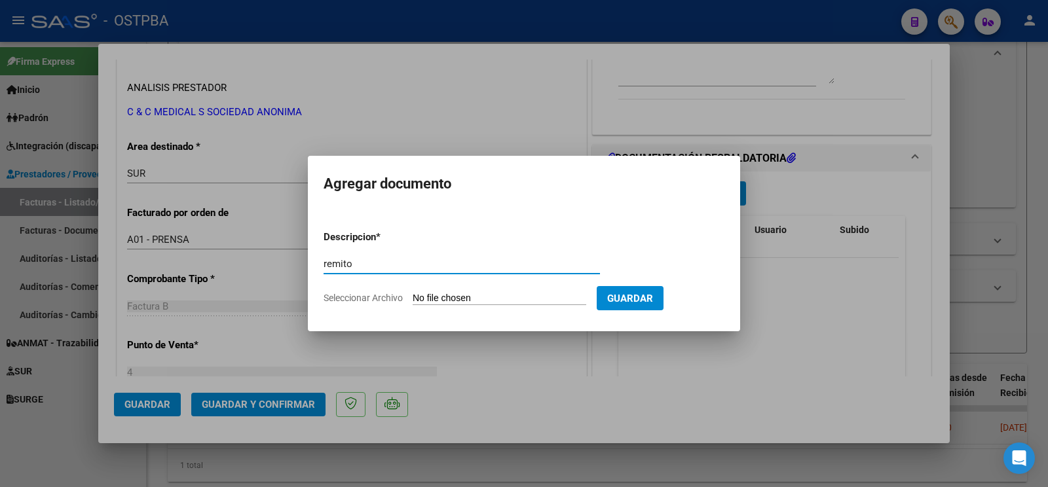
type input "remito"
click at [469, 293] on input "Seleccionar Archivo" at bounding box center [500, 299] width 174 height 12
type input "C:\fakepath\remito weth_20251008_0001.pdf"
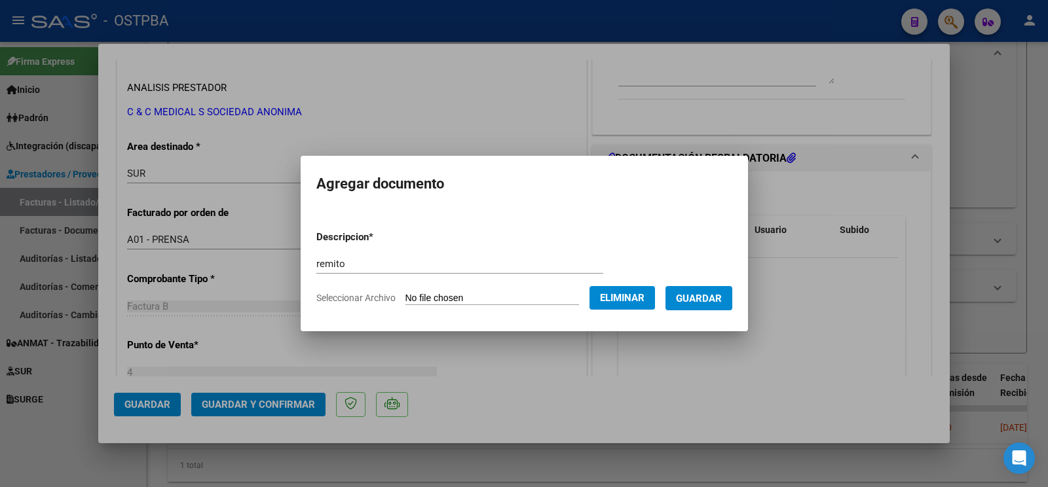
click at [722, 302] on span "Guardar" at bounding box center [699, 299] width 46 height 12
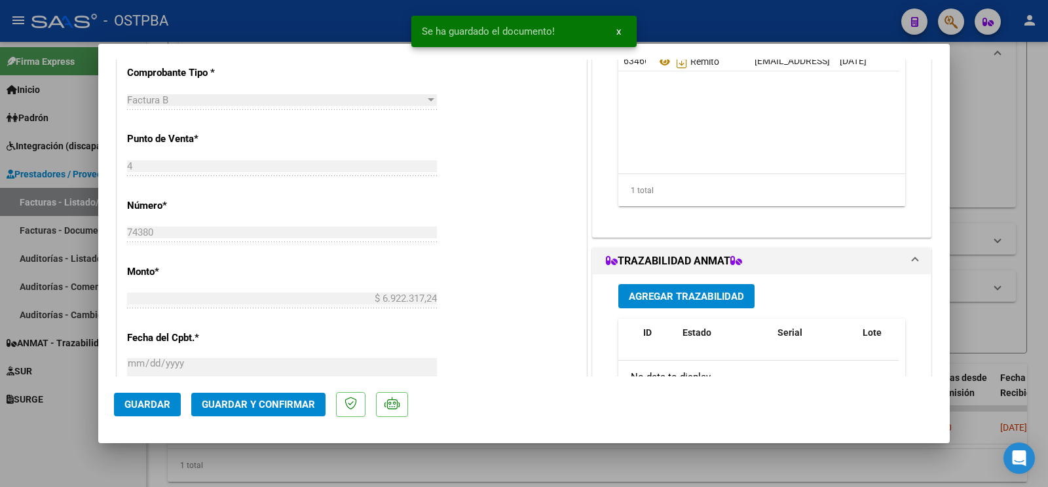
scroll to position [550, 0]
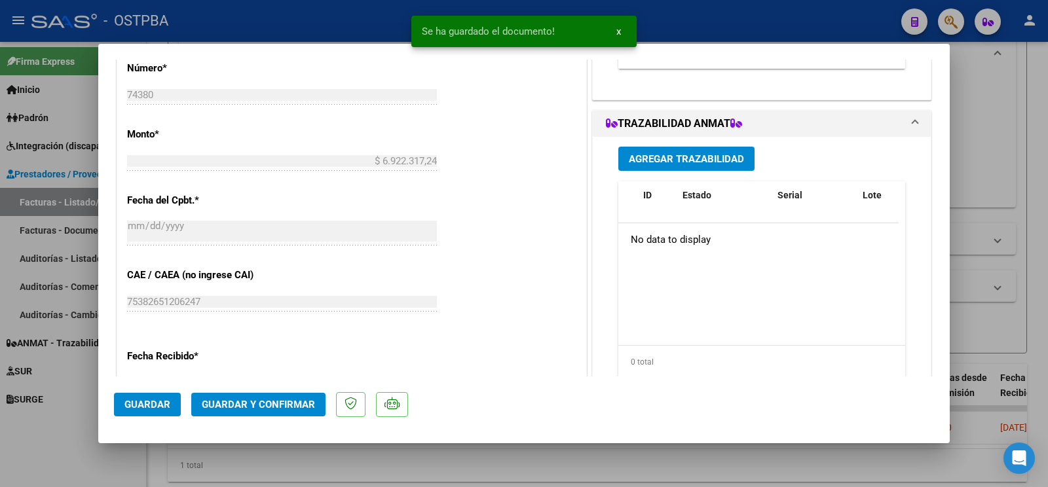
click at [730, 159] on span "Agregar Trazabilidad" at bounding box center [686, 159] width 115 height 12
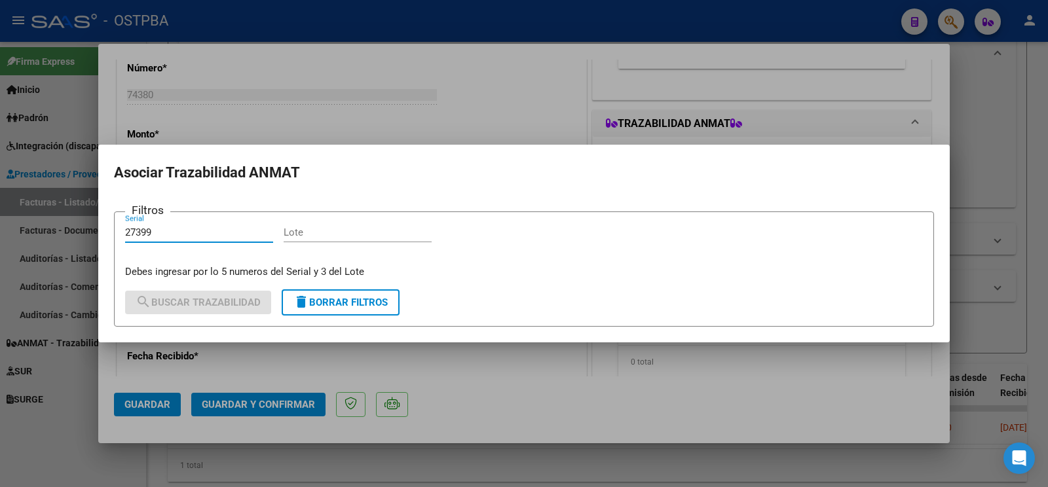
type input "27399"
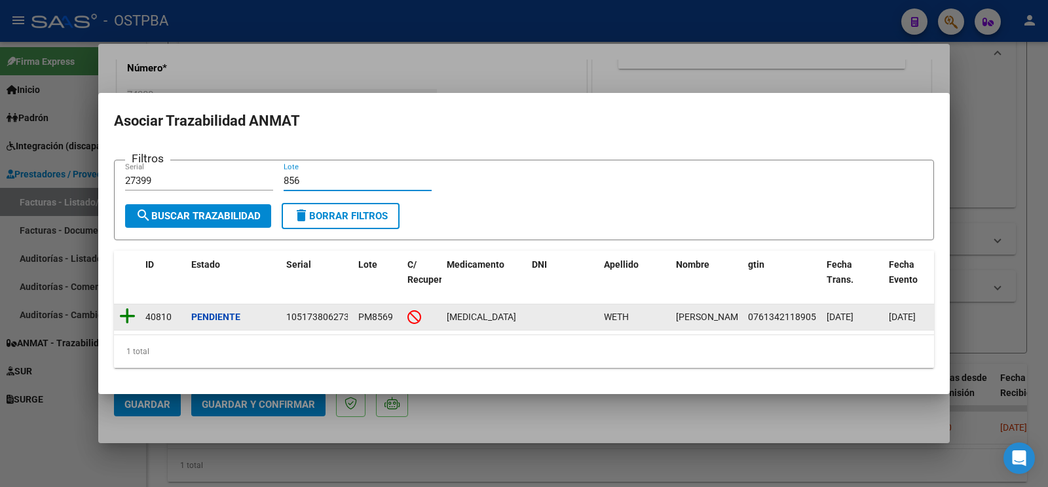
type input "856"
click at [131, 309] on icon at bounding box center [127, 316] width 16 height 18
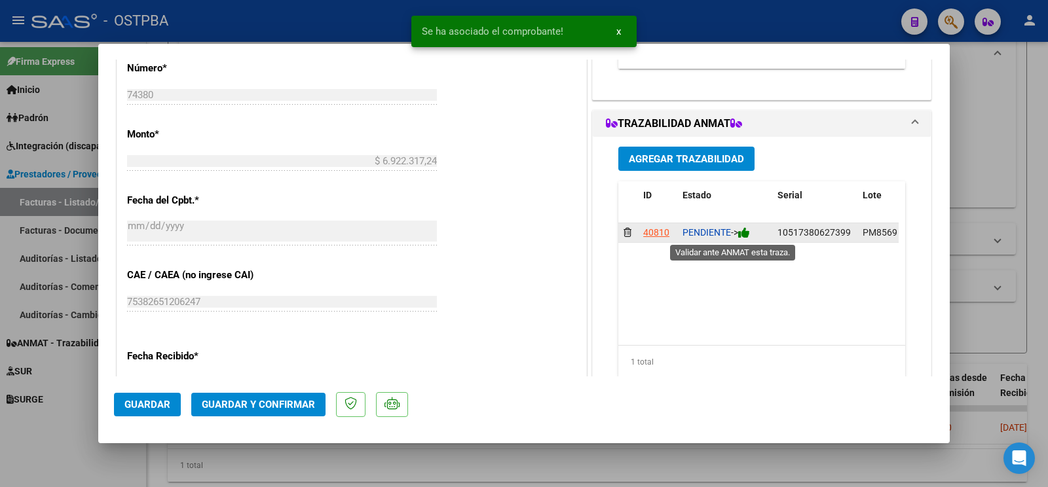
click at [738, 232] on icon at bounding box center [744, 233] width 12 height 12
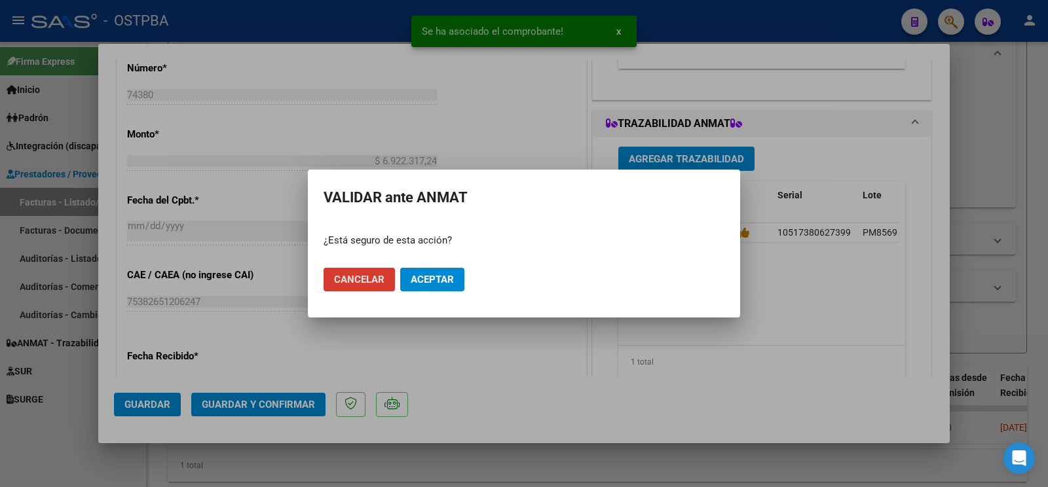
click at [441, 279] on span "Aceptar" at bounding box center [432, 280] width 43 height 12
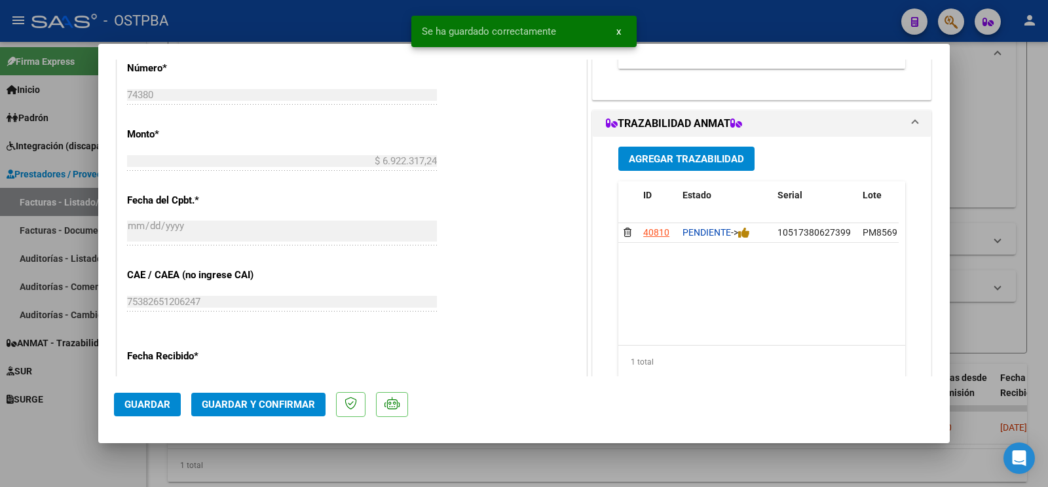
click at [694, 154] on span "Agregar Trazabilidad" at bounding box center [686, 159] width 115 height 12
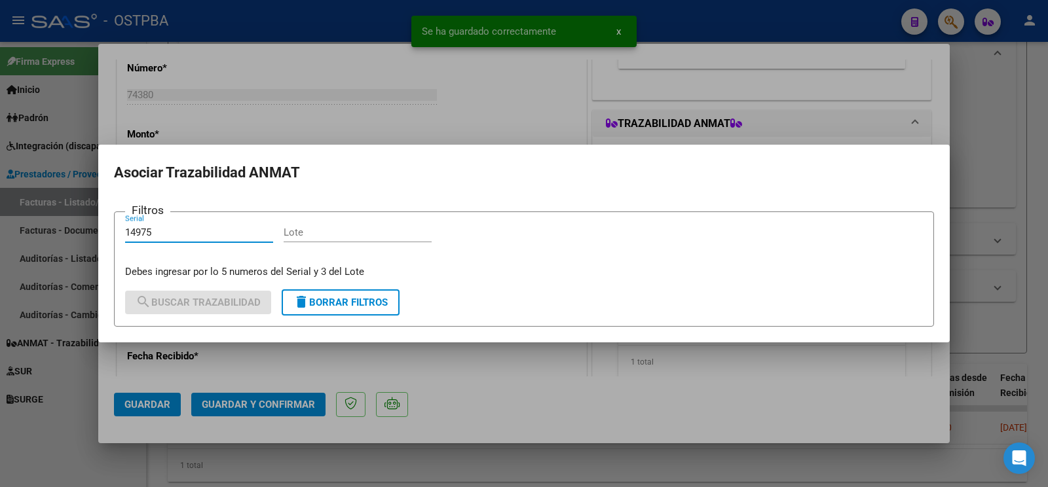
type input "14975"
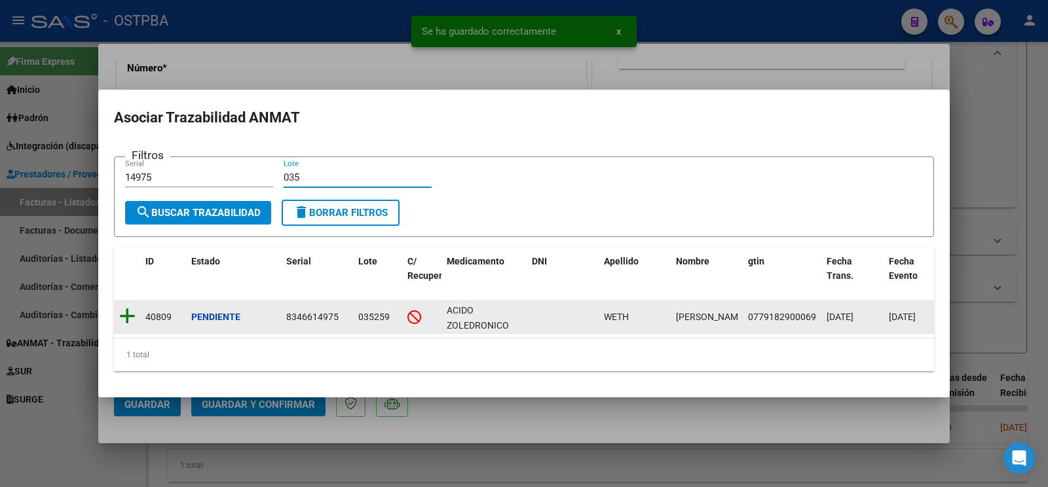
type input "035"
click at [122, 307] on icon at bounding box center [127, 316] width 16 height 18
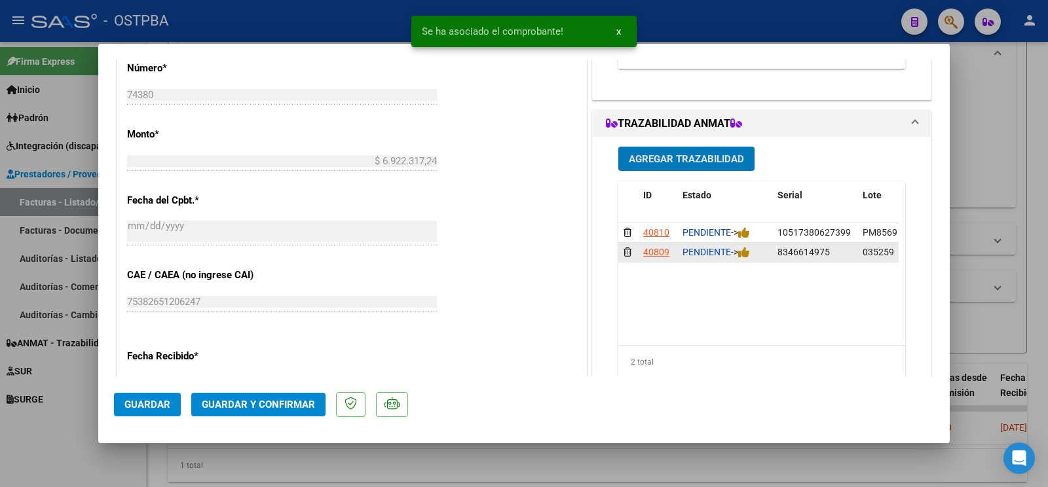
drag, startPoint x: 736, startPoint y: 279, endPoint x: 750, endPoint y: 271, distance: 15.8
click at [738, 260] on div "PENDIENTE ->" at bounding box center [725, 252] width 85 height 15
click at [750, 260] on div "PENDIENTE ->" at bounding box center [725, 252] width 85 height 15
click at [739, 259] on icon at bounding box center [744, 252] width 12 height 12
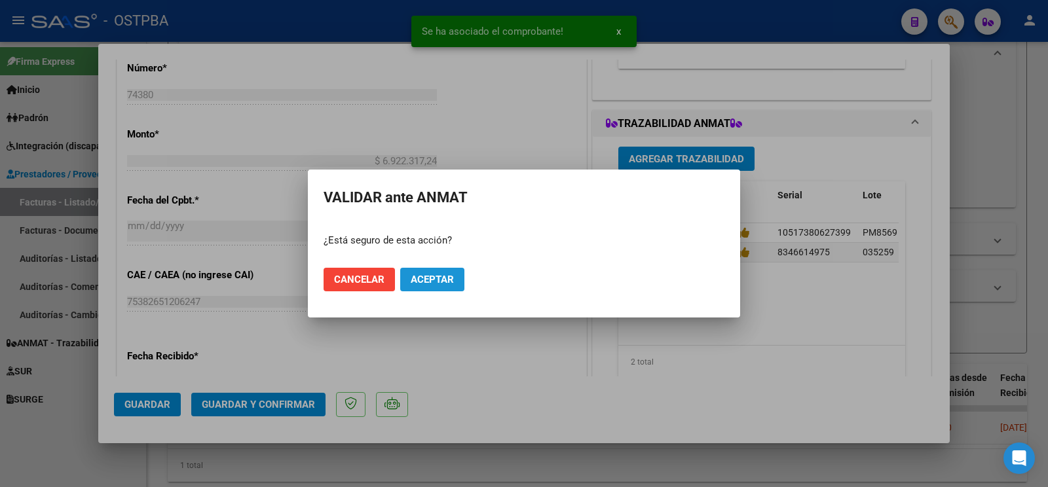
click at [432, 286] on button "Aceptar" at bounding box center [432, 280] width 64 height 24
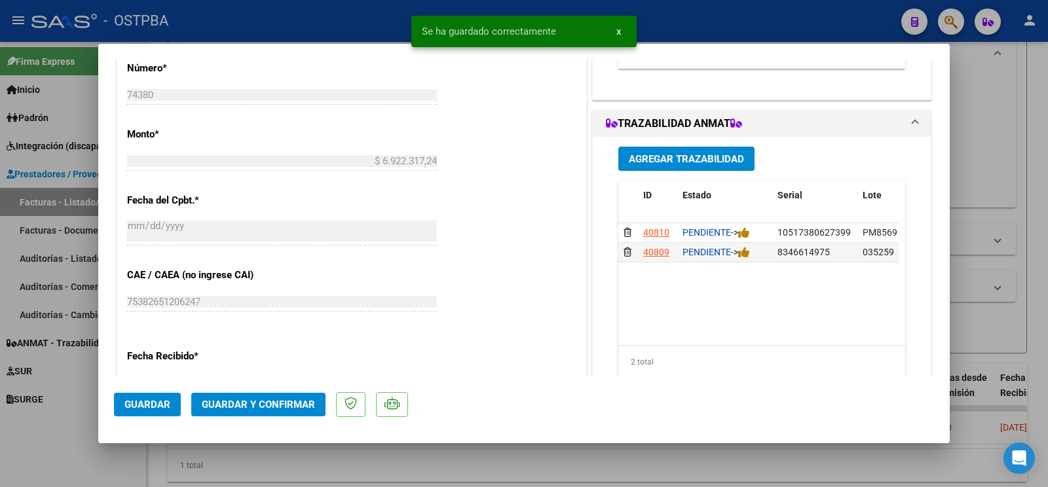
click at [696, 157] on span "Agregar Trazabilidad" at bounding box center [686, 159] width 115 height 12
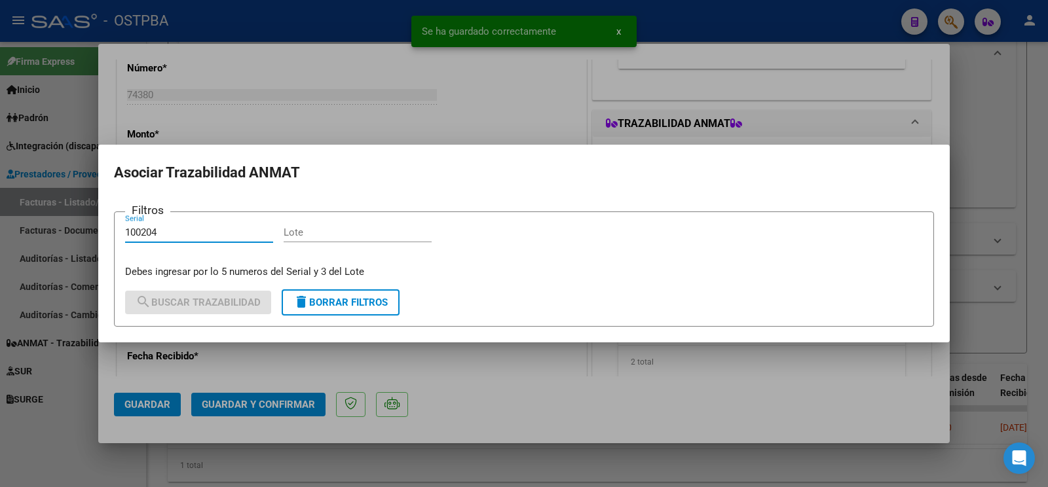
type input "100204"
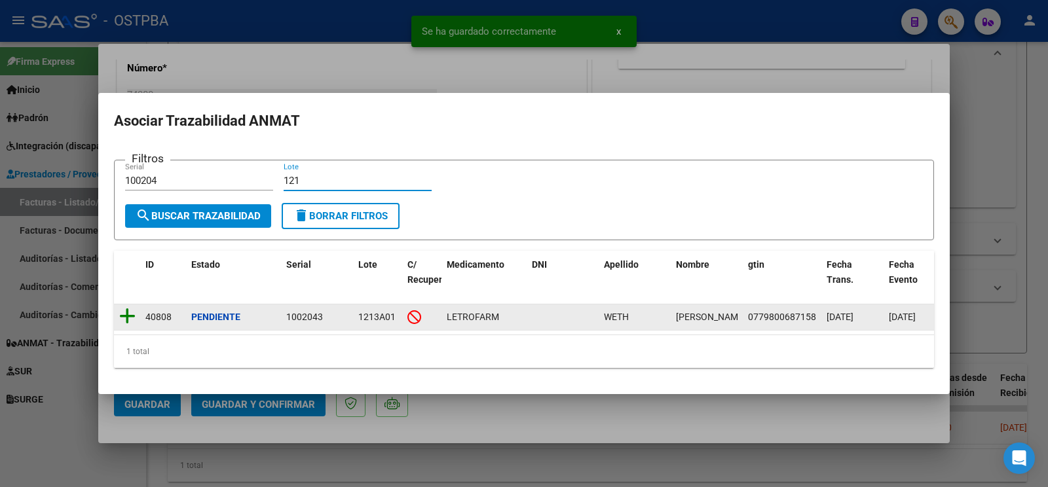
type input "121"
click at [128, 307] on icon at bounding box center [127, 316] width 16 height 18
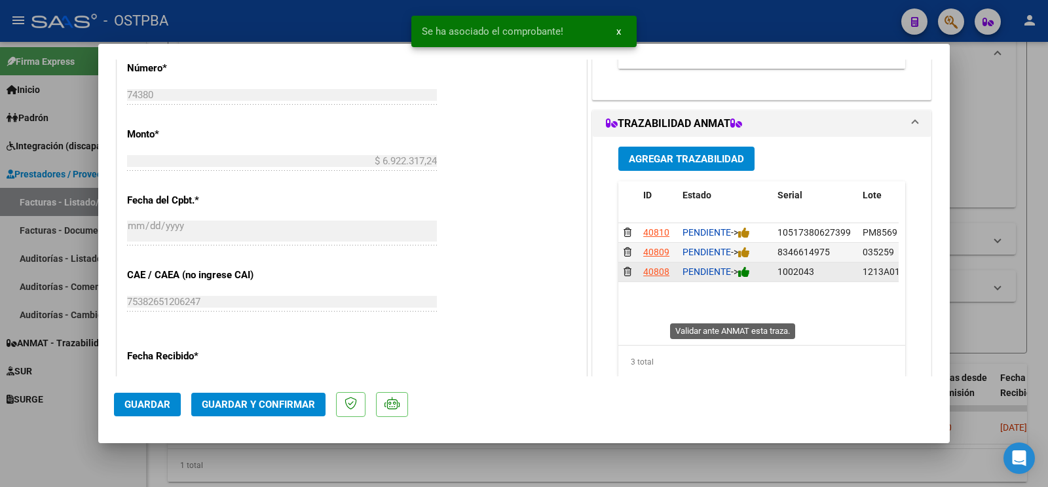
click at [742, 278] on icon at bounding box center [744, 272] width 12 height 12
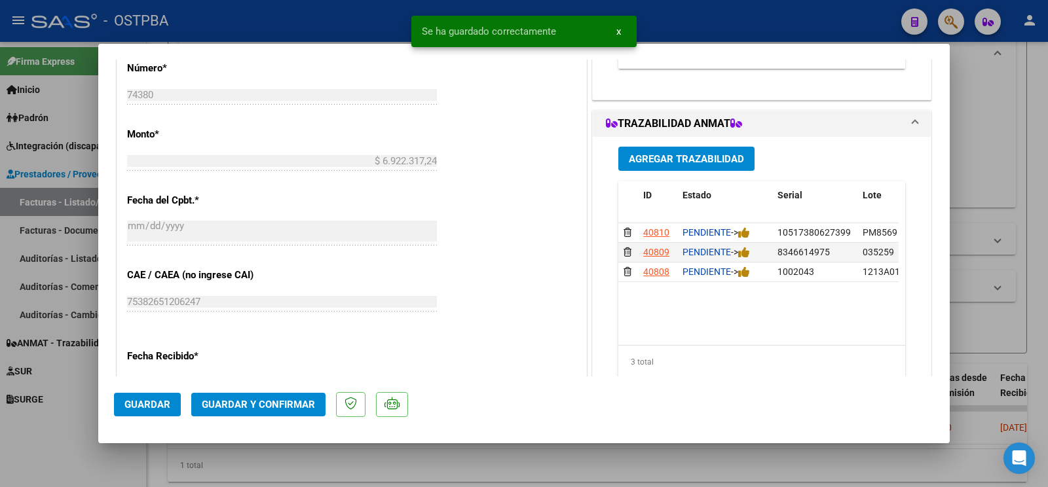
scroll to position [344, 0]
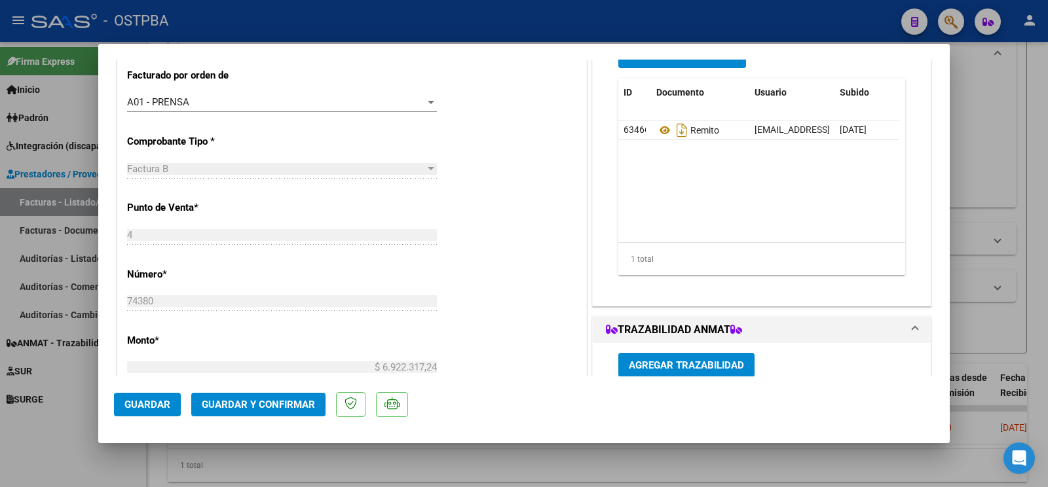
click at [60, 444] on div at bounding box center [524, 243] width 1048 height 487
type input "$ 0,00"
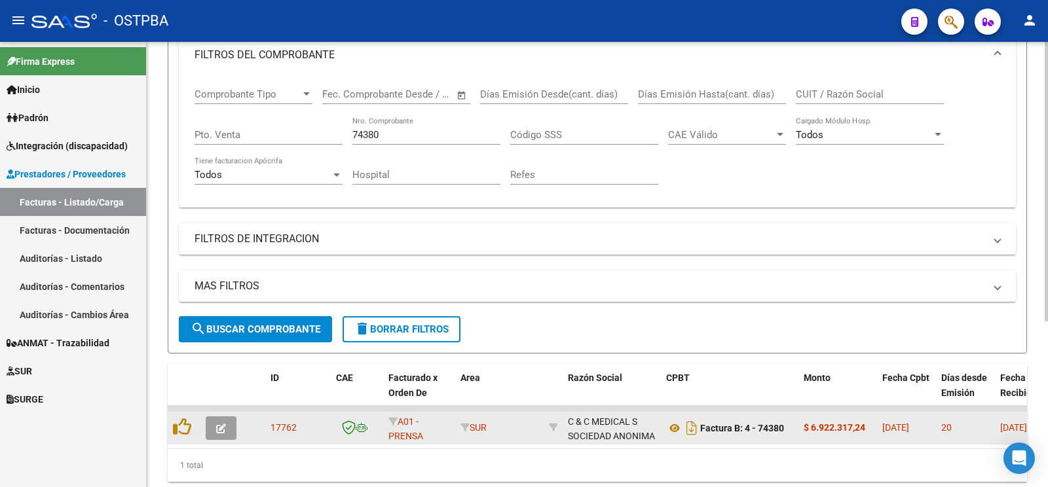
click at [216, 426] on icon "button" at bounding box center [221, 429] width 10 height 10
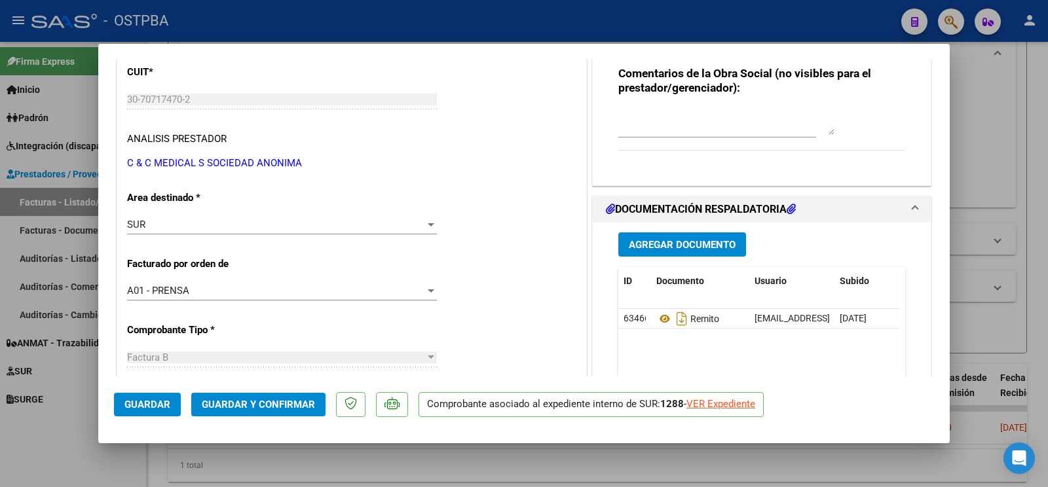
scroll to position [206, 0]
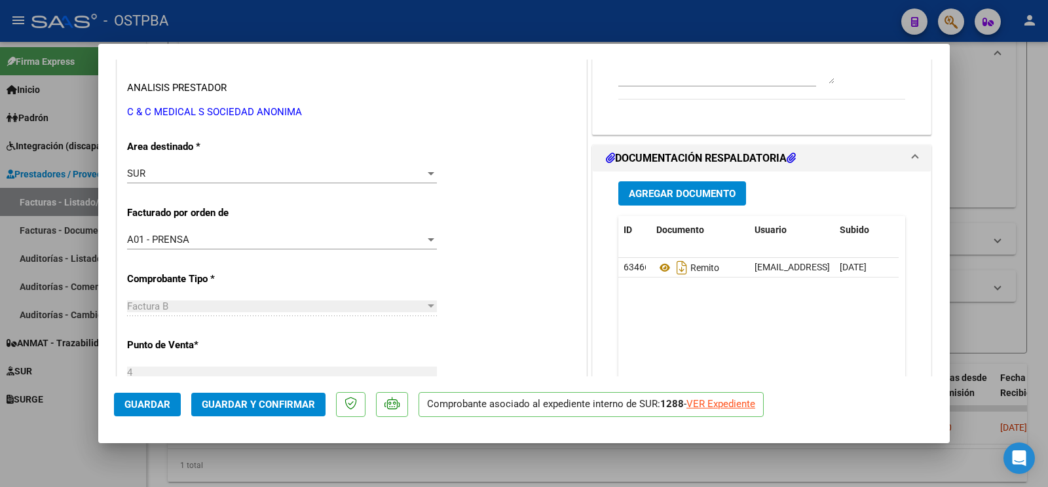
click at [649, 180] on div "Agregar Documento ID Documento Usuario Subido Acción 63466 Remito [EMAIL_ADDRES…" at bounding box center [762, 302] width 307 height 261
click at [651, 187] on button "Agregar Documento" at bounding box center [683, 193] width 128 height 24
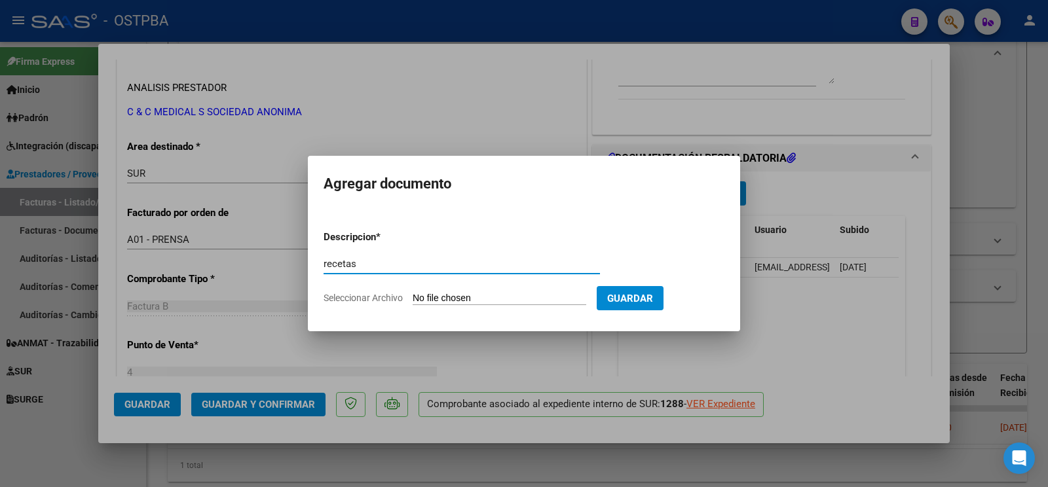
type input "recetas"
click at [426, 295] on input "Seleccionar Archivo" at bounding box center [500, 299] width 174 height 12
type input "C:\fakepath\RECETAS_WETH-ID_1435.pdf"
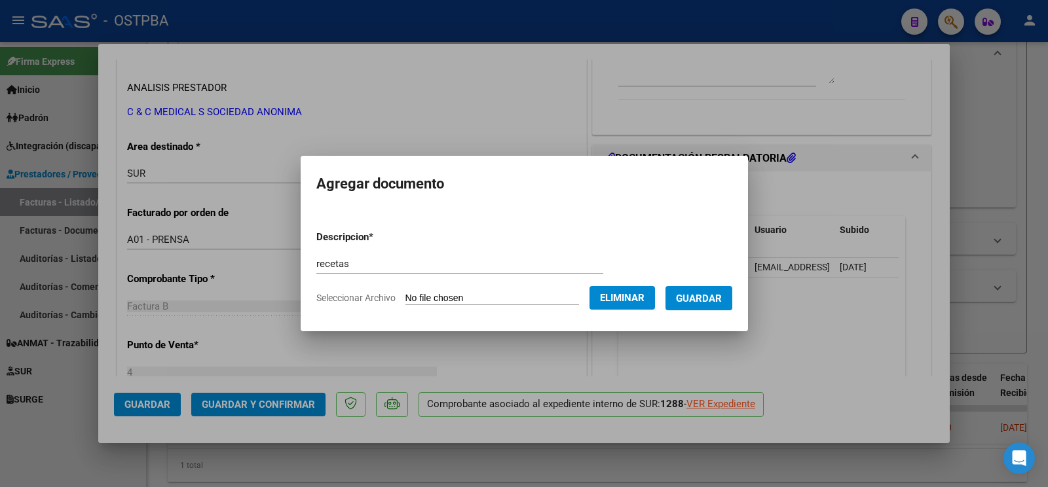
click at [693, 301] on span "Guardar" at bounding box center [699, 299] width 46 height 12
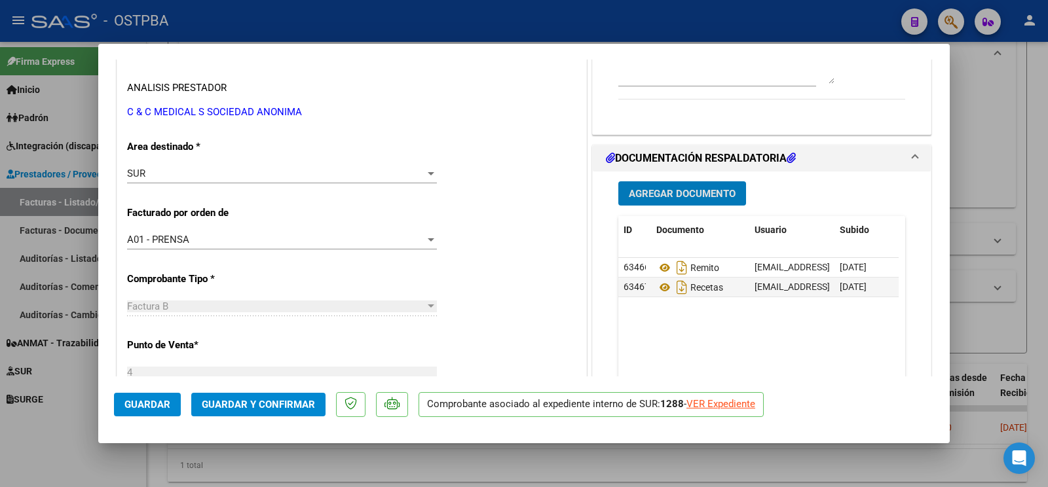
click at [145, 411] on button "Guardar" at bounding box center [147, 405] width 67 height 24
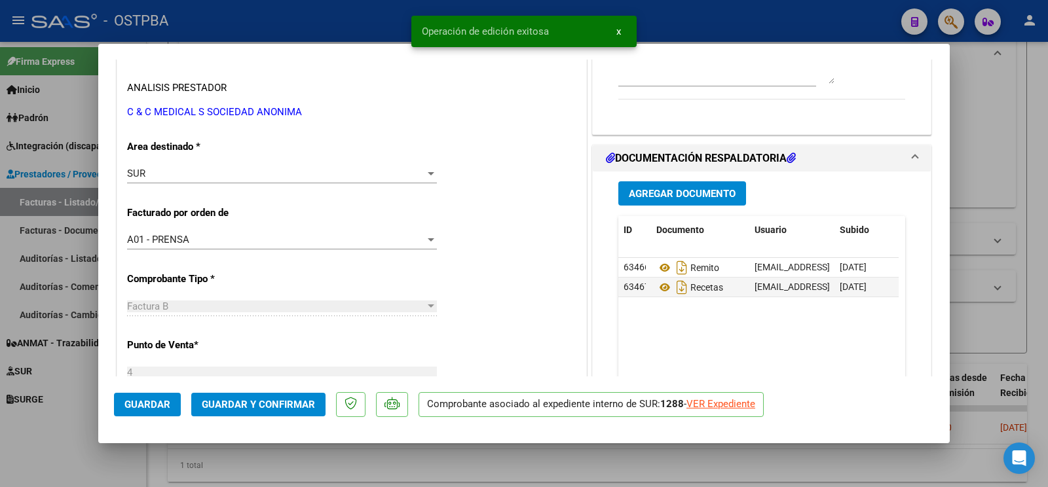
click at [74, 420] on div at bounding box center [524, 243] width 1048 height 487
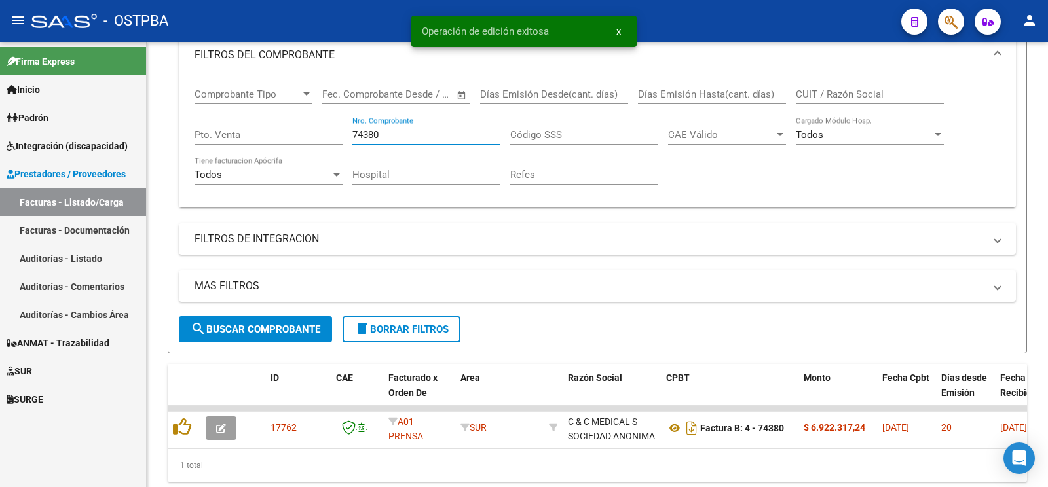
drag, startPoint x: 400, startPoint y: 136, endPoint x: 0, endPoint y: 9, distance: 420.2
click at [353, 129] on input "74380" at bounding box center [427, 135] width 148 height 12
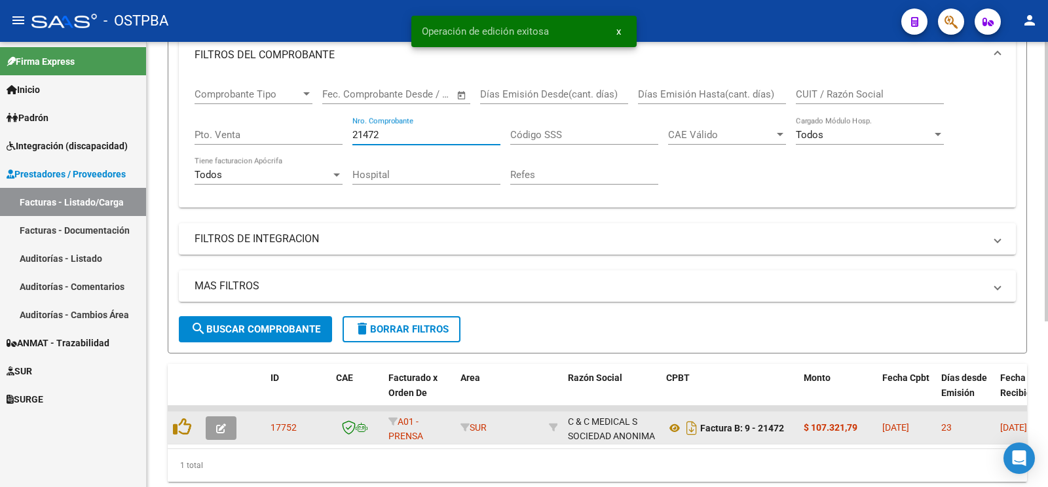
type input "21472"
click at [215, 433] on button "button" at bounding box center [221, 429] width 31 height 24
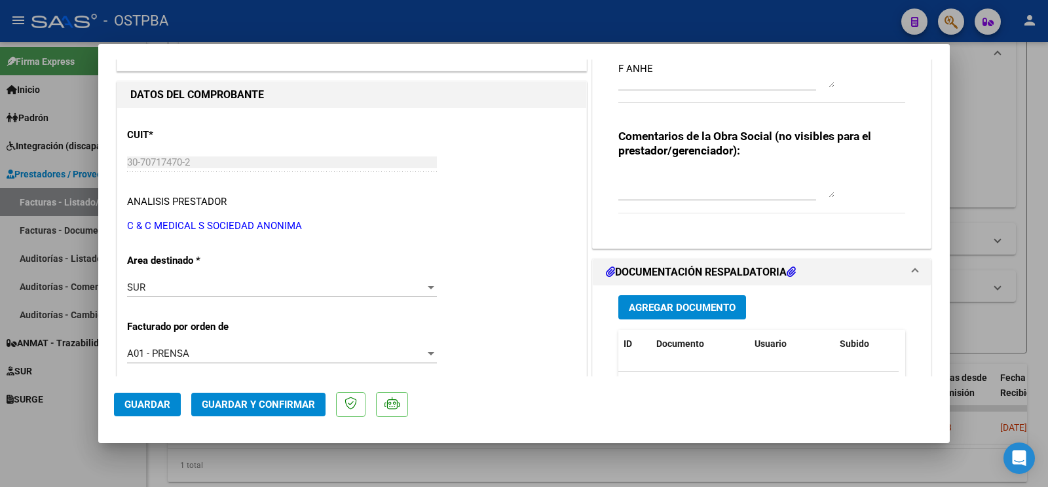
scroll to position [138, 0]
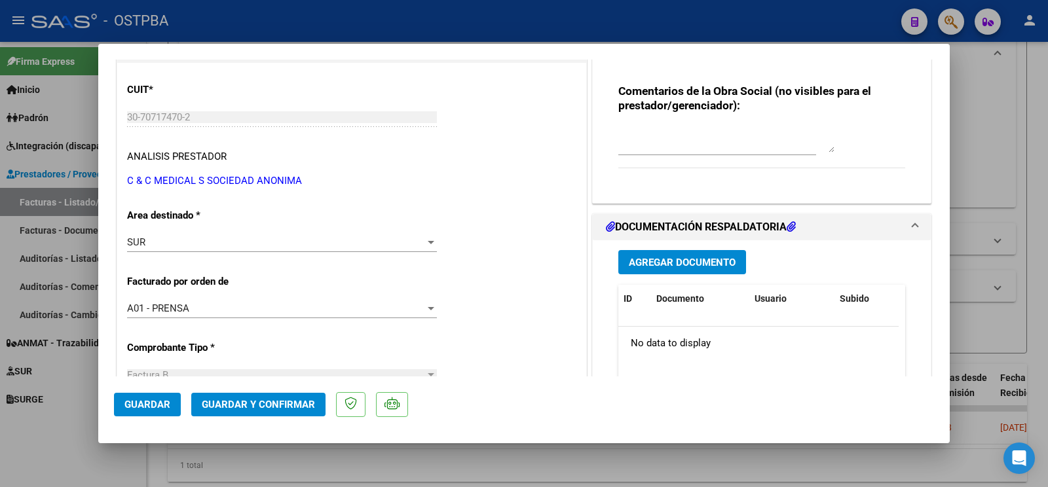
click at [658, 251] on div "Agregar Documento ID Documento Usuario Subido Acción No data to display 0 total…" at bounding box center [762, 370] width 307 height 261
click at [661, 264] on span "Agregar Documento" at bounding box center [682, 263] width 107 height 12
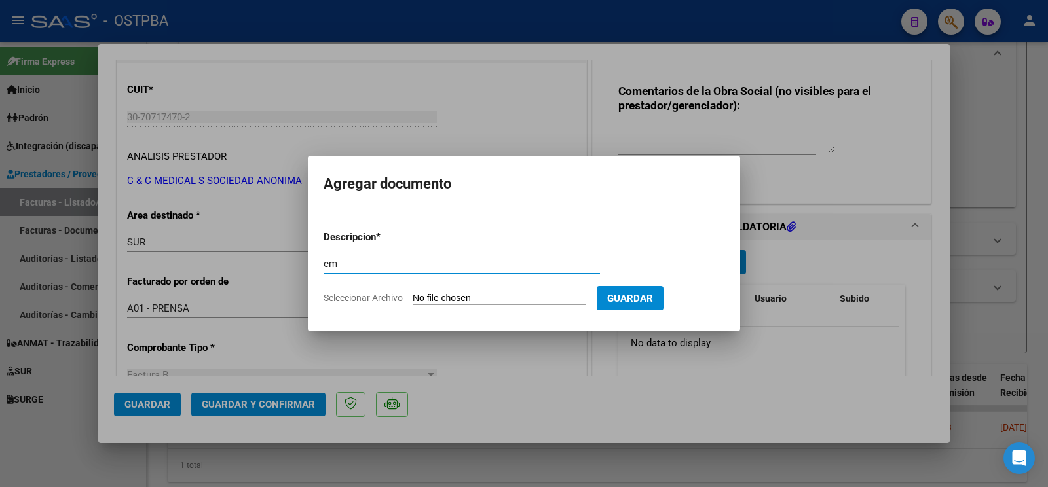
type input "e"
type input "remito"
click at [413, 292] on app-file-uploader "Seleccionar Archivo" at bounding box center [460, 298] width 273 height 12
click at [428, 293] on input "Seleccionar Archivo" at bounding box center [500, 299] width 174 height 12
type input "C:\fakepath\remito f anhe_20251008_0001.pdf"
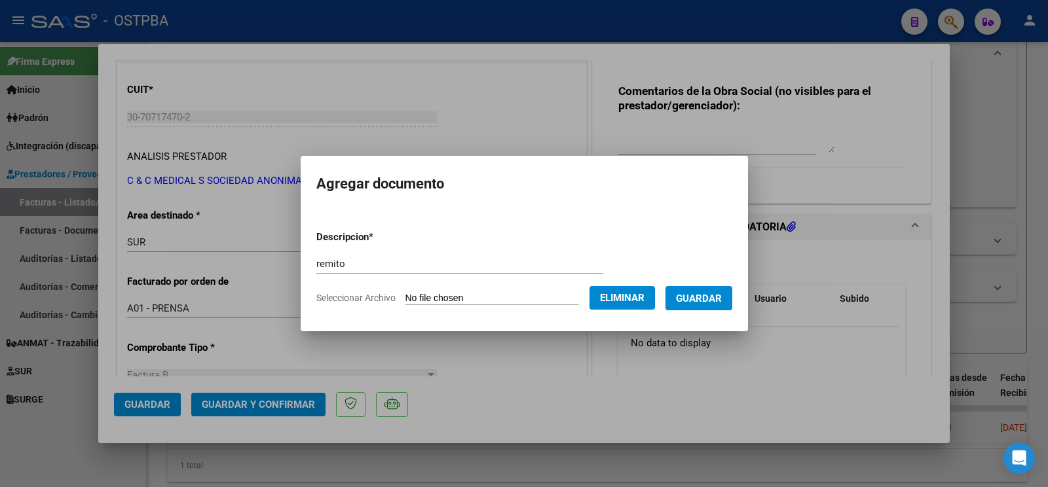
click at [714, 297] on span "Guardar" at bounding box center [699, 299] width 46 height 12
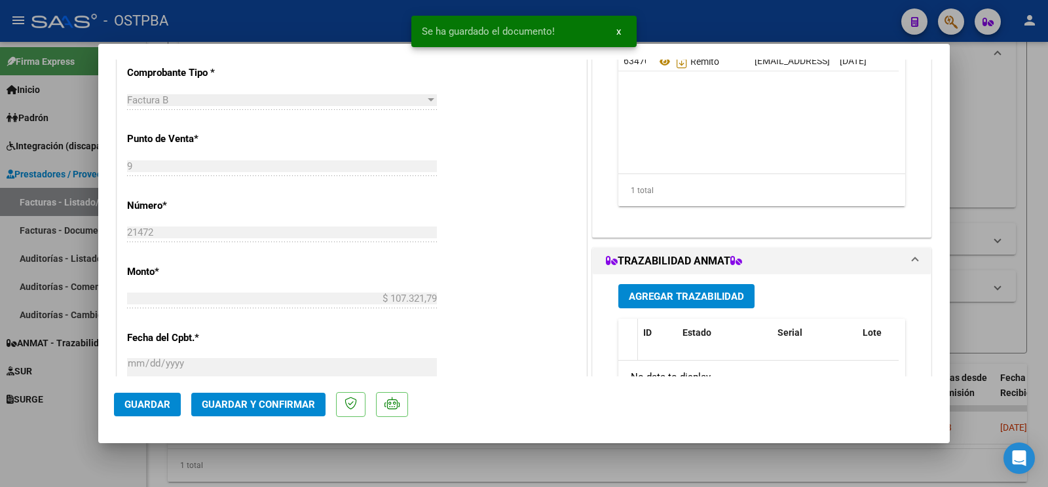
scroll to position [482, 0]
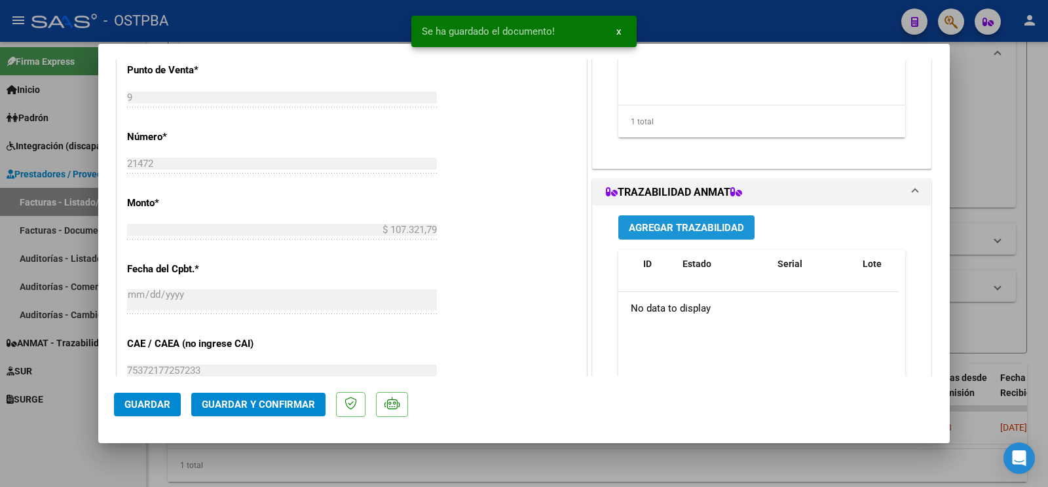
click at [659, 228] on span "Agregar Trazabilidad" at bounding box center [686, 228] width 115 height 12
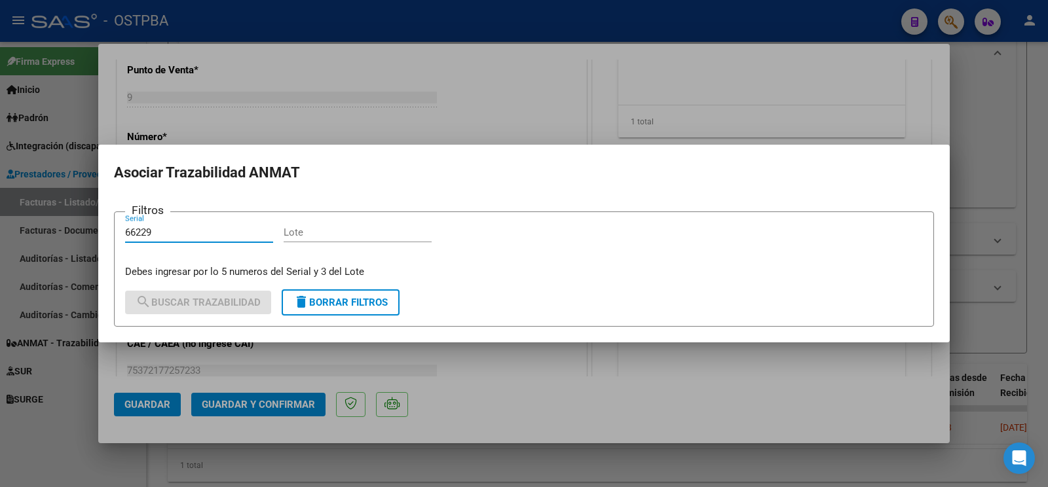
type input "66229"
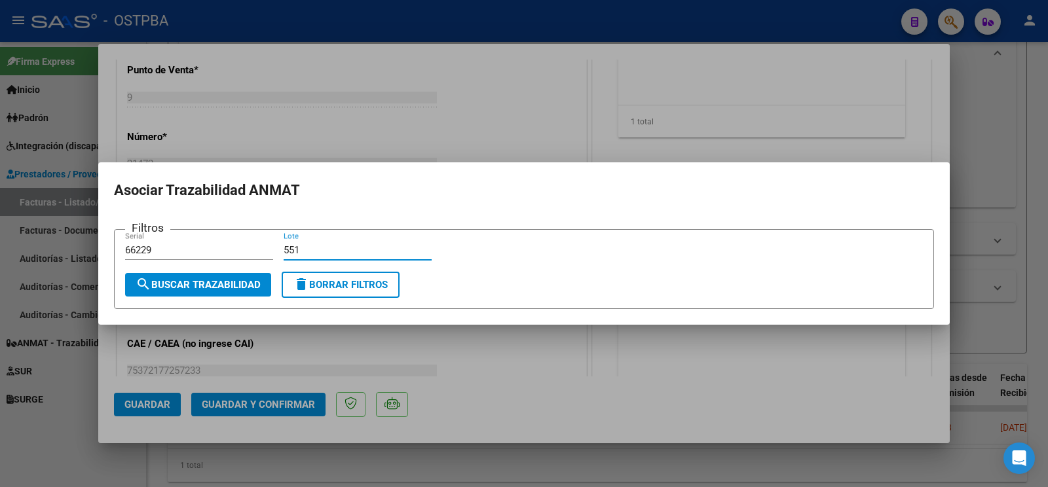
type input "551"
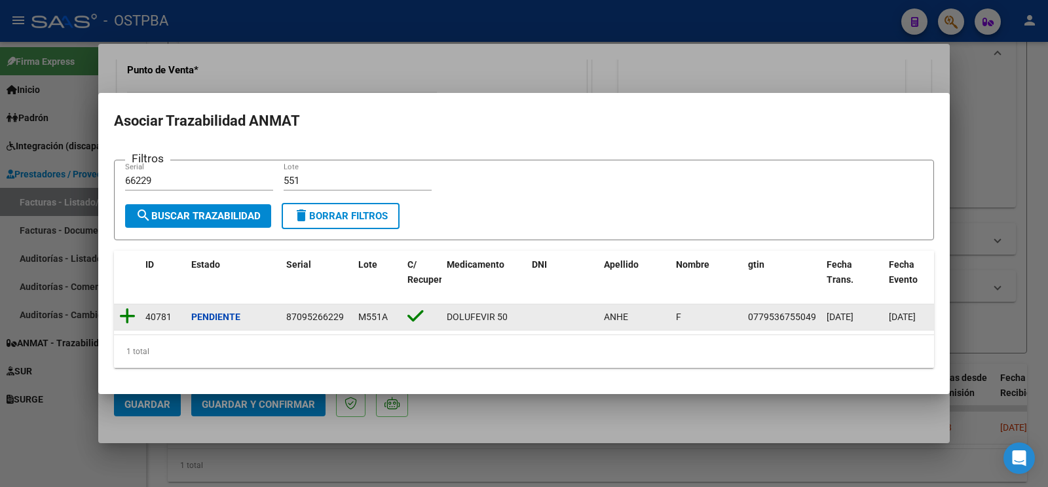
click at [128, 311] on icon at bounding box center [127, 316] width 16 height 18
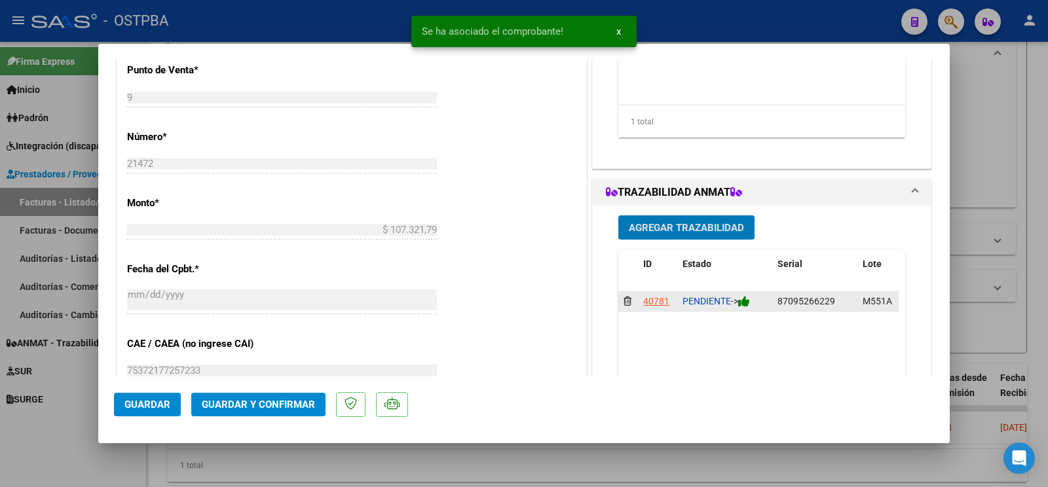
click at [738, 305] on icon at bounding box center [744, 301] width 12 height 12
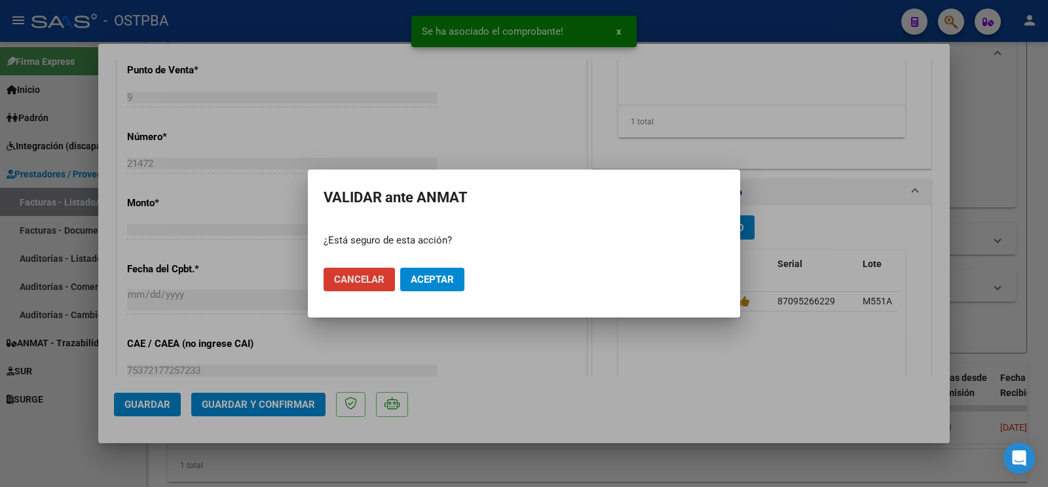
click at [446, 284] on span "Aceptar" at bounding box center [432, 280] width 43 height 12
click at [713, 229] on span "Agregar Trazabilidad" at bounding box center [686, 228] width 115 height 12
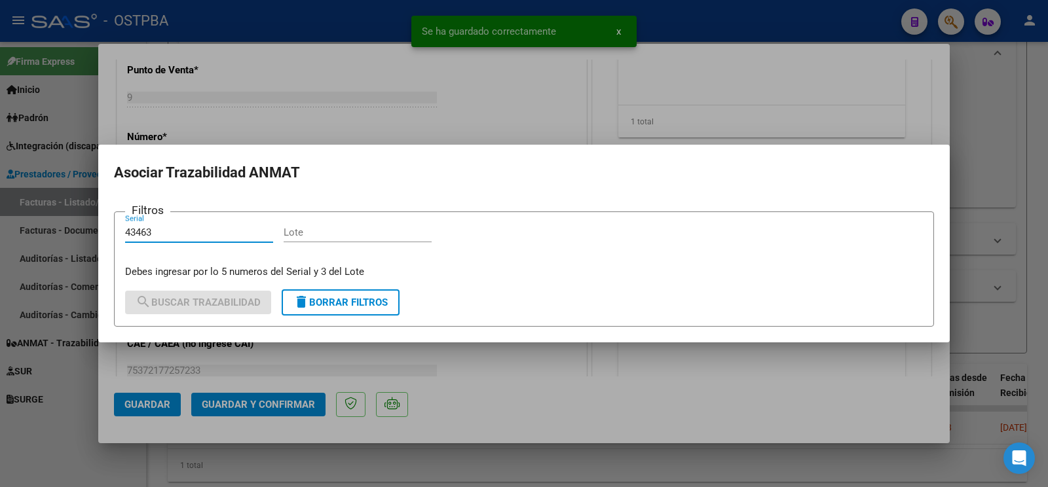
type input "43463"
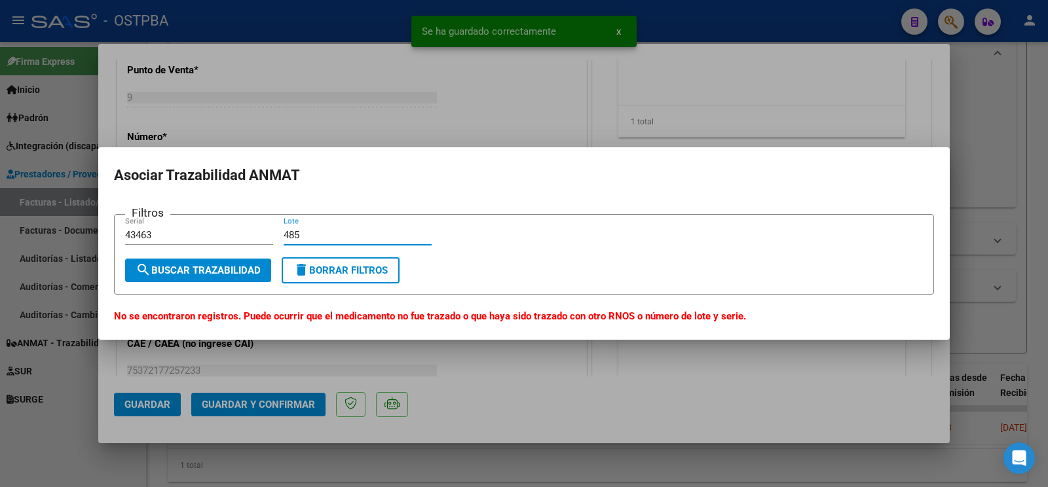
type input "485"
drag, startPoint x: 177, startPoint y: 235, endPoint x: 1, endPoint y: 125, distance: 207.5
click at [125, 229] on input "43463" at bounding box center [199, 235] width 148 height 12
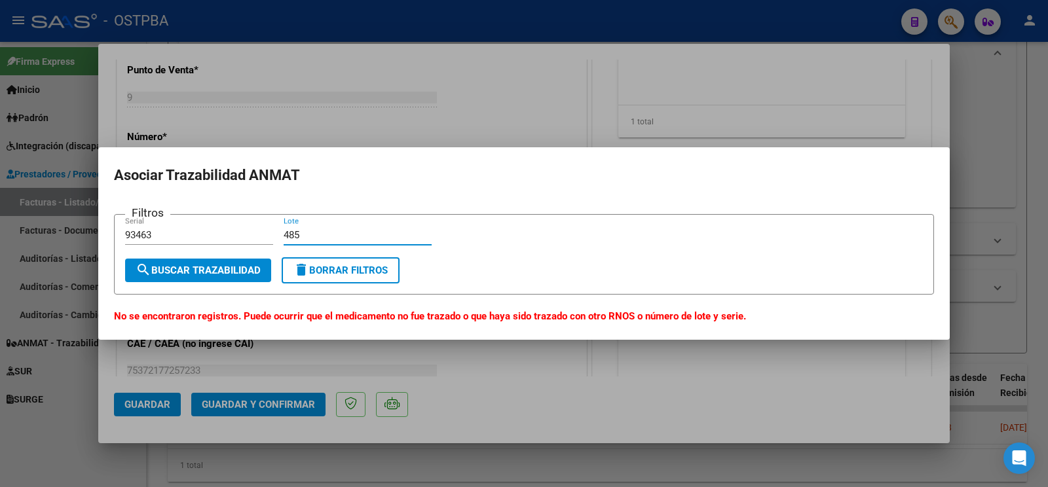
click at [193, 230] on input "93463" at bounding box center [199, 235] width 148 height 12
drag, startPoint x: 194, startPoint y: 233, endPoint x: 0, endPoint y: 168, distance: 204.7
click at [125, 229] on input "93463" at bounding box center [199, 235] width 148 height 12
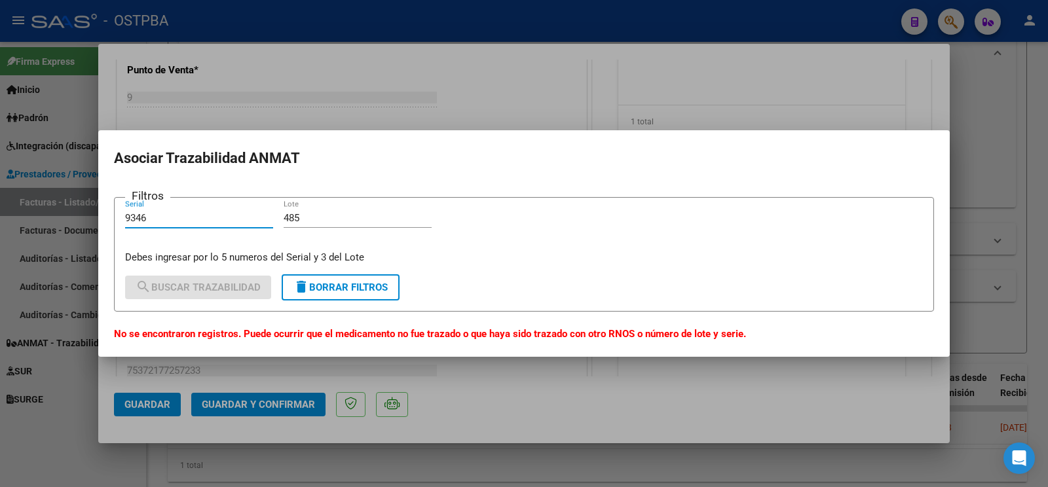
type input "93463"
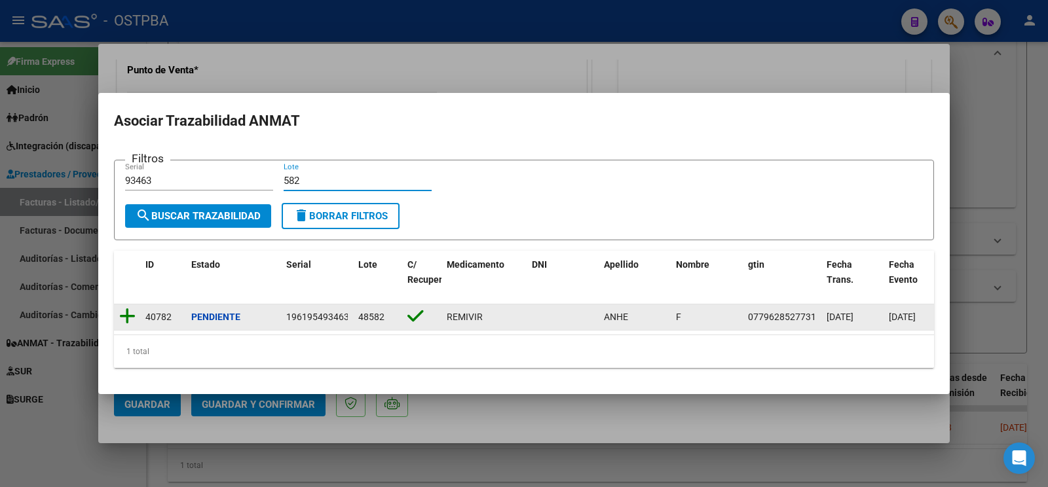
type input "582"
click at [128, 308] on icon at bounding box center [127, 316] width 16 height 18
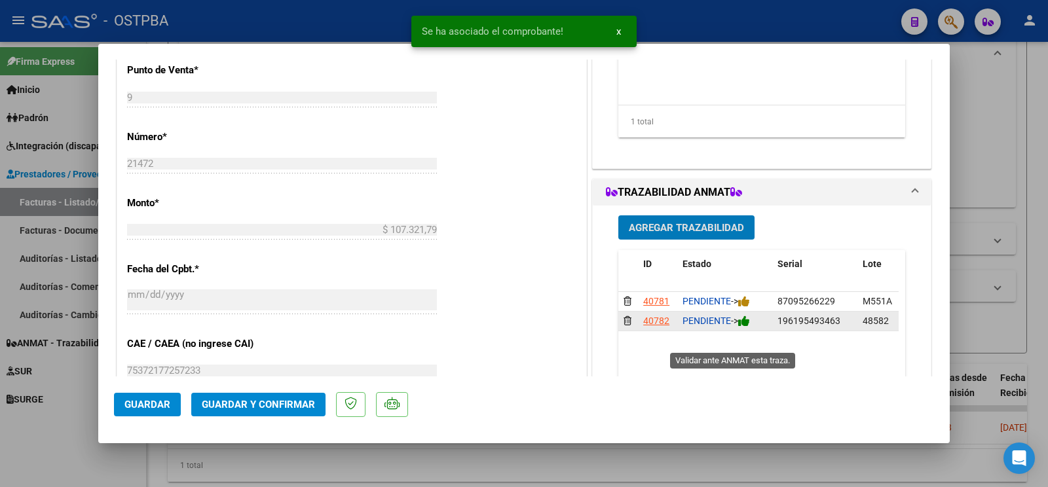
click at [744, 328] on icon at bounding box center [744, 321] width 12 height 12
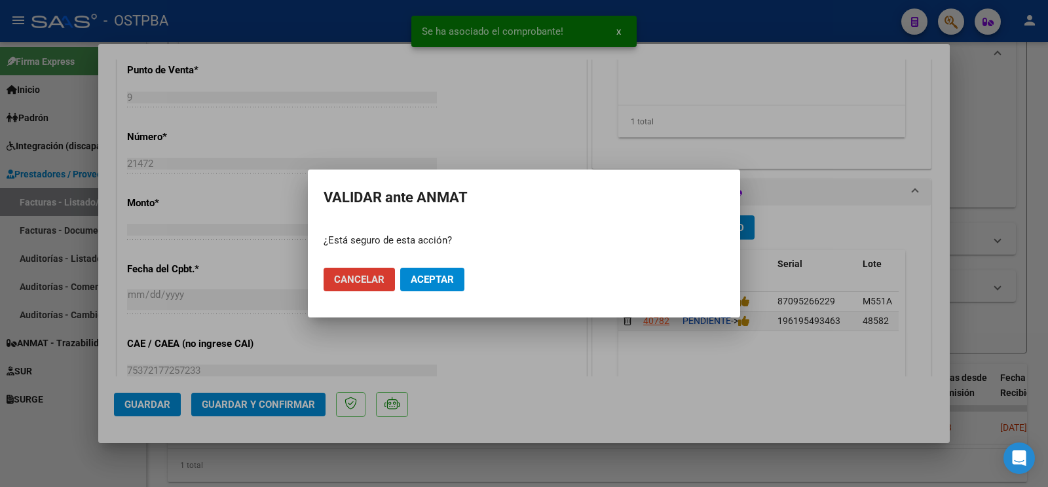
click at [439, 281] on span "Aceptar" at bounding box center [432, 280] width 43 height 12
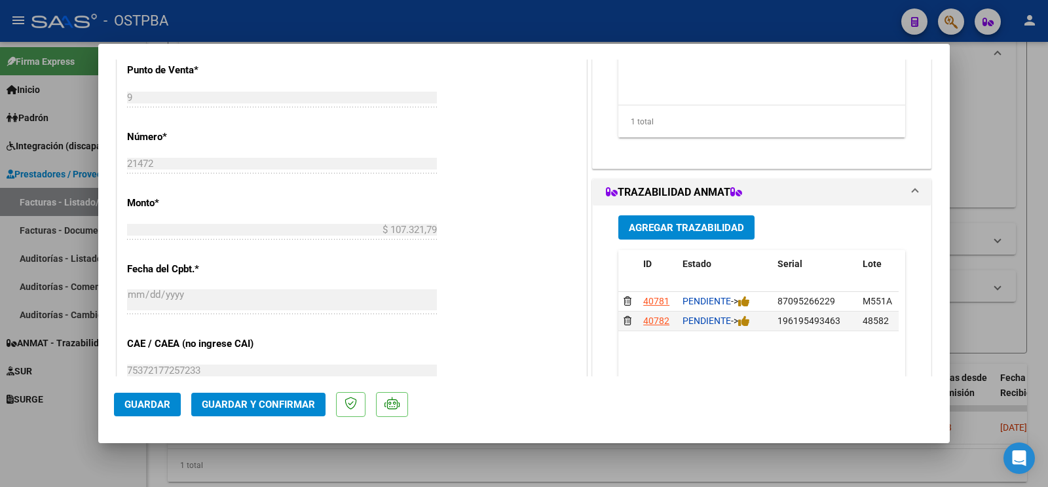
click at [71, 453] on div at bounding box center [524, 243] width 1048 height 487
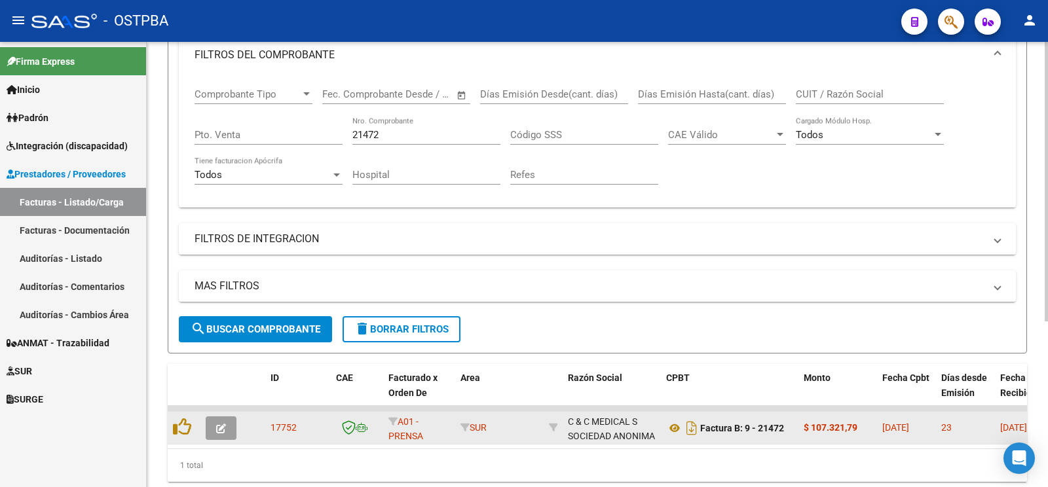
click at [226, 421] on button "button" at bounding box center [221, 429] width 31 height 24
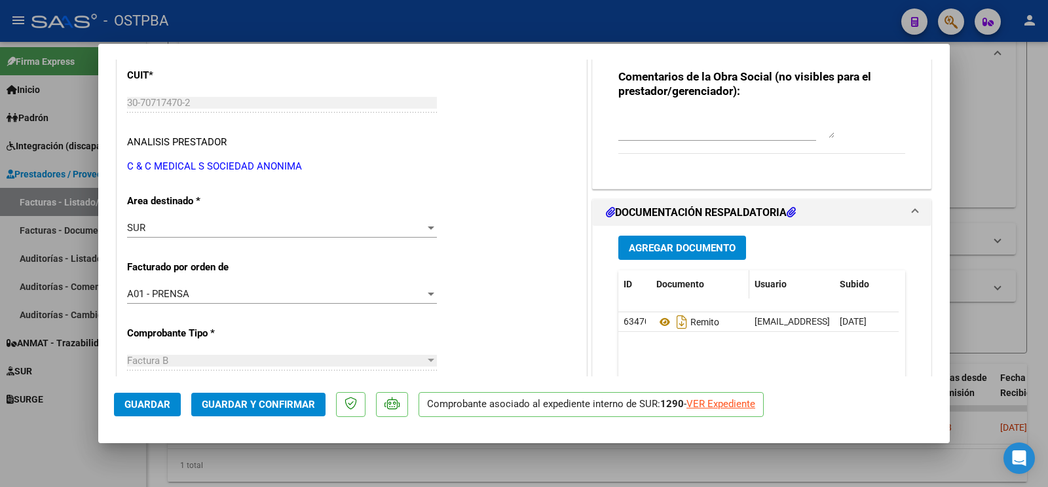
scroll to position [206, 0]
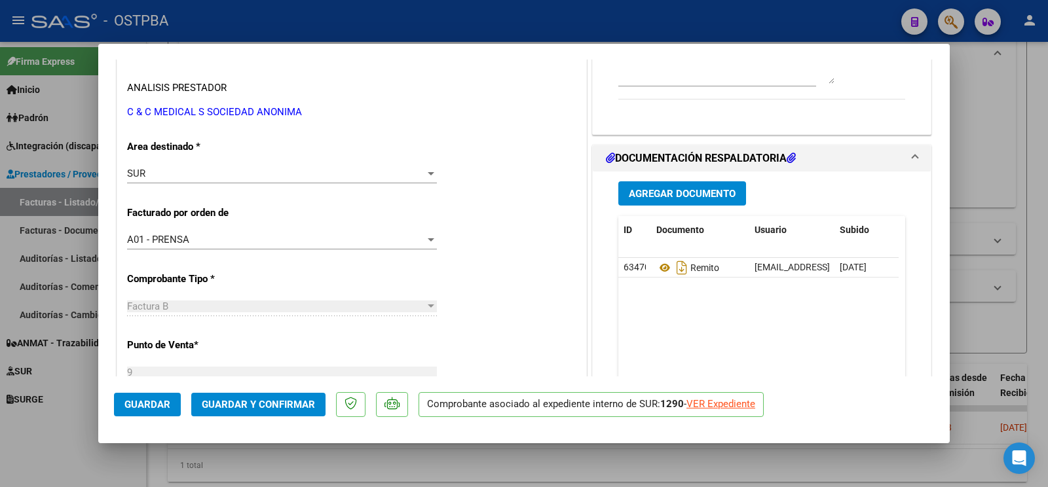
click at [662, 196] on span "Agregar Documento" at bounding box center [682, 194] width 107 height 12
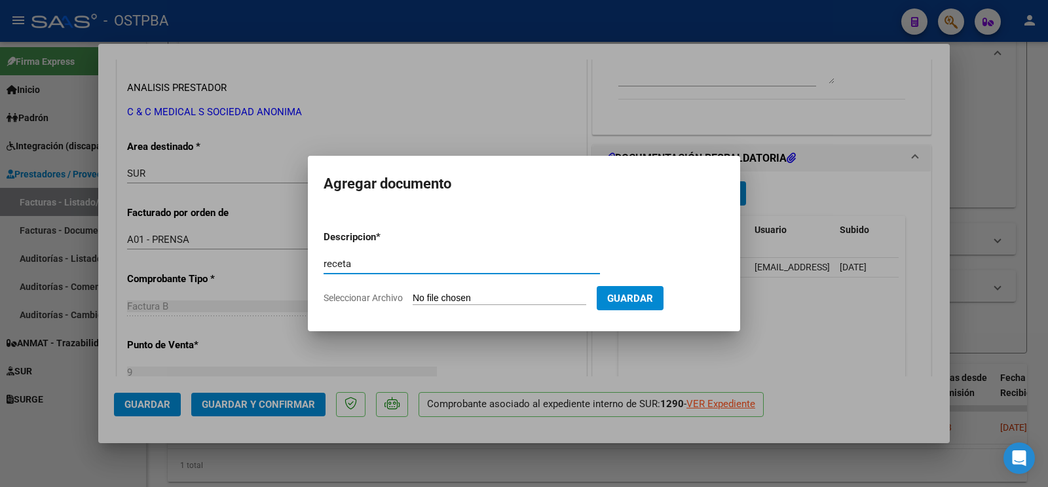
type input "receta"
click at [446, 294] on input "Seleccionar Archivo" at bounding box center [500, 299] width 174 height 12
type input "C:\fakepath\RECETA_F-ANHE-ID_1438.pdf"
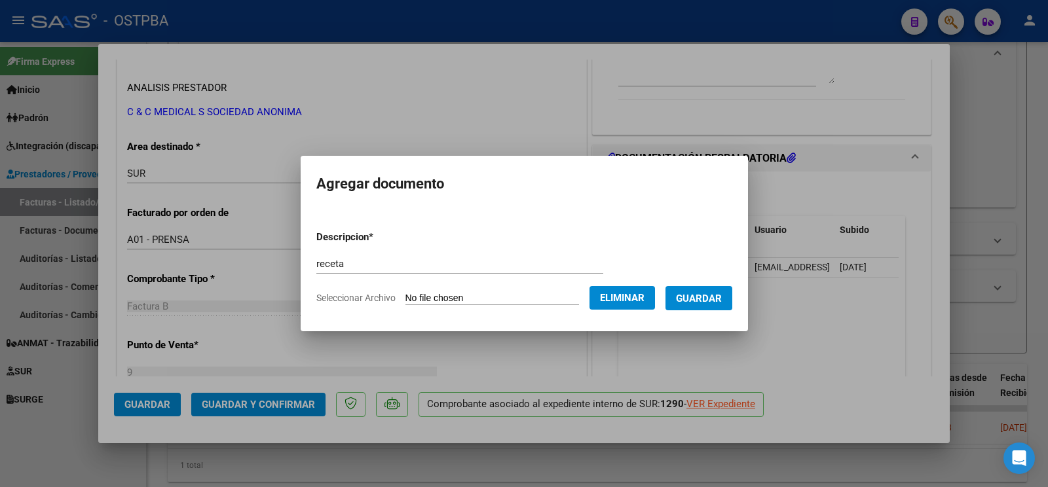
click at [704, 298] on span "Guardar" at bounding box center [699, 299] width 46 height 12
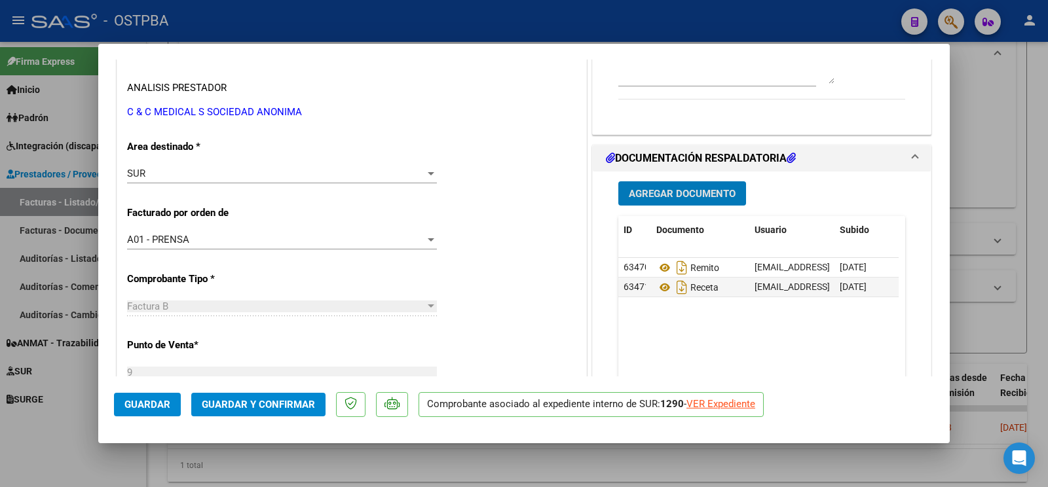
click at [107, 410] on mat-dialog-container "COMPROBANTE VER COMPROBANTE ESTADO: Recibida. En proceso de confirmacion/acepta…" at bounding box center [524, 244] width 852 height 400
click at [51, 427] on div at bounding box center [524, 243] width 1048 height 487
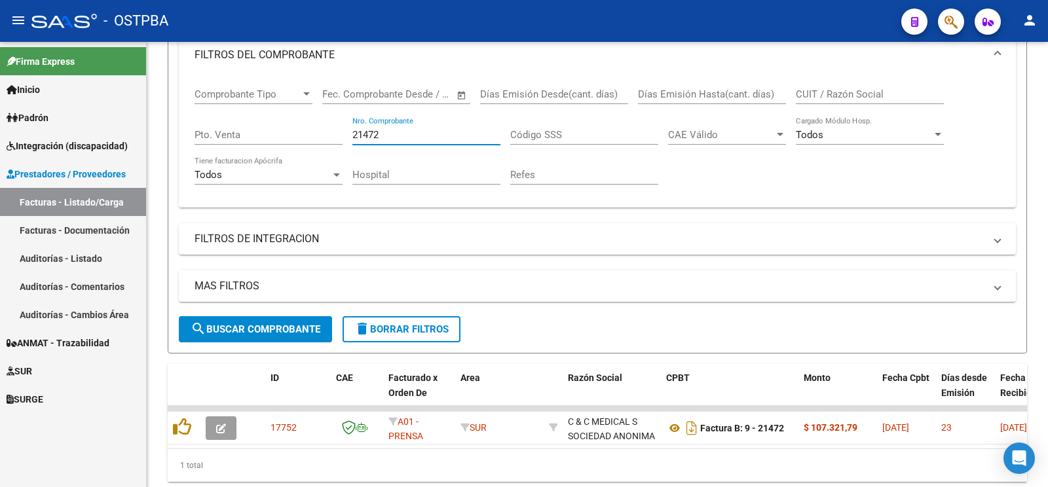
drag, startPoint x: 420, startPoint y: 135, endPoint x: 19, endPoint y: 20, distance: 417.2
click at [353, 129] on input "21472" at bounding box center [427, 135] width 148 height 12
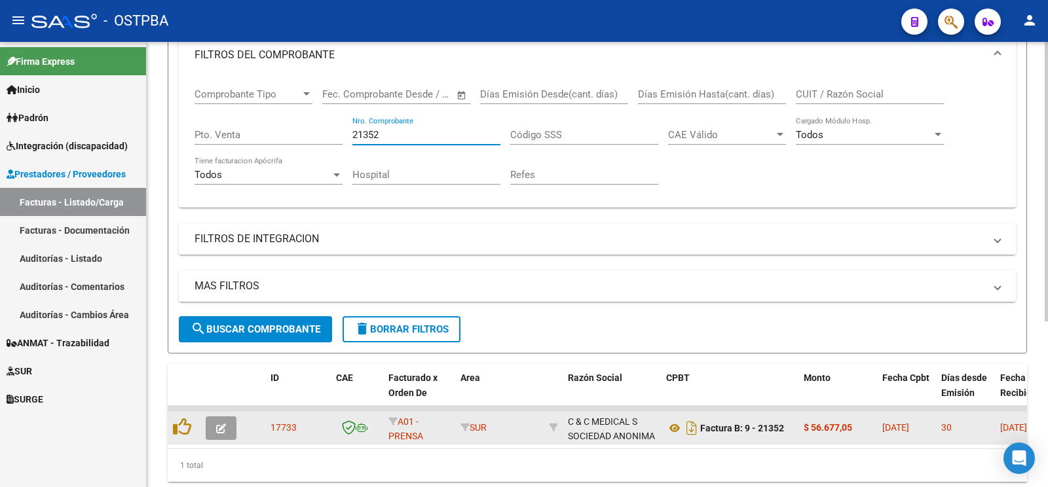
type input "21352"
click at [227, 425] on button "button" at bounding box center [221, 429] width 31 height 24
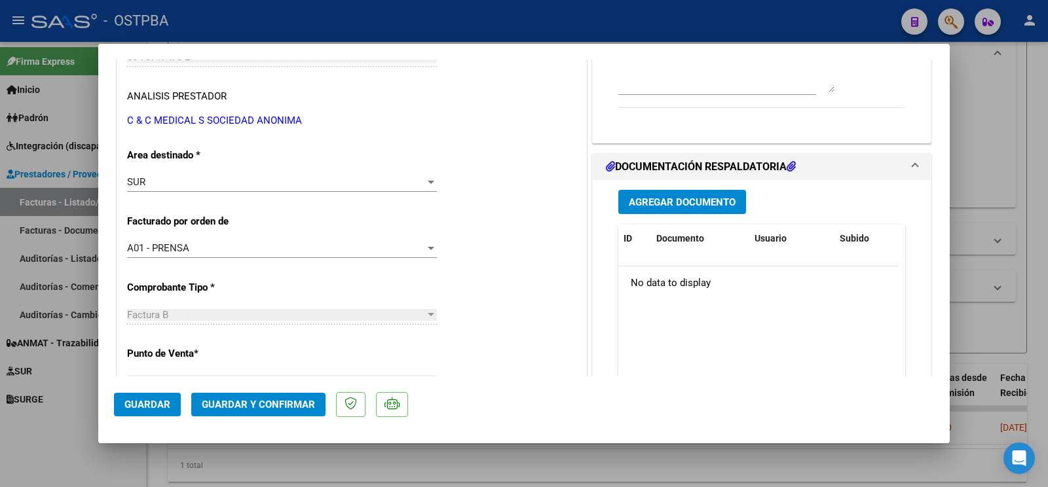
scroll to position [138, 0]
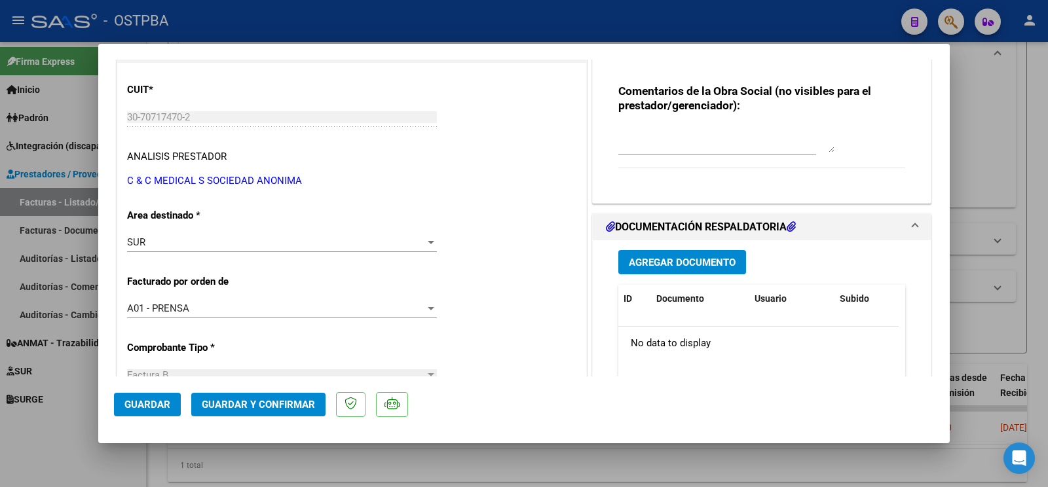
click at [631, 262] on span "Agregar Documento" at bounding box center [682, 263] width 107 height 12
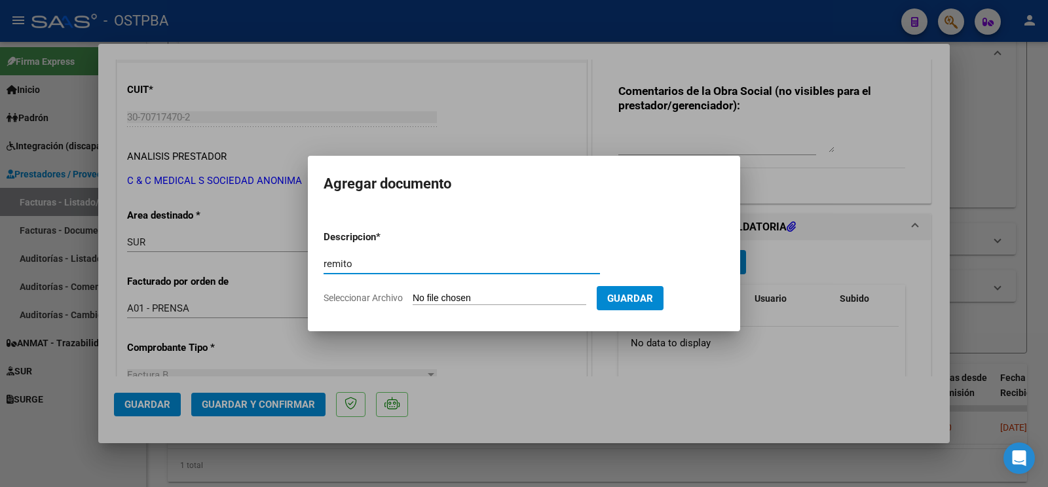
type input "remito"
click at [445, 294] on input "Seleccionar Archivo" at bounding box center [500, 299] width 174 height 12
type input "C:\fakepath\remito m dalo_20251008_0001.pdf"
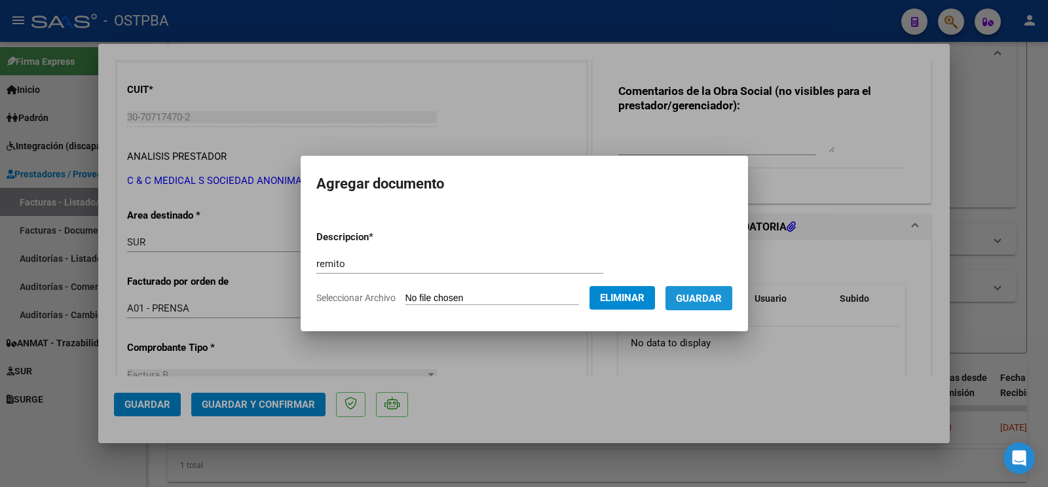
click at [708, 289] on button "Guardar" at bounding box center [699, 298] width 67 height 24
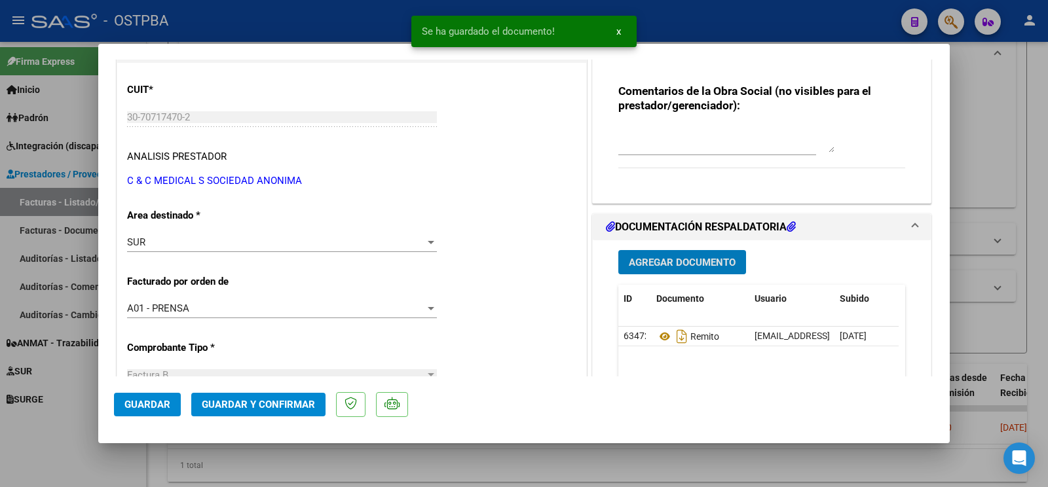
scroll to position [413, 0]
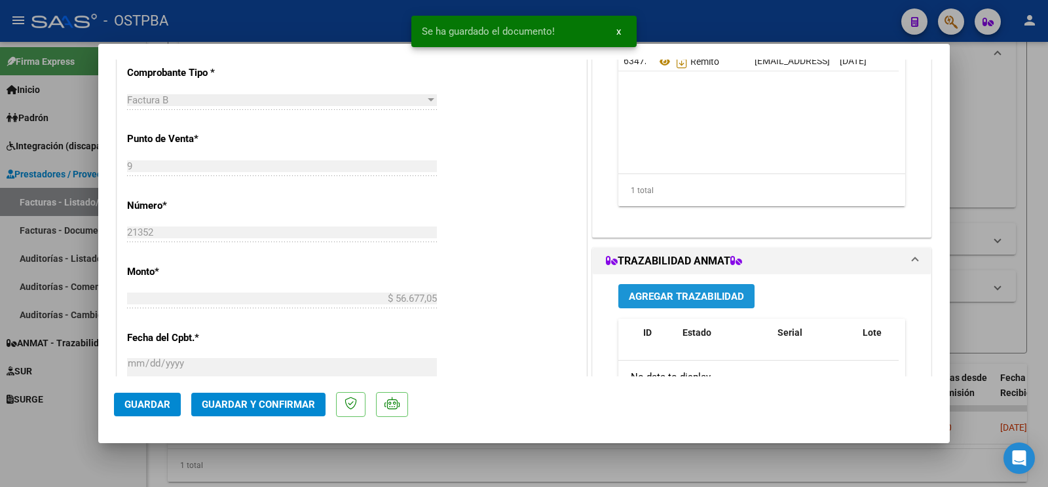
click at [698, 295] on span "Agregar Trazabilidad" at bounding box center [686, 297] width 115 height 12
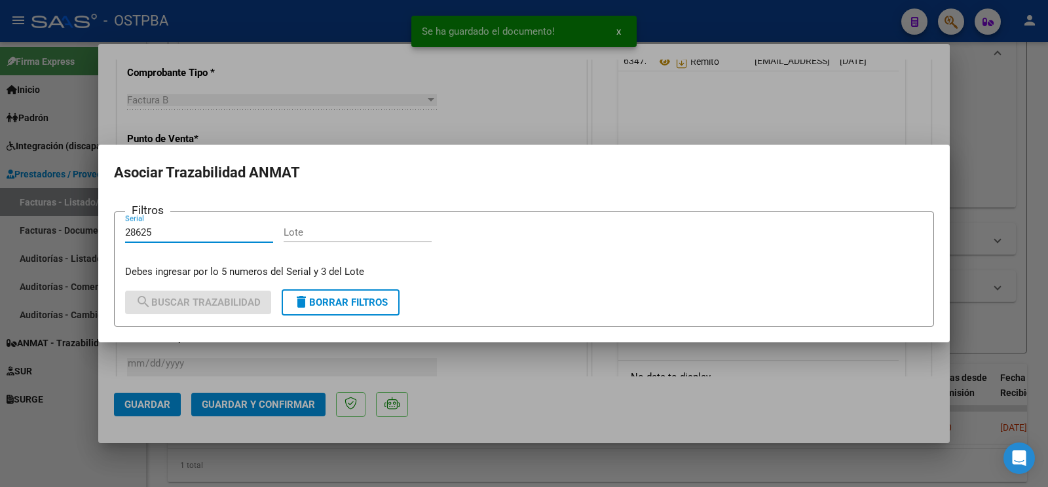
type input "28625"
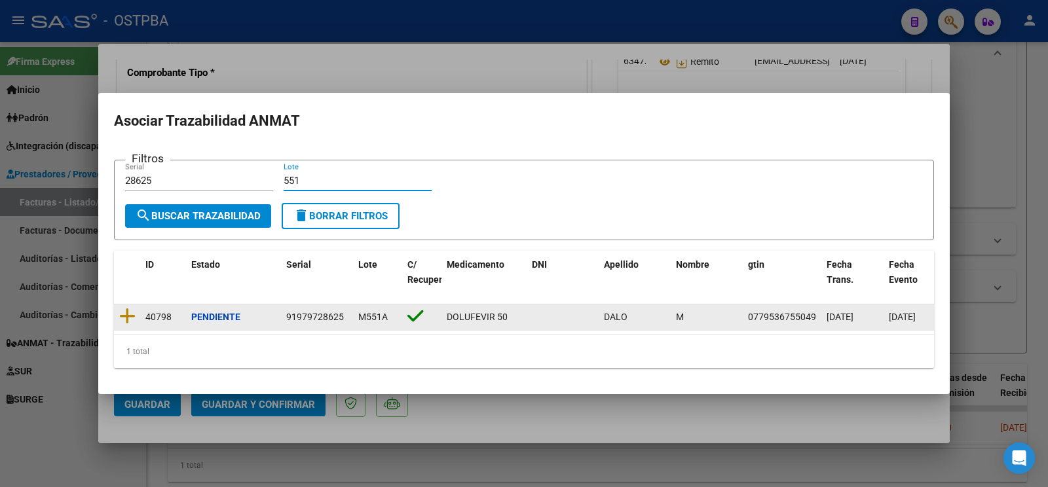
type input "551"
click at [120, 313] on datatable-body-cell at bounding box center [127, 318] width 26 height 26
click at [123, 312] on icon at bounding box center [127, 316] width 16 height 18
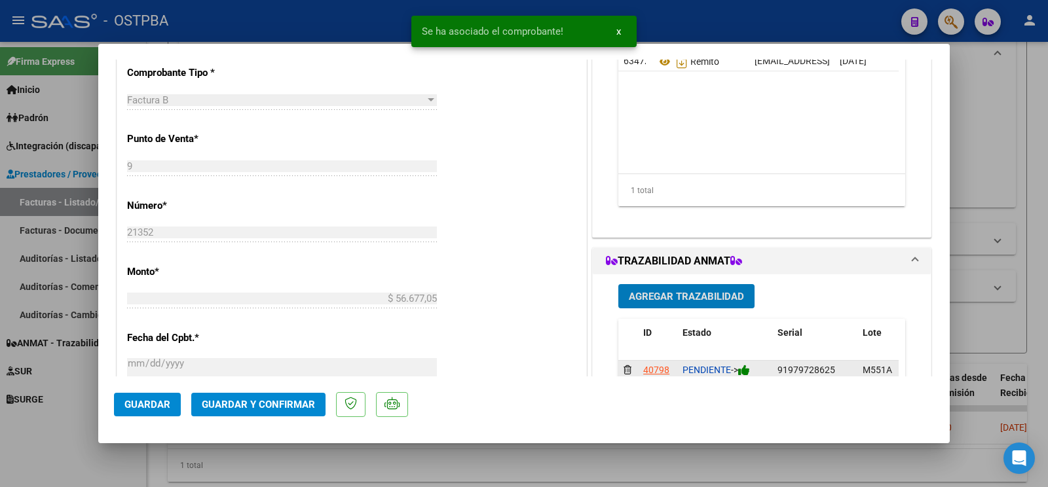
click at [738, 374] on icon at bounding box center [744, 370] width 12 height 12
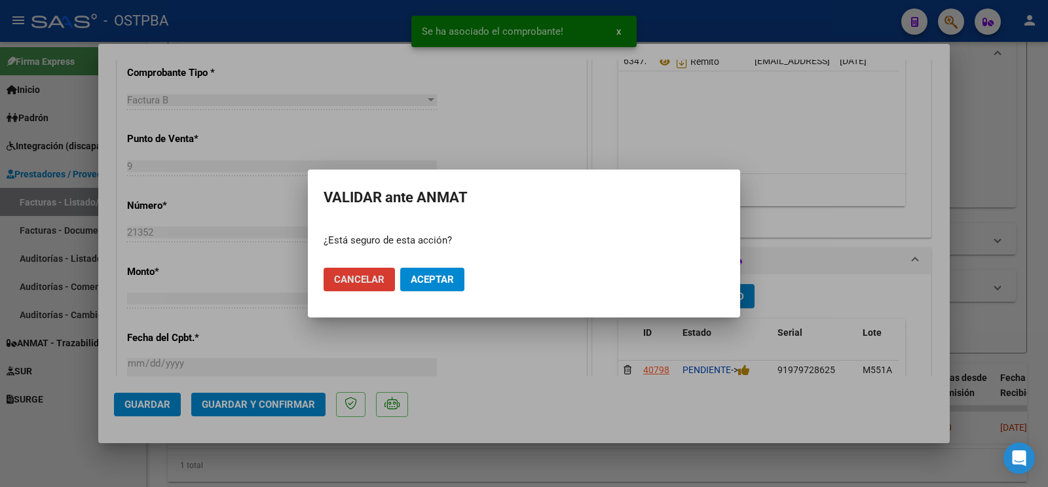
click at [432, 278] on span "Aceptar" at bounding box center [432, 280] width 43 height 12
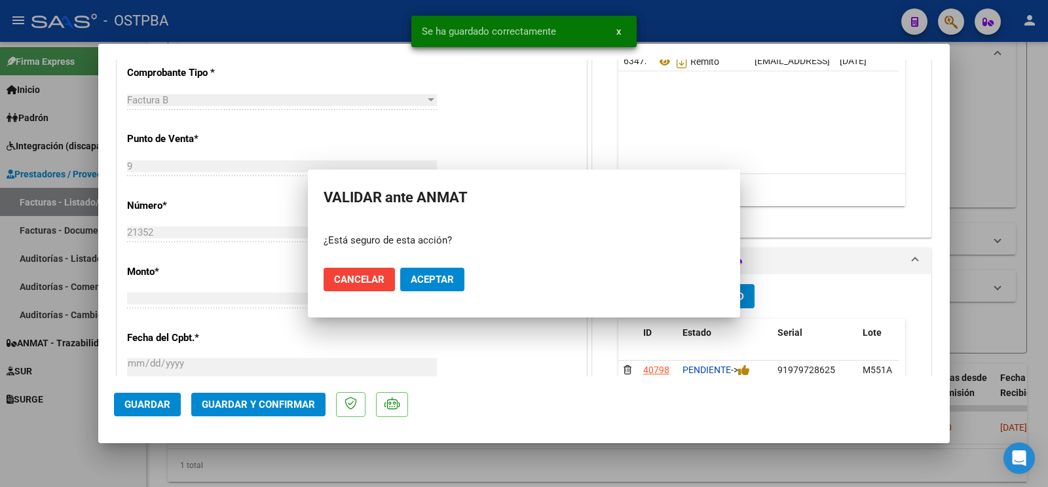
click at [719, 297] on span "Agregar Trazabilidad" at bounding box center [686, 297] width 115 height 12
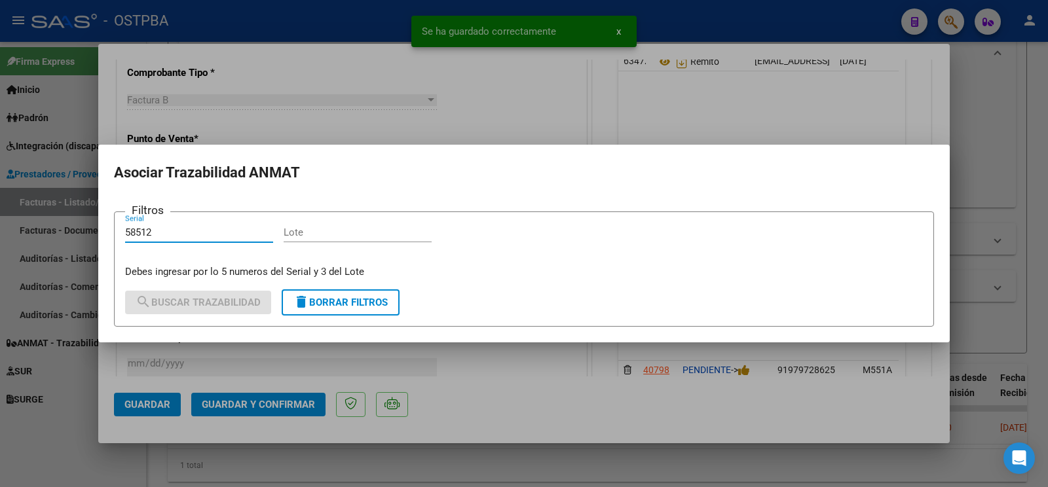
type input "58512"
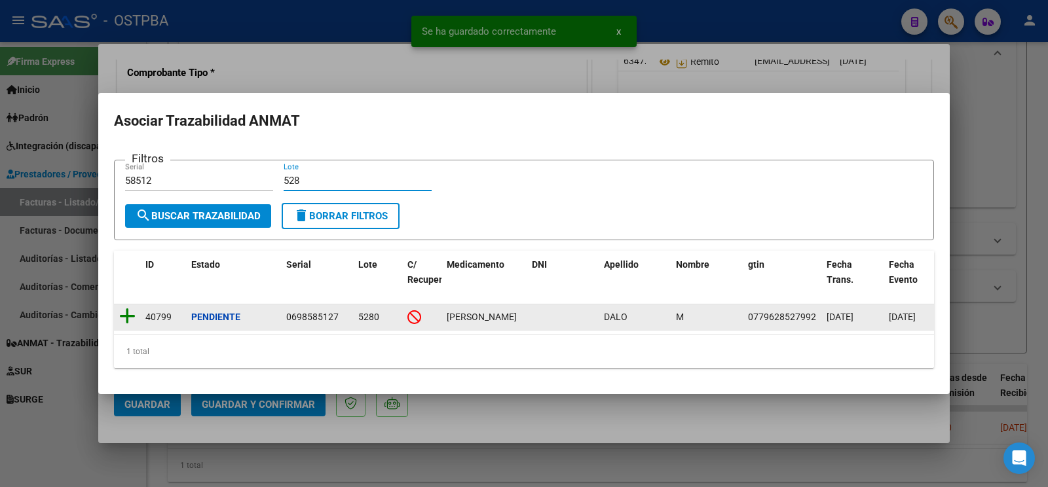
type input "528"
click at [132, 309] on icon at bounding box center [127, 316] width 16 height 18
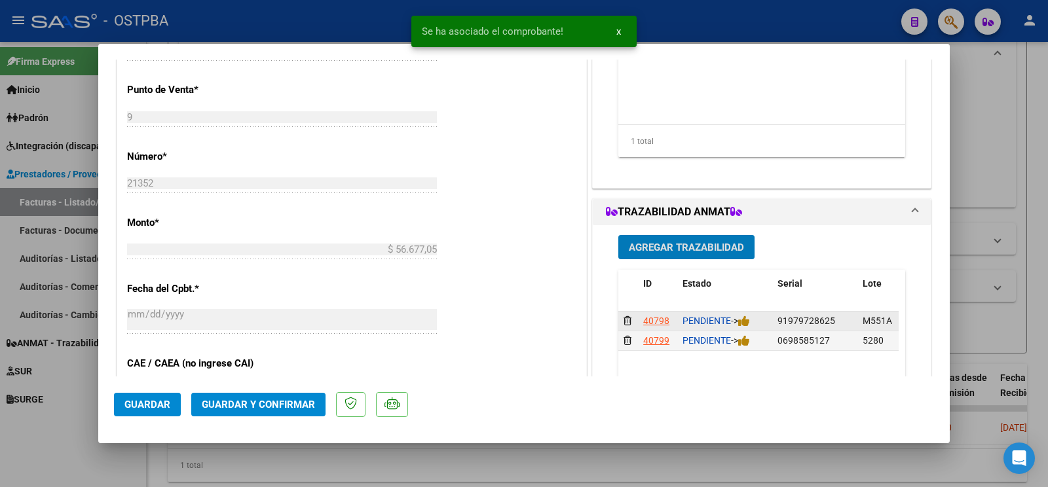
scroll to position [482, 0]
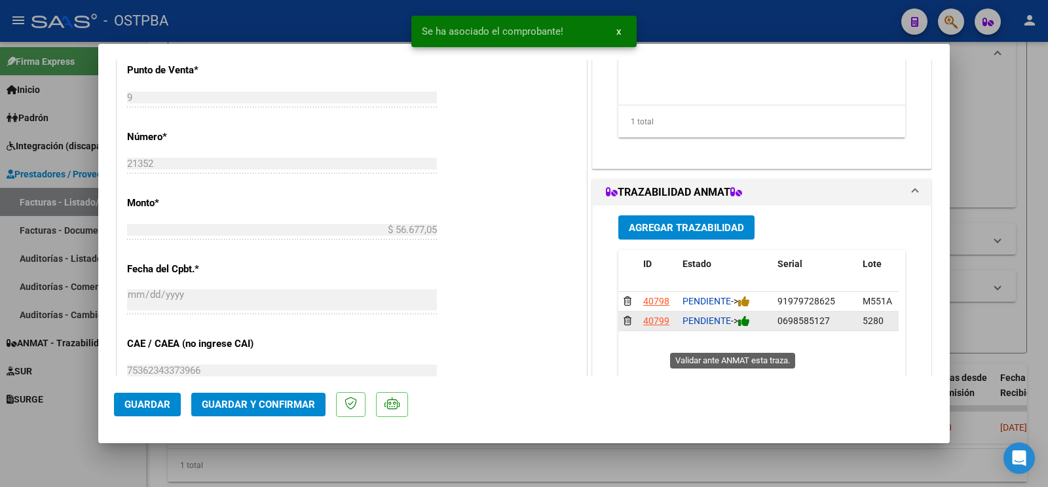
click at [740, 328] on icon at bounding box center [744, 321] width 12 height 12
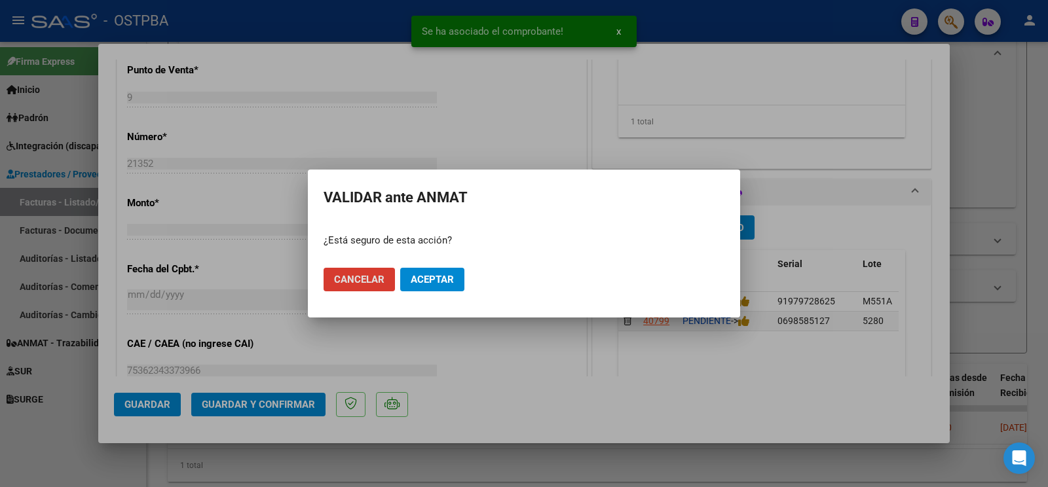
click at [472, 272] on mat-dialog-actions "Cancelar Aceptar" at bounding box center [524, 279] width 401 height 45
click at [451, 288] on button "Aceptar" at bounding box center [432, 280] width 64 height 24
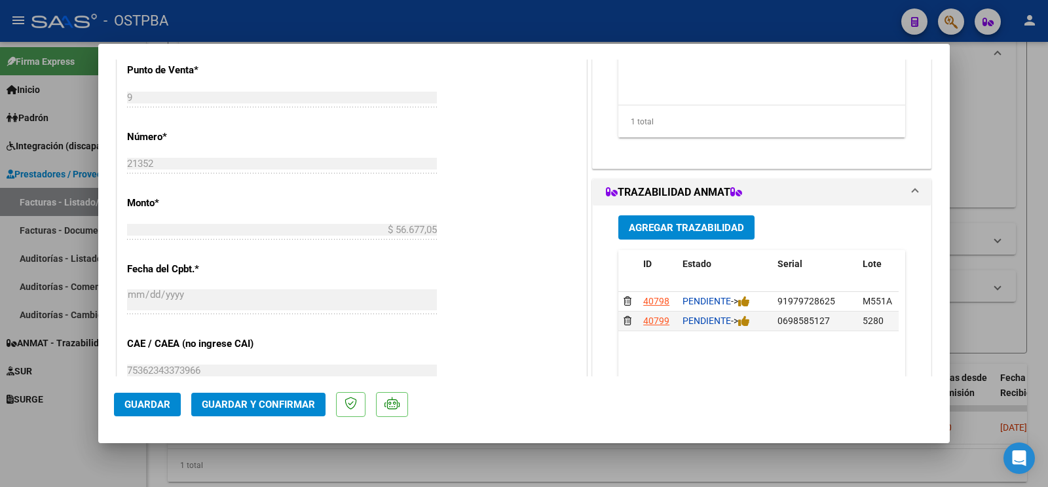
drag, startPoint x: 56, startPoint y: 442, endPoint x: 206, endPoint y: 428, distance: 150.7
click at [56, 443] on div at bounding box center [524, 243] width 1048 height 487
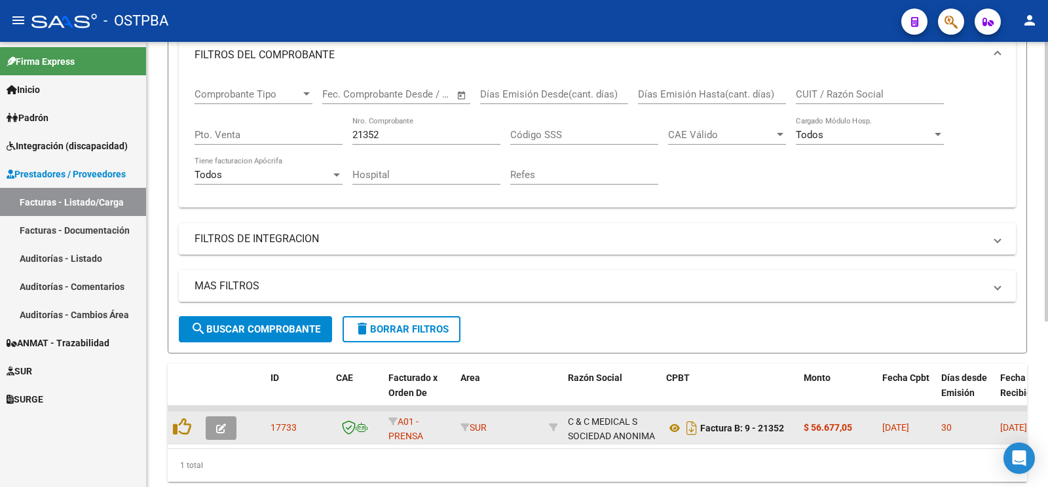
click at [216, 422] on button "button" at bounding box center [221, 429] width 31 height 24
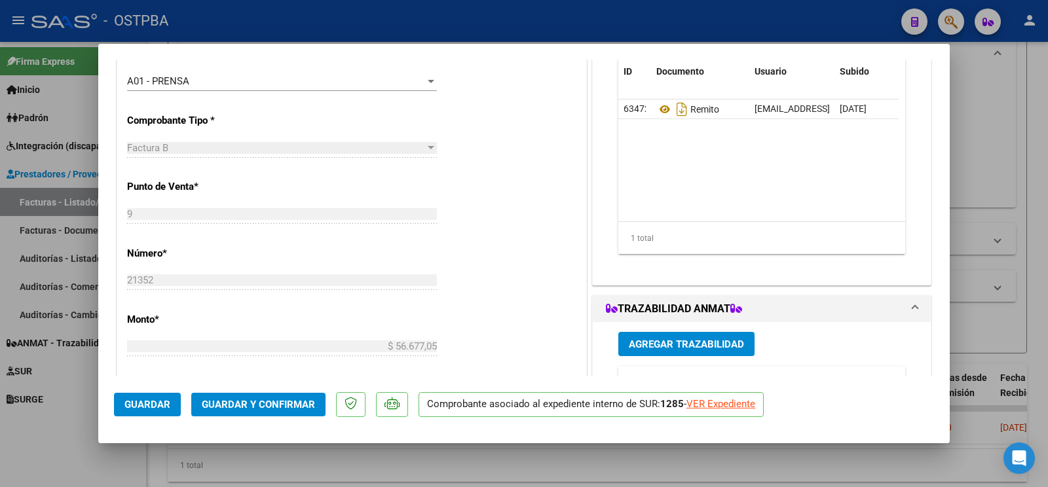
scroll to position [344, 0]
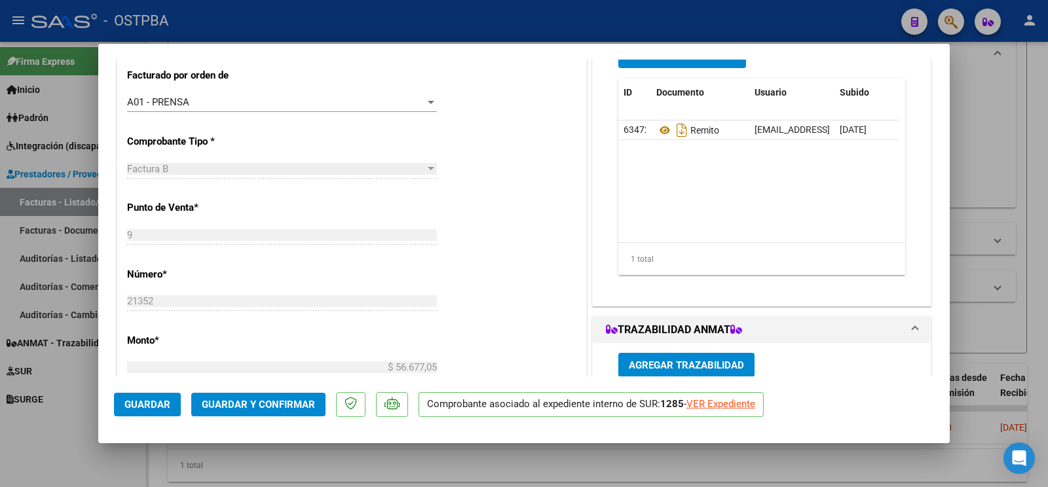
click at [681, 62] on span "Agregar Documento" at bounding box center [682, 56] width 107 height 12
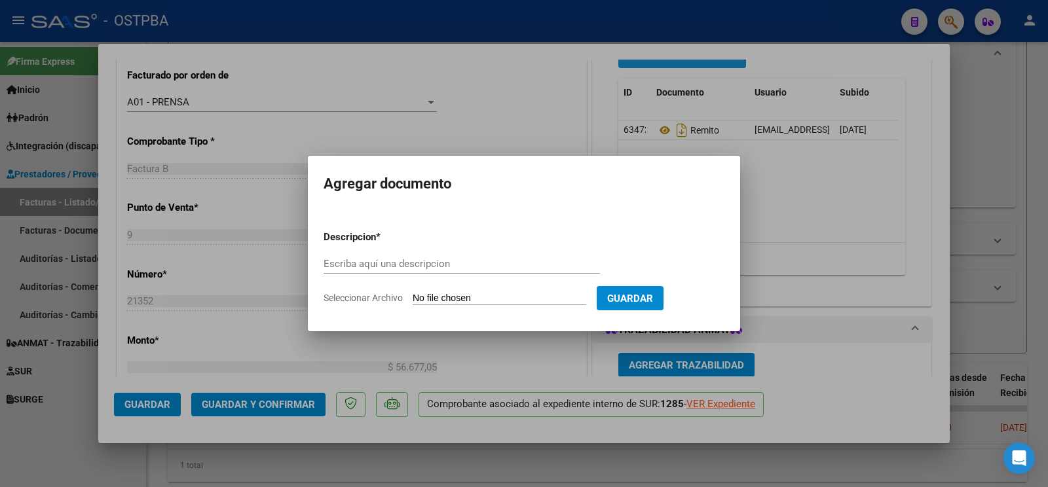
scroll to position [275, 0]
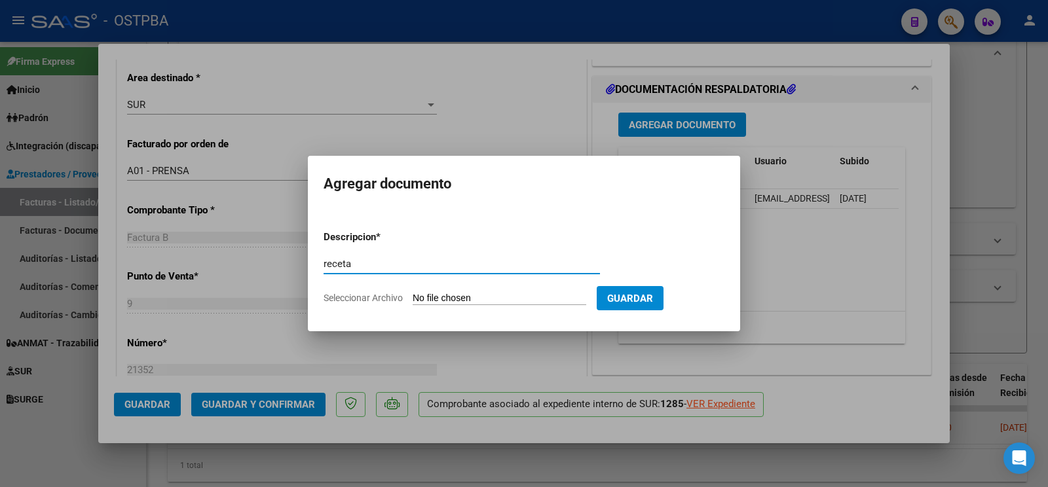
type input "receta"
click at [442, 293] on input "Seleccionar Archivo" at bounding box center [500, 299] width 174 height 12
type input "C:\fakepath\RECETA-ID_1432.pdf"
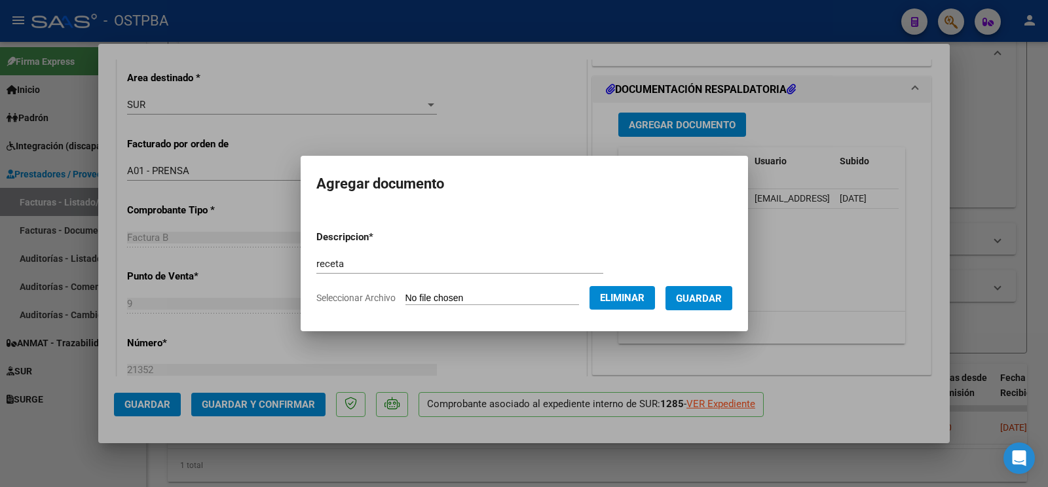
click at [712, 307] on button "Guardar" at bounding box center [699, 298] width 67 height 24
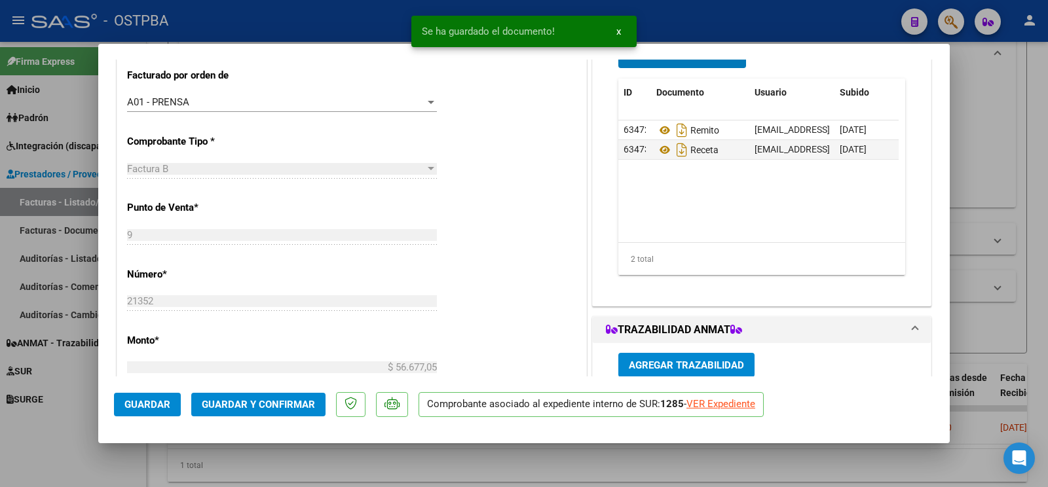
scroll to position [69, 0]
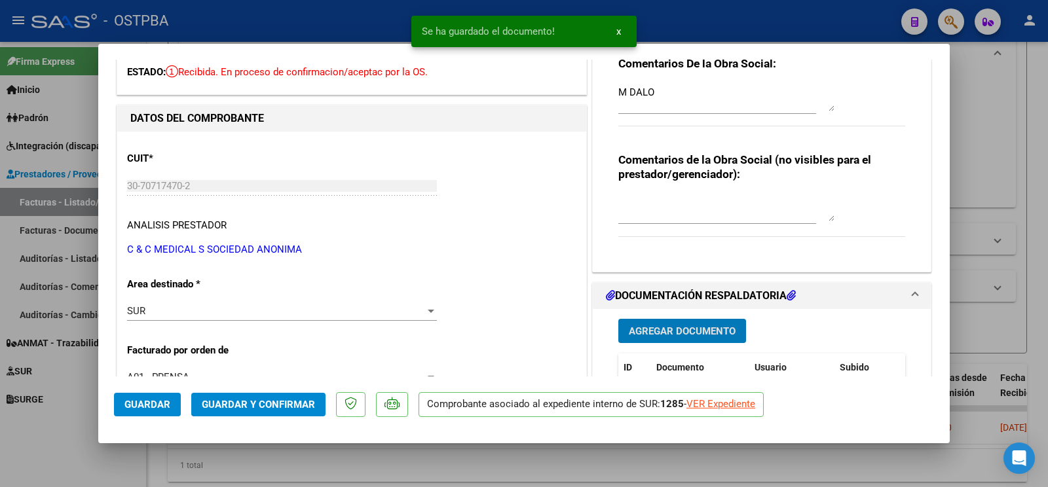
click at [141, 418] on mat-dialog-actions "Guardar Guardar y Confirmar Comprobante asociado al expediente interno de SUR: …" at bounding box center [524, 403] width 820 height 52
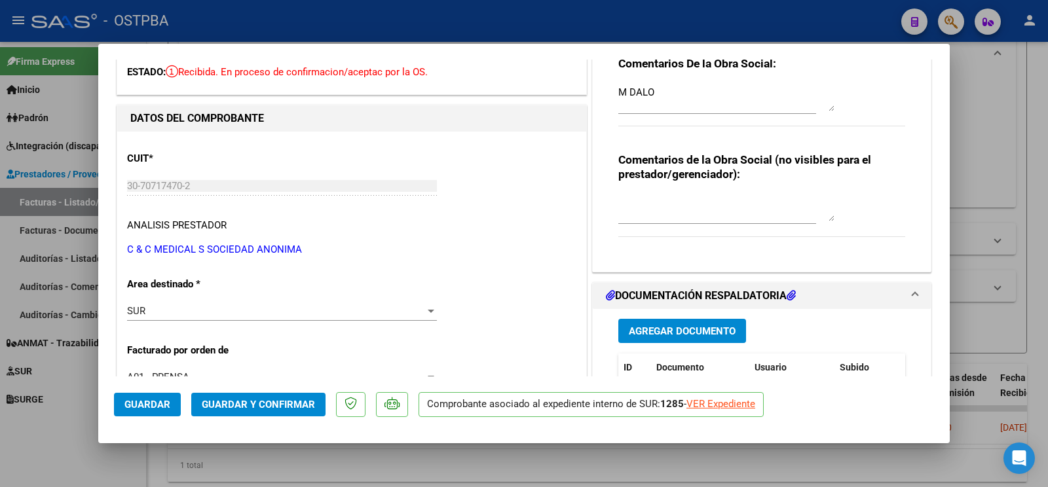
click at [141, 403] on span "Guardar" at bounding box center [147, 405] width 46 height 12
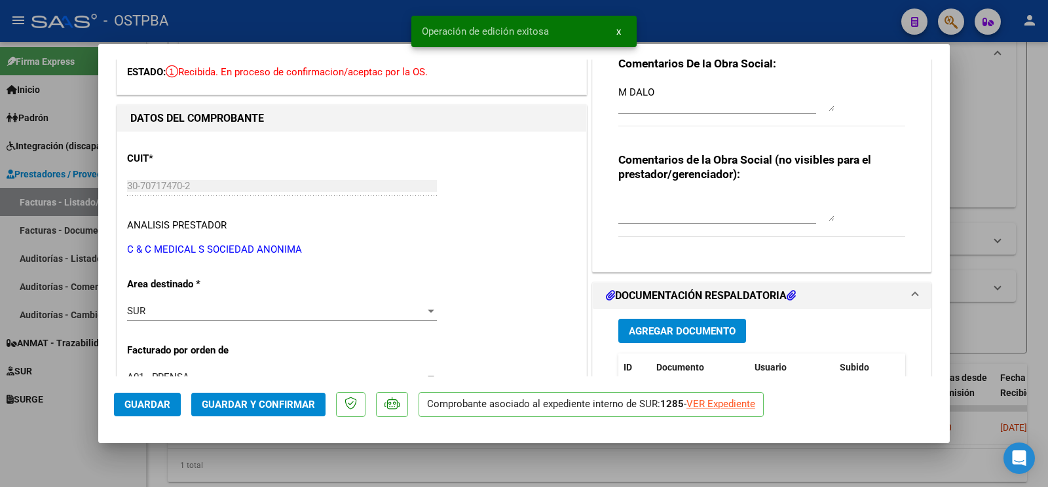
click at [35, 435] on div at bounding box center [524, 243] width 1048 height 487
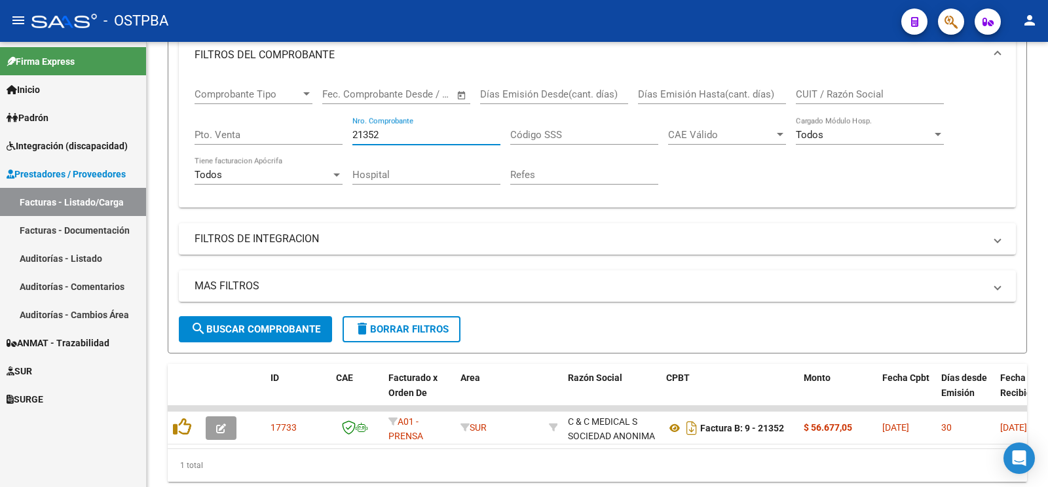
drag, startPoint x: 394, startPoint y: 133, endPoint x: 37, endPoint y: 48, distance: 367.1
click at [353, 129] on input "21352" at bounding box center [427, 135] width 148 height 12
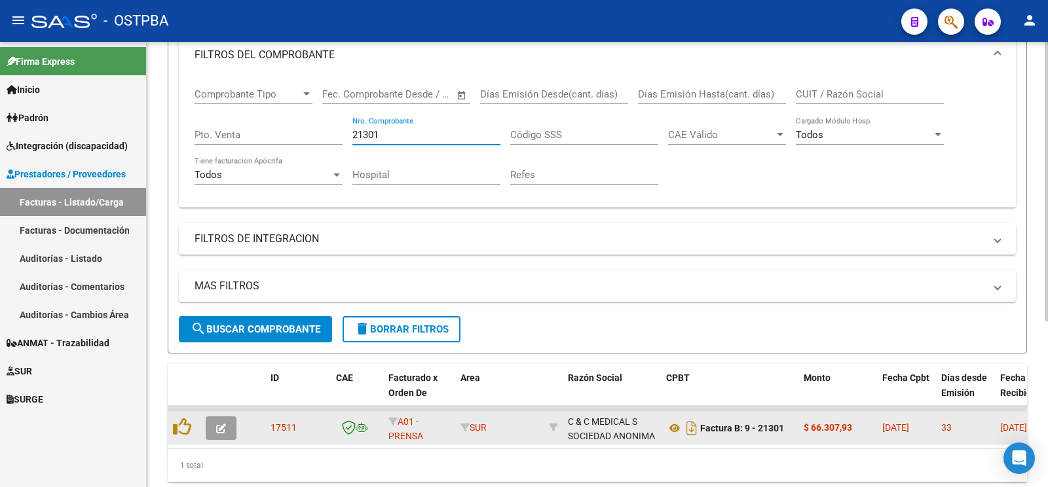
type input "21301"
click at [213, 435] on button "button" at bounding box center [221, 429] width 31 height 24
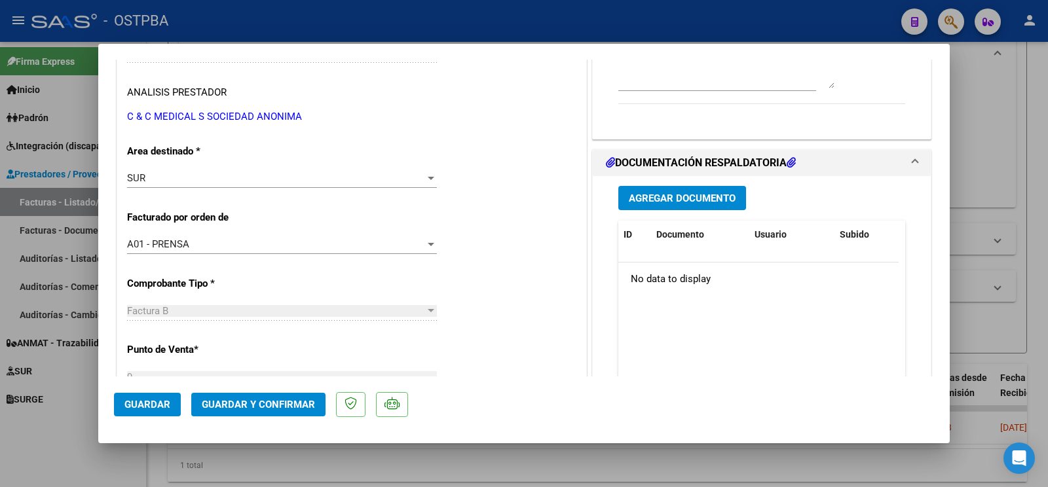
scroll to position [206, 0]
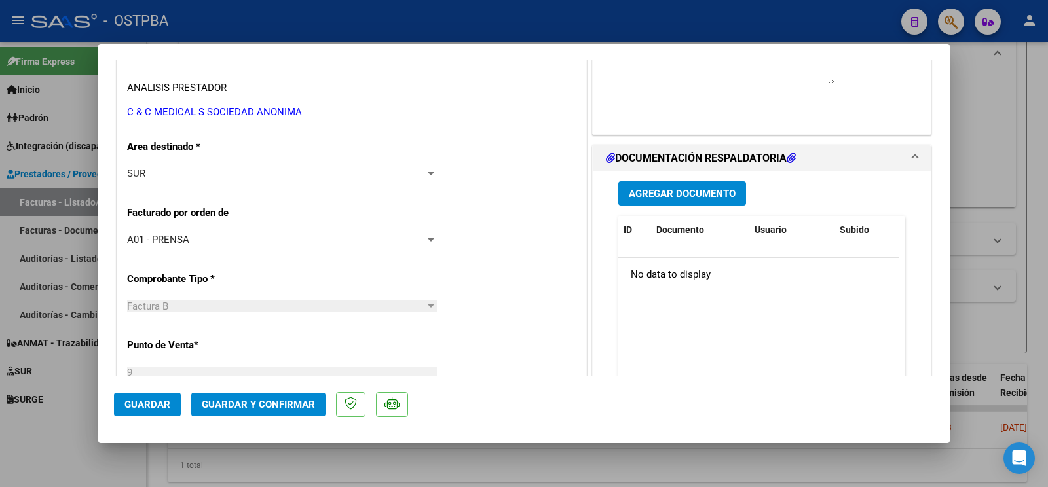
click at [668, 184] on button "Agregar Documento" at bounding box center [683, 193] width 128 height 24
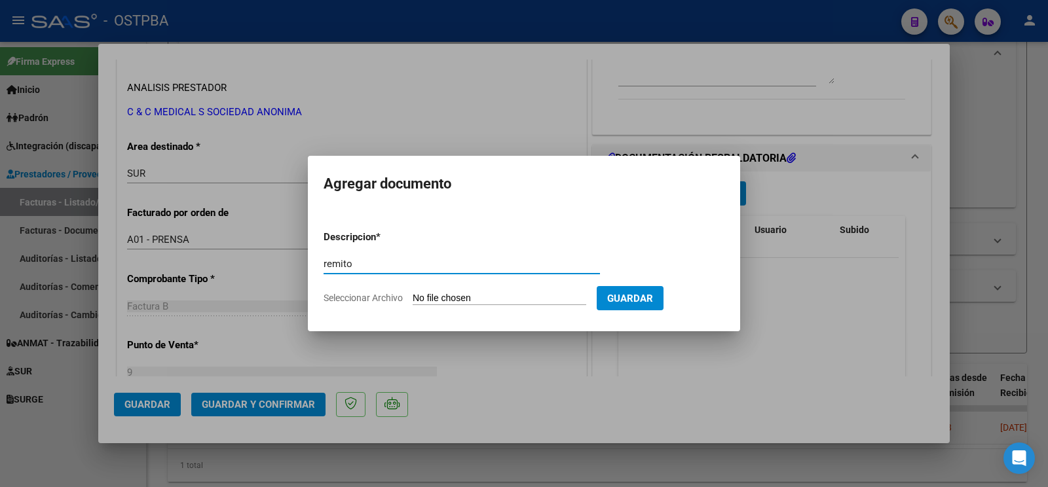
type input "remito"
click at [434, 304] on input "Seleccionar Archivo" at bounding box center [500, 299] width 174 height 12
type input "C:\fakepath\remito m dibo_20251008_0001.pdf"
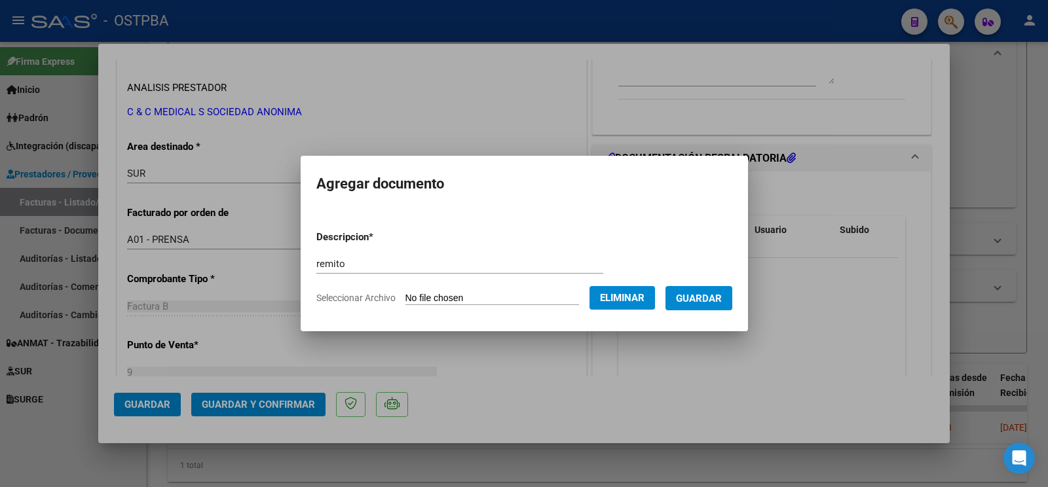
click at [703, 290] on button "Guardar" at bounding box center [699, 298] width 67 height 24
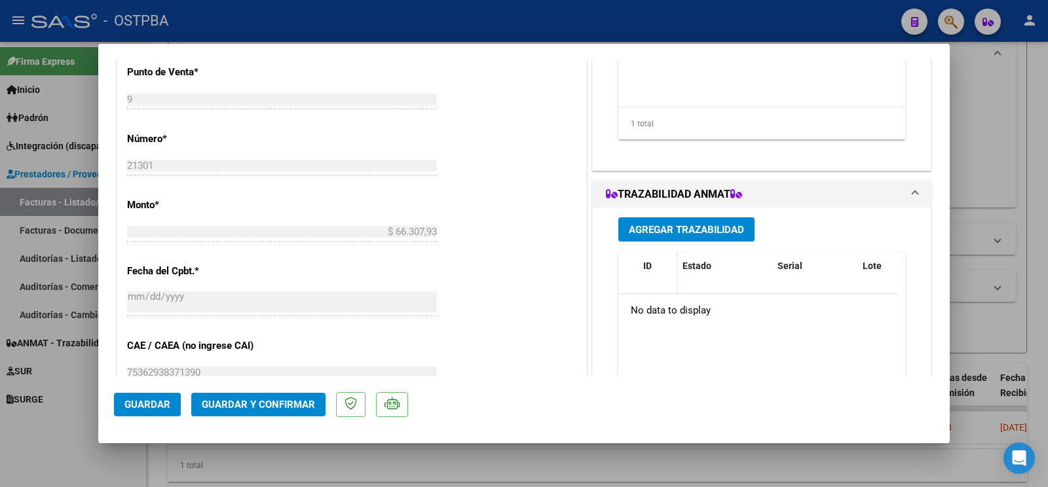
scroll to position [482, 0]
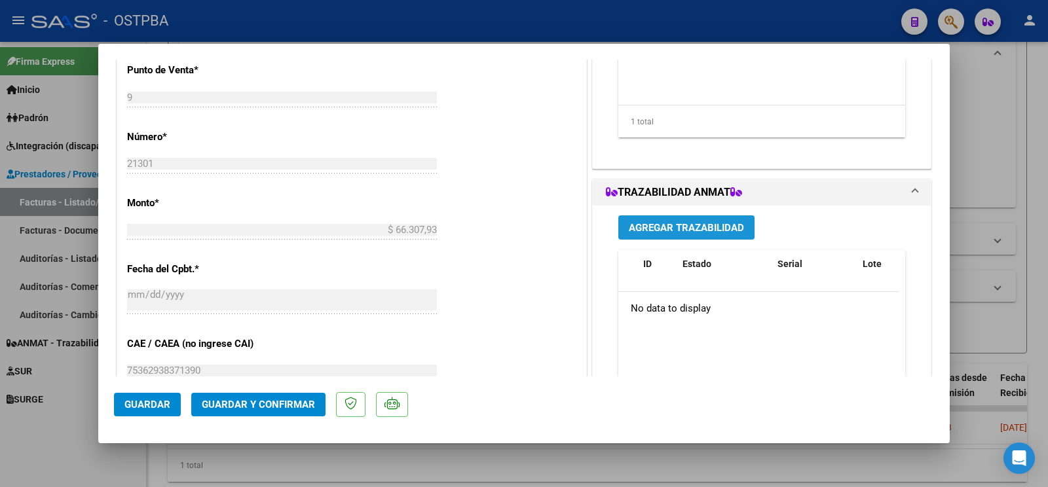
click at [658, 238] on button "Agregar Trazabilidad" at bounding box center [687, 228] width 136 height 24
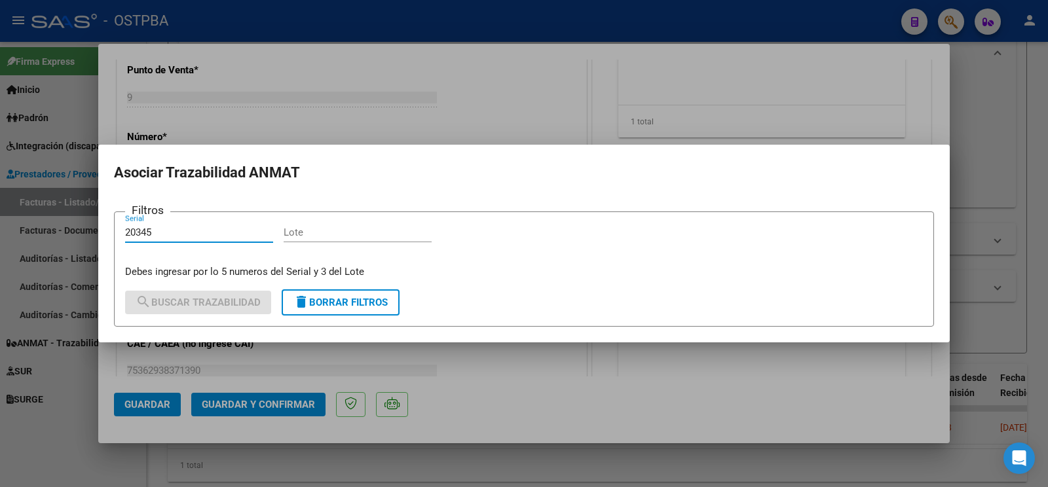
type input "20345"
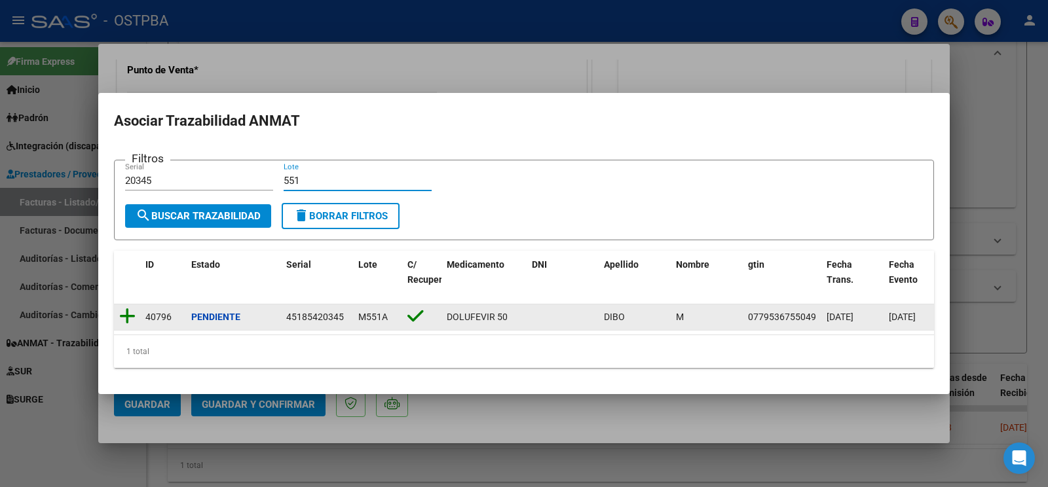
type input "551"
click at [123, 314] on icon at bounding box center [127, 316] width 16 height 18
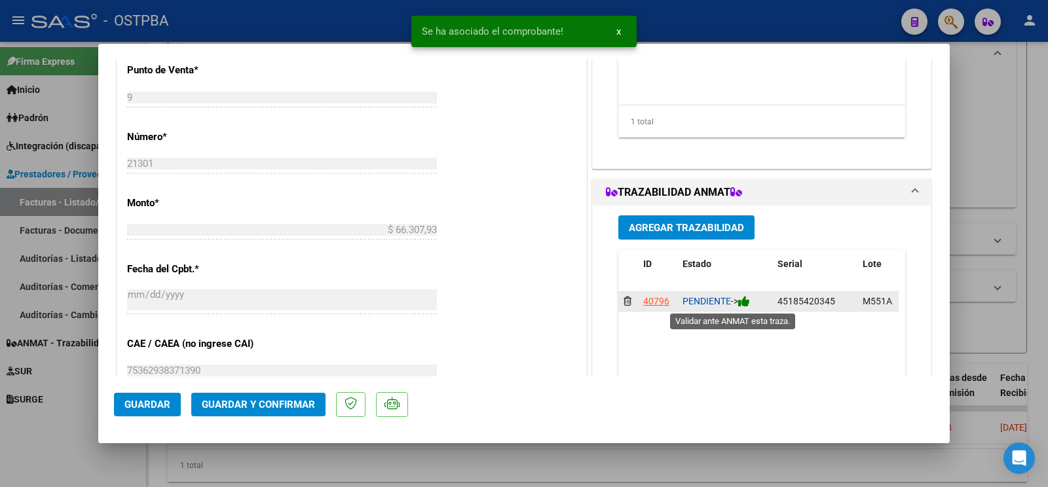
click at [738, 301] on icon at bounding box center [744, 301] width 12 height 12
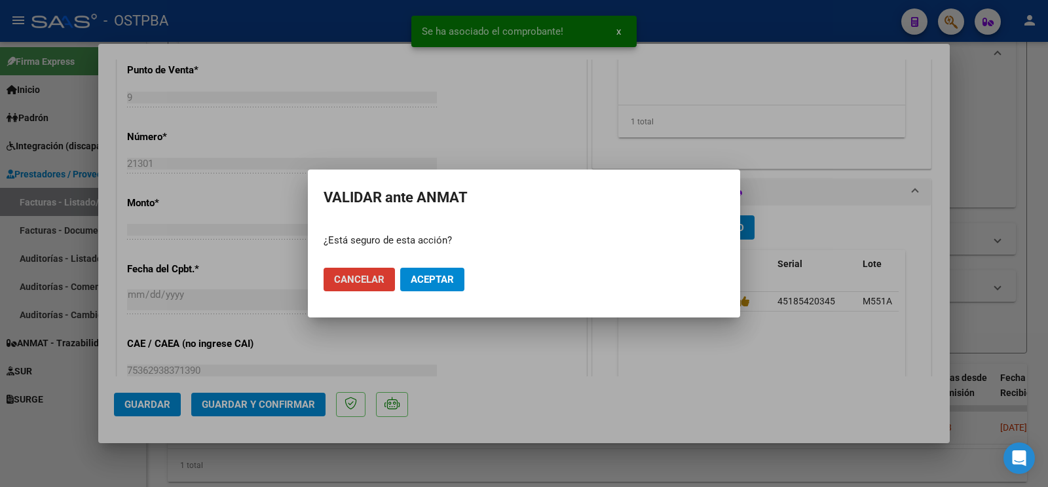
click at [463, 278] on button "Aceptar" at bounding box center [432, 280] width 64 height 24
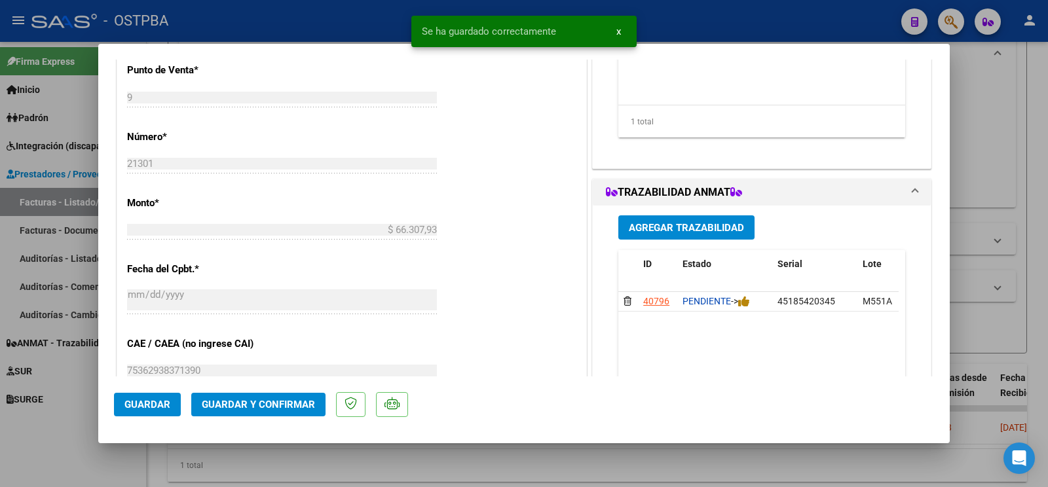
click at [691, 228] on span "Agregar Trazabilidad" at bounding box center [686, 228] width 115 height 12
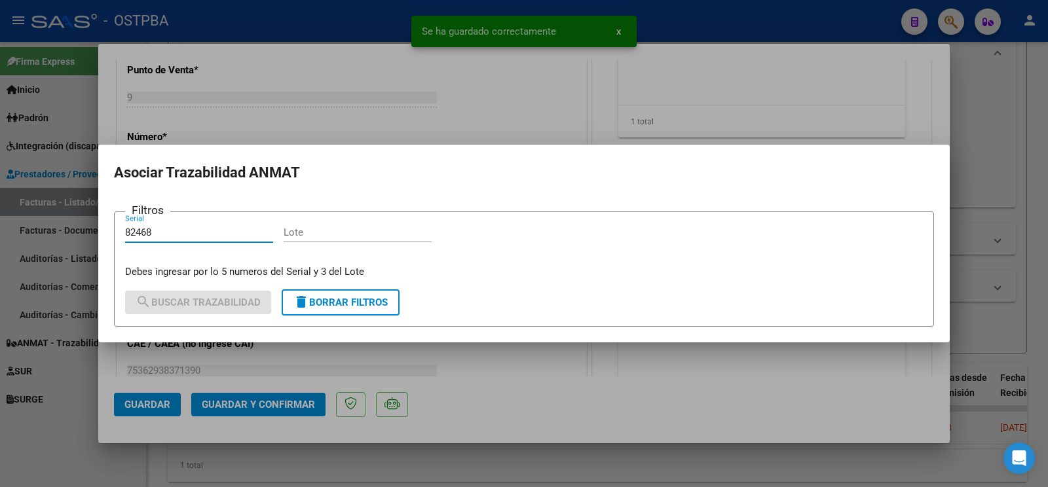
type input "82468"
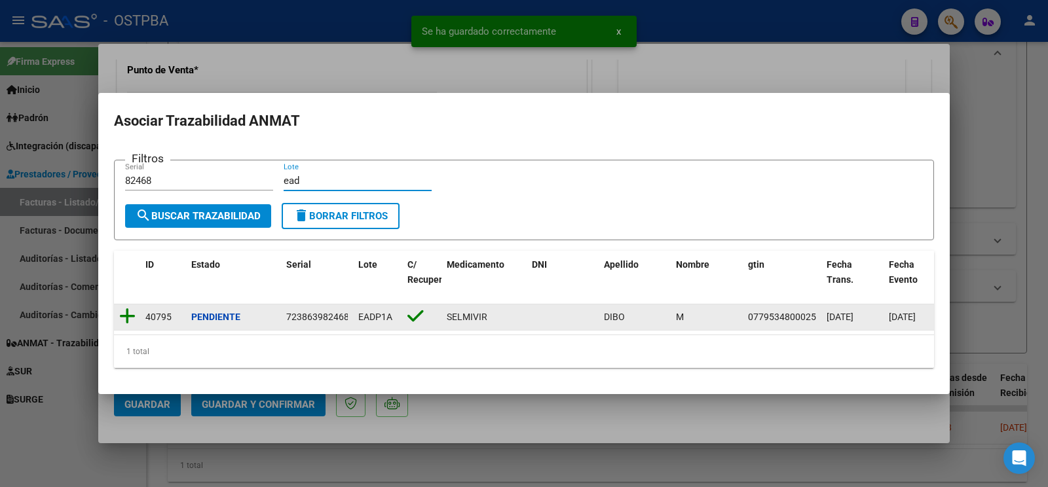
type input "ead"
click at [130, 311] on icon at bounding box center [127, 316] width 16 height 18
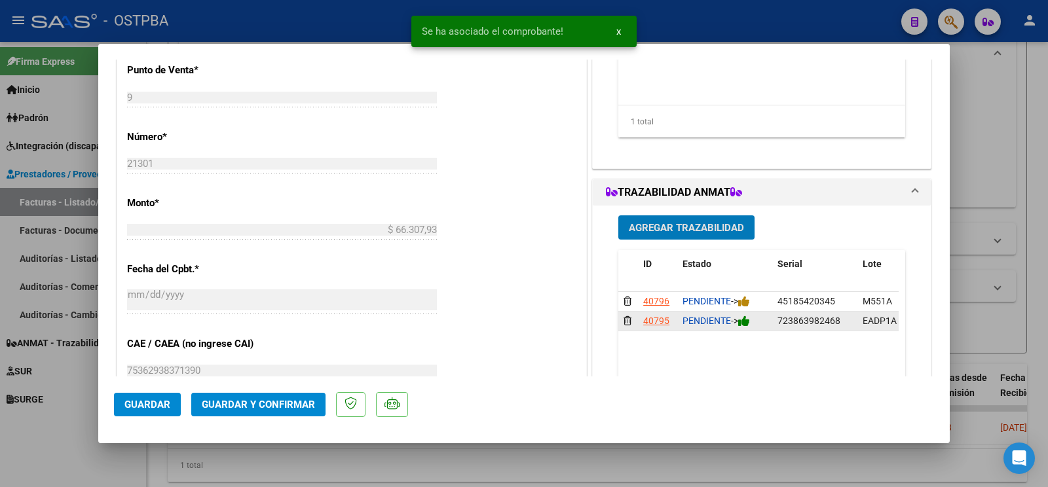
click at [747, 329] on div "PENDIENTE ->" at bounding box center [725, 321] width 85 height 15
click at [743, 328] on icon at bounding box center [744, 321] width 12 height 12
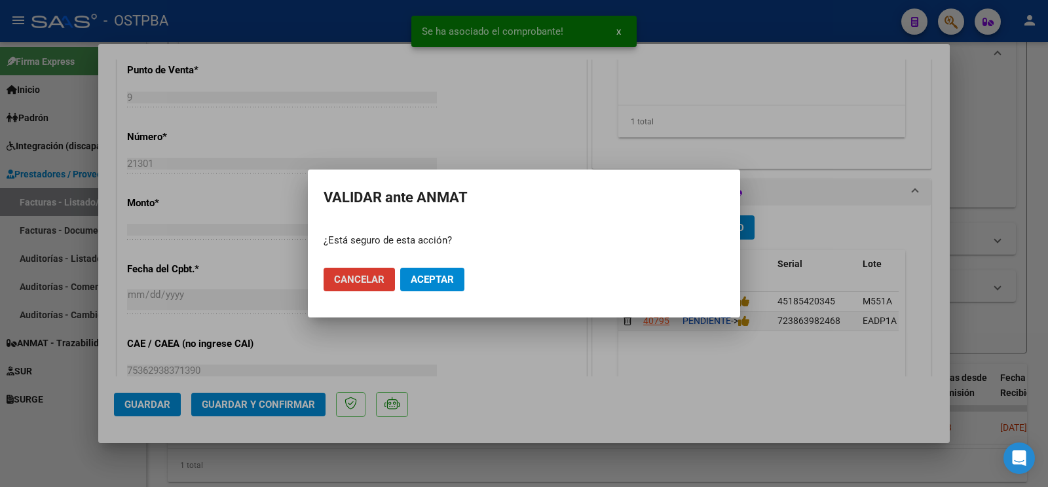
click at [459, 289] on button "Aceptar" at bounding box center [432, 280] width 64 height 24
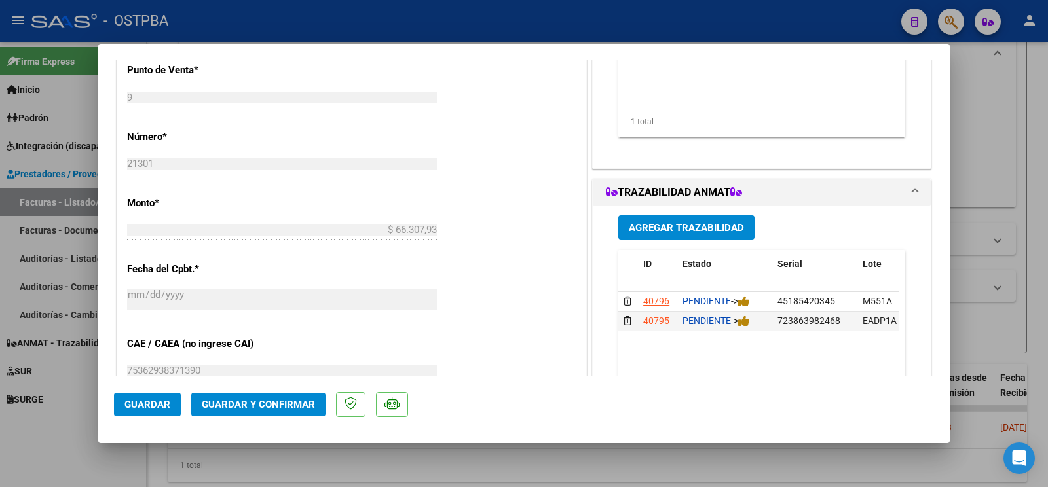
click at [989, 136] on div at bounding box center [524, 243] width 1048 height 487
type input "$ 0,00"
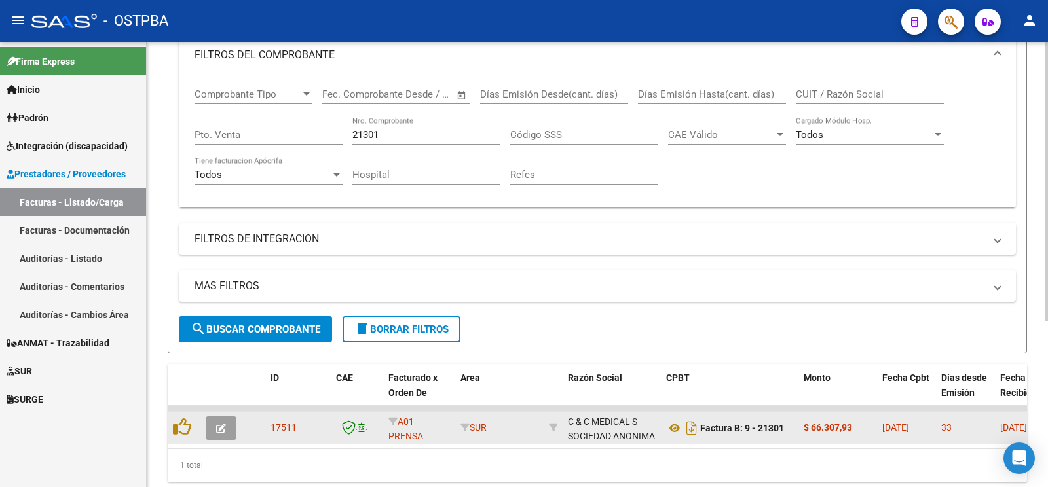
click at [210, 421] on button "button" at bounding box center [221, 429] width 31 height 24
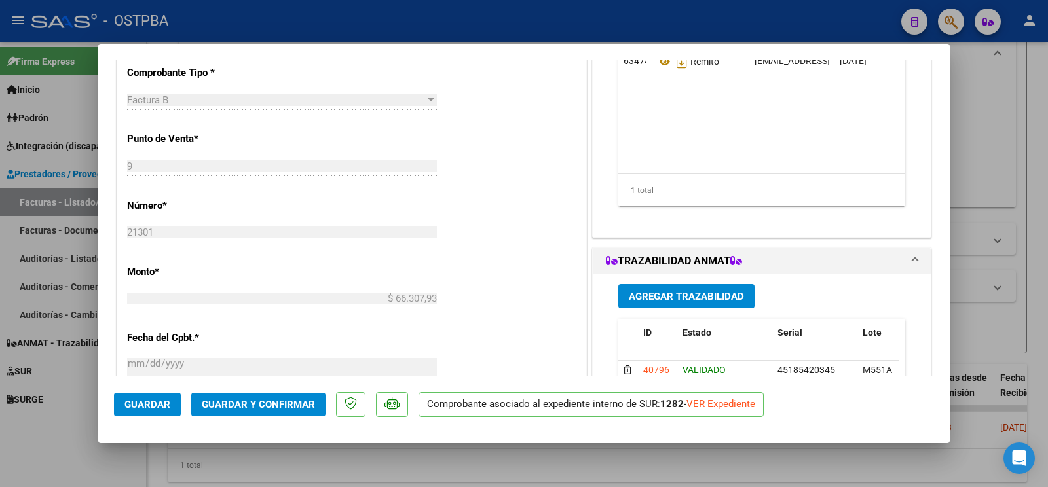
scroll to position [206, 0]
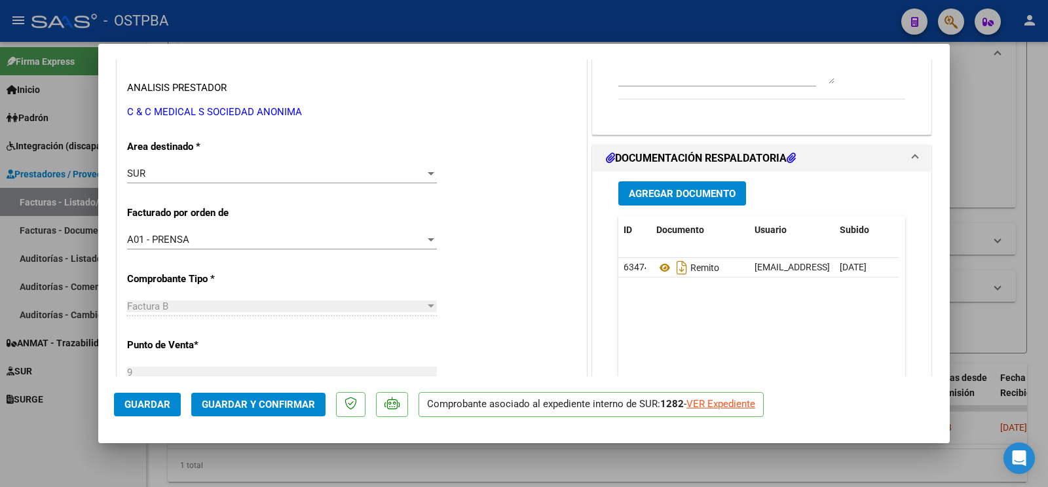
click at [695, 203] on button "Agregar Documento" at bounding box center [683, 193] width 128 height 24
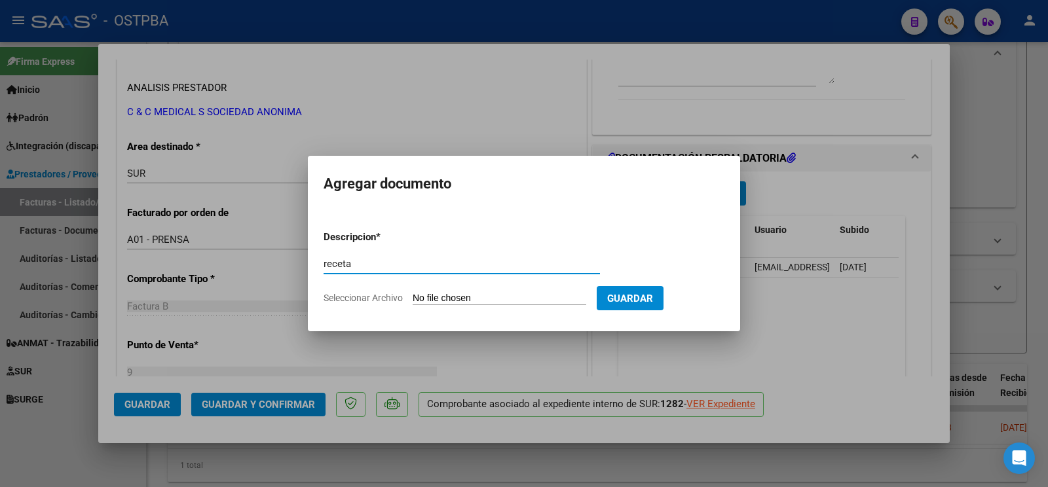
type input "receta"
click at [433, 301] on input "Seleccionar Archivo" at bounding box center [500, 299] width 174 height 12
type input "C:\fakepath\RECETA_M-DIBO-ID_1429.pdf"
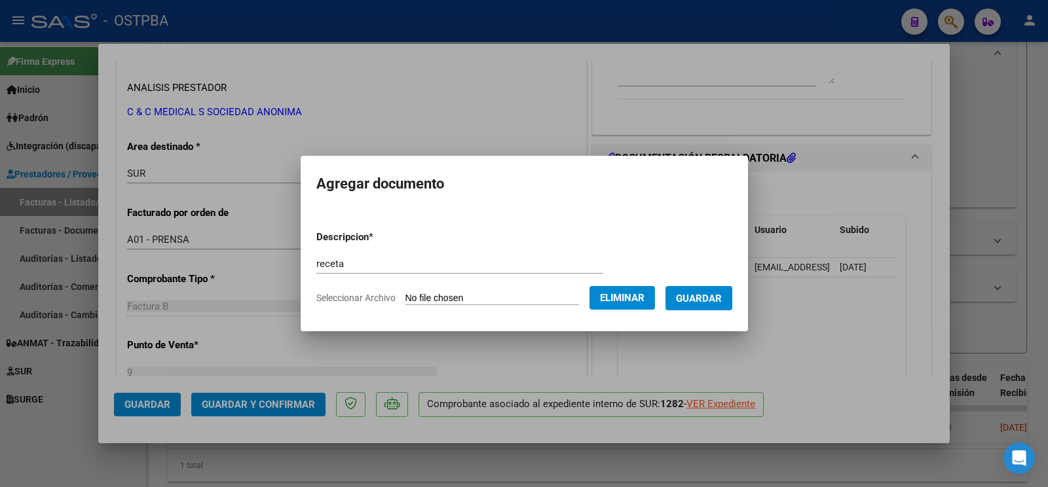
click at [706, 301] on span "Guardar" at bounding box center [699, 299] width 46 height 12
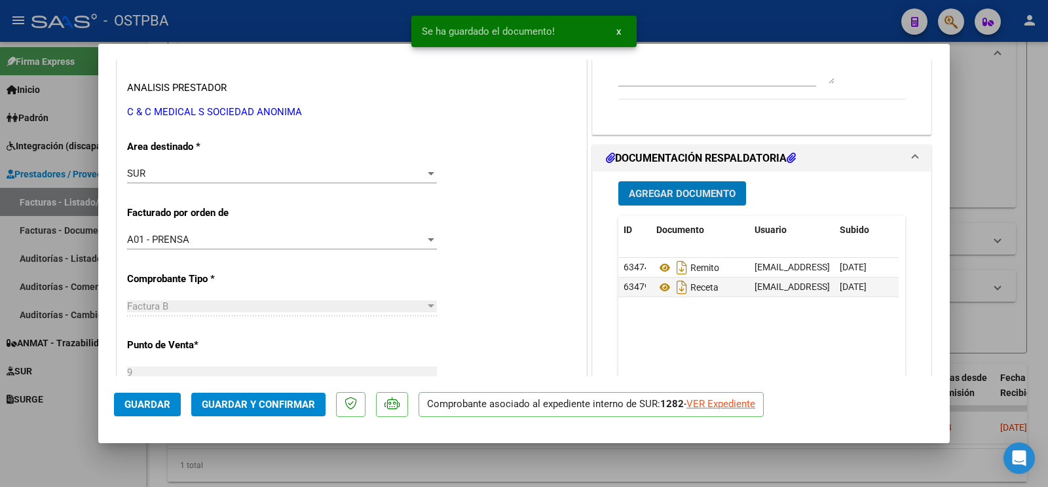
click at [154, 396] on button "Guardar" at bounding box center [147, 405] width 67 height 24
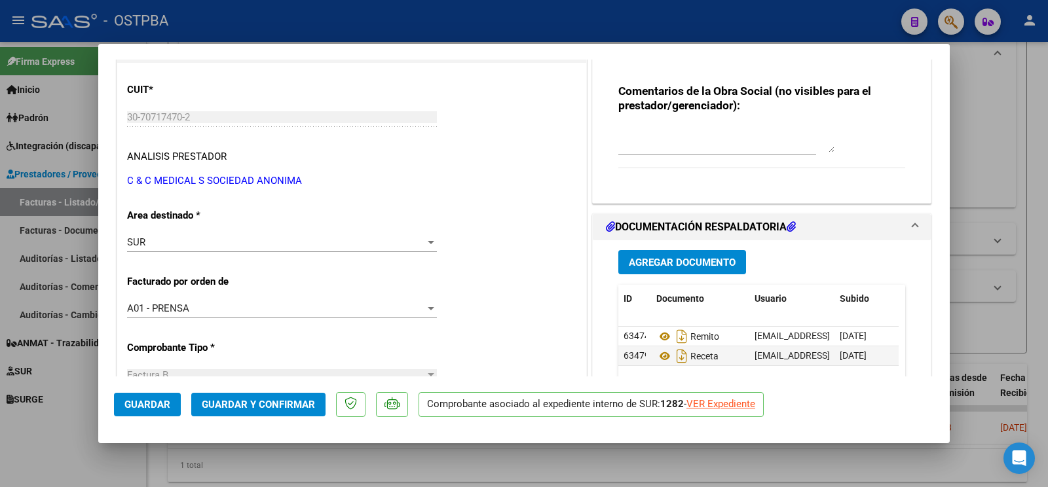
scroll to position [0, 0]
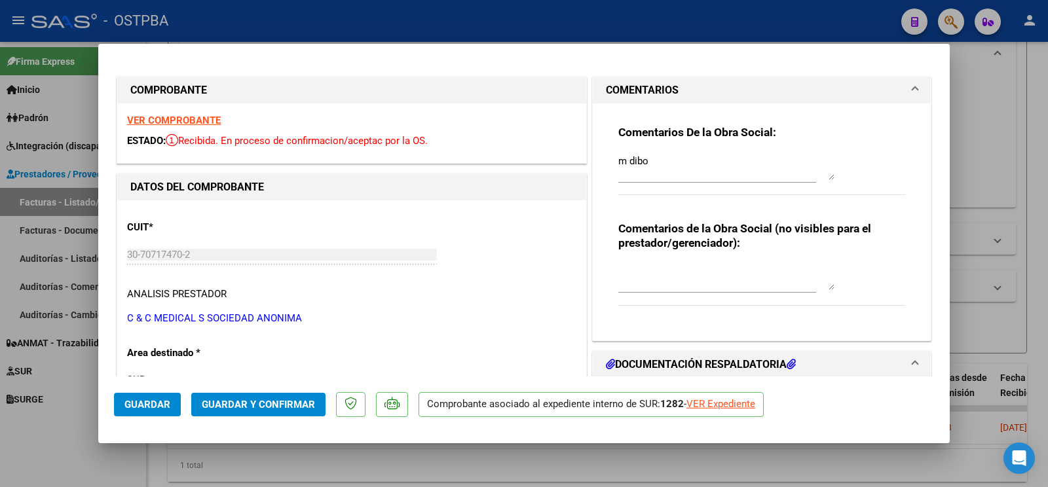
click at [134, 400] on span "Guardar" at bounding box center [147, 405] width 46 height 12
click at [137, 399] on button "Guardar" at bounding box center [147, 405] width 67 height 24
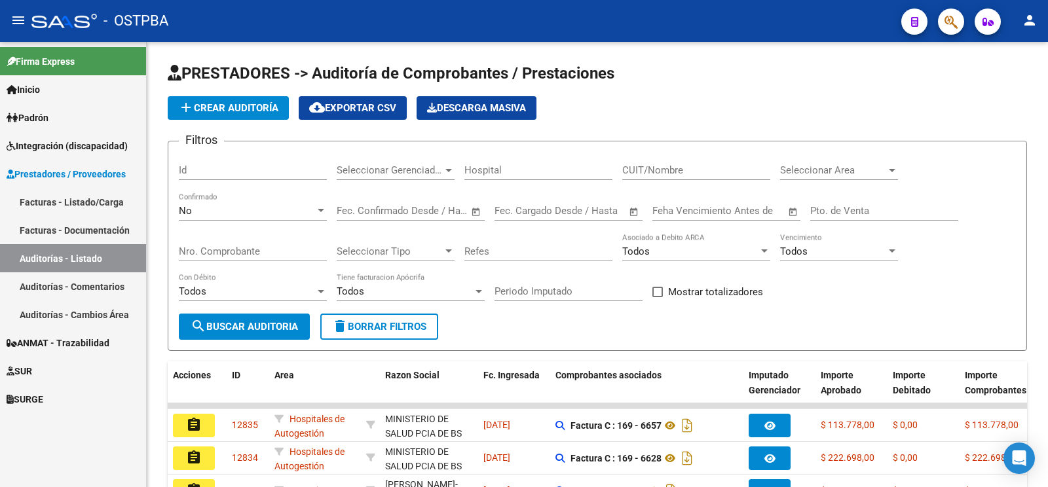
click at [72, 366] on link "SUR" at bounding box center [73, 371] width 146 height 28
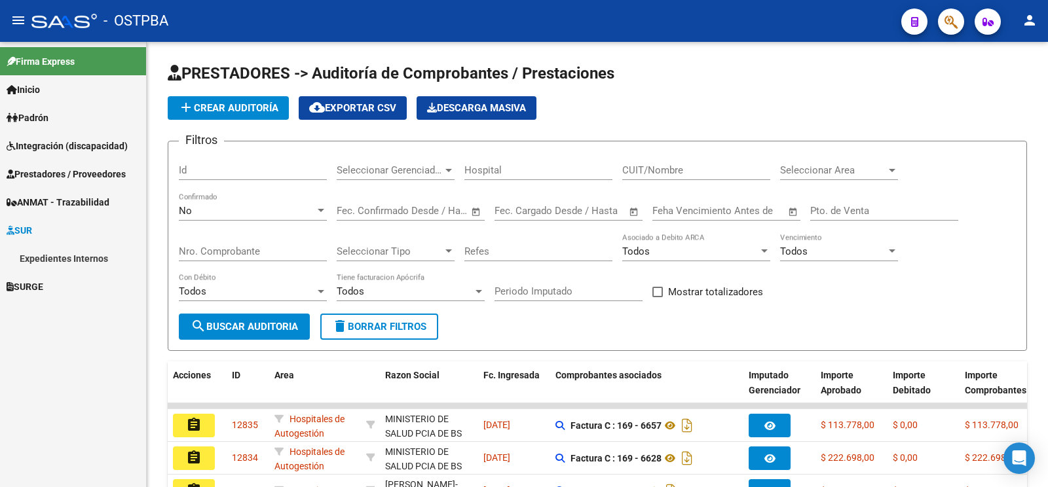
click at [85, 258] on link "Expedientes Internos" at bounding box center [73, 258] width 146 height 28
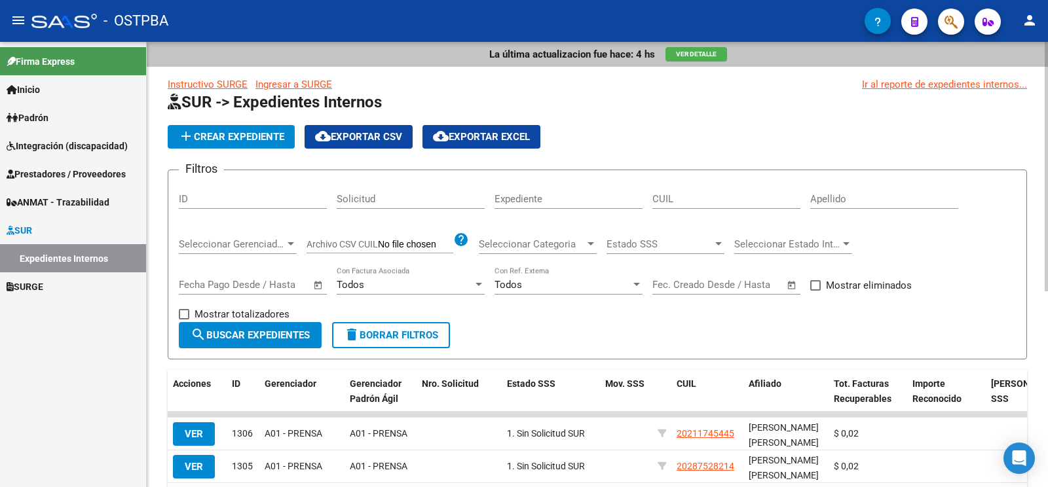
click at [858, 200] on input "Apellido" at bounding box center [884, 199] width 148 height 12
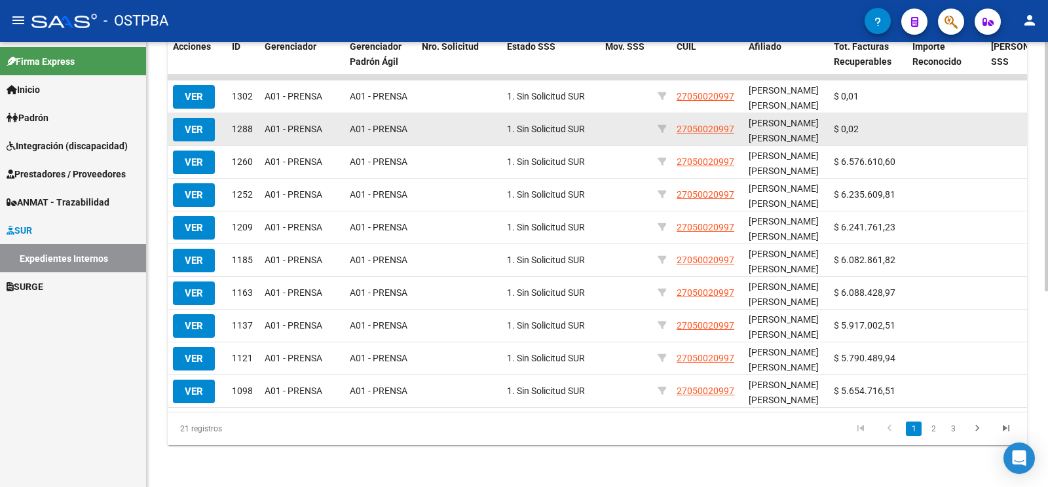
type input "weth"
click at [195, 124] on span "VER" at bounding box center [194, 130] width 18 height 12
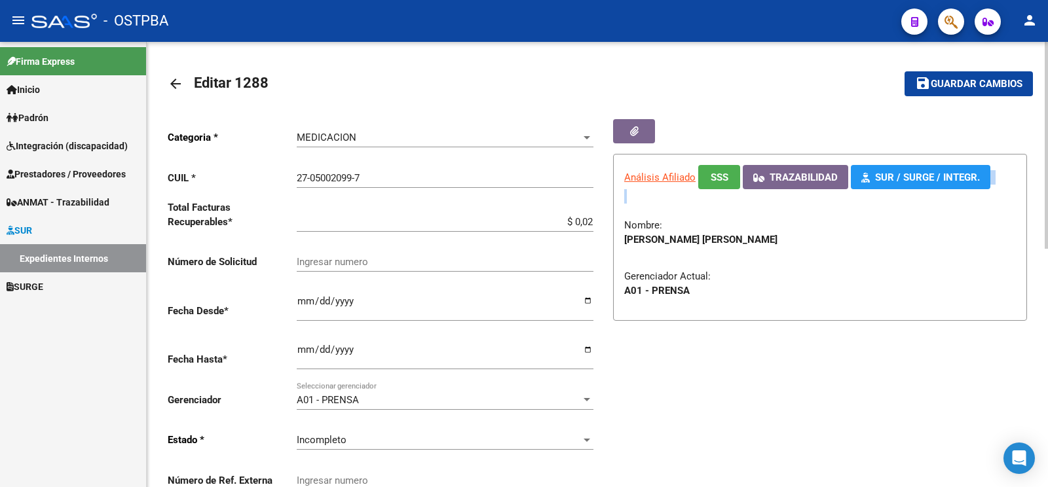
drag, startPoint x: 520, startPoint y: 215, endPoint x: 805, endPoint y: 215, distance: 285.0
click at [805, 215] on div "Categoria * MEDICACION Seleccionar categoria CUIL * 27-05002099-7 Ingresar CUIL…" at bounding box center [598, 311] width 860 height 384
drag, startPoint x: 516, startPoint y: 219, endPoint x: 524, endPoint y: 219, distance: 7.9
click at [517, 219] on input "$ 0,02" at bounding box center [445, 222] width 297 height 12
drag, startPoint x: 543, startPoint y: 221, endPoint x: 839, endPoint y: 219, distance: 296.2
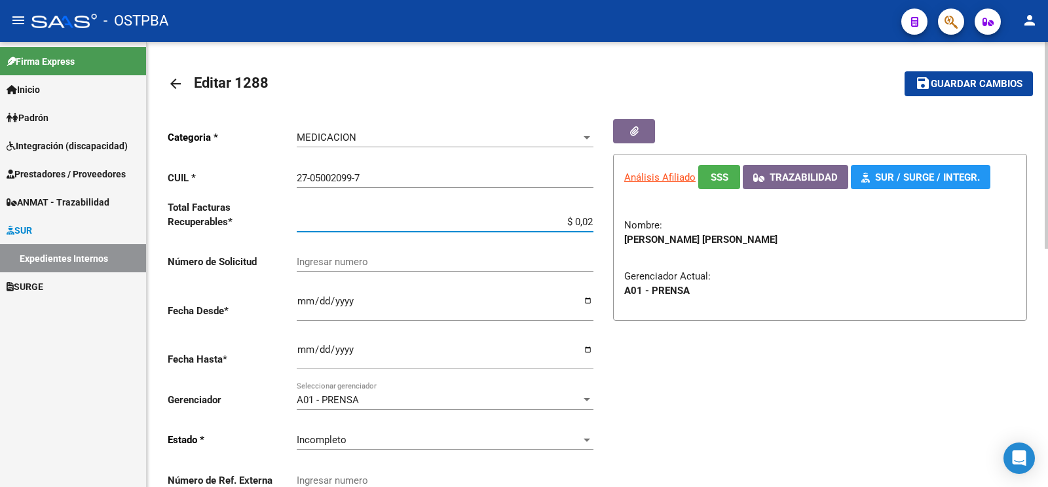
click at [594, 219] on input "$ 0,02" at bounding box center [445, 222] width 297 height 12
type input "$ 6.922.317,24"
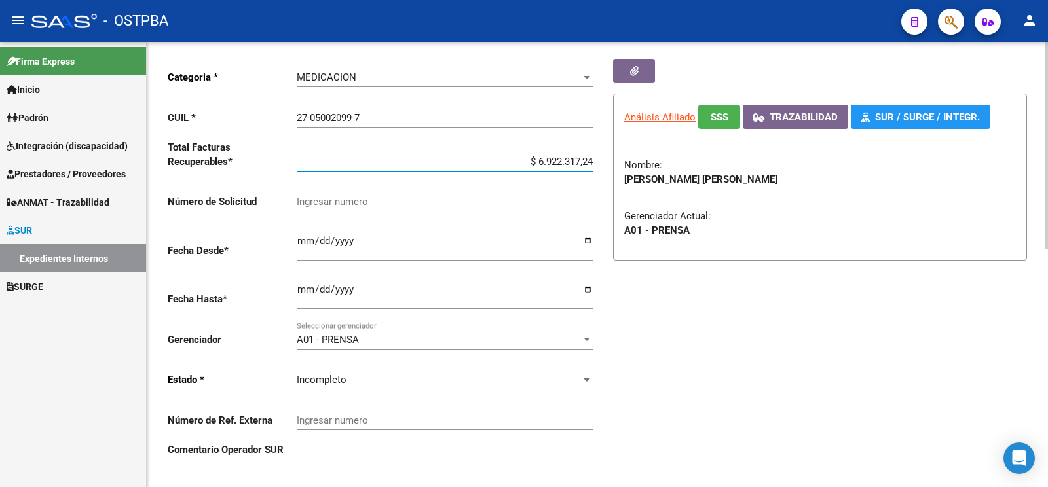
scroll to position [69, 0]
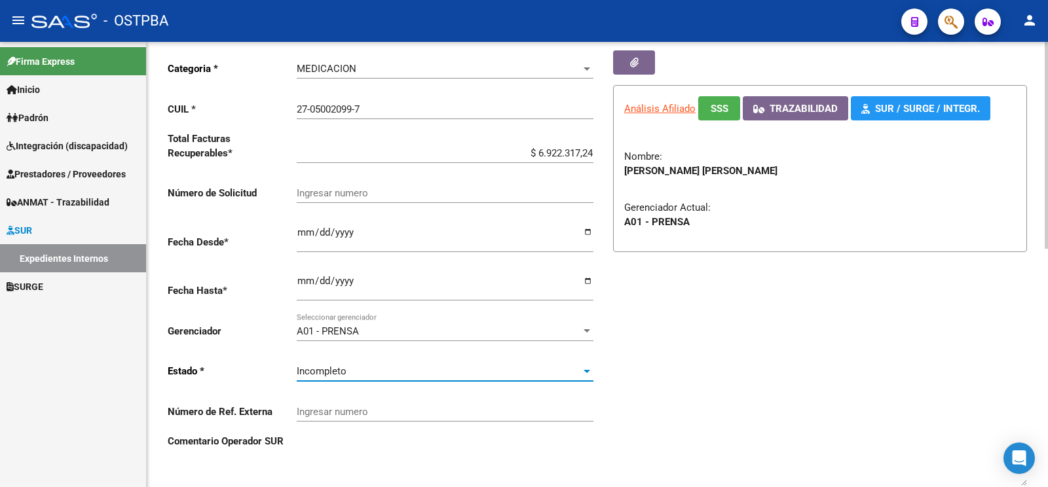
click at [428, 366] on div "Incompleto" at bounding box center [439, 372] width 285 height 12
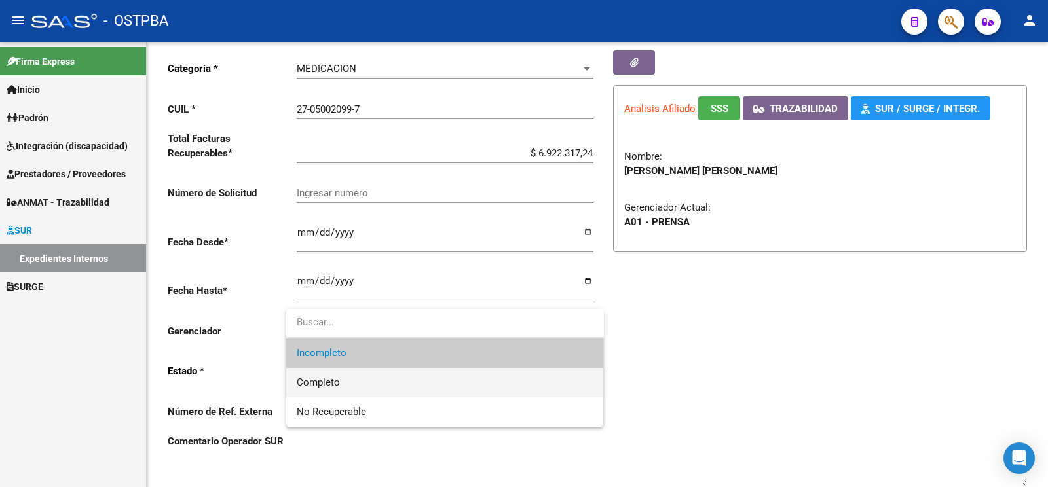
click at [356, 383] on span "Completo" at bounding box center [445, 382] width 297 height 29
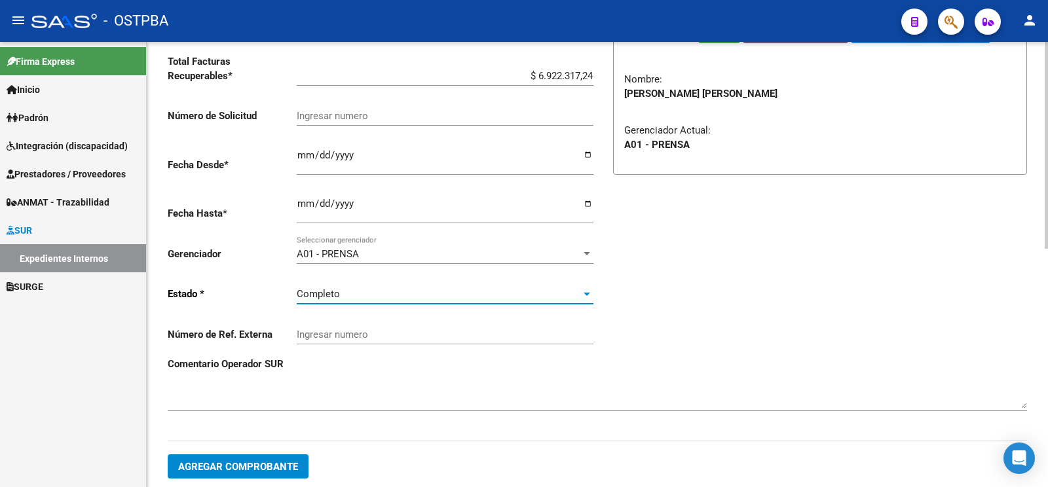
scroll to position [206, 0]
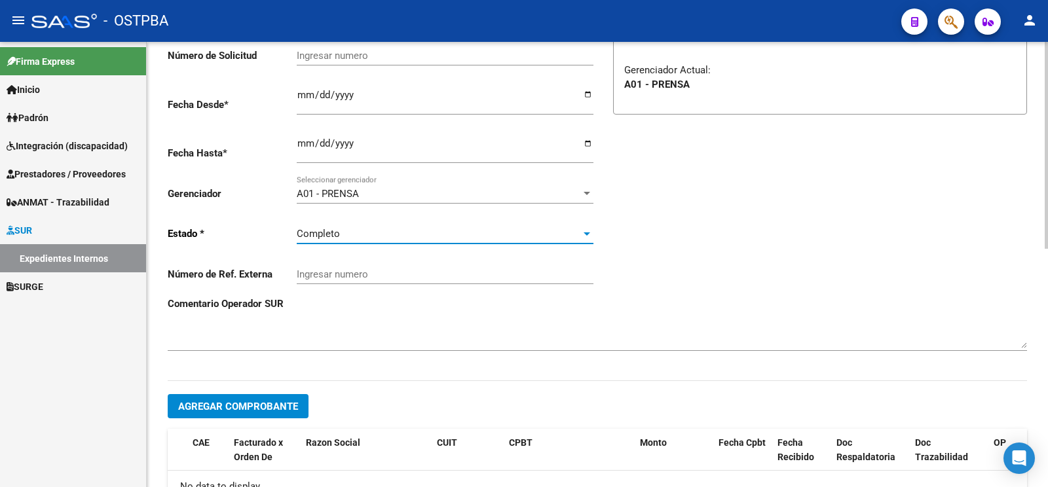
click at [261, 401] on span "Agregar Comprobante" at bounding box center [238, 407] width 120 height 12
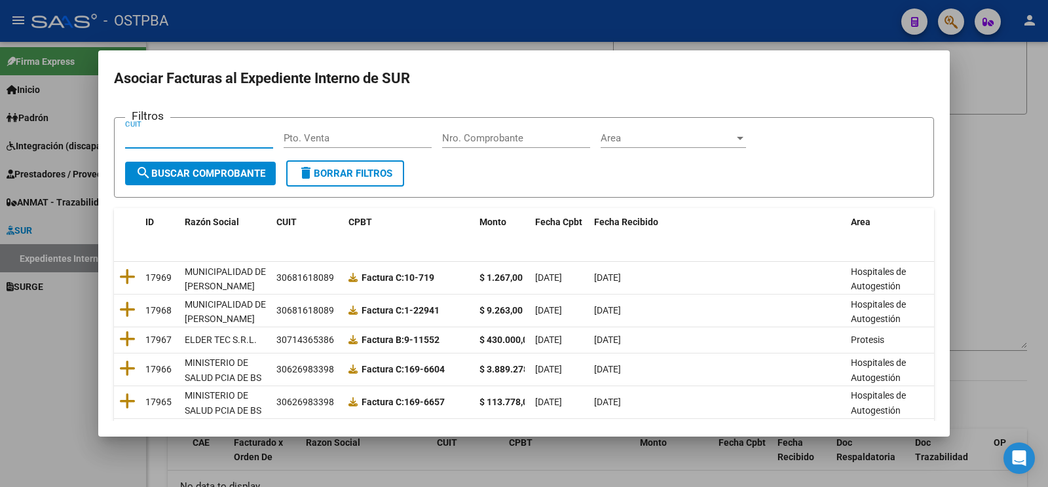
click at [511, 142] on input "Nro. Comprobante" at bounding box center [516, 138] width 148 height 12
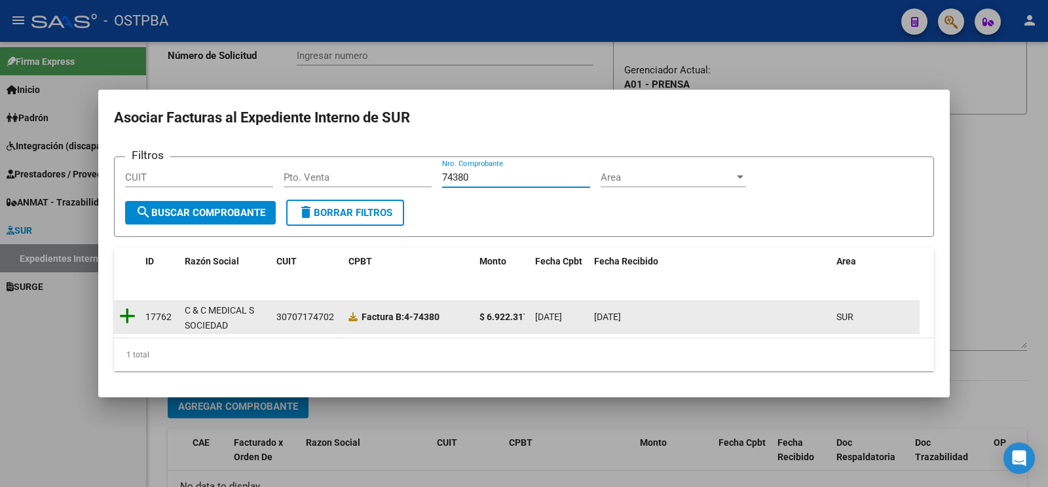
type input "74380"
click at [123, 320] on icon at bounding box center [127, 316] width 16 height 18
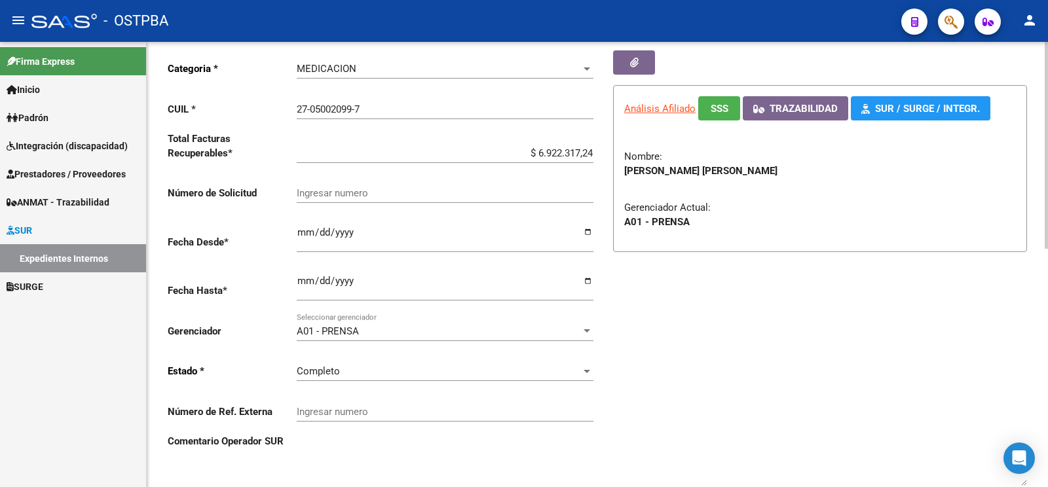
scroll to position [0, 0]
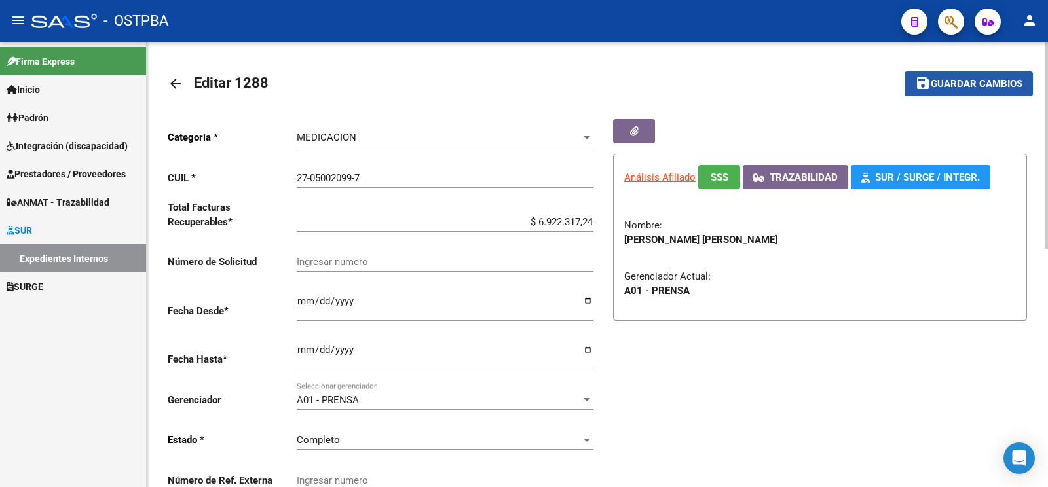
click at [936, 77] on button "save Guardar cambios" at bounding box center [969, 83] width 128 height 24
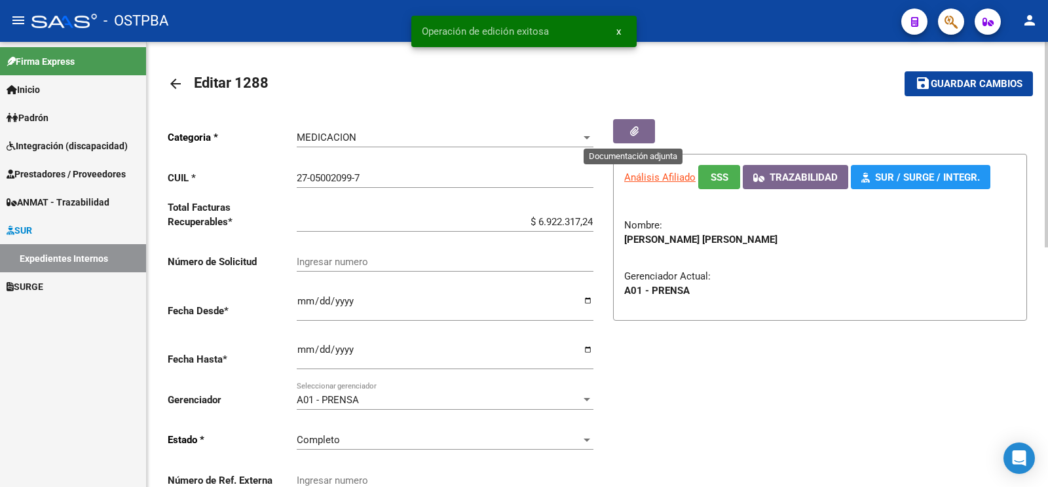
click at [630, 128] on button "button" at bounding box center [634, 131] width 42 height 24
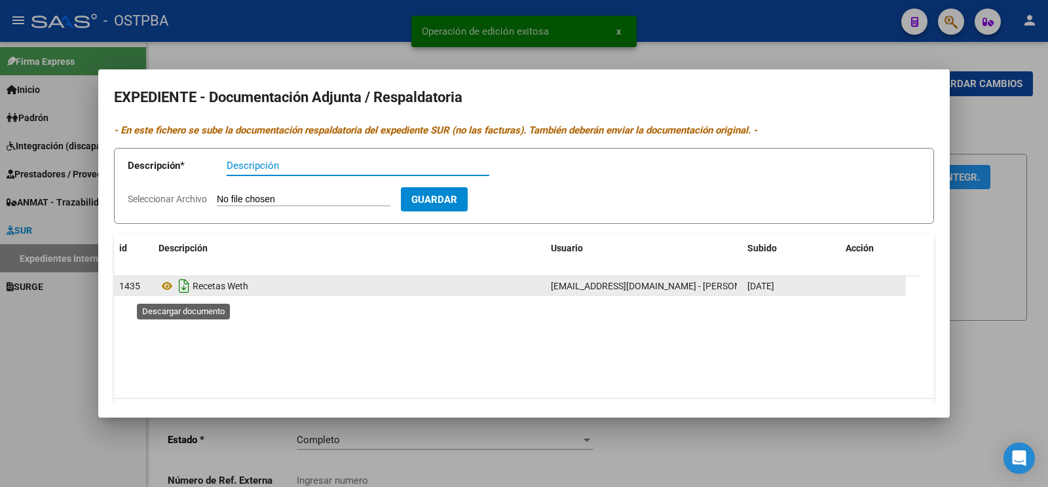
click at [187, 282] on icon "Descargar documento" at bounding box center [184, 286] width 17 height 21
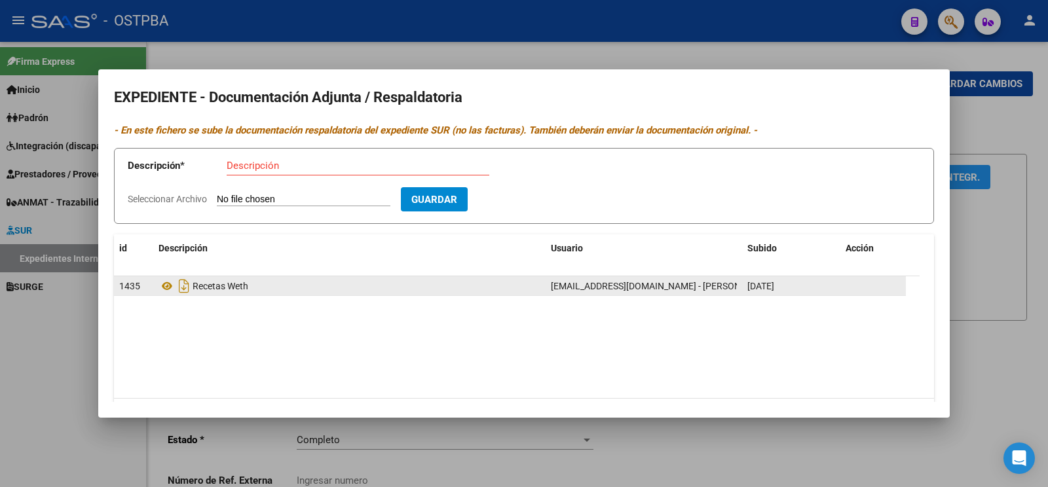
drag, startPoint x: 48, startPoint y: 345, endPoint x: 255, endPoint y: 301, distance: 210.9
click at [49, 345] on div at bounding box center [524, 243] width 1048 height 487
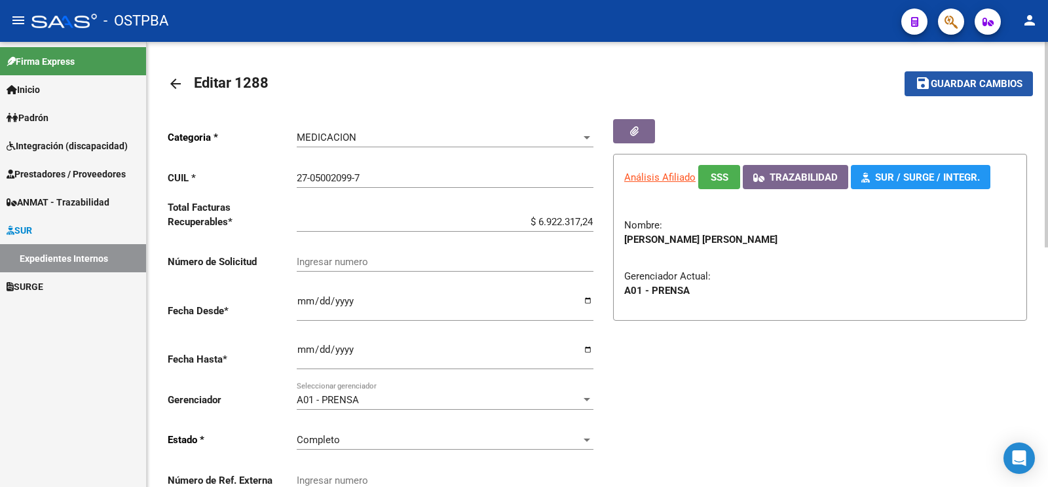
click at [950, 84] on span "Guardar cambios" at bounding box center [977, 85] width 92 height 12
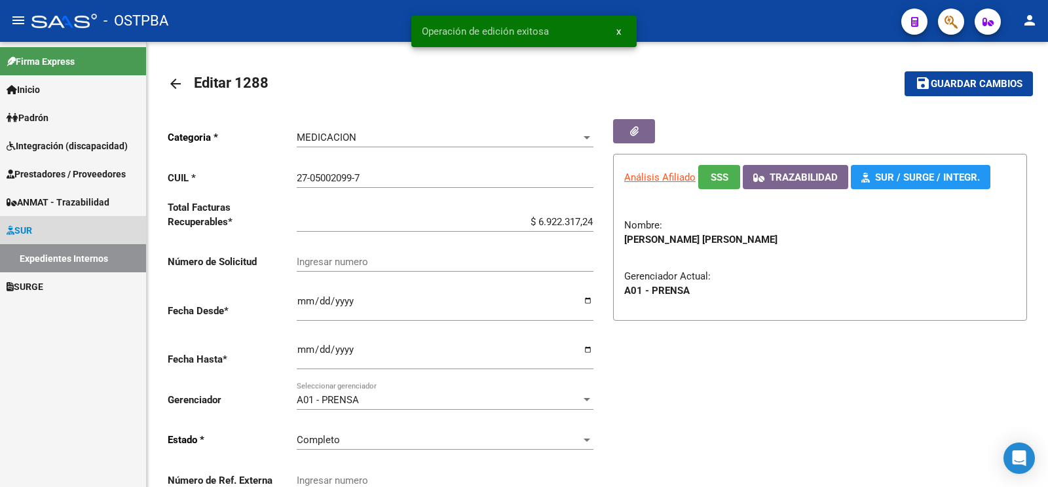
click at [89, 254] on link "Expedientes Internos" at bounding box center [73, 258] width 146 height 28
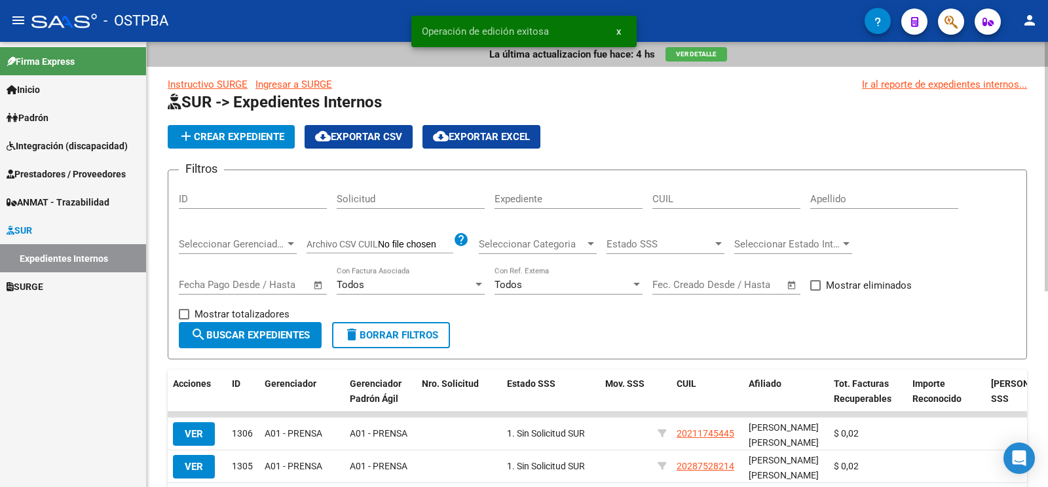
click at [832, 193] on div "Apellido" at bounding box center [884, 195] width 148 height 28
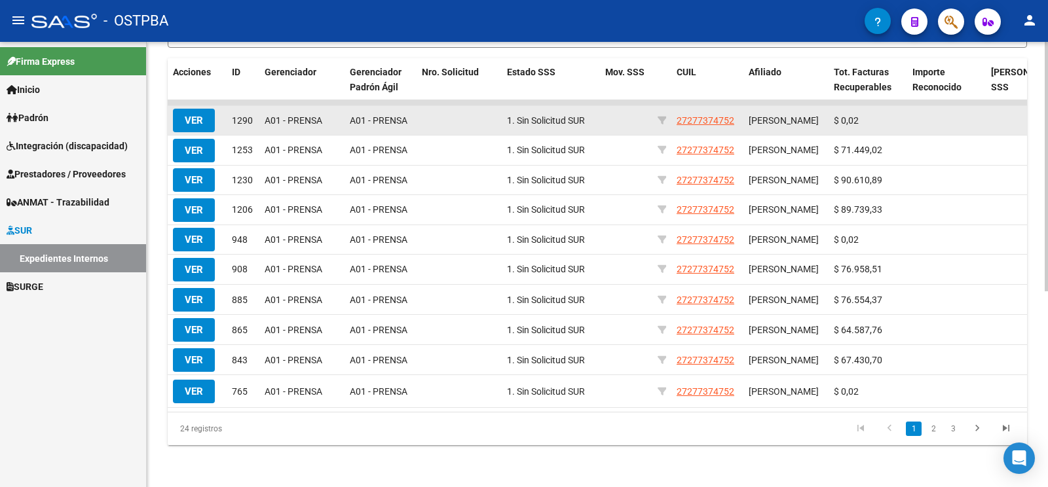
type input "hernandez"
click at [193, 115] on span "VER" at bounding box center [194, 121] width 18 height 12
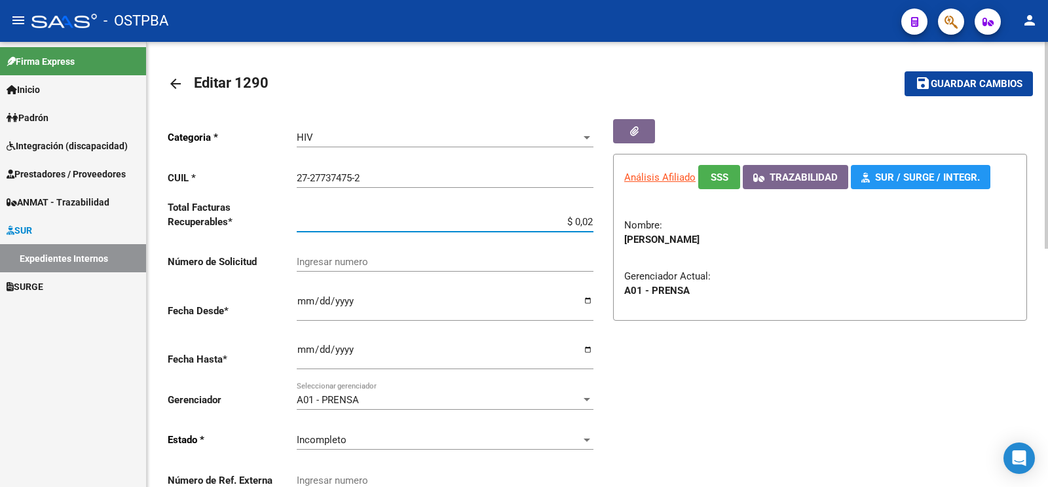
drag, startPoint x: 543, startPoint y: 218, endPoint x: 1026, endPoint y: 248, distance: 483.8
click at [594, 228] on input "$ 0,02" at bounding box center [445, 222] width 297 height 12
type input "$ 107.321,79"
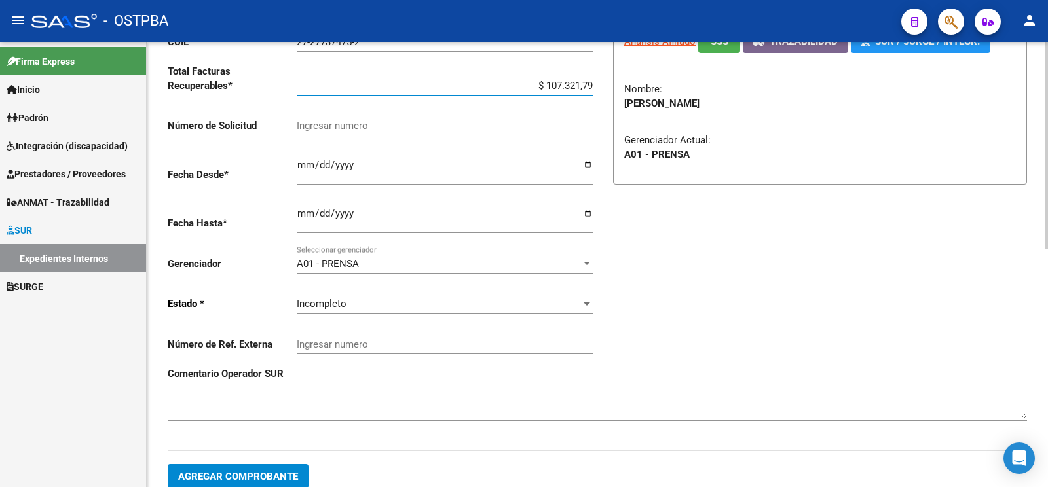
scroll to position [138, 0]
click at [336, 297] on span "Incompleto" at bounding box center [322, 303] width 50 height 12
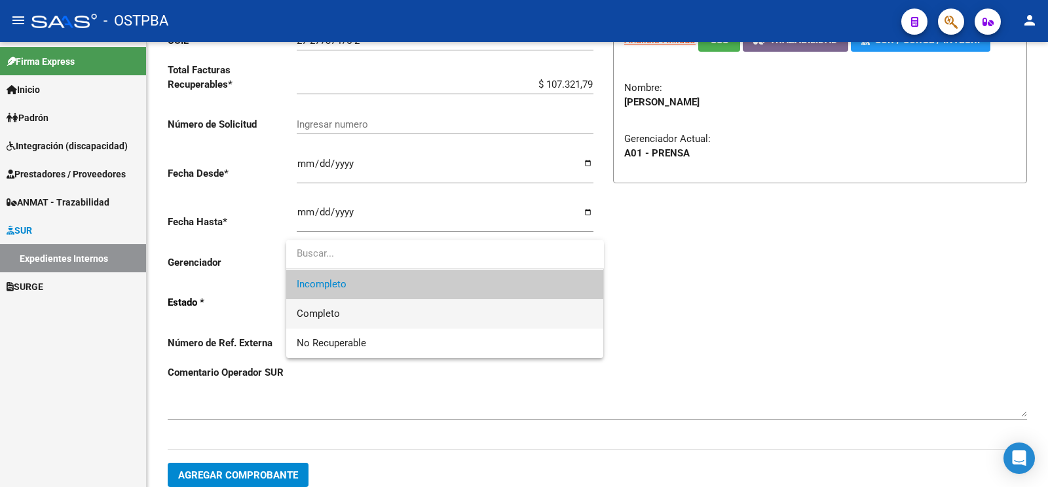
click at [346, 316] on span "Completo" at bounding box center [445, 313] width 297 height 29
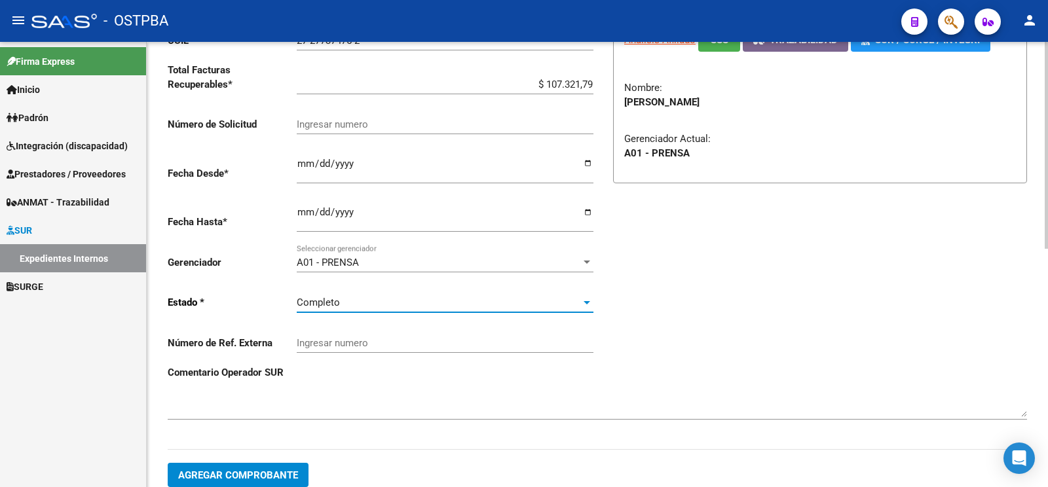
click at [265, 470] on span "Agregar Comprobante" at bounding box center [238, 476] width 120 height 12
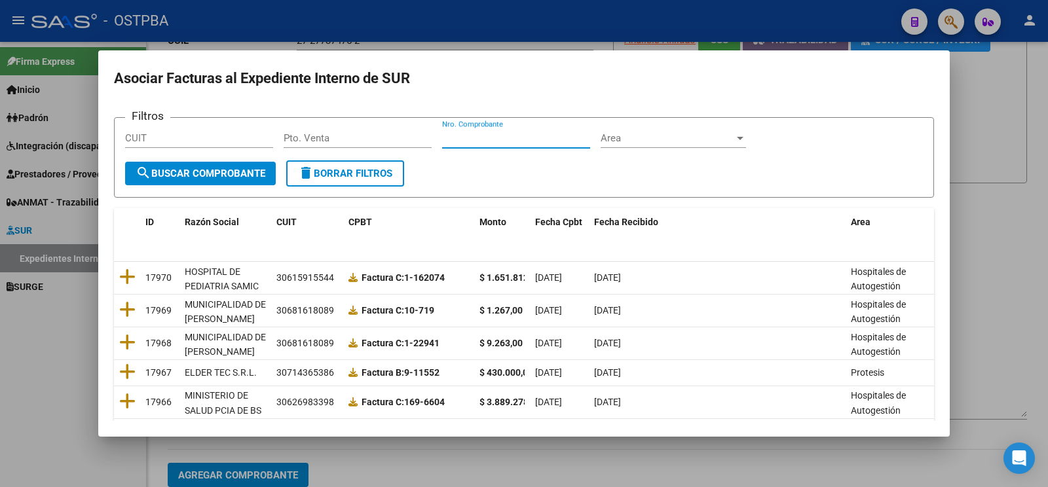
click at [500, 141] on input "Nro. Comprobante" at bounding box center [516, 138] width 148 height 12
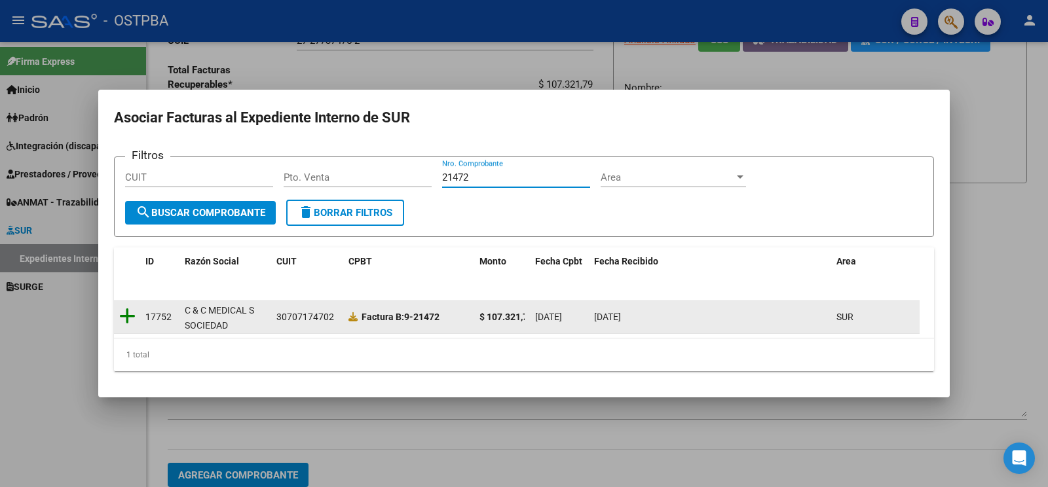
type input "21472"
click at [131, 311] on icon at bounding box center [127, 316] width 16 height 18
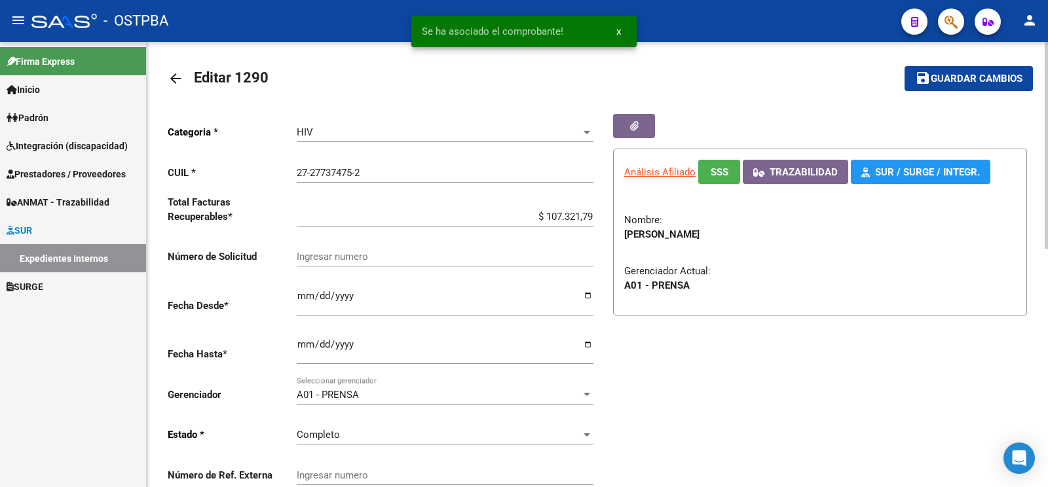
scroll to position [0, 0]
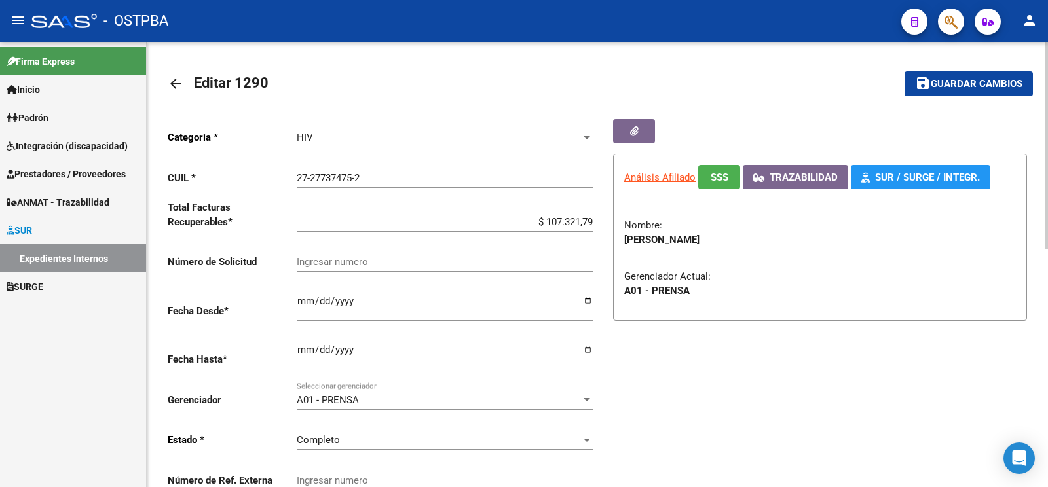
click at [937, 89] on span "Guardar cambios" at bounding box center [977, 85] width 92 height 12
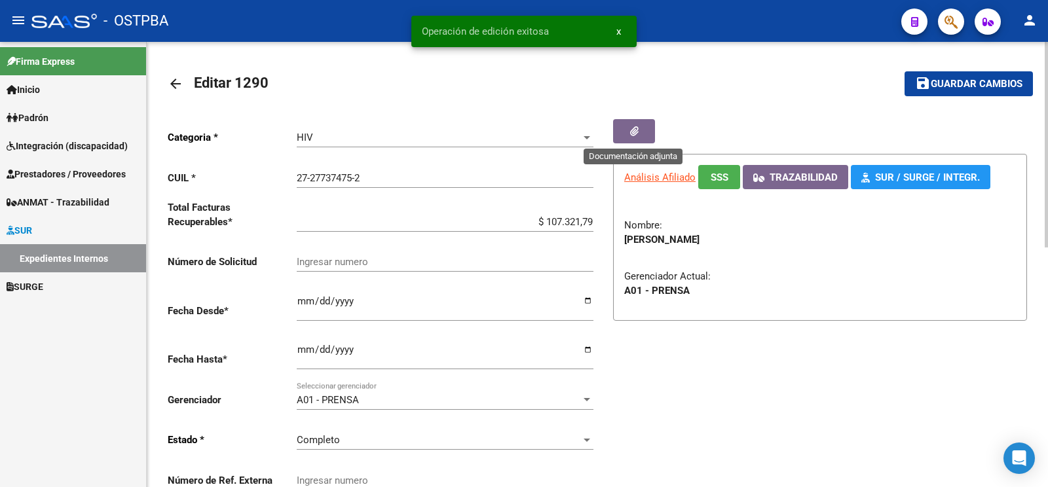
click at [644, 133] on button "button" at bounding box center [634, 131] width 42 height 24
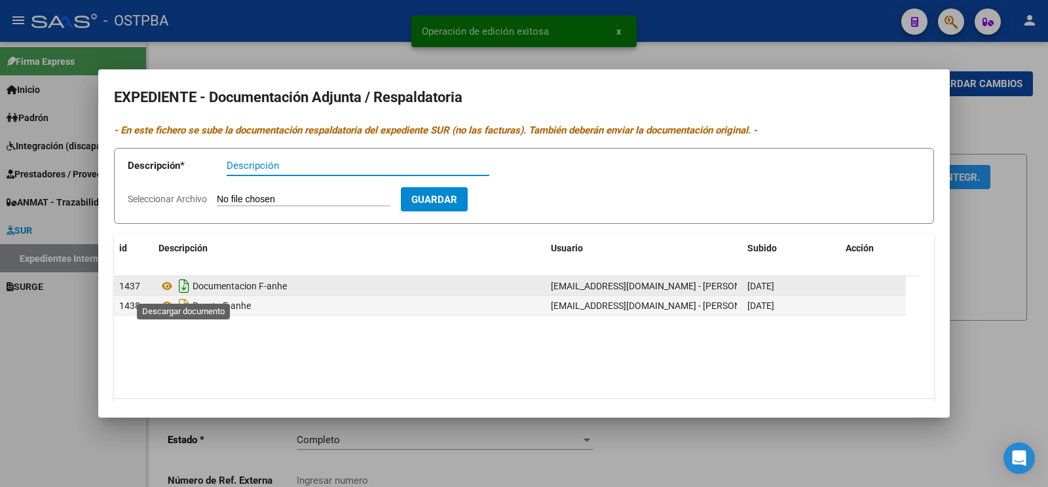
click at [184, 288] on icon "Descargar documento" at bounding box center [184, 286] width 17 height 21
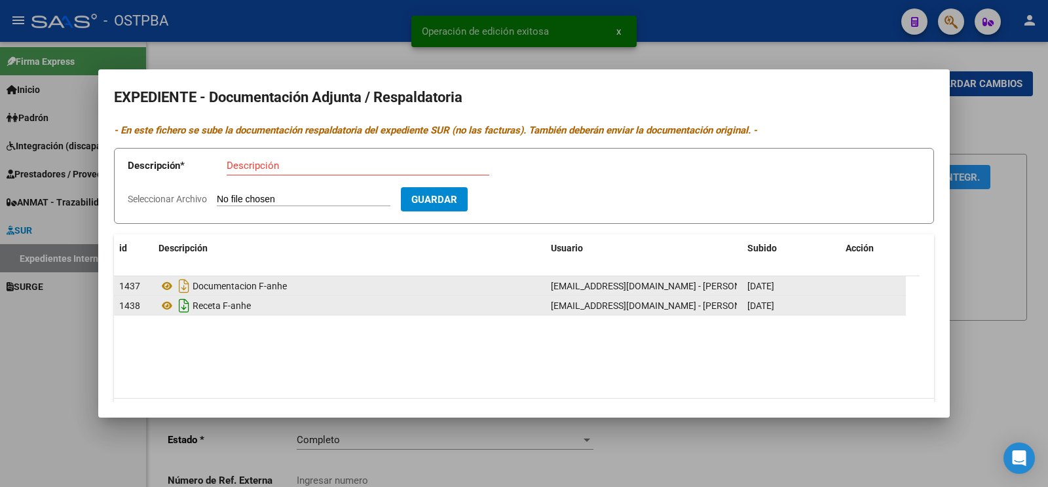
click at [182, 316] on icon "Descargar documento" at bounding box center [184, 305] width 17 height 21
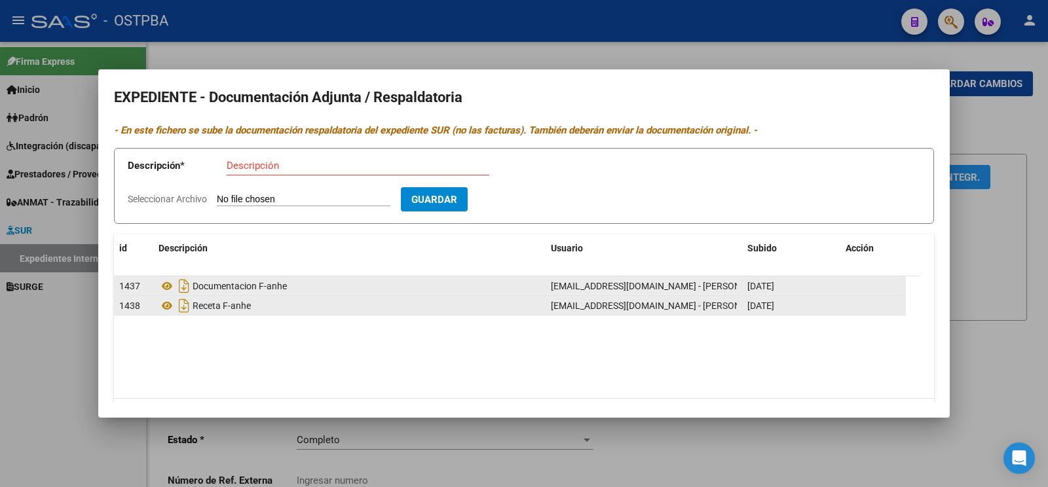
click at [1021, 251] on div at bounding box center [524, 243] width 1048 height 487
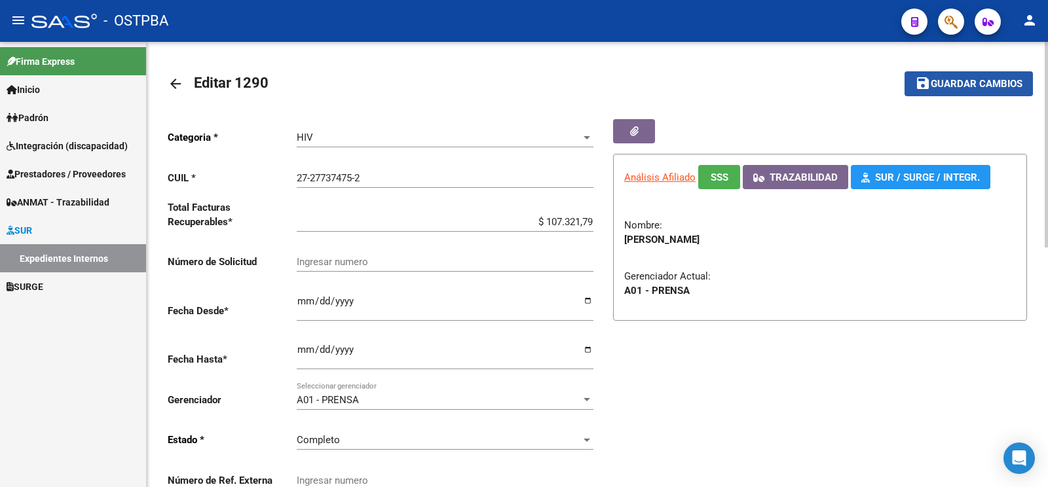
click at [959, 83] on span "Guardar cambios" at bounding box center [977, 85] width 92 height 12
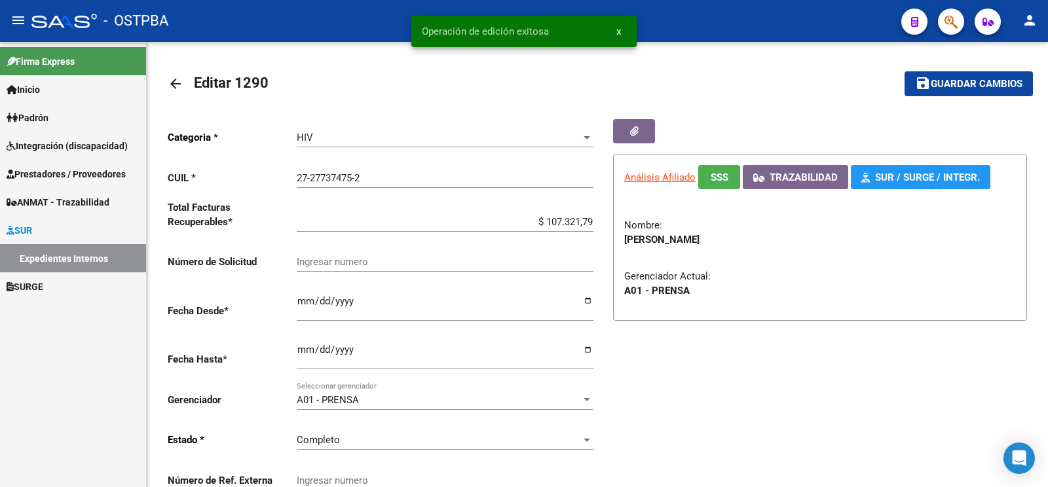
click at [87, 259] on link "Expedientes Internos" at bounding box center [73, 258] width 146 height 28
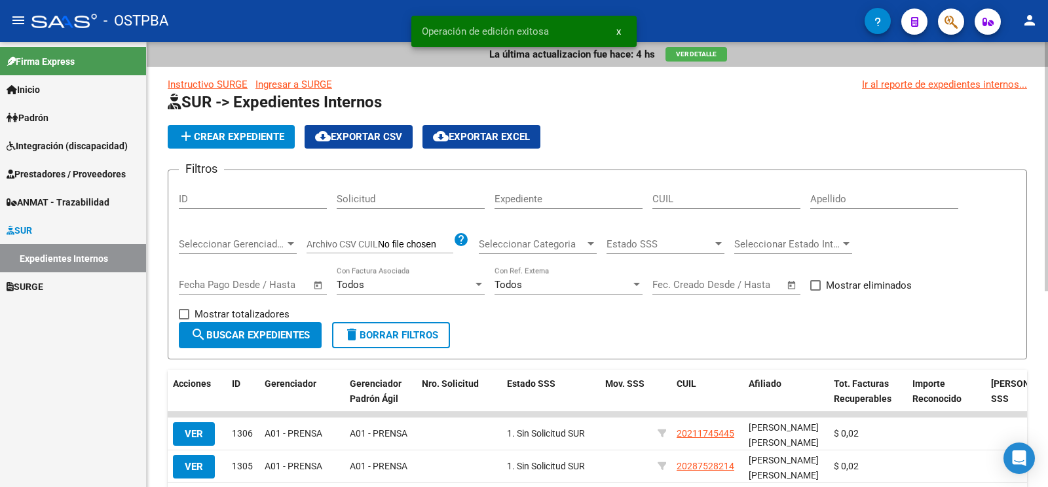
click at [854, 202] on input "Apellido" at bounding box center [884, 199] width 148 height 12
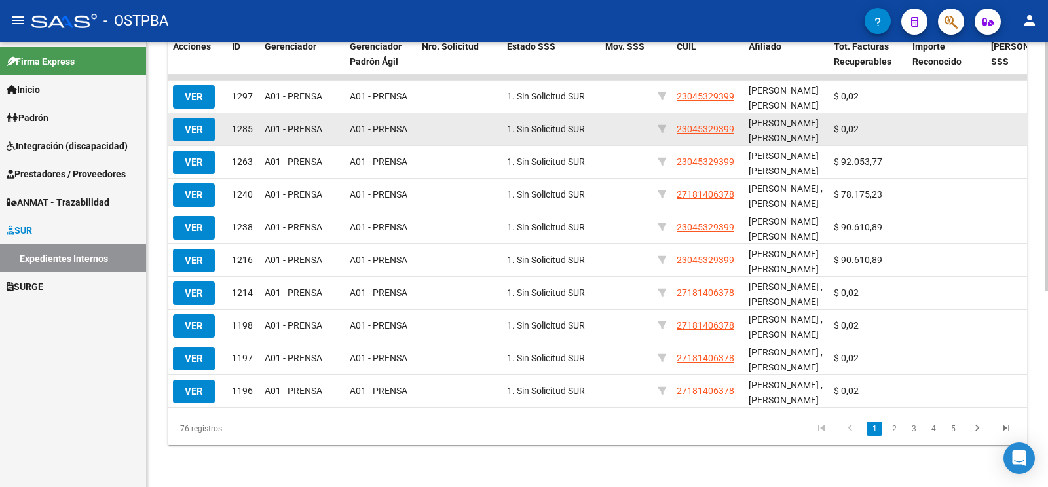
type input "lopez"
click at [180, 118] on button "VER" at bounding box center [194, 130] width 42 height 24
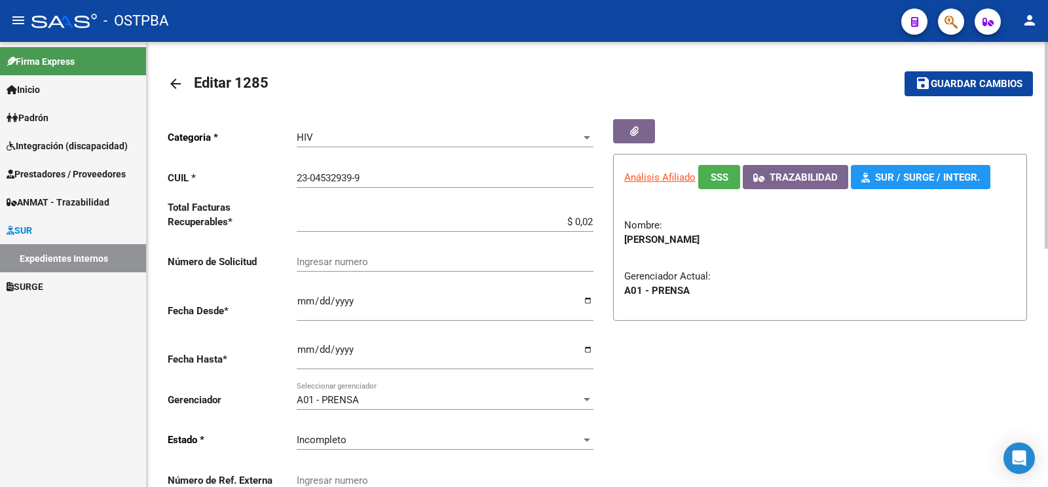
drag, startPoint x: 534, startPoint y: 220, endPoint x: 961, endPoint y: 261, distance: 428.5
click at [594, 228] on input "$ 0,02" at bounding box center [445, 222] width 297 height 12
type input "$ 56.677,05"
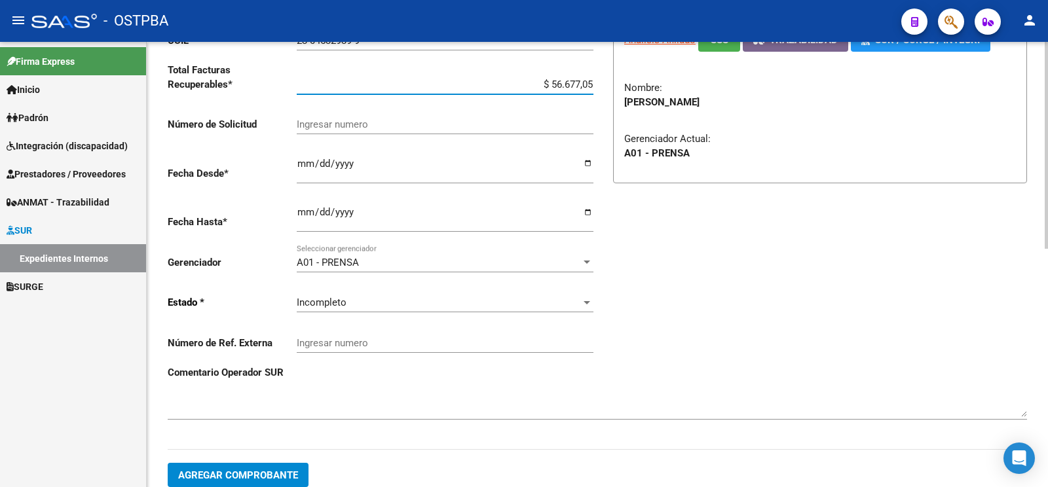
click at [343, 297] on span "Incompleto" at bounding box center [322, 303] width 50 height 12
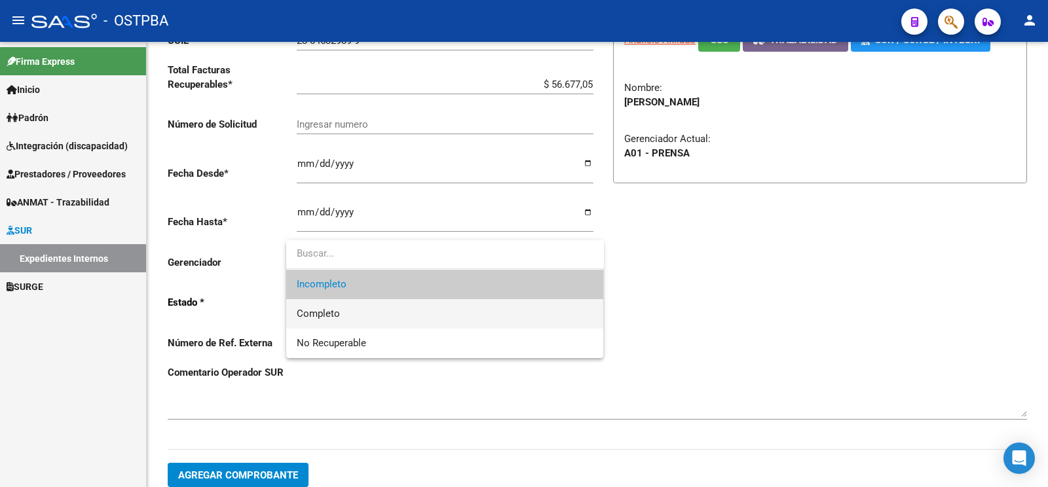
click at [343, 318] on span "Completo" at bounding box center [445, 313] width 297 height 29
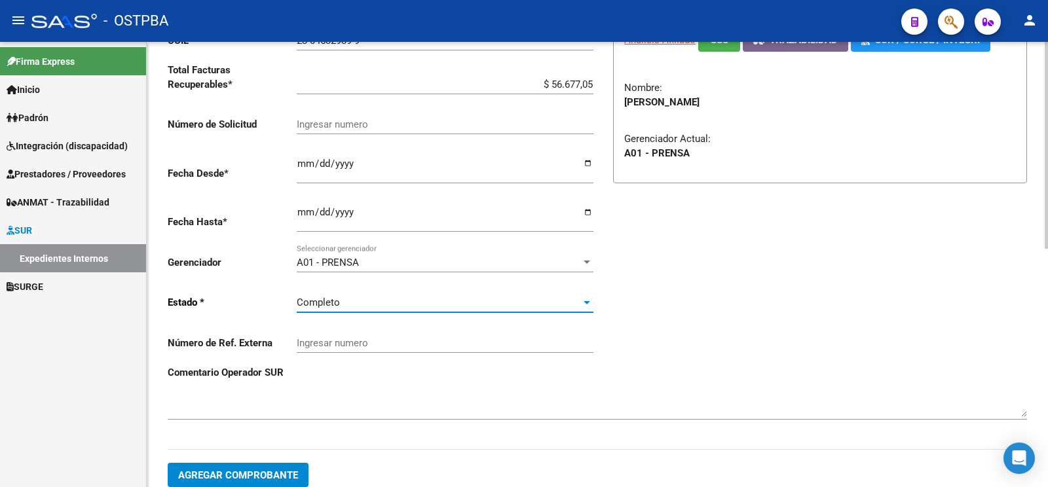
click at [264, 470] on span "Agregar Comprobante" at bounding box center [238, 476] width 120 height 12
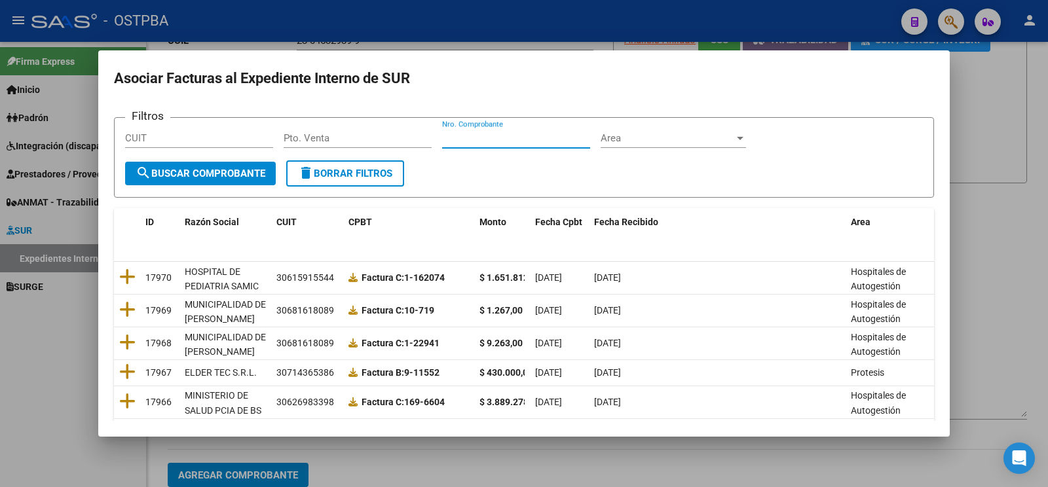
click at [497, 135] on input "Nro. Comprobante" at bounding box center [516, 138] width 148 height 12
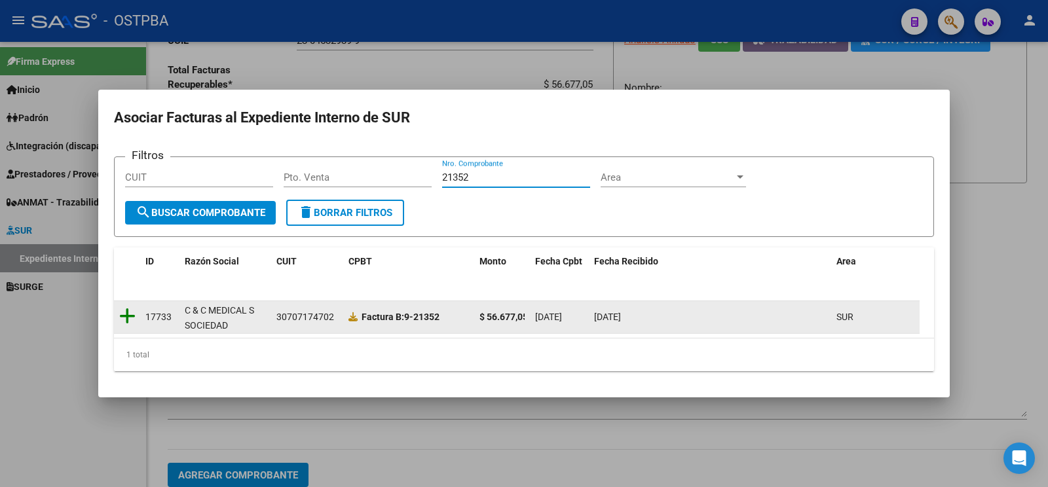
type input "21352"
click at [128, 314] on icon at bounding box center [127, 316] width 16 height 18
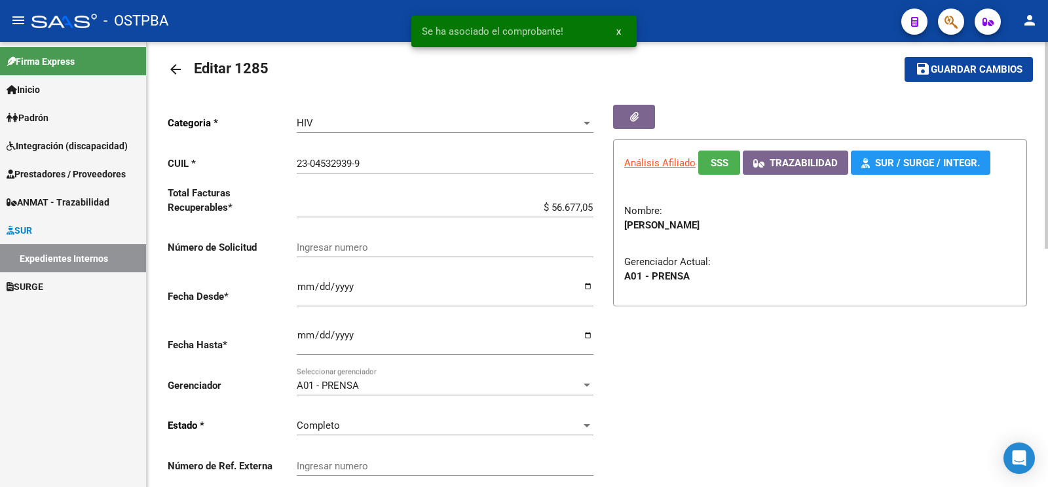
scroll to position [0, 0]
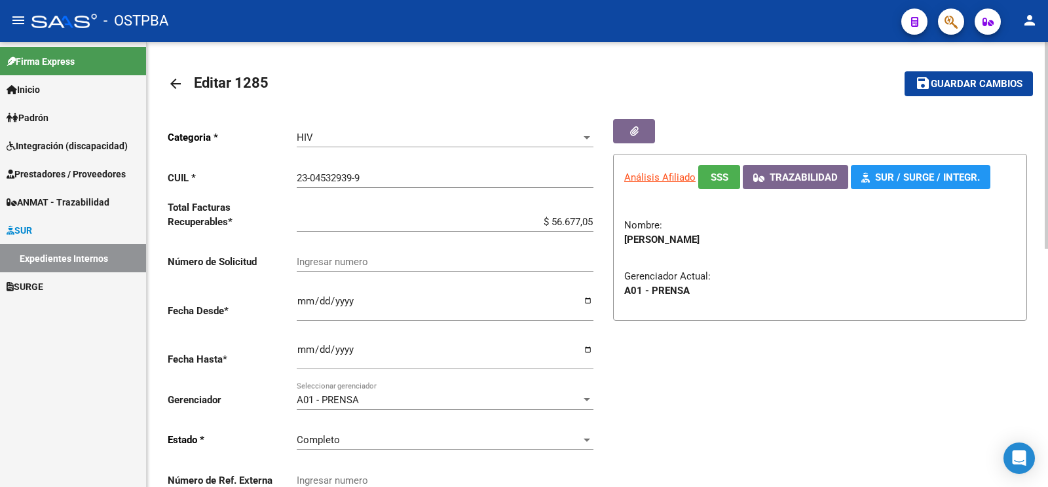
click at [934, 78] on button "save Guardar cambios" at bounding box center [969, 83] width 128 height 24
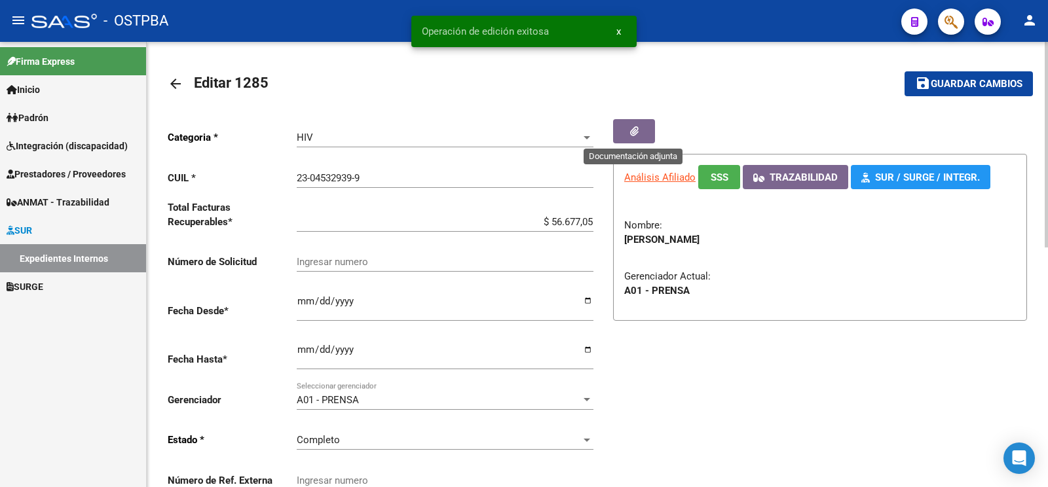
click at [653, 130] on button "button" at bounding box center [634, 131] width 42 height 24
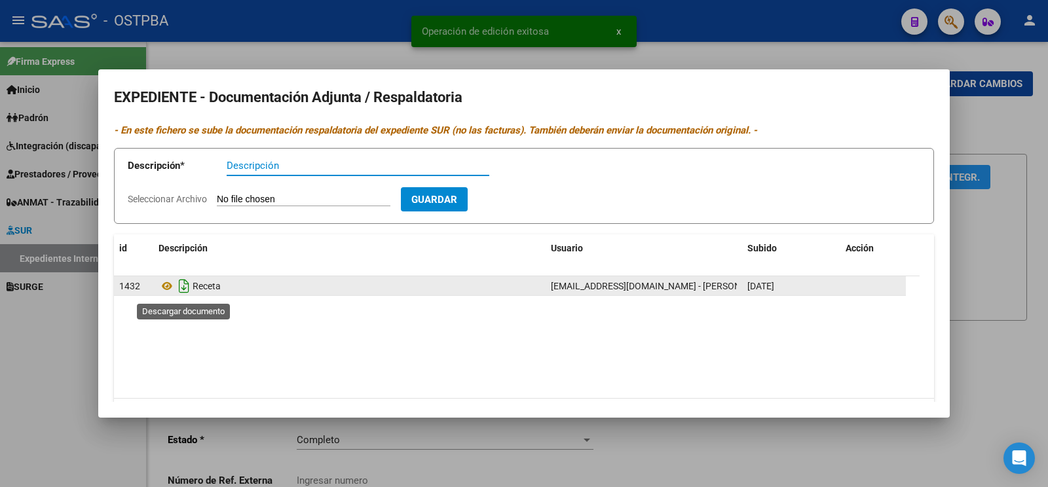
click at [181, 287] on icon "Descargar documento" at bounding box center [184, 286] width 17 height 21
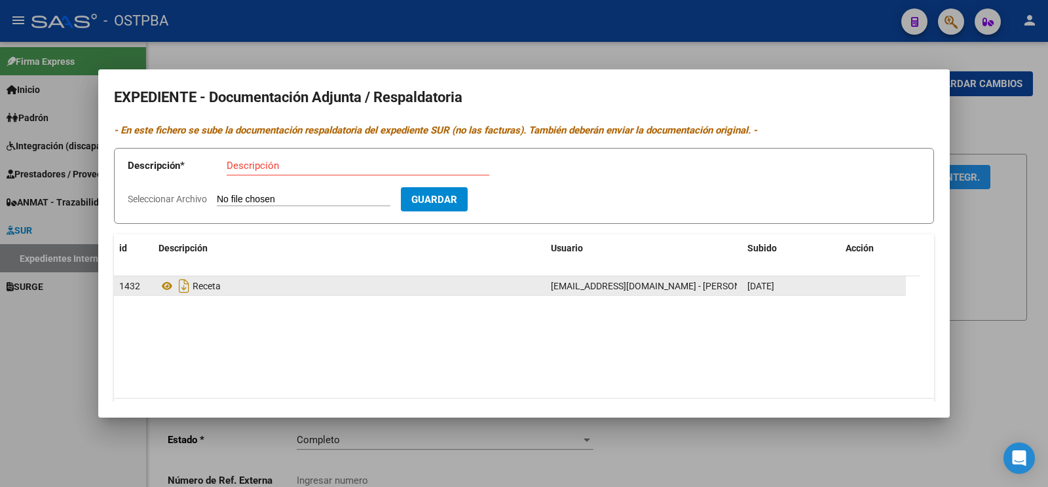
click at [24, 430] on div at bounding box center [524, 243] width 1048 height 487
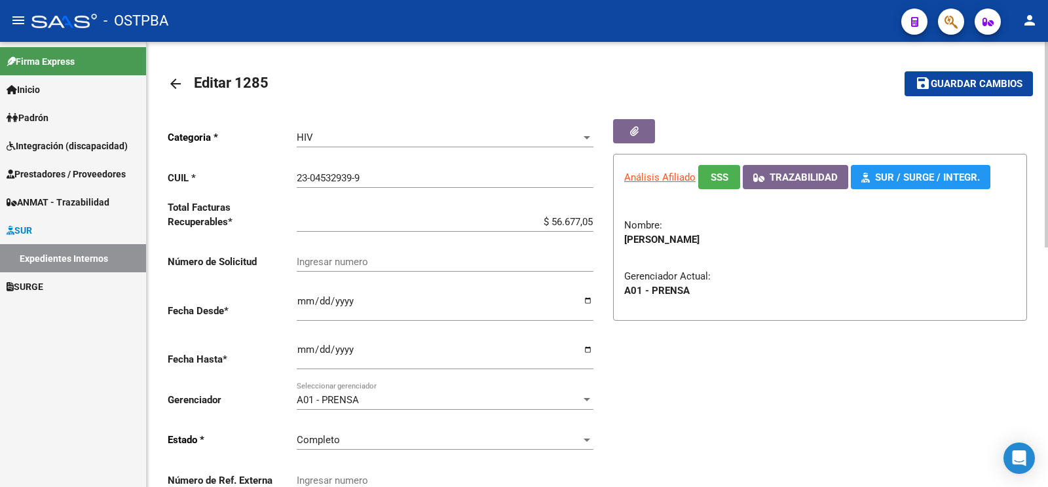
click at [1006, 69] on mat-toolbar-row "save Guardar cambios" at bounding box center [942, 84] width 181 height 42
click at [993, 77] on button "save Guardar cambios" at bounding box center [969, 83] width 128 height 24
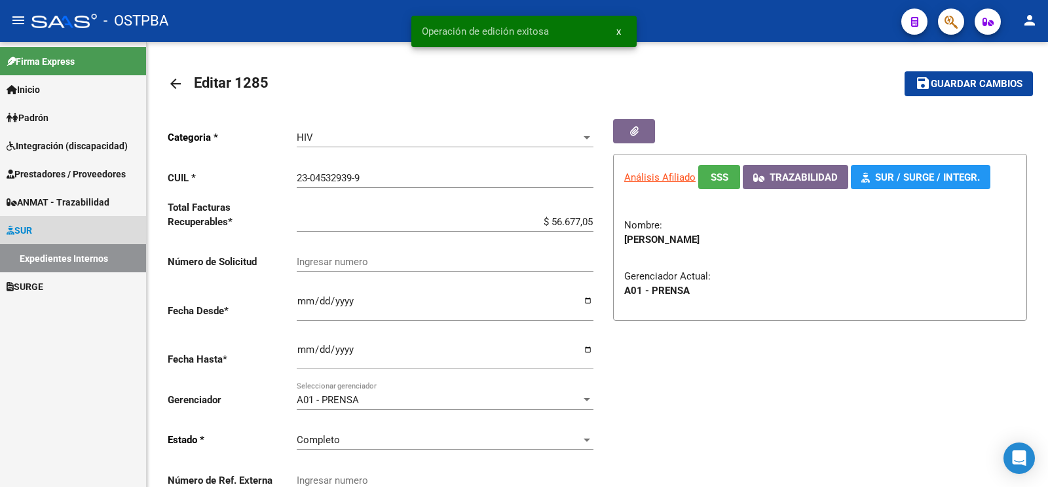
click at [74, 263] on link "Expedientes Internos" at bounding box center [73, 258] width 146 height 28
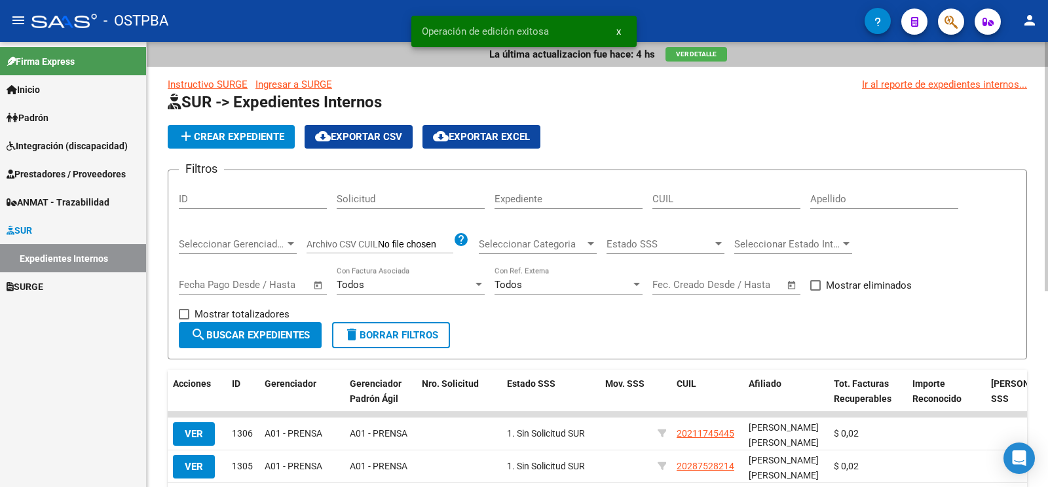
click at [886, 199] on input "Apellido" at bounding box center [884, 199] width 148 height 12
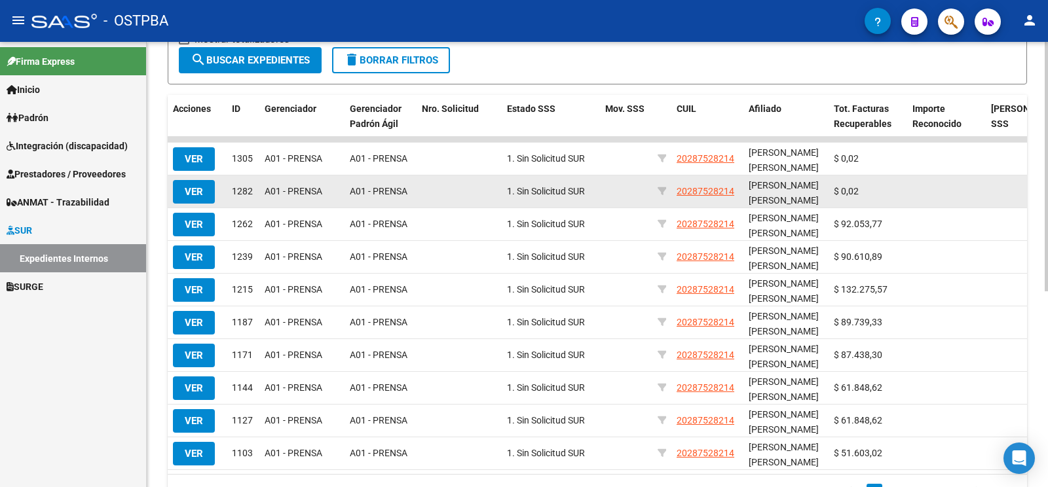
type input "bocchio"
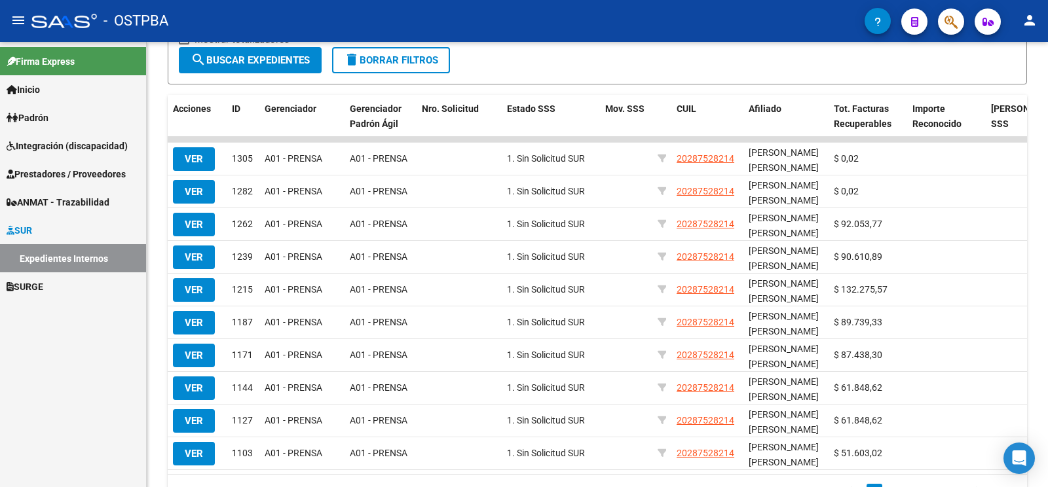
drag, startPoint x: 193, startPoint y: 189, endPoint x: 263, endPoint y: 200, distance: 70.2
click at [194, 189] on span "VER" at bounding box center [194, 192] width 18 height 12
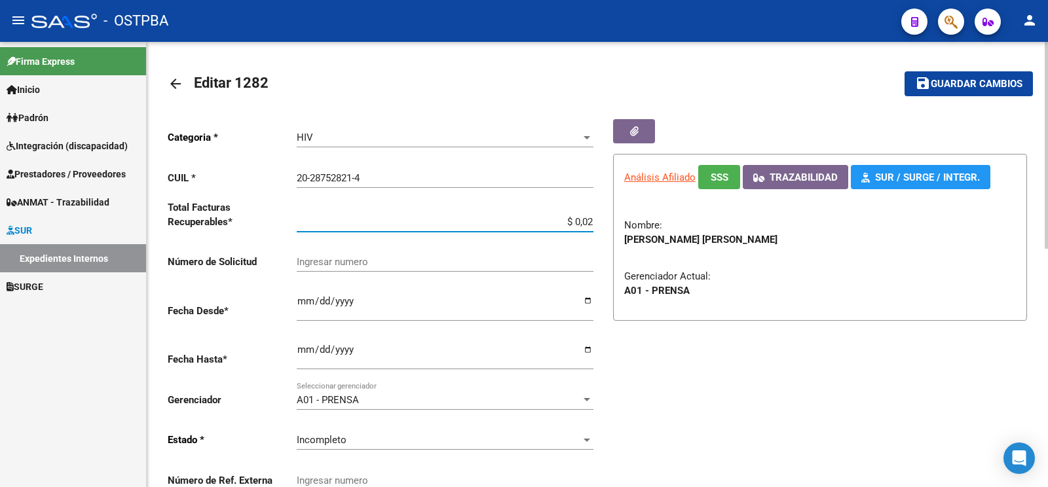
drag, startPoint x: 544, startPoint y: 219, endPoint x: 871, endPoint y: 219, distance: 326.9
click at [594, 219] on input "$ 0,02" at bounding box center [445, 222] width 297 height 12
type input "$ 66.307,93"
click at [344, 434] on span "Incompleto" at bounding box center [322, 440] width 50 height 12
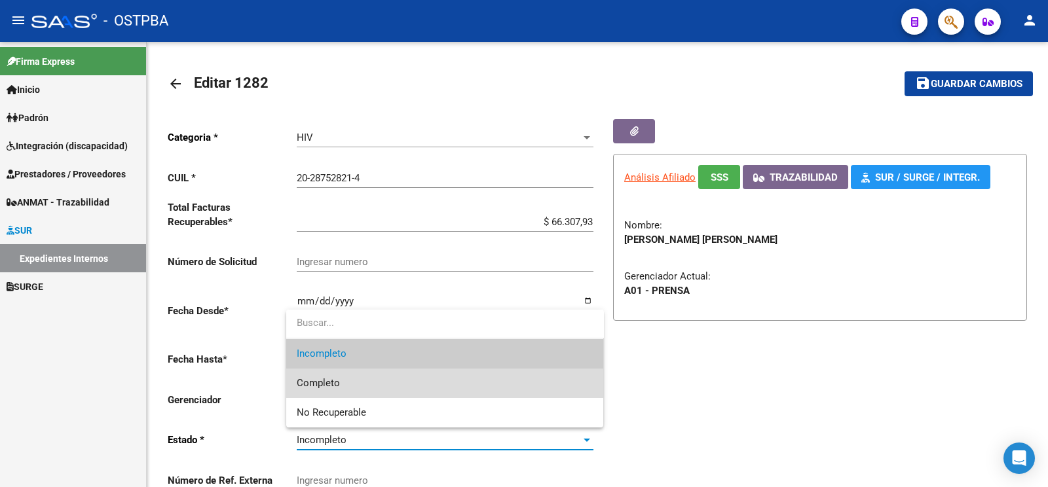
click at [366, 387] on span "Completo" at bounding box center [445, 383] width 297 height 29
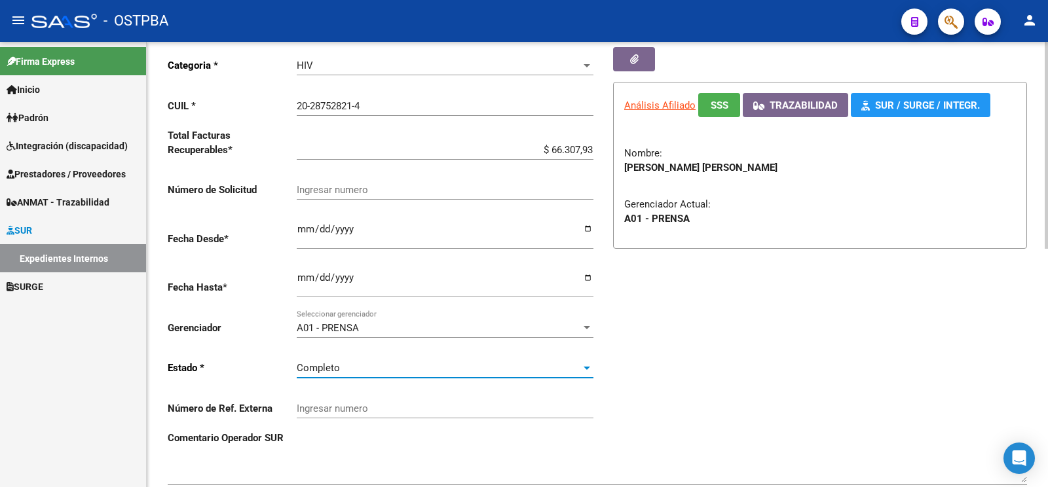
scroll to position [138, 0]
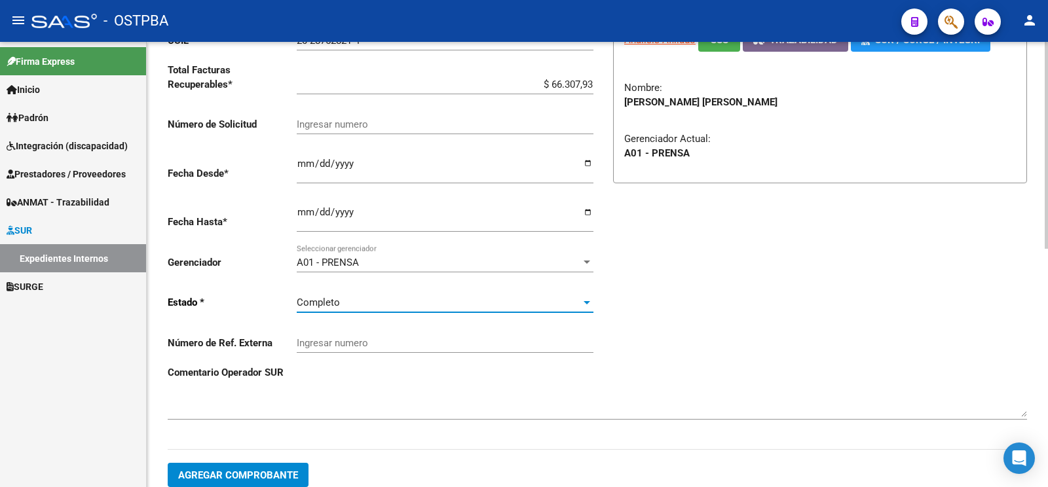
click at [237, 463] on button "Agregar Comprobante" at bounding box center [238, 475] width 141 height 24
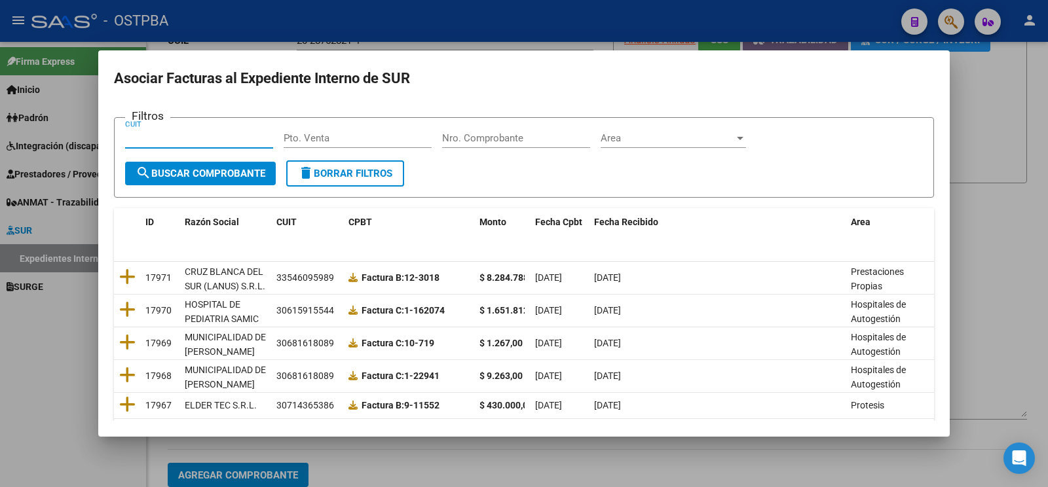
drag, startPoint x: 505, startPoint y: 138, endPoint x: 526, endPoint y: 107, distance: 36.7
click at [506, 140] on input "Nro. Comprobante" at bounding box center [516, 138] width 148 height 12
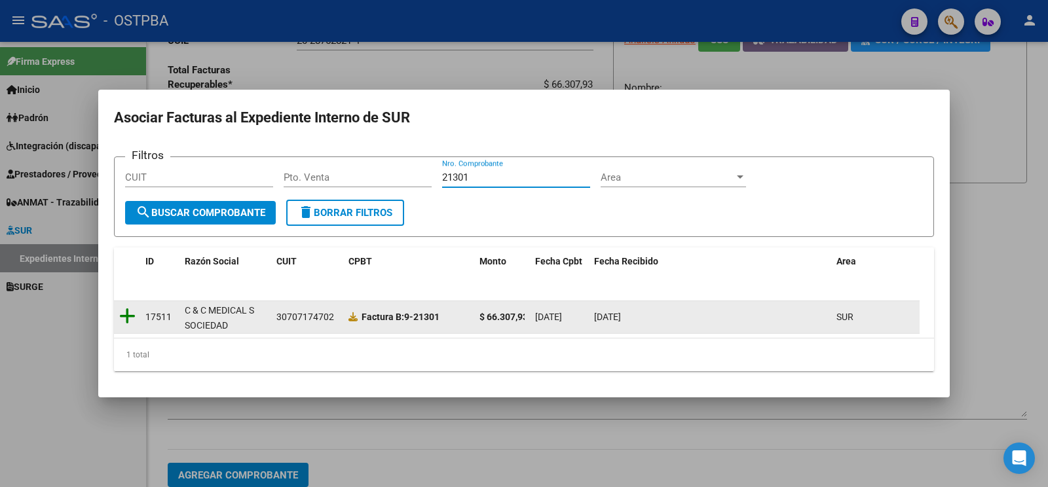
type input "21301"
click at [131, 315] on icon at bounding box center [127, 316] width 16 height 18
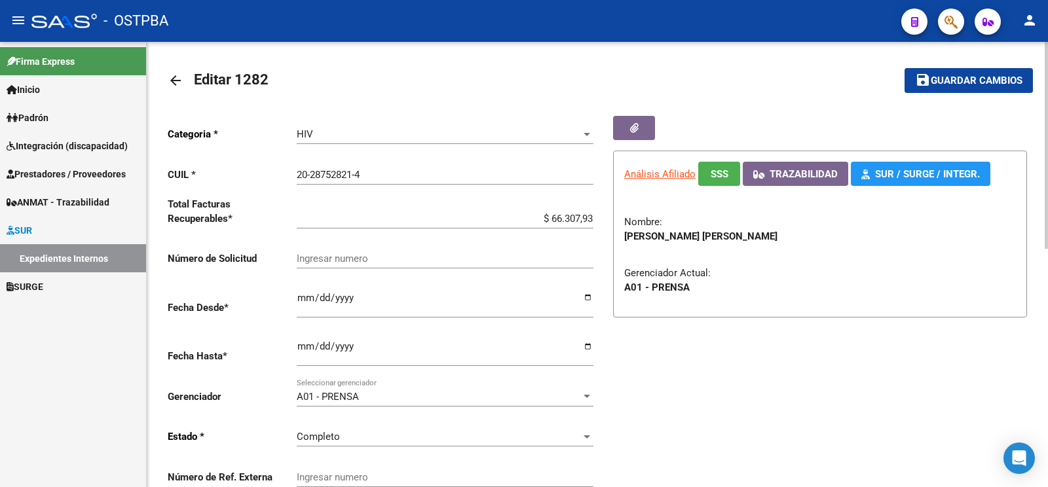
scroll to position [0, 0]
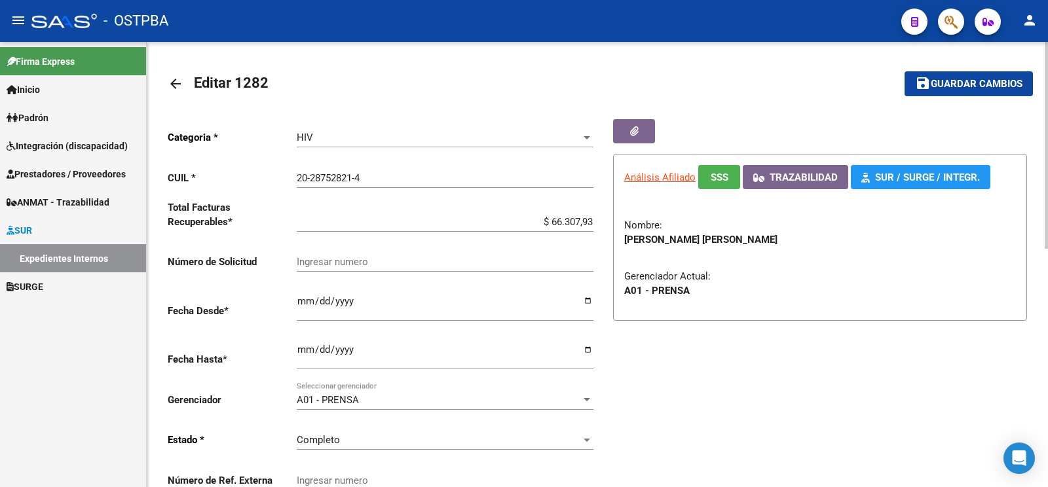
click at [959, 107] on div at bounding box center [598, 112] width 860 height 14
click at [954, 86] on span "Guardar cambios" at bounding box center [977, 85] width 92 height 12
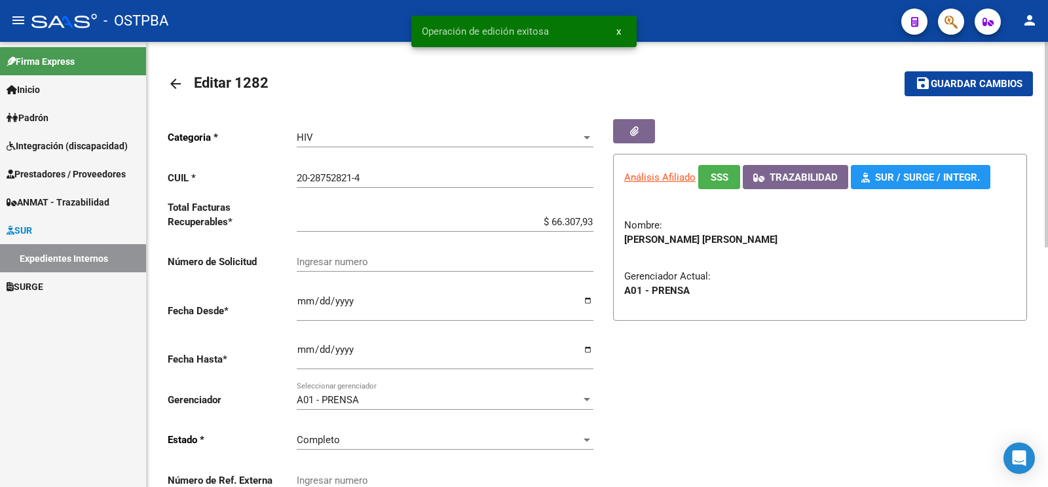
click at [642, 143] on button "button" at bounding box center [634, 131] width 42 height 24
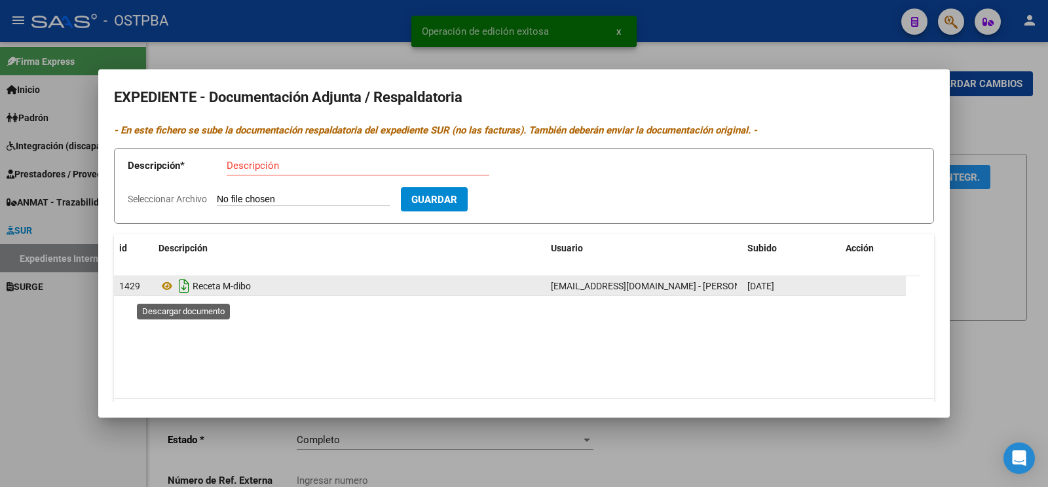
click at [191, 292] on icon "Descargar documento" at bounding box center [184, 286] width 17 height 21
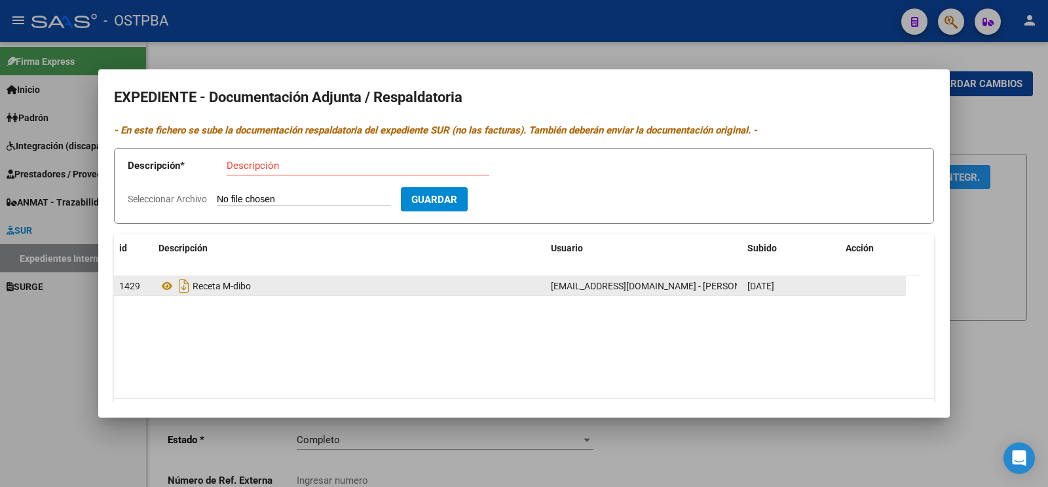
click at [1006, 104] on div at bounding box center [524, 243] width 1048 height 487
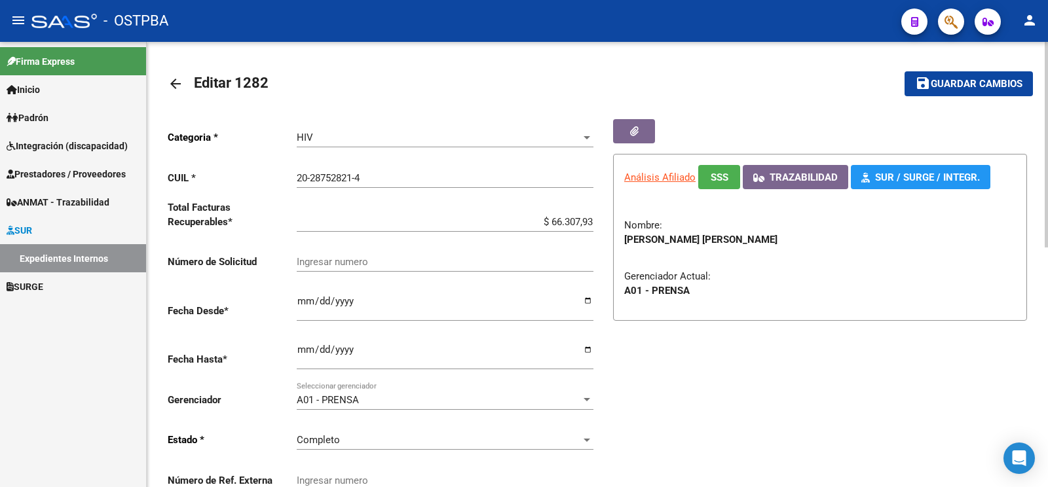
drag, startPoint x: 999, startPoint y: 89, endPoint x: 505, endPoint y: 151, distance: 497.8
click at [998, 88] on span "Guardar cambios" at bounding box center [977, 85] width 92 height 12
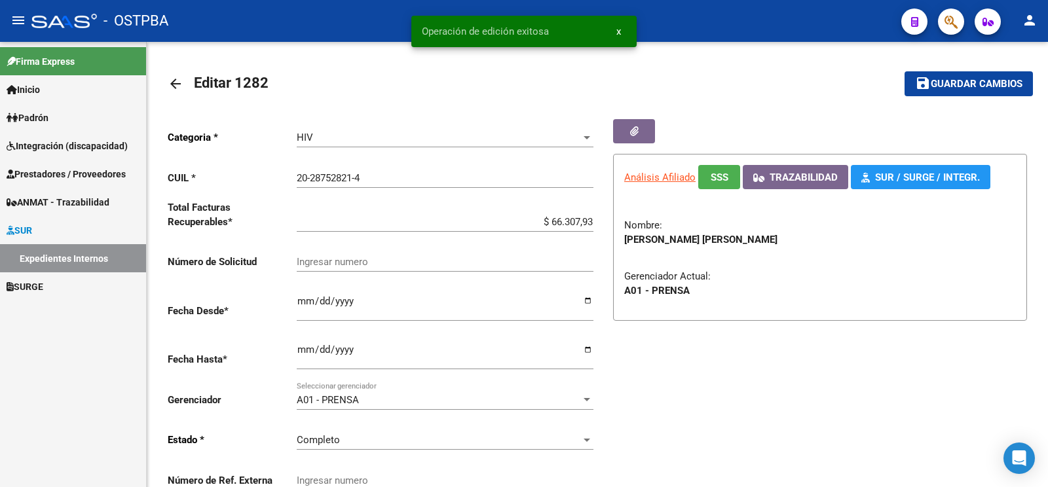
click at [75, 259] on link "Expedientes Internos" at bounding box center [73, 258] width 146 height 28
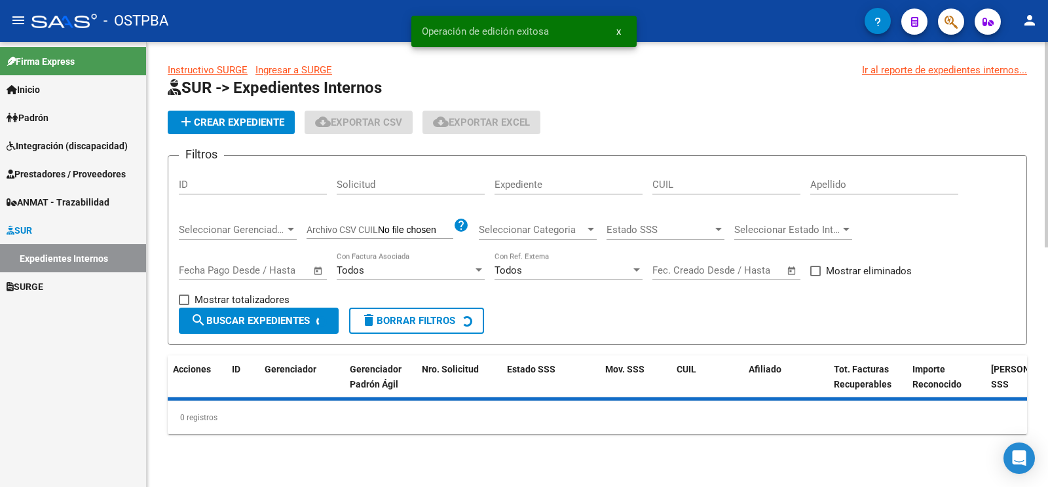
click at [877, 178] on div "Apellido" at bounding box center [884, 180] width 148 height 28
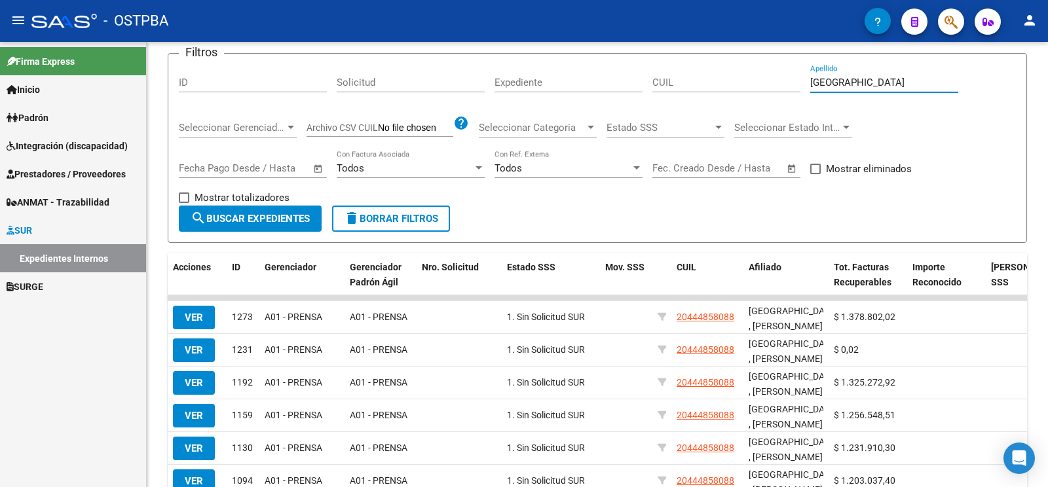
scroll to position [69, 0]
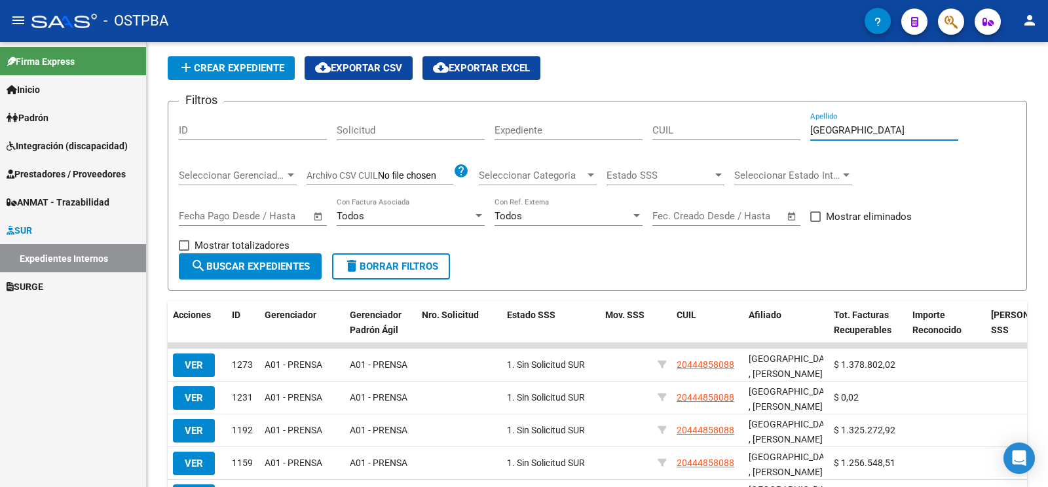
type input "zaragoza"
